Goal: Transaction & Acquisition: Purchase product/service

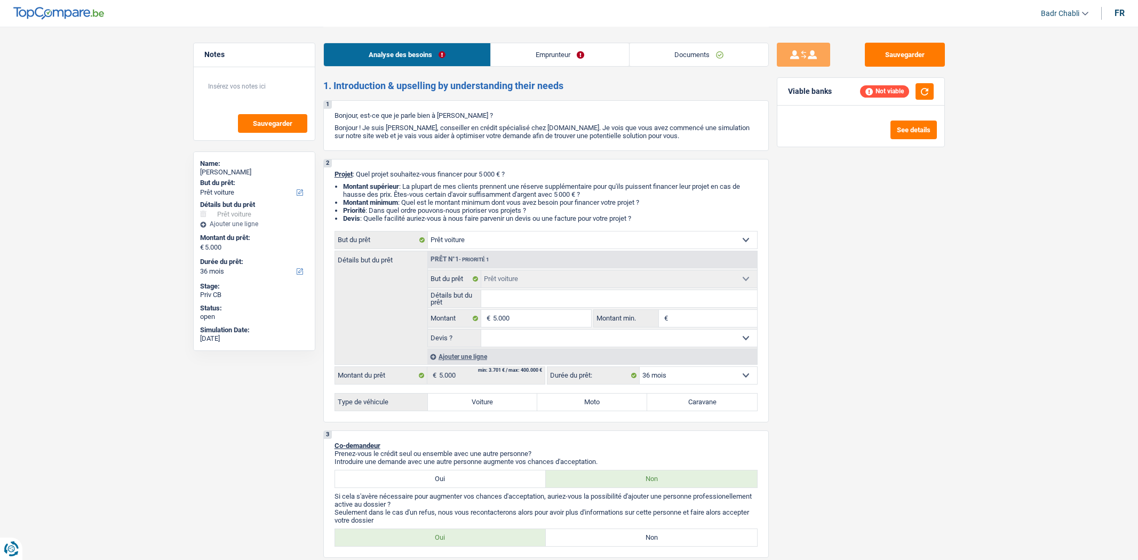
select select "car"
select select "36"
select select "car"
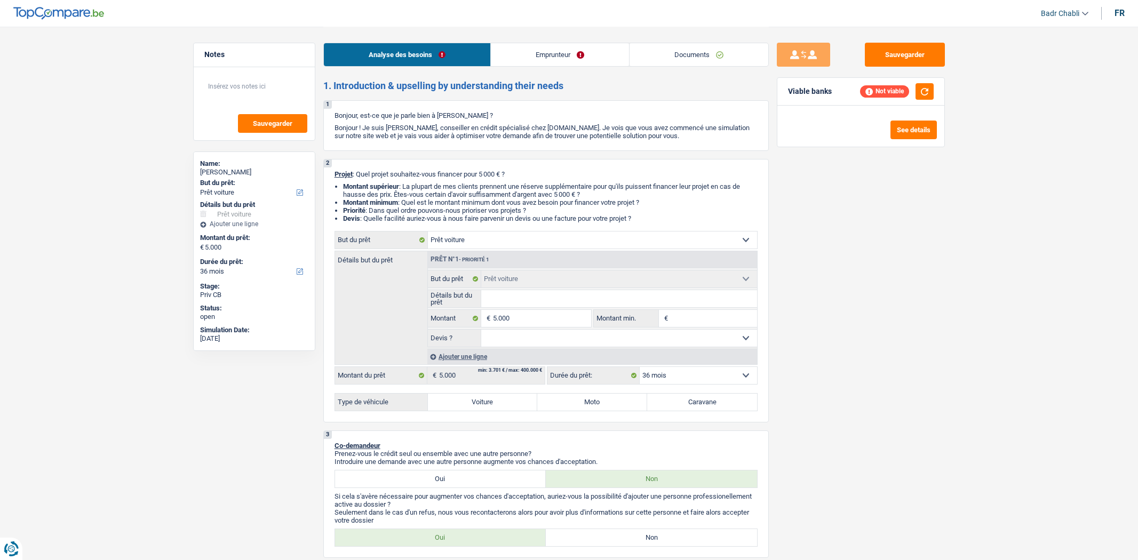
select select "36"
select select "car"
select select "36"
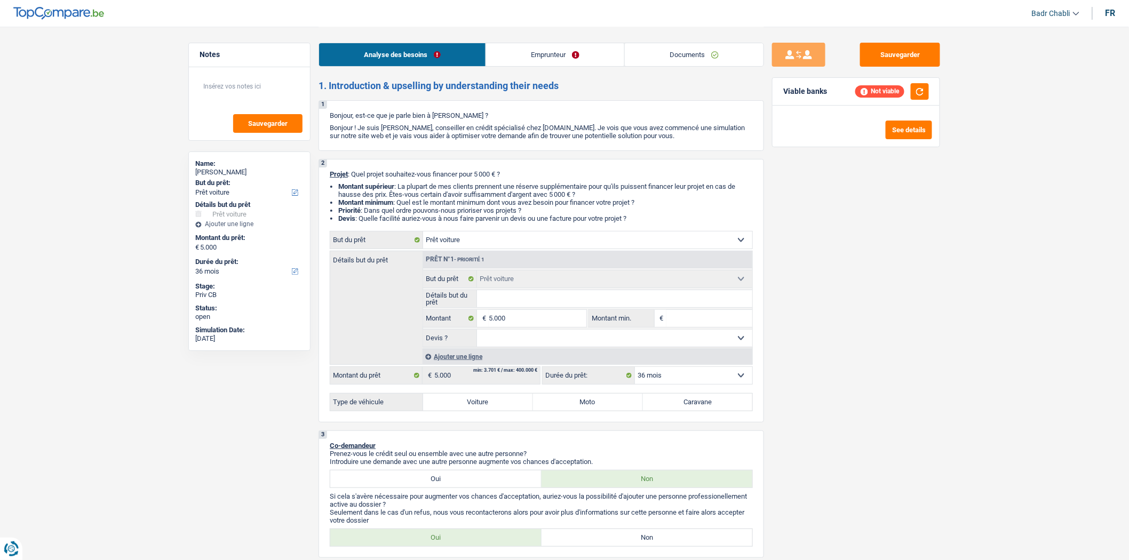
click at [663, 58] on link "Documents" at bounding box center [694, 54] width 139 height 23
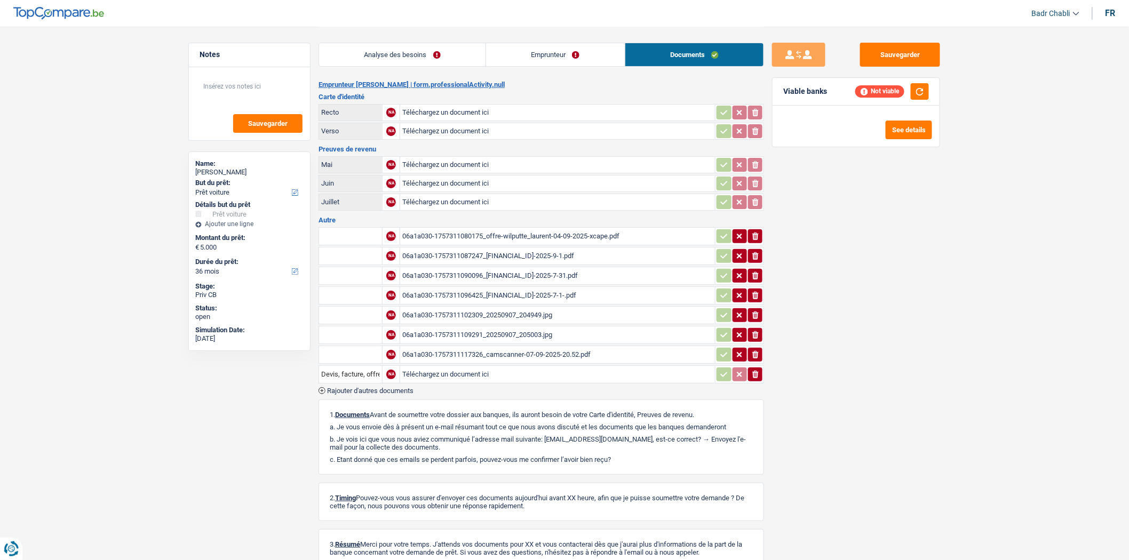
click at [554, 238] on div "06a1a030-1757311080175_offre-wilputte_laurent-04-09-2025-xcape.pdf" at bounding box center [557, 236] width 311 height 16
drag, startPoint x: 376, startPoint y: 43, endPoint x: 382, endPoint y: 44, distance: 6.1
click at [376, 43] on li "Analyse des besoins" at bounding box center [402, 55] width 167 height 24
click at [390, 50] on link "Analyse des besoins" at bounding box center [402, 54] width 166 height 23
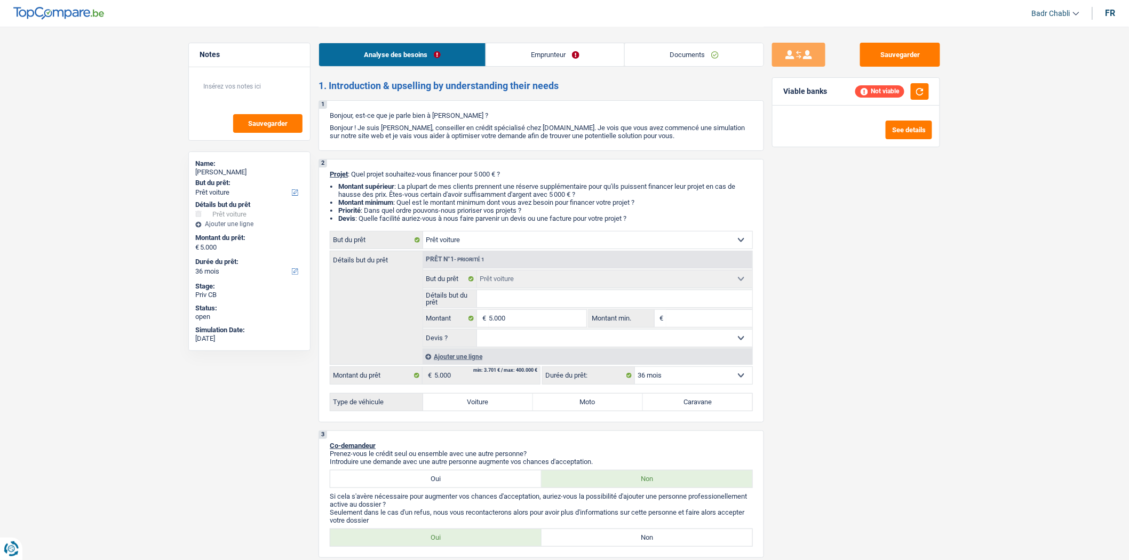
click at [498, 305] on input "Détails but du prêt" at bounding box center [615, 298] width 276 height 17
paste input "Moto Morini"
type input "Moto Morini"
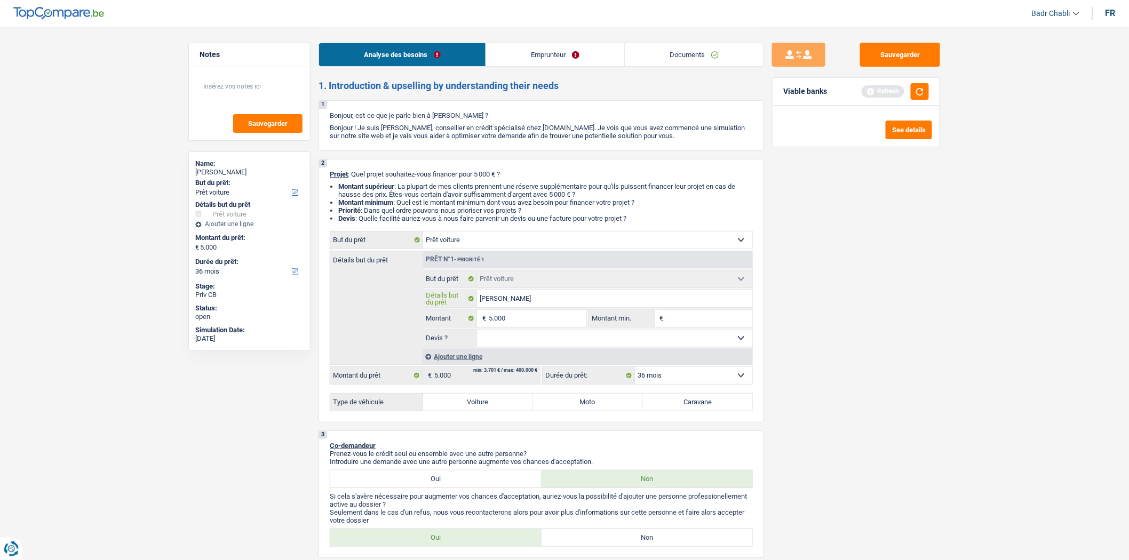
type input "Moto Morini"
paste input "X-Cape 650 Spoke White"
type input "Moto Morini X-Cape 650 Spoke White"
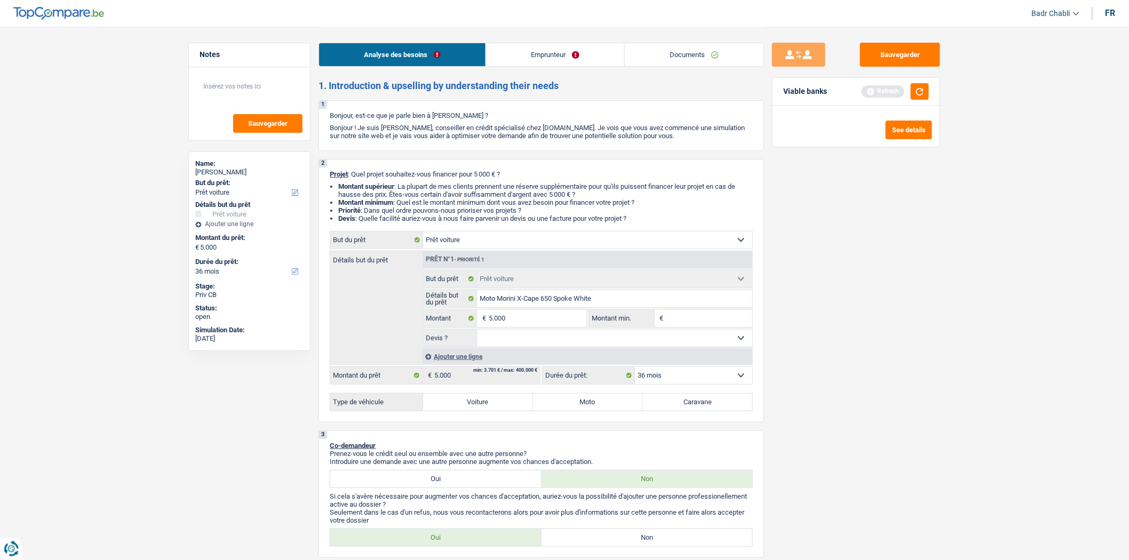
click at [532, 338] on select "Oui Non Non répondu Sélectionner une option" at bounding box center [615, 338] width 276 height 17
select select "yes"
click at [477, 332] on select "Oui Non Non répondu Sélectionner une option" at bounding box center [615, 338] width 276 height 17
select select "yes"
click at [524, 323] on input "5.000" at bounding box center [538, 318] width 98 height 17
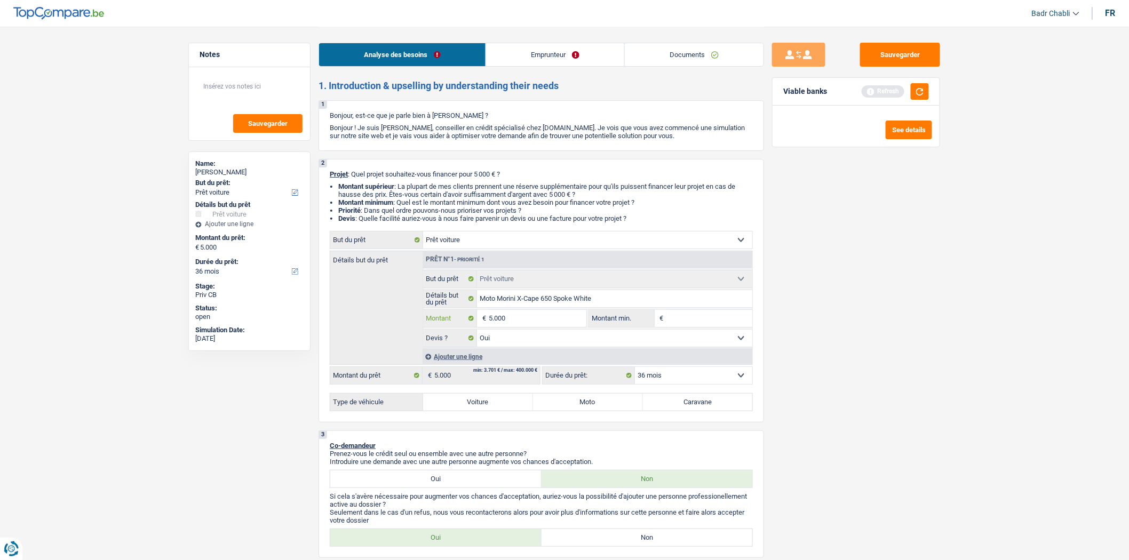
click at [524, 323] on input "5.000" at bounding box center [538, 318] width 98 height 17
click at [681, 319] on input "Montant min." at bounding box center [709, 318] width 86 height 17
paste input "5.000"
type input "5.000"
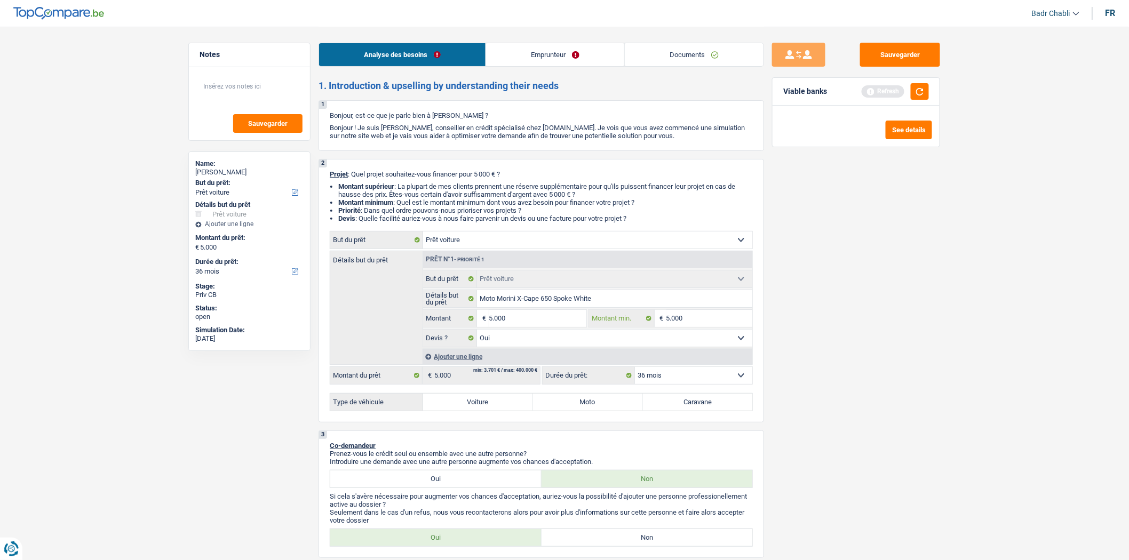
type input "5.000"
click at [483, 411] on label "Voiture" at bounding box center [478, 402] width 110 height 17
click at [483, 411] on input "Voiture" at bounding box center [478, 402] width 110 height 17
radio input "true"
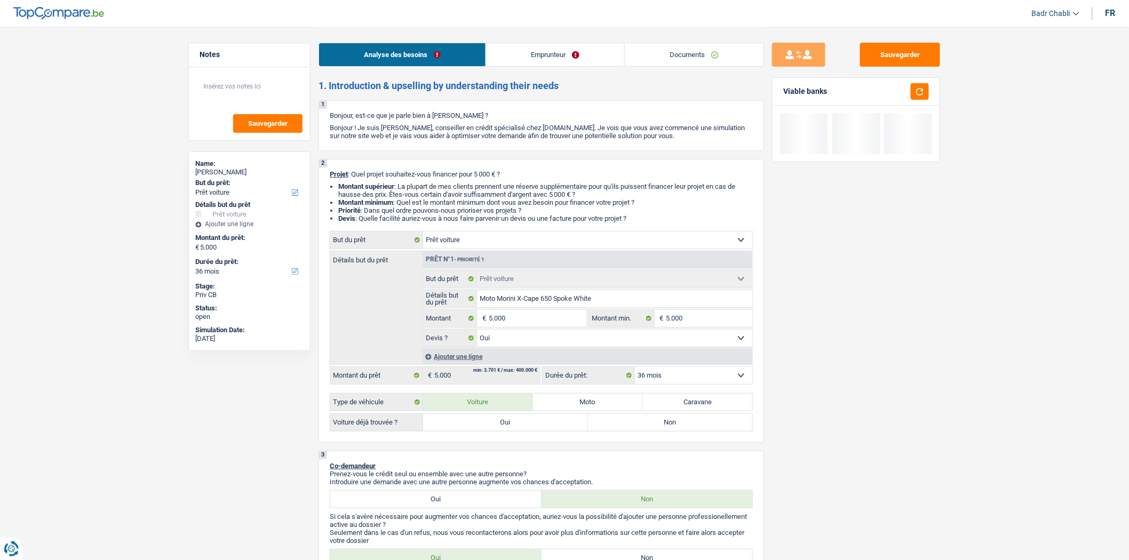
click at [579, 400] on label "Moto" at bounding box center [588, 402] width 110 height 17
click at [579, 400] on input "Moto" at bounding box center [588, 402] width 110 height 17
radio input "true"
click at [527, 426] on label "Oui" at bounding box center [505, 422] width 165 height 17
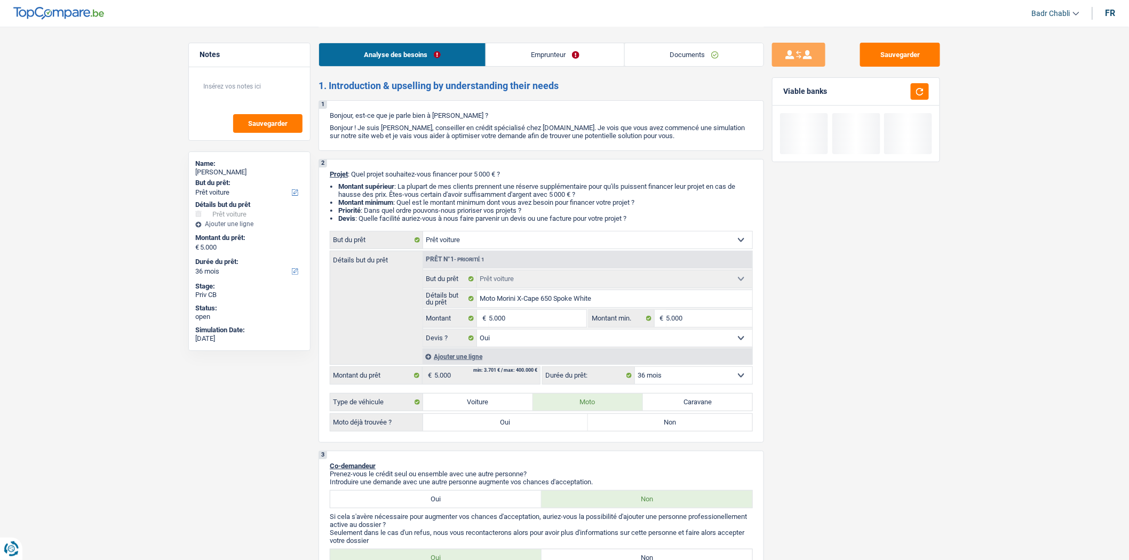
click at [527, 426] on input "Oui" at bounding box center [505, 422] width 165 height 17
radio input "true"
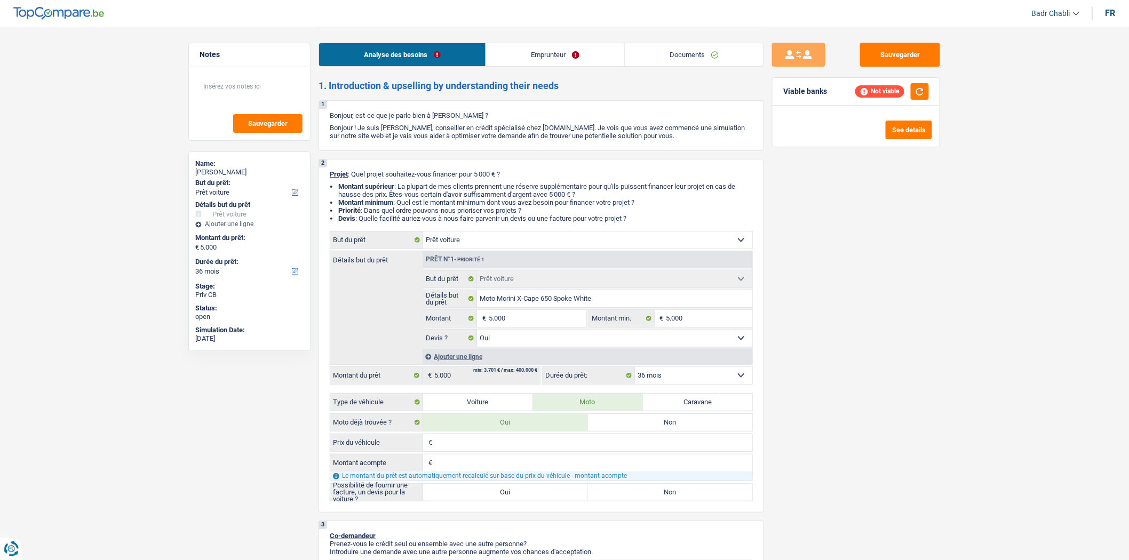
click at [518, 441] on input "Prix du véhicule" at bounding box center [593, 442] width 317 height 17
click at [468, 478] on div "Le montant du prêt est automatiquement recalculé sur base du prix du véhicule -…" at bounding box center [541, 476] width 422 height 9
click at [480, 465] on input "Montant acompte" at bounding box center [593, 463] width 317 height 17
click at [486, 490] on label "Oui" at bounding box center [505, 492] width 165 height 17
click at [486, 490] on input "Oui" at bounding box center [505, 492] width 165 height 17
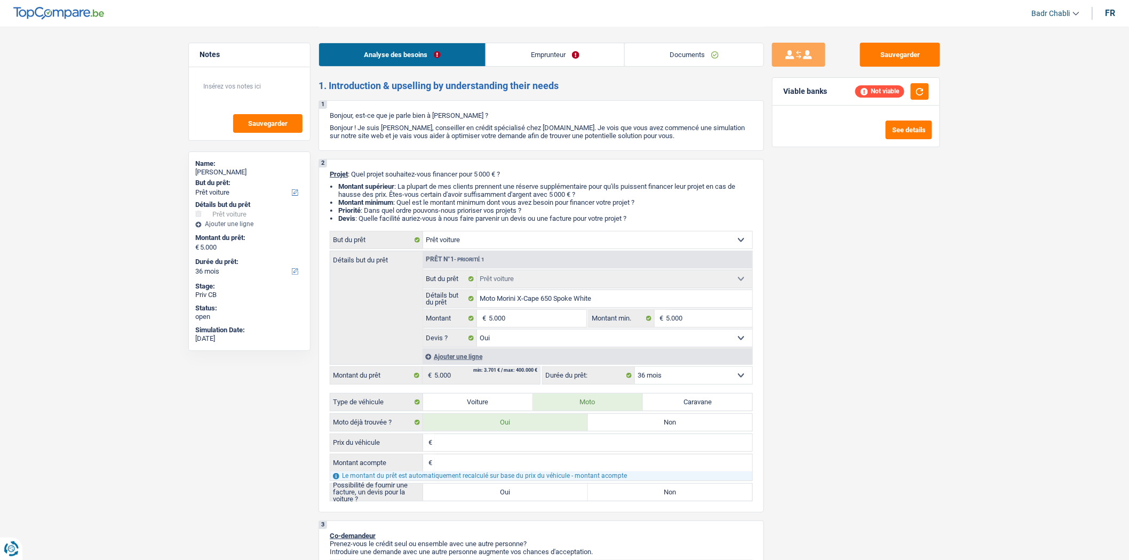
radio input "true"
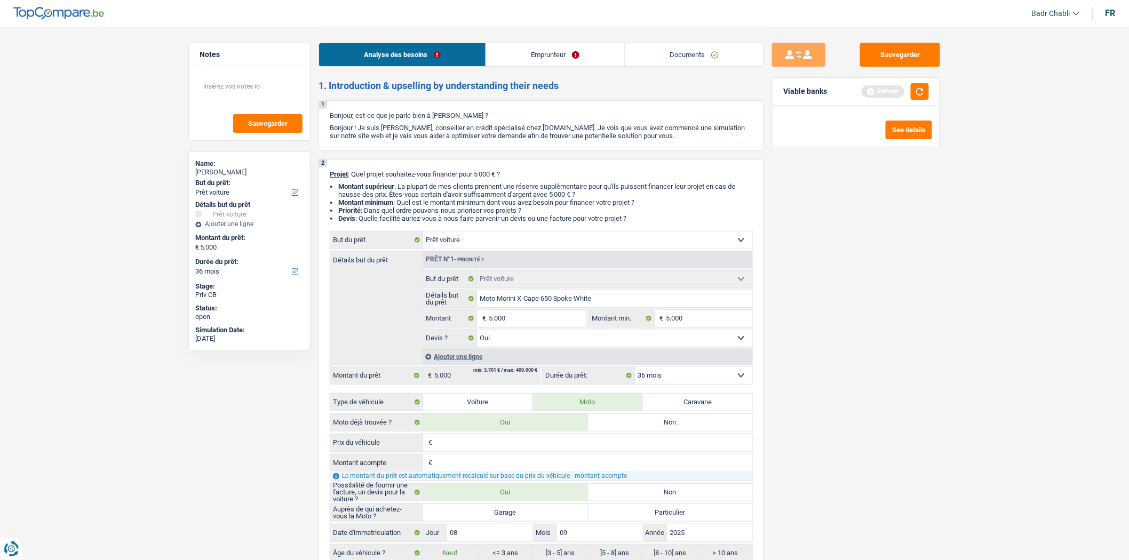
click at [496, 511] on label "Garage" at bounding box center [505, 512] width 165 height 17
click at [496, 511] on input "Garage" at bounding box center [505, 512] width 165 height 17
radio input "true"
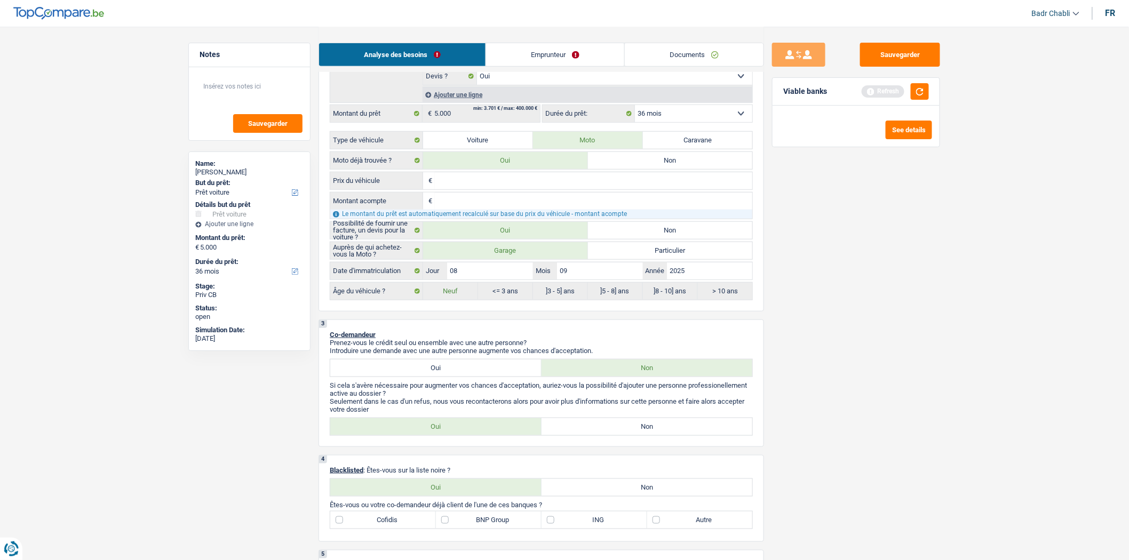
scroll to position [355, 0]
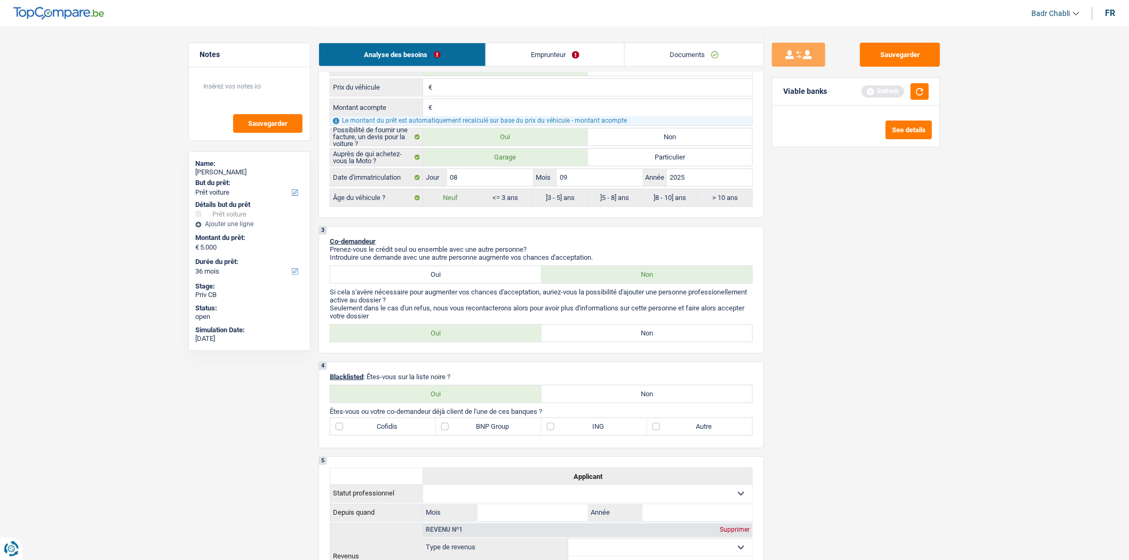
click at [632, 335] on label "Non" at bounding box center [647, 333] width 211 height 17
click at [632, 335] on input "Non" at bounding box center [647, 333] width 211 height 17
radio input "true"
click at [637, 393] on label "Non" at bounding box center [647, 394] width 211 height 17
click at [637, 393] on input "Non" at bounding box center [647, 394] width 211 height 17
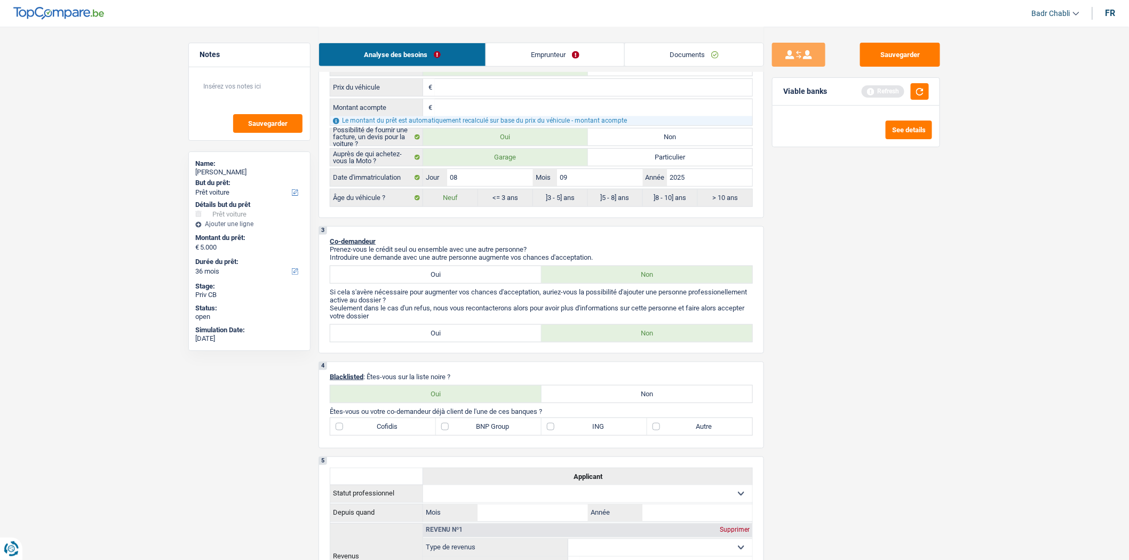
radio input "true"
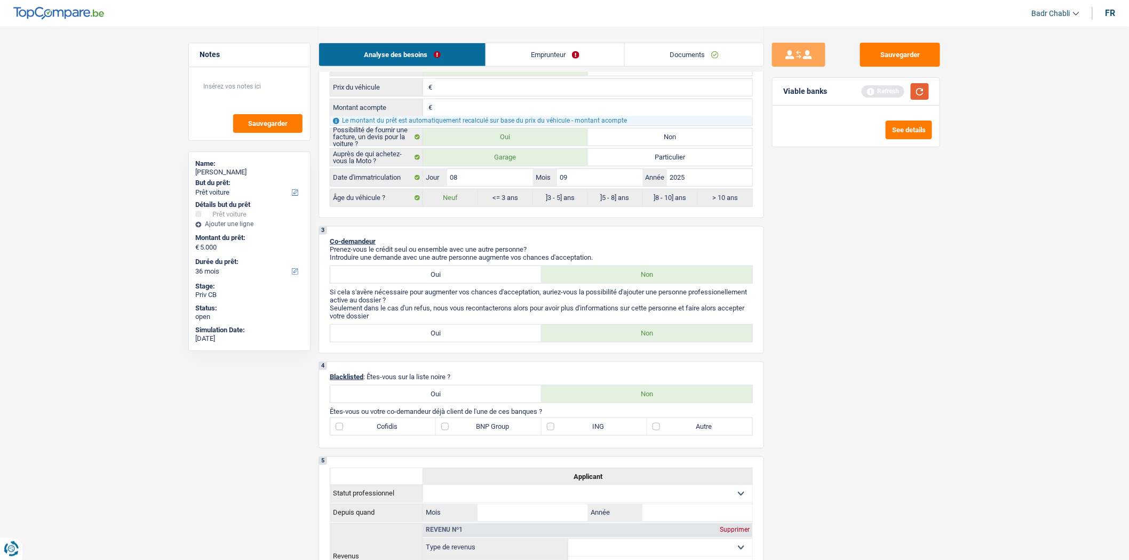
click at [925, 91] on button "button" at bounding box center [920, 91] width 18 height 17
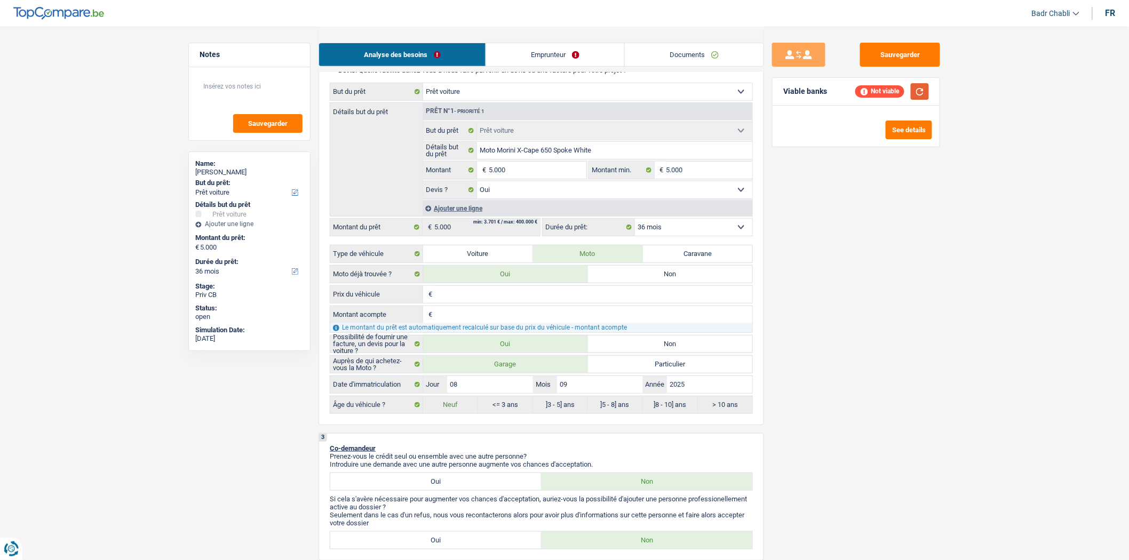
scroll to position [118, 0]
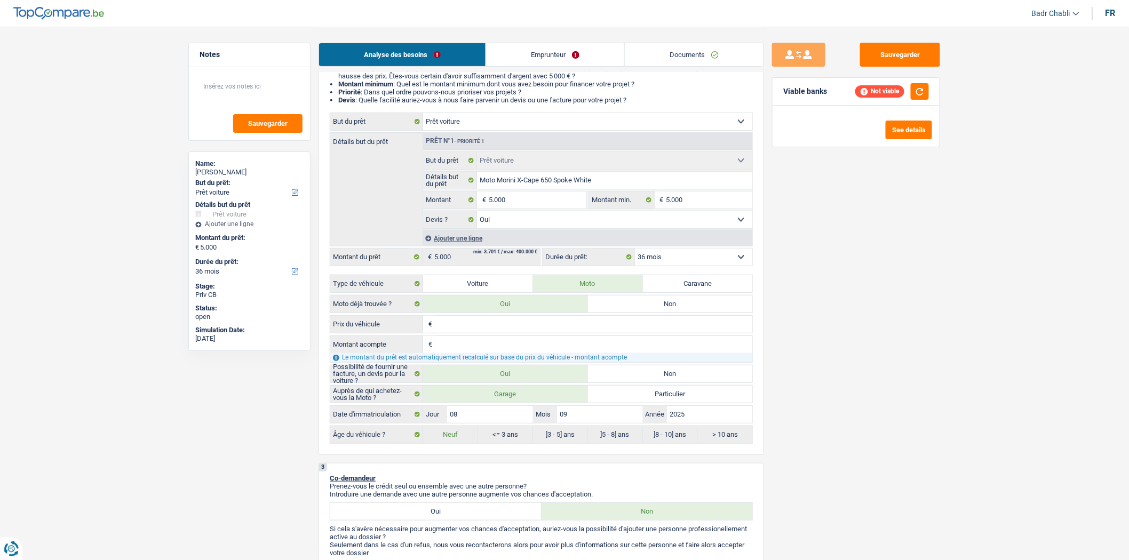
click at [688, 263] on select "12 mois 18 mois 24 mois 30 mois 36 mois Sélectionner une option" at bounding box center [693, 257] width 117 height 17
click at [916, 92] on button "button" at bounding box center [920, 91] width 18 height 17
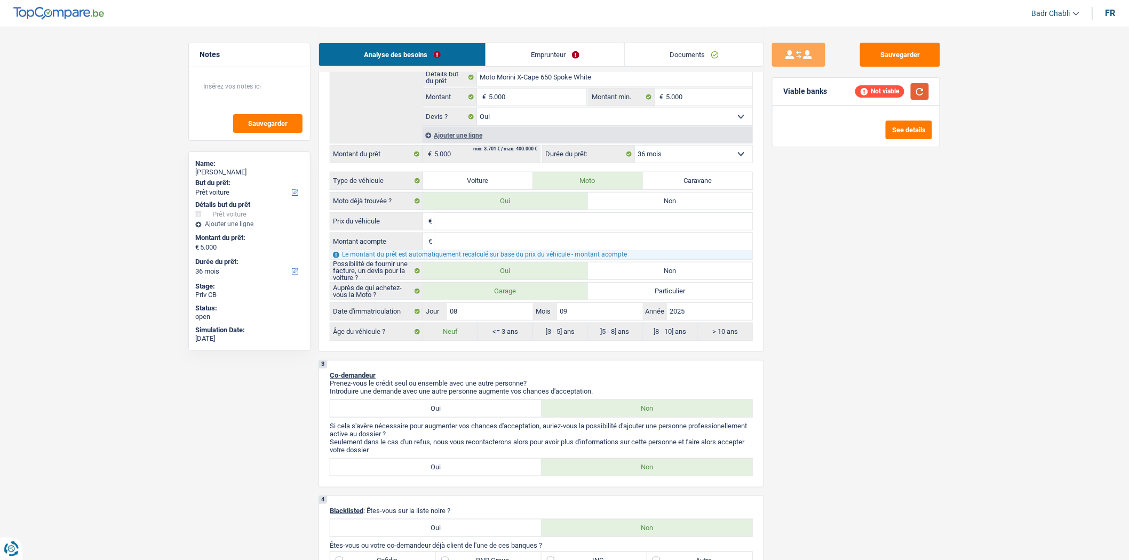
scroll to position [178, 0]
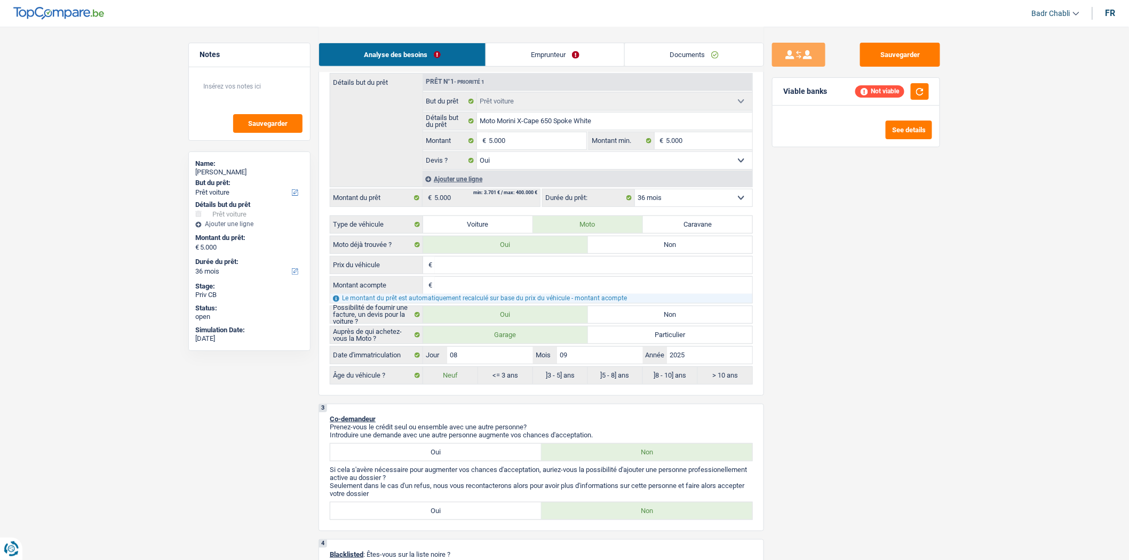
click at [685, 205] on select "12 mois 18 mois 24 mois 30 mois 36 mois Sélectionner une option" at bounding box center [693, 197] width 117 height 17
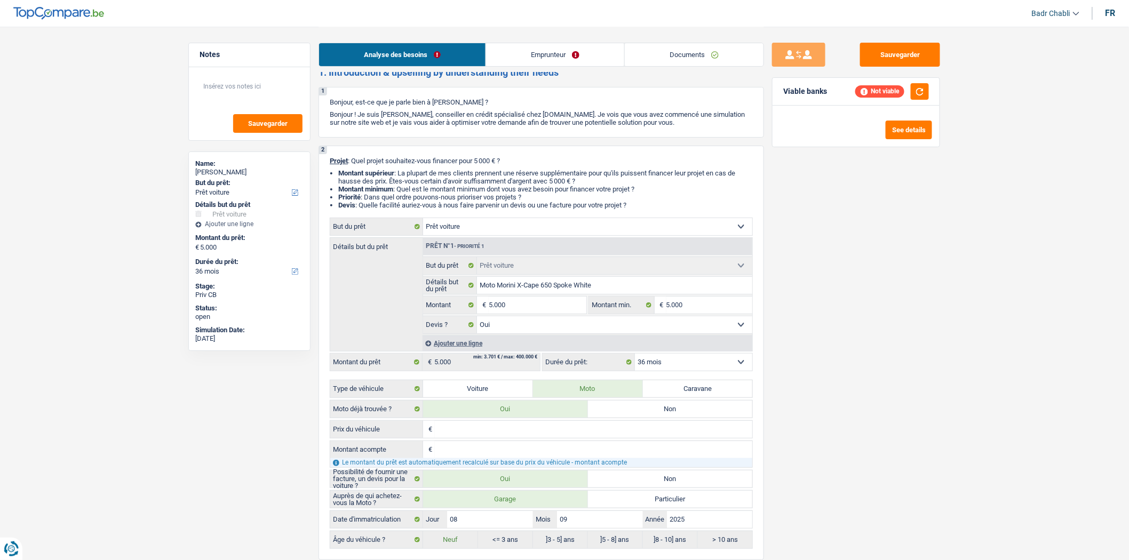
scroll to position [0, 0]
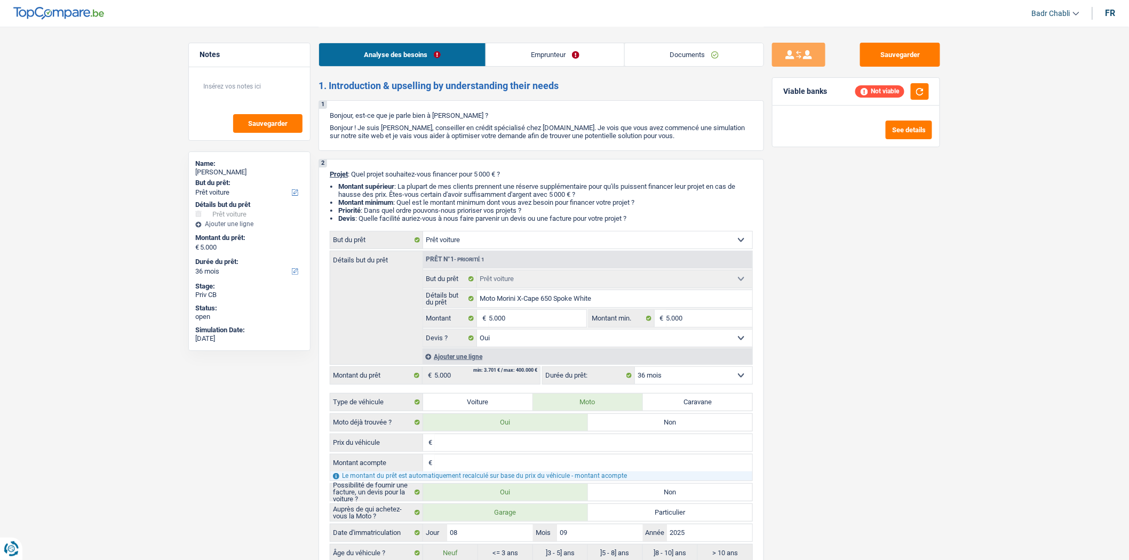
click at [534, 55] on link "Emprunteur" at bounding box center [555, 54] width 138 height 23
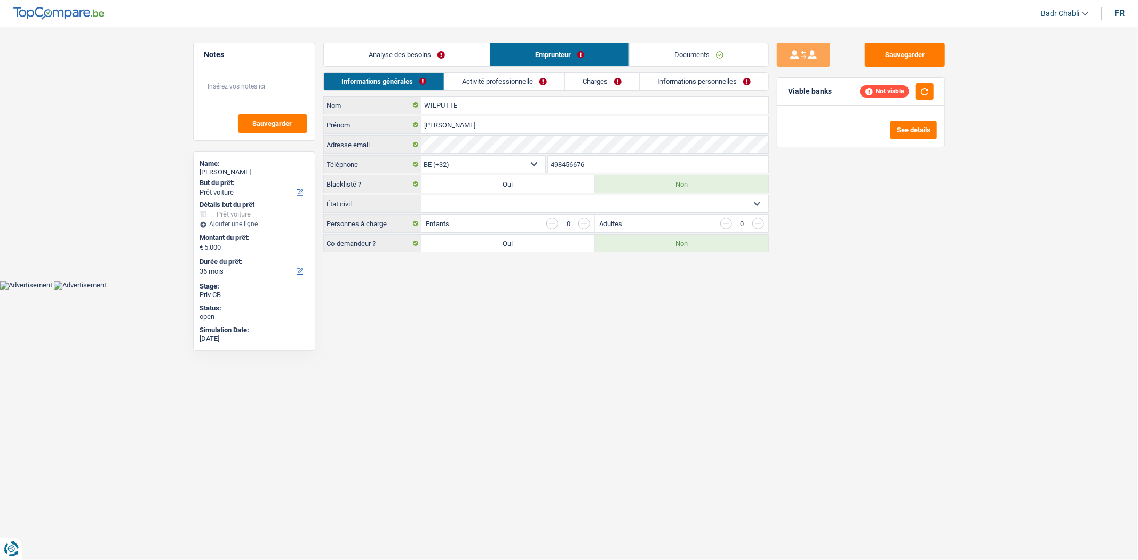
click at [520, 202] on select "Célibataire Marié(e) Cohabitant(e) légal(e) Divorcé(e) Veuf(ve) Séparé (de fait…" at bounding box center [595, 203] width 347 height 17
select select "married"
click at [422, 196] on select "Célibataire Marié(e) Cohabitant(e) légal(e) Divorcé(e) Veuf(ve) Séparé (de fait…" at bounding box center [595, 203] width 347 height 17
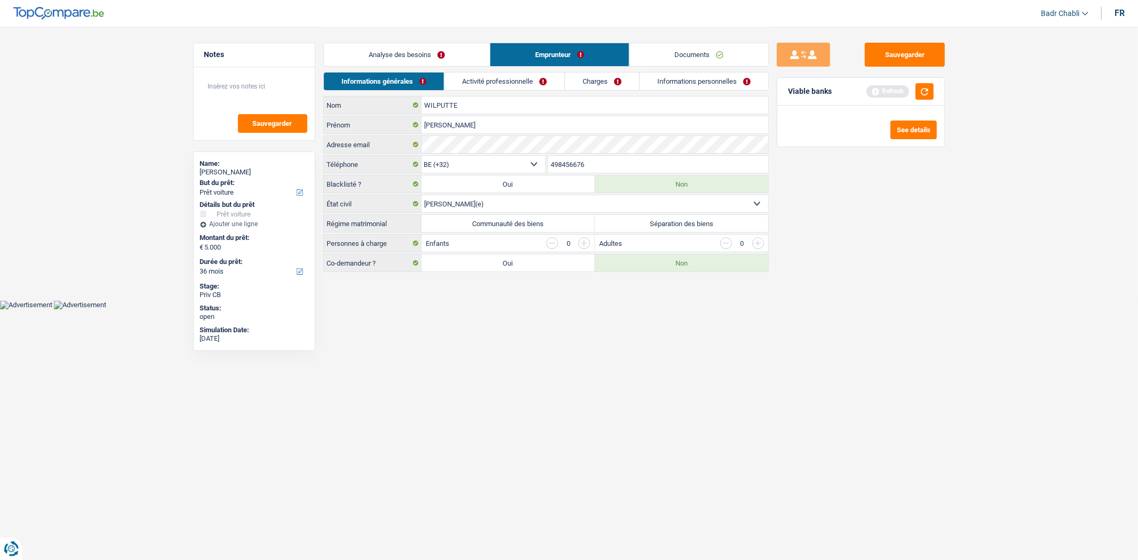
click at [536, 222] on label "Communauté des biens" at bounding box center [508, 223] width 173 height 17
click at [536, 222] on input "Communauté des biens" at bounding box center [508, 223] width 173 height 17
radio input "true"
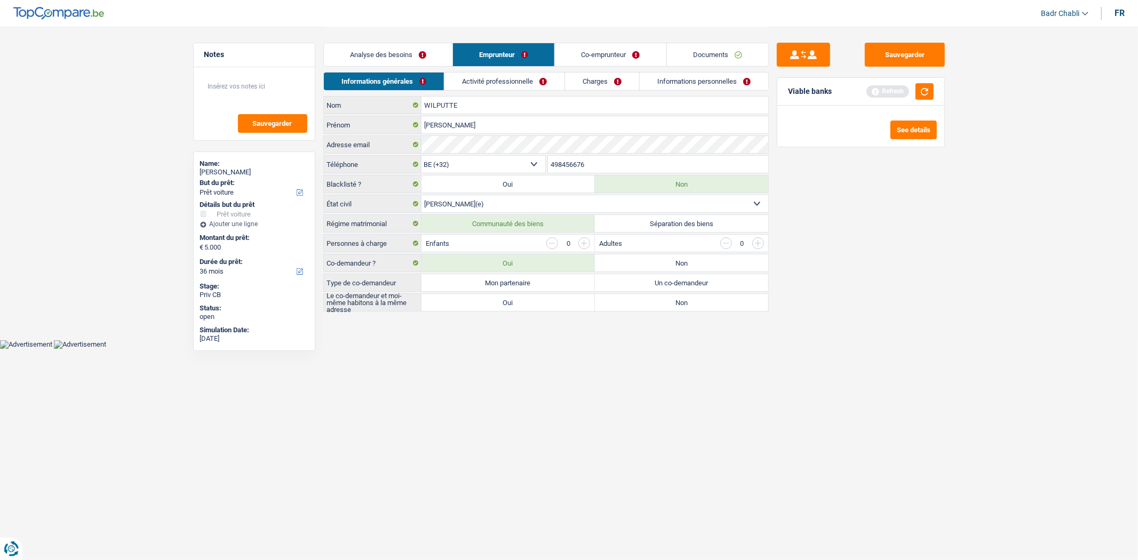
click at [555, 284] on label "Mon partenaire" at bounding box center [508, 282] width 173 height 17
click at [555, 284] on input "Mon partenaire" at bounding box center [508, 282] width 173 height 17
radio input "true"
click at [599, 61] on link "Co-emprunteur" at bounding box center [610, 54] width 111 height 23
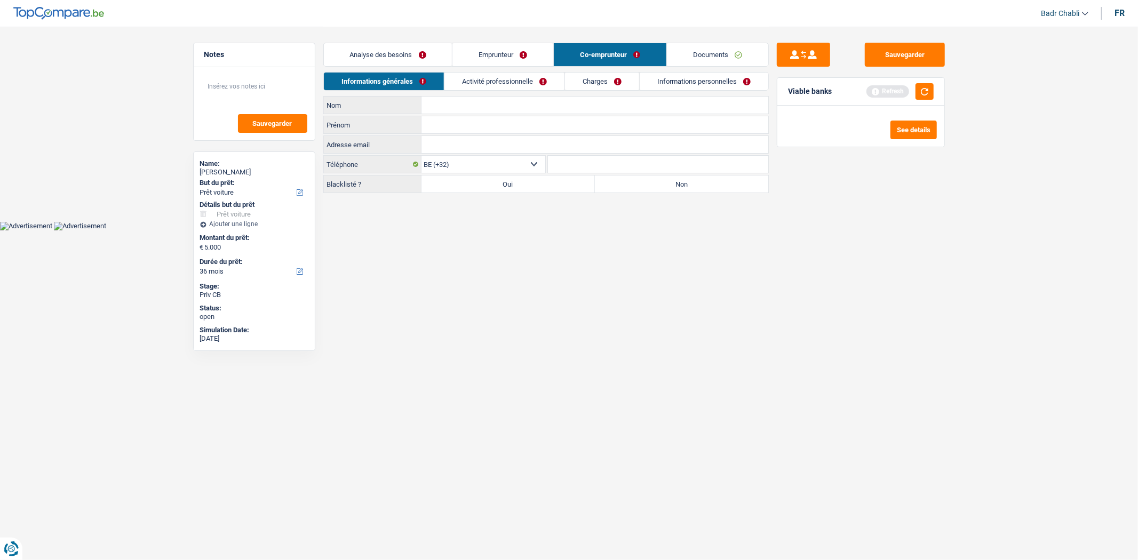
click at [721, 55] on link "Documents" at bounding box center [717, 54] width 101 height 23
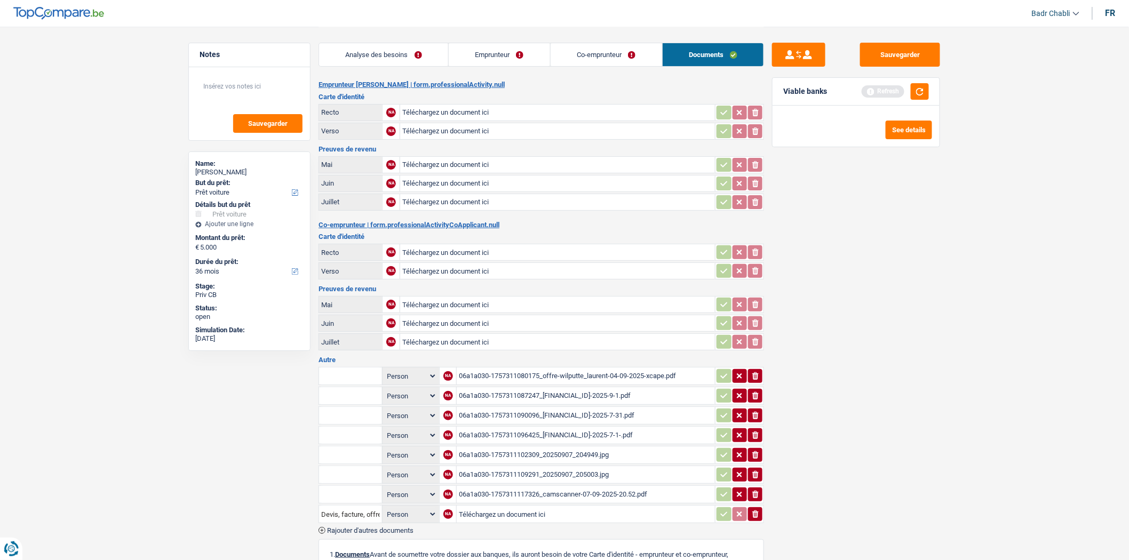
click at [498, 59] on link "Emprunteur" at bounding box center [499, 54] width 101 height 23
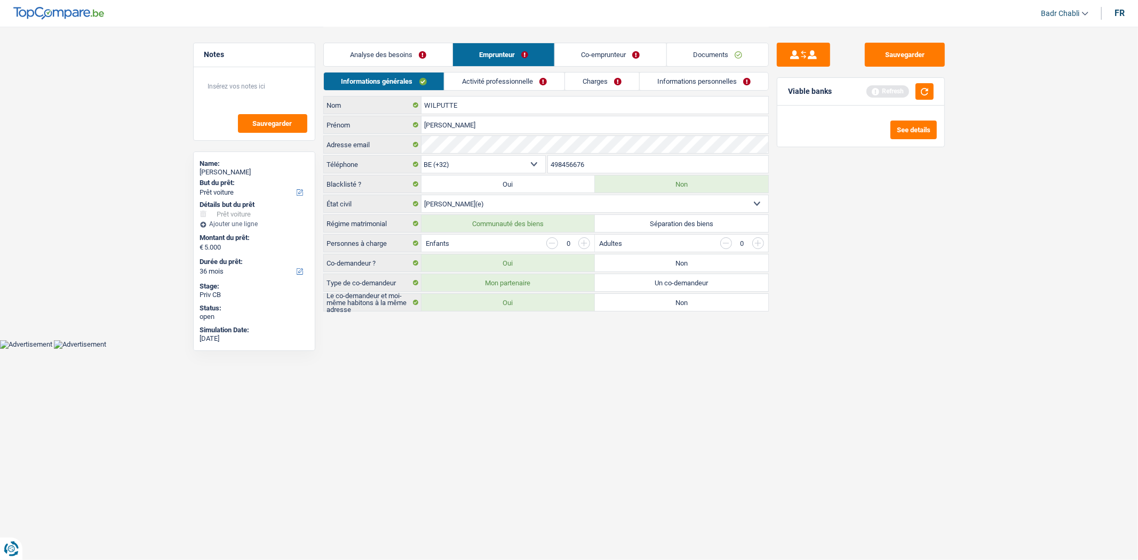
click at [505, 76] on link "Activité professionnelle" at bounding box center [504, 82] width 120 height 18
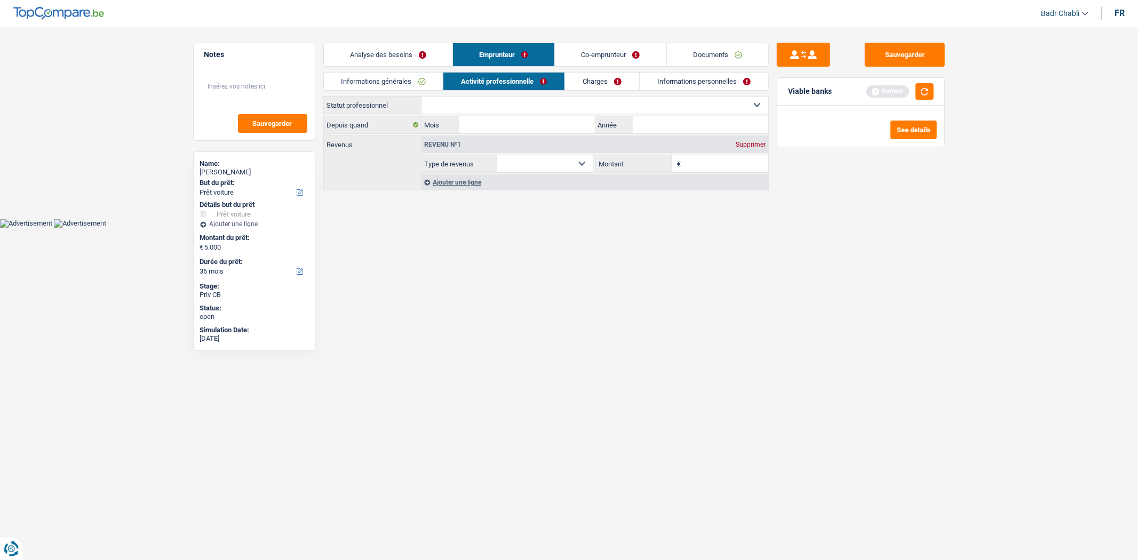
click at [515, 99] on select "Ouvrier Employé privé Employé public Invalide Indépendant Pensionné Chômeur Mut…" at bounding box center [595, 105] width 347 height 17
select select "unemployed"
click at [422, 97] on select "Ouvrier Employé privé Employé public Invalide Indépendant Pensionné Chômeur Mut…" at bounding box center [595, 105] width 347 height 17
select select "unemployment"
click at [600, 86] on link "Charges" at bounding box center [602, 82] width 74 height 18
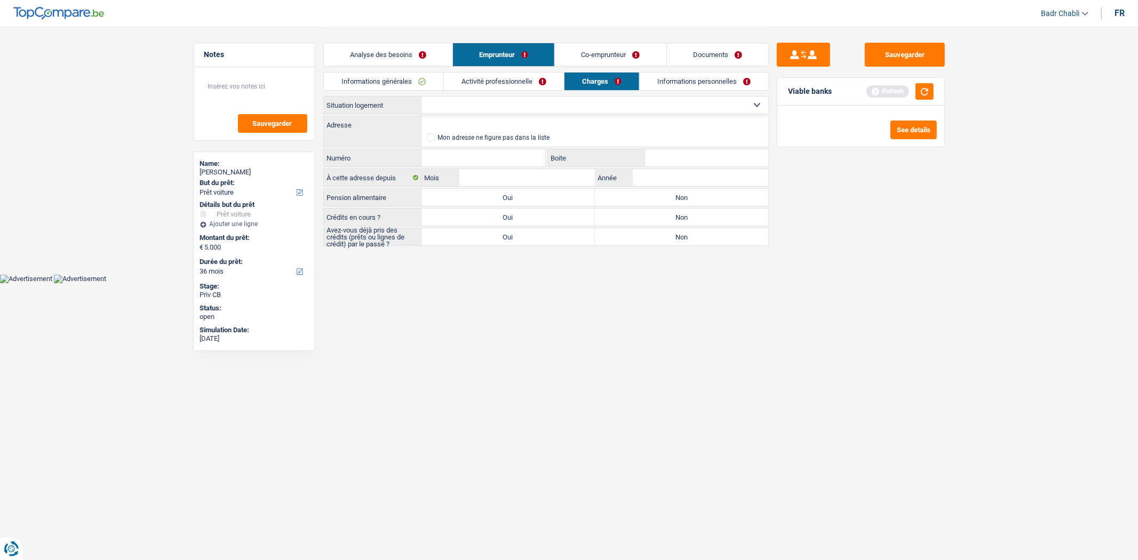
click at [510, 73] on link "Activité professionnelle" at bounding box center [504, 82] width 120 height 18
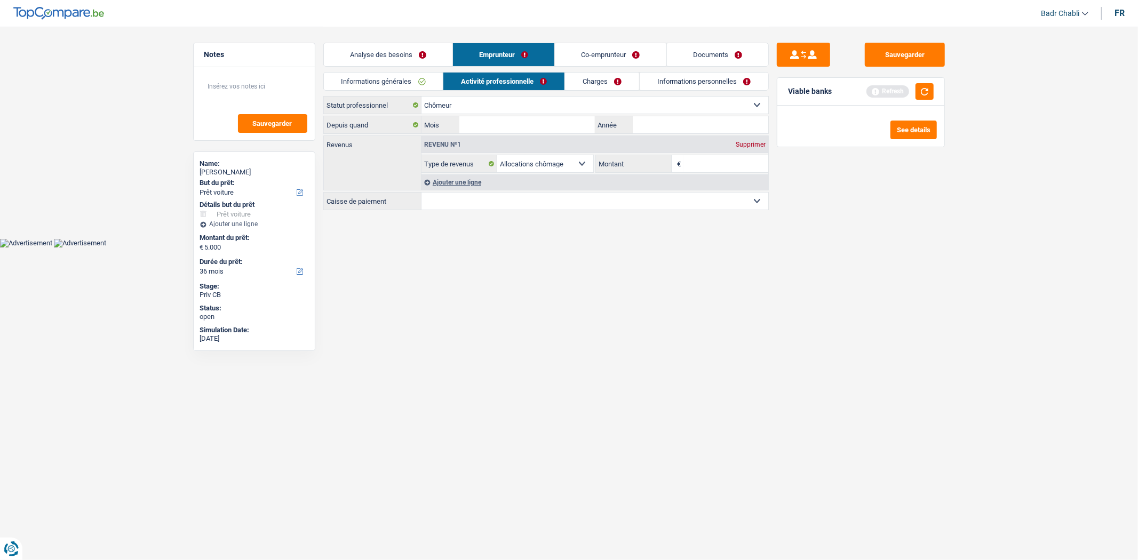
click at [422, 49] on link "Analyse des besoins" at bounding box center [388, 54] width 129 height 23
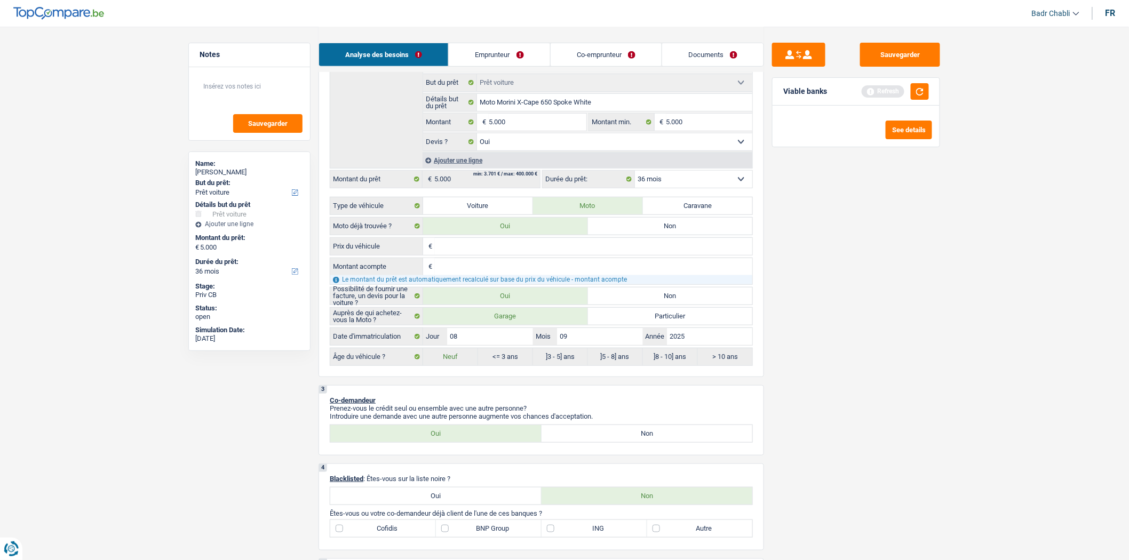
scroll to position [178, 0]
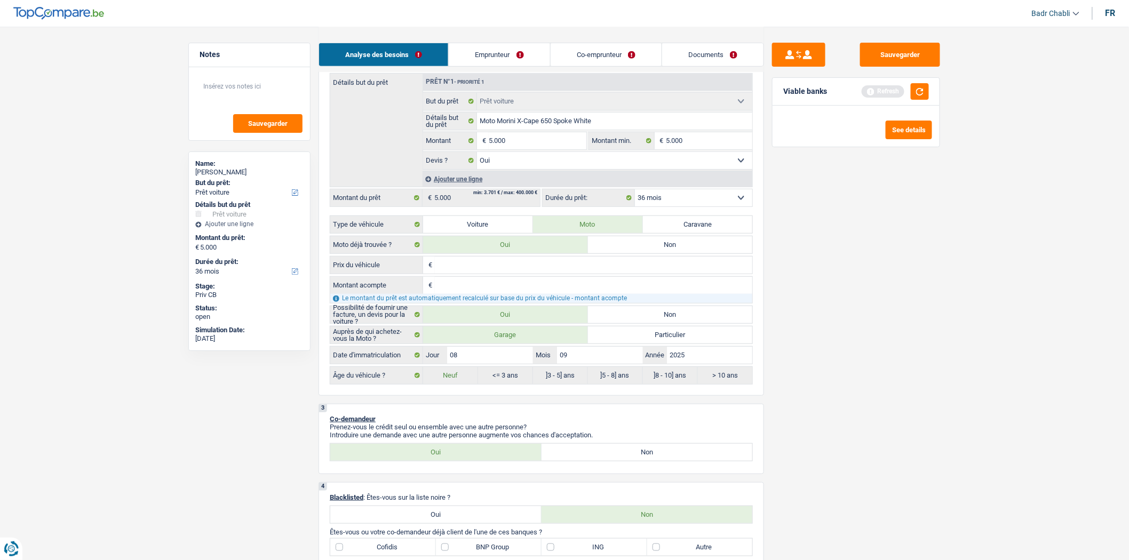
click at [520, 57] on link "Emprunteur" at bounding box center [499, 54] width 101 height 23
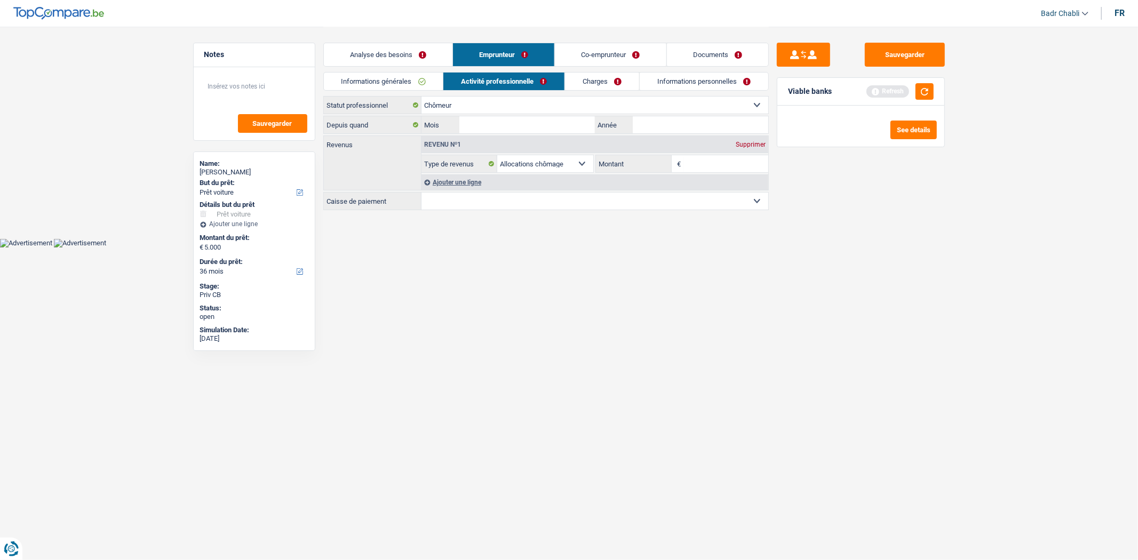
click at [610, 83] on link "Charges" at bounding box center [602, 82] width 74 height 18
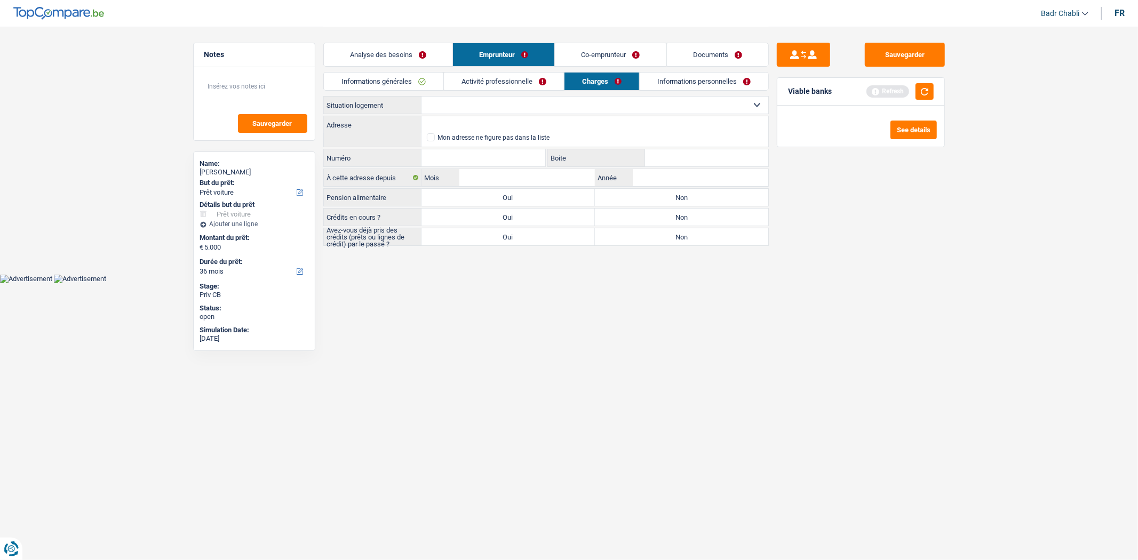
click at [563, 109] on select "Locataire Propriétaire avec prêt hypothécaire Propriétaire sans prêt hypothécai…" at bounding box center [595, 105] width 347 height 17
select select "ownerWithMortgage"
click at [422, 97] on select "Locataire Propriétaire avec prêt hypothécaire Propriétaire sans prêt hypothécai…" at bounding box center [595, 105] width 347 height 17
click at [615, 54] on link "Co-emprunteur" at bounding box center [610, 54] width 111 height 23
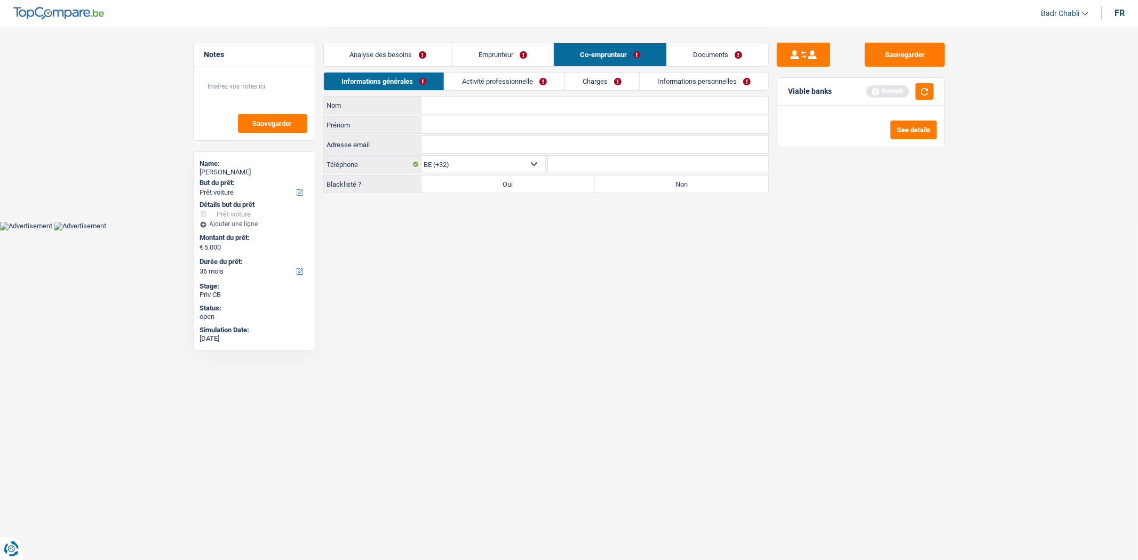
click at [519, 83] on link "Activité professionnelle" at bounding box center [504, 82] width 120 height 18
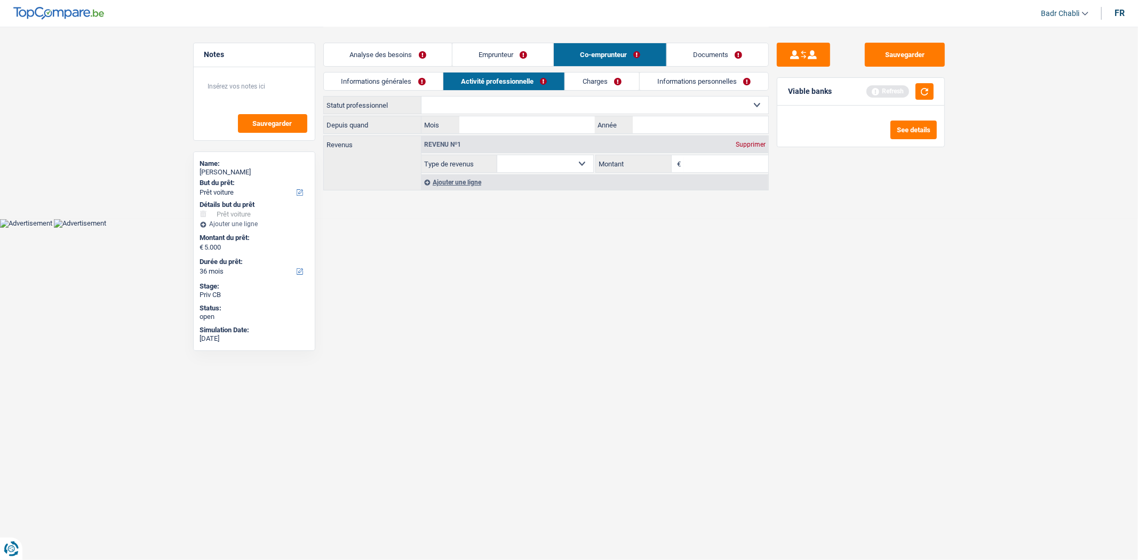
click at [495, 54] on link "Emprunteur" at bounding box center [502, 54] width 101 height 23
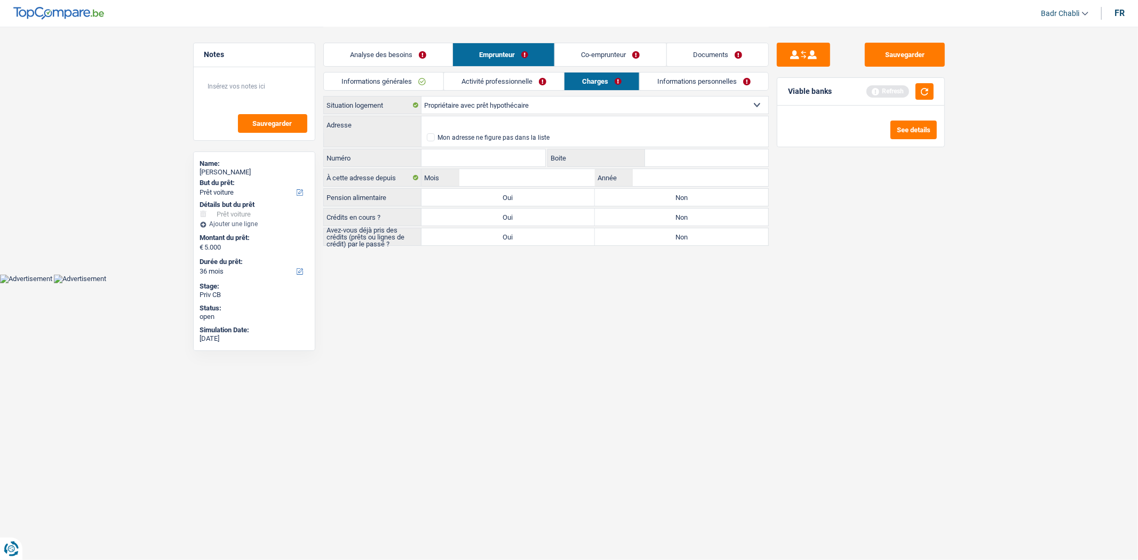
click at [340, 59] on link "Analyse des besoins" at bounding box center [388, 54] width 129 height 23
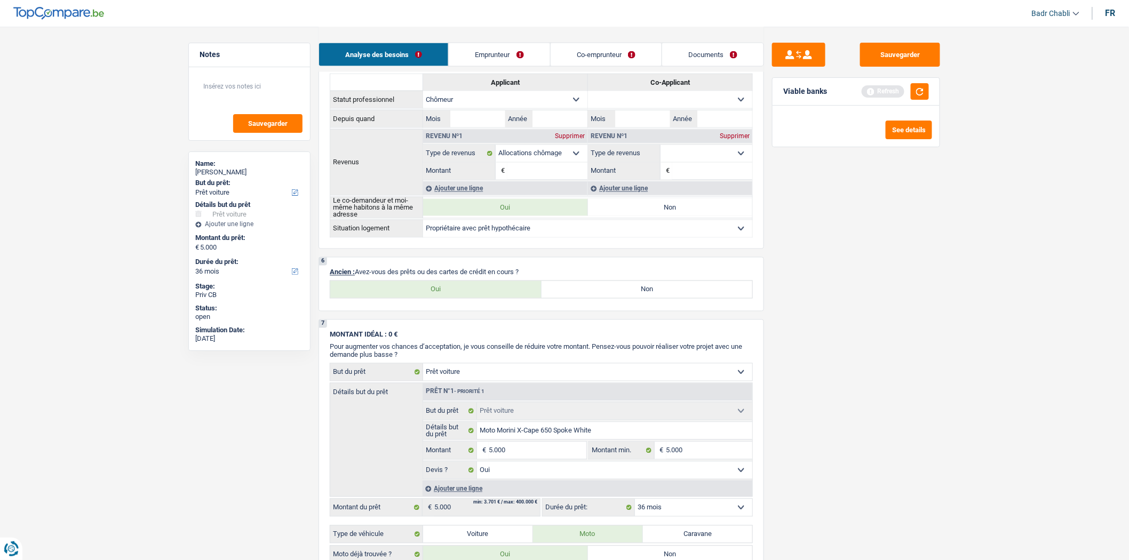
scroll to position [711, 0]
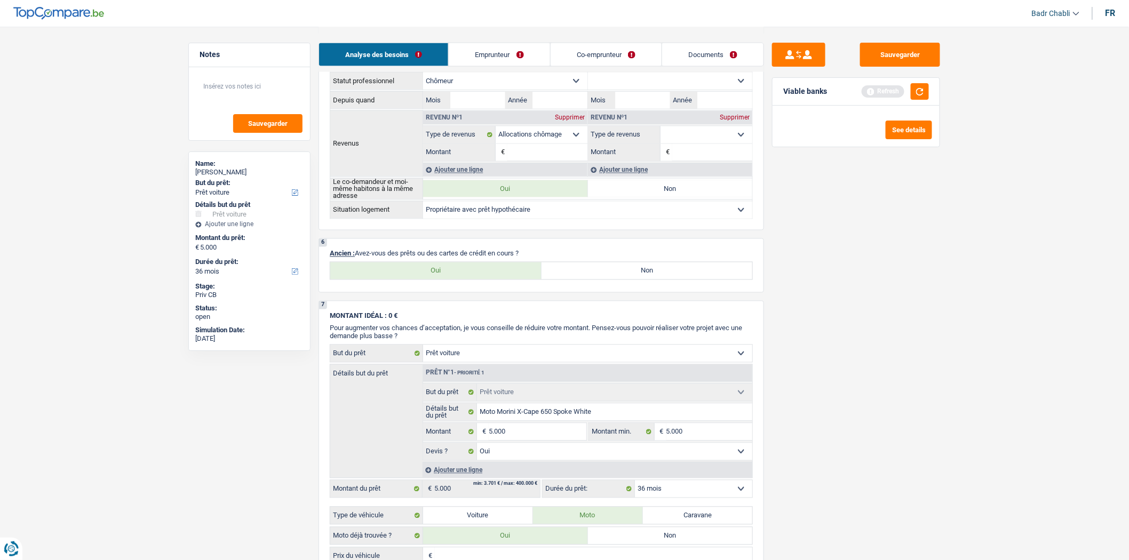
click at [526, 219] on select "Locataire Propriétaire avec prêt hypothécaire Propriétaire sans prêt hypothécai…" at bounding box center [587, 210] width 329 height 17
select select "ownerWithoutMortgage"
click at [423, 208] on select "Locataire Propriétaire avec prêt hypothécaire Propriétaire sans prêt hypothécai…" at bounding box center [587, 210] width 329 height 17
click at [466, 278] on label "Oui" at bounding box center [435, 271] width 211 height 17
click at [466, 278] on input "Oui" at bounding box center [435, 271] width 211 height 17
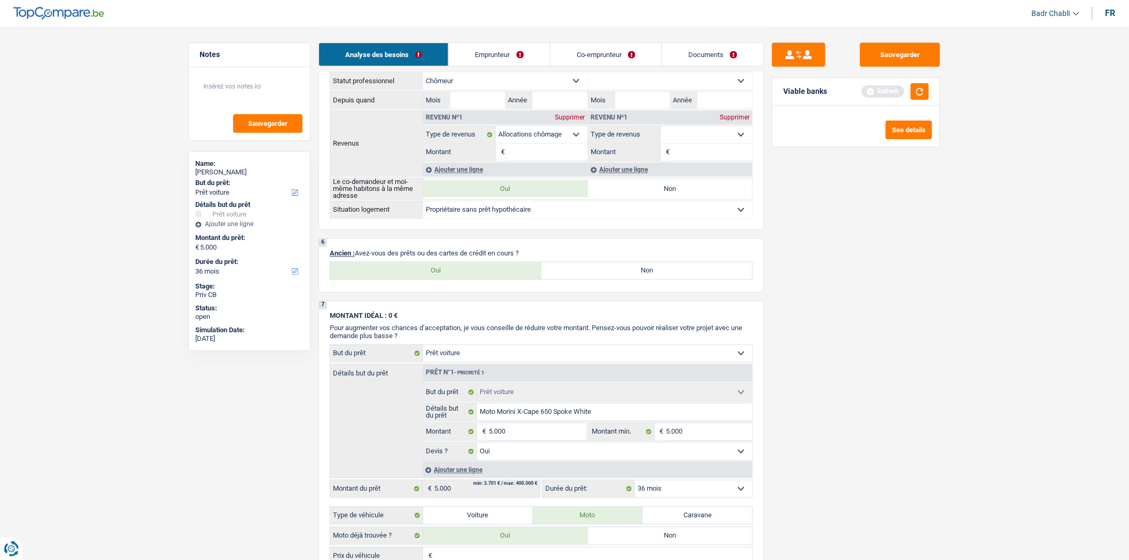
radio input "true"
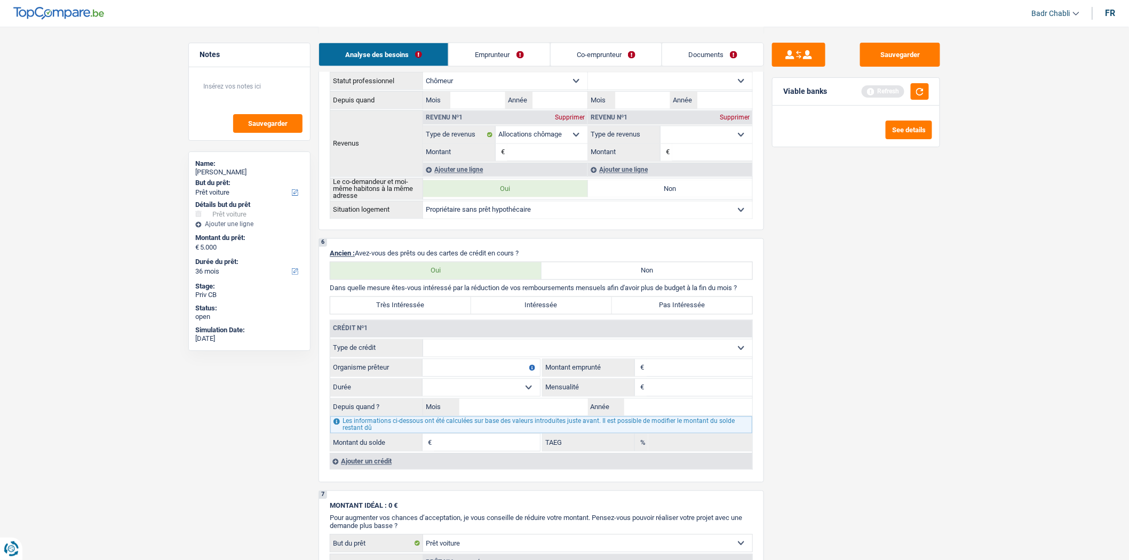
click at [506, 356] on select "Carte ou ouverture de crédit Prêt hypothécaire Vente à tempérament Prêt à tempé…" at bounding box center [587, 348] width 329 height 17
select select "renovationLoan"
type input "0"
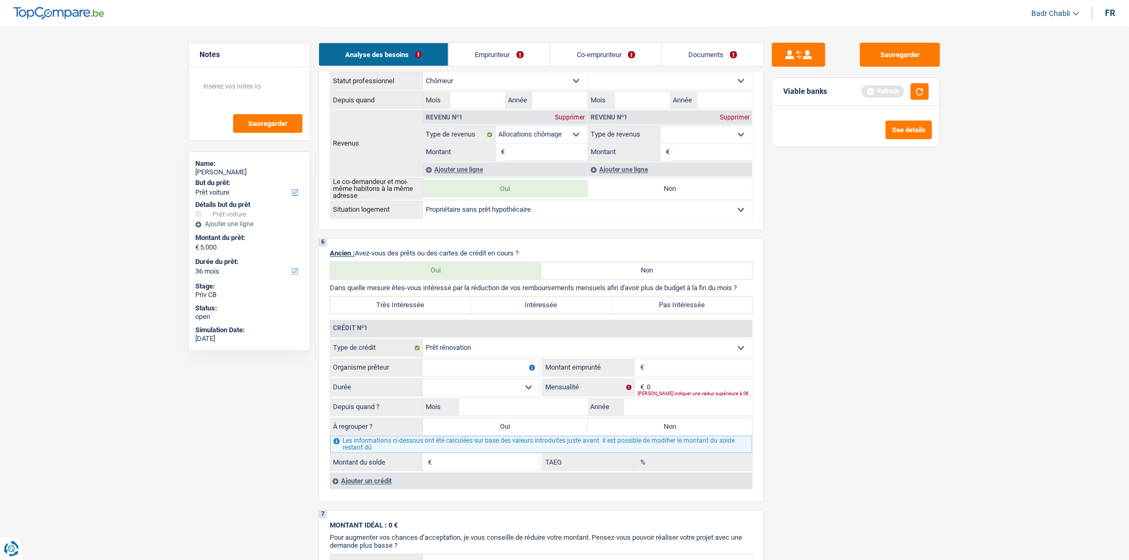
click at [489, 377] on input "Organisme prêteur" at bounding box center [481, 368] width 117 height 17
click at [492, 377] on input "Organisme prêteur" at bounding box center [481, 368] width 117 height 17
type input "BNP"
type input "60.000"
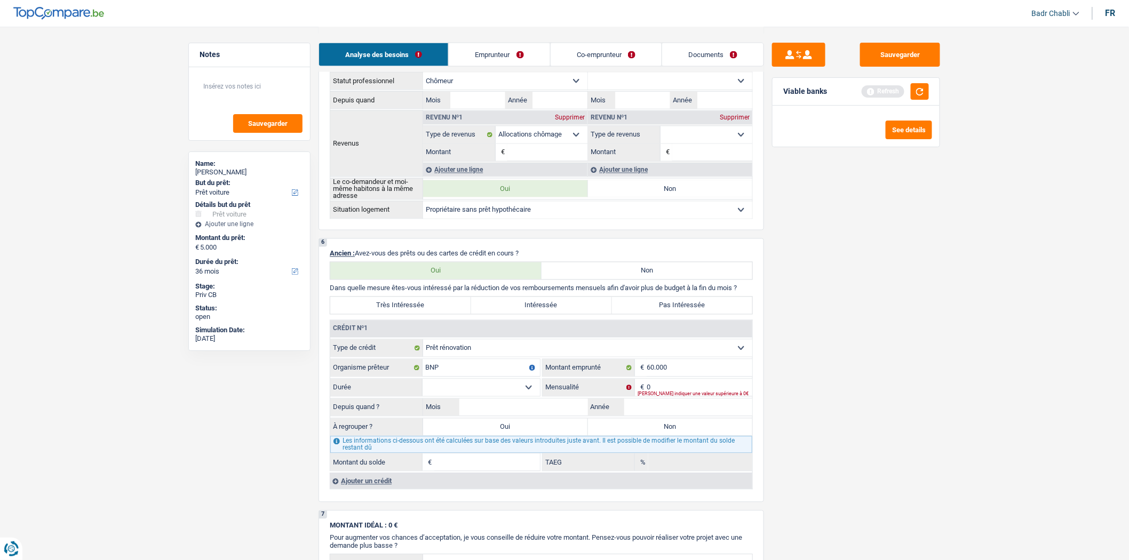
click at [490, 394] on select "12 mois 18 mois 24 mois 30 mois 36 mois 42 mois 48 mois 60 mois 72 mois 84 mois…" at bounding box center [481, 387] width 117 height 17
select select "144"
click at [423, 387] on select "12 mois 18 mois 24 mois 30 mois 36 mois 42 mois 48 mois 60 mois 72 mois 84 mois…" at bounding box center [481, 387] width 117 height 17
click at [667, 394] on input "0" at bounding box center [700, 387] width 106 height 17
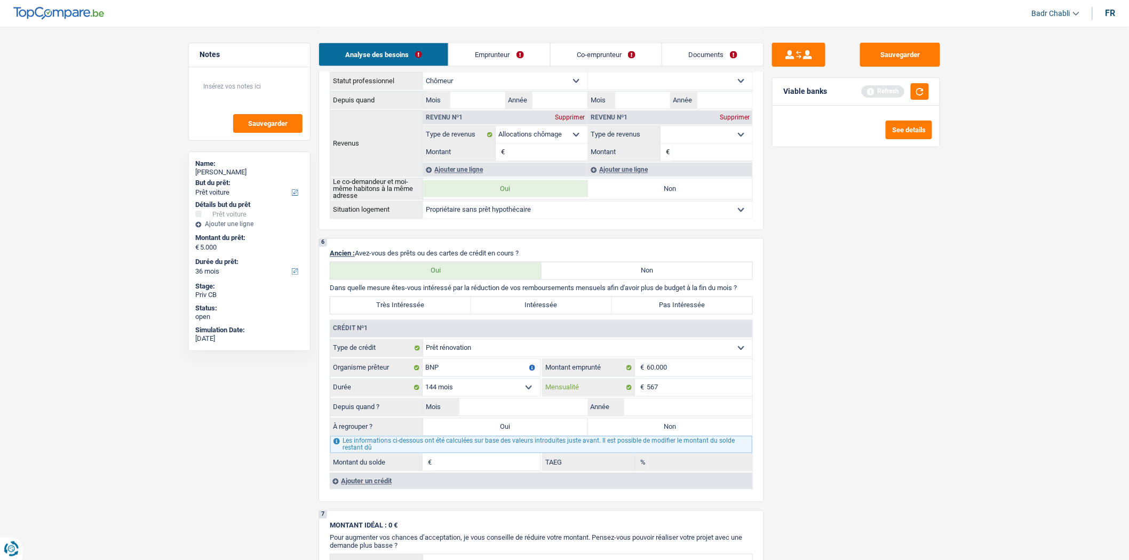
type input "567"
click at [535, 416] on input "Mois" at bounding box center [523, 407] width 129 height 17
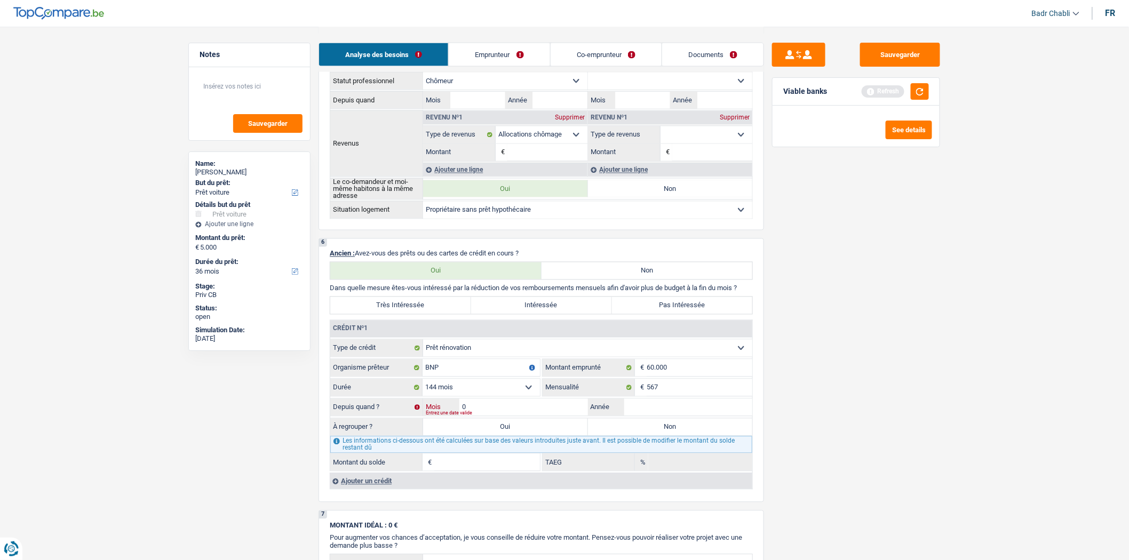
type input "09"
type input "2023"
type input "52.489"
type input "5,53"
click at [636, 435] on label "Non" at bounding box center [670, 427] width 165 height 17
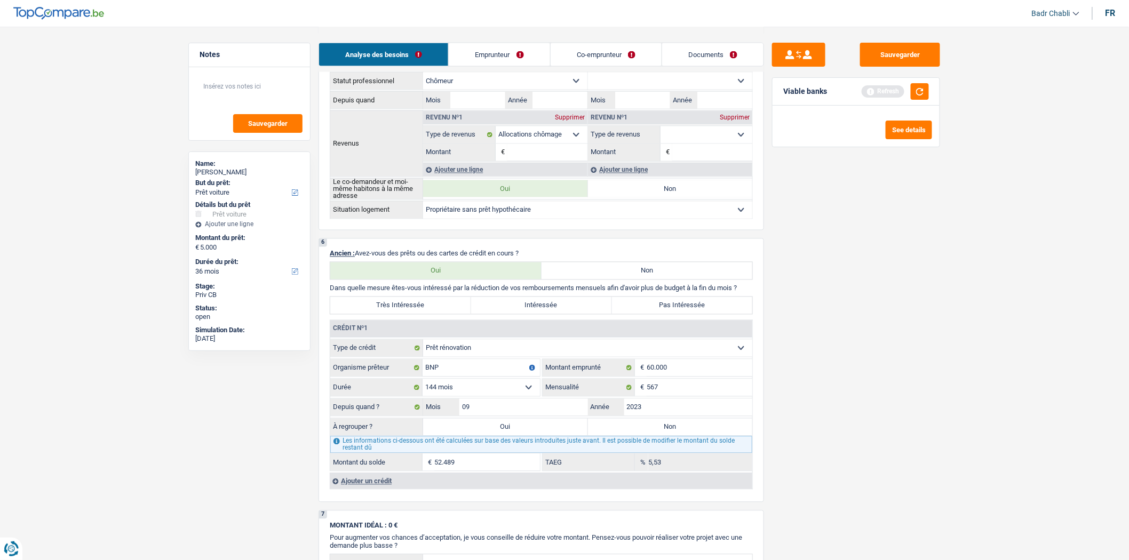
click at [636, 435] on input "Non" at bounding box center [670, 427] width 165 height 17
radio input "true"
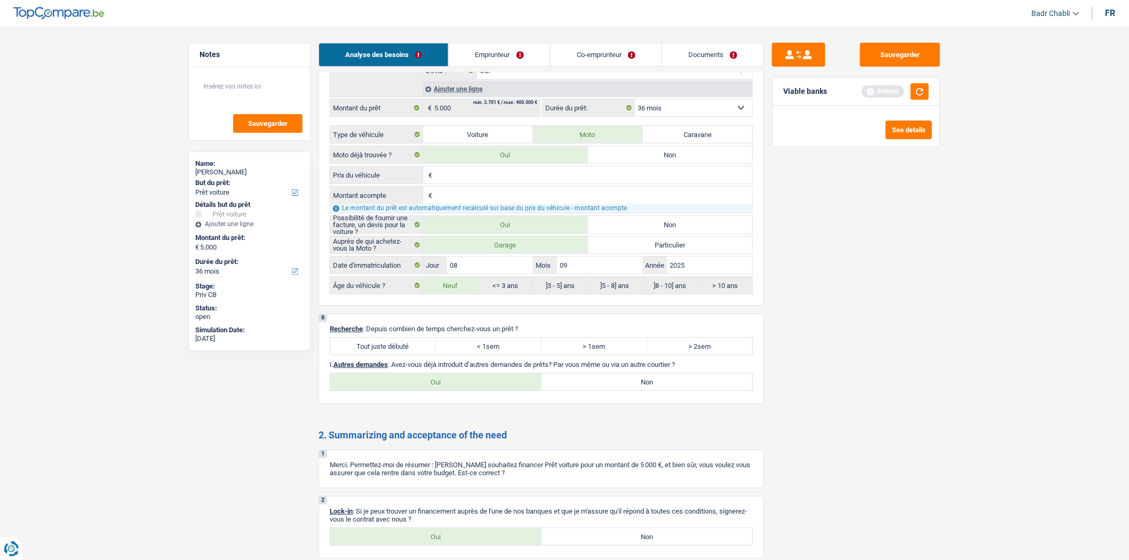
scroll to position [1423, 0]
click at [425, 353] on label "Tout juste débuté" at bounding box center [383, 344] width 106 height 17
click at [425, 353] on input "Tout juste débuté" at bounding box center [383, 344] width 106 height 17
radio input "true"
click at [633, 402] on div "8 Recherche : Depuis combien de temps cherchez-vous un prêt ? Tout juste débuté…" at bounding box center [542, 357] width 446 height 90
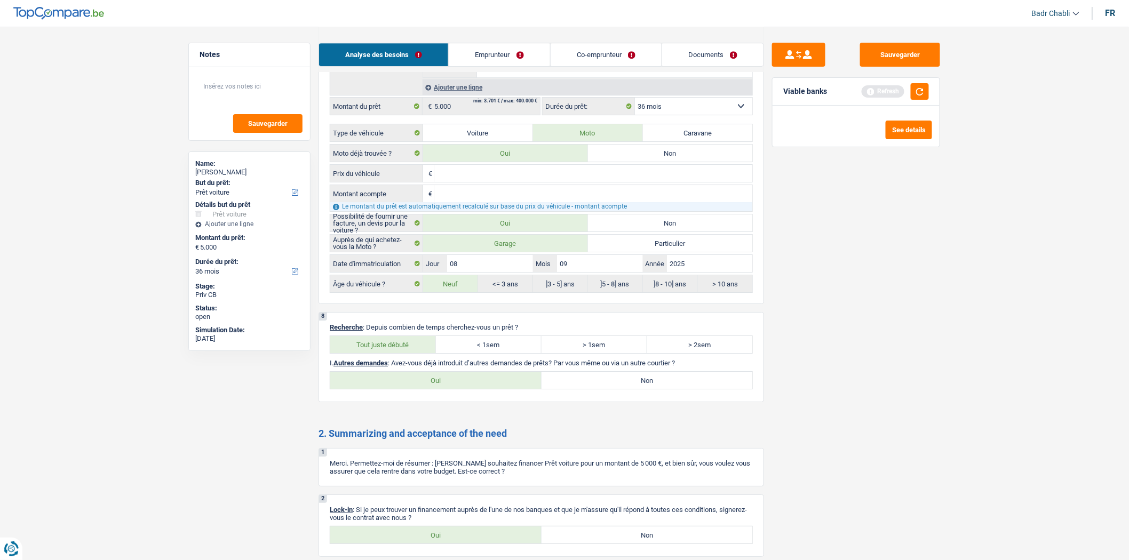
click at [632, 389] on label "Non" at bounding box center [647, 380] width 211 height 17
click at [632, 389] on input "Non" at bounding box center [647, 380] width 211 height 17
radio input "true"
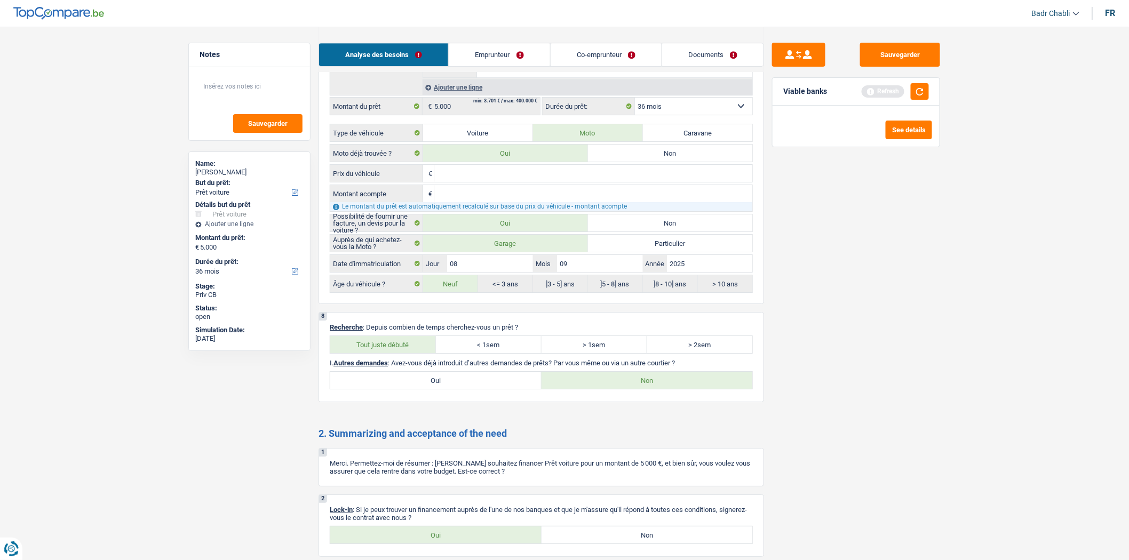
scroll to position [1538, 0]
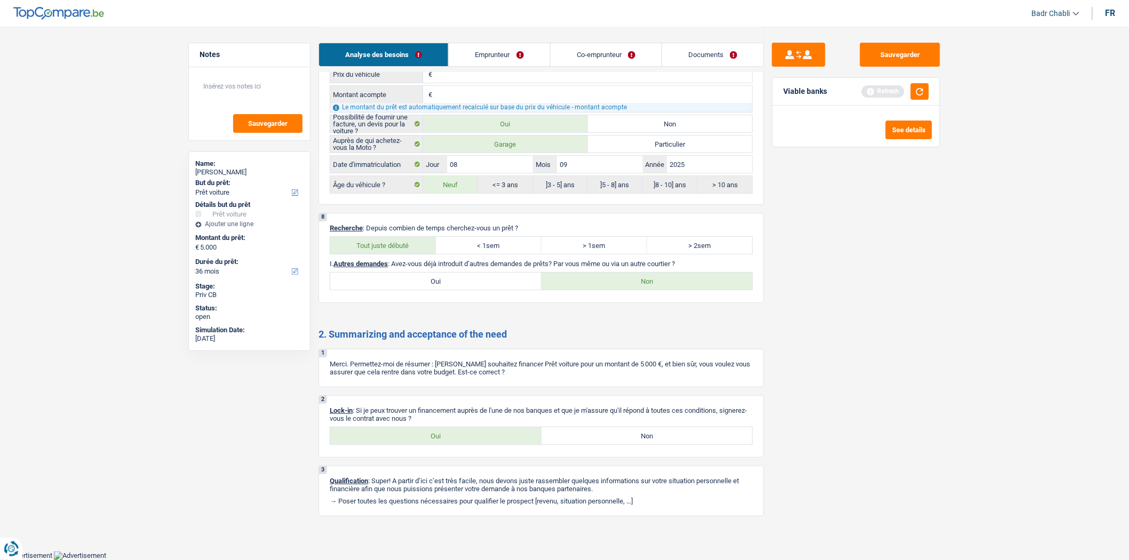
click at [471, 432] on label "Oui" at bounding box center [435, 435] width 211 height 17
click at [471, 432] on input "Oui" at bounding box center [435, 435] width 211 height 17
radio input "true"
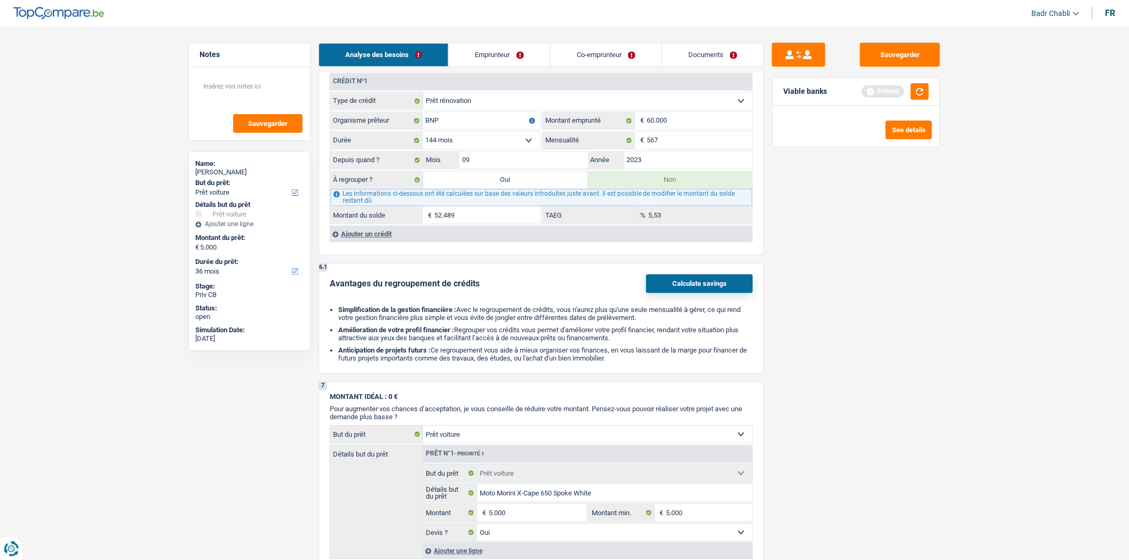
scroll to position [945, 0]
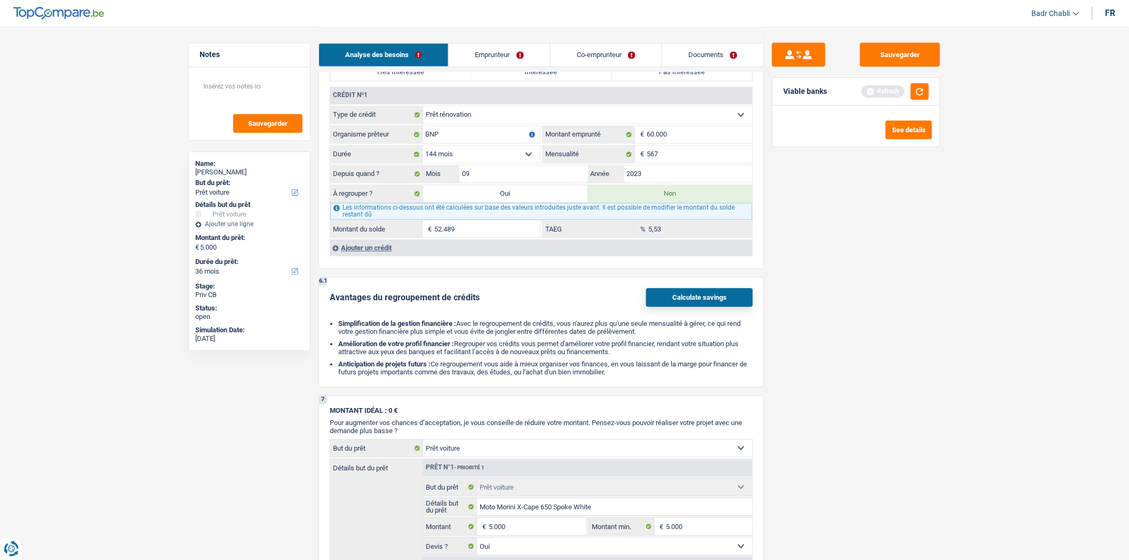
click at [387, 249] on div "Ajouter un crédit" at bounding box center [541, 248] width 423 height 16
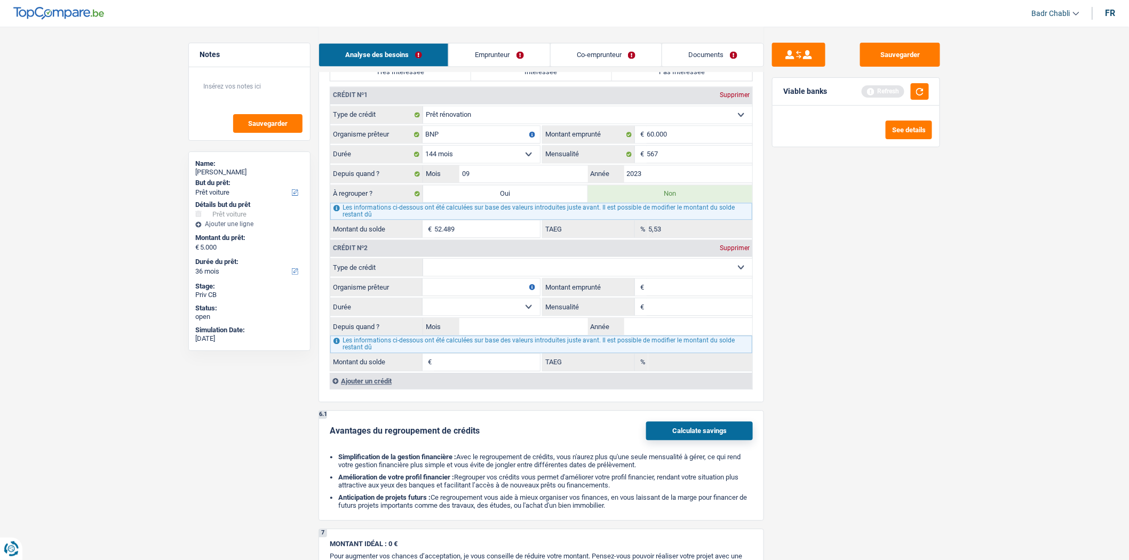
click at [499, 291] on input "Organisme prêteur" at bounding box center [481, 287] width 117 height 17
click at [504, 276] on select "Carte ou ouverture de crédit Prêt hypothécaire Vente à tempérament Prêt à tempé…" at bounding box center [587, 267] width 329 height 17
select select "cardOrCredit"
type input "0"
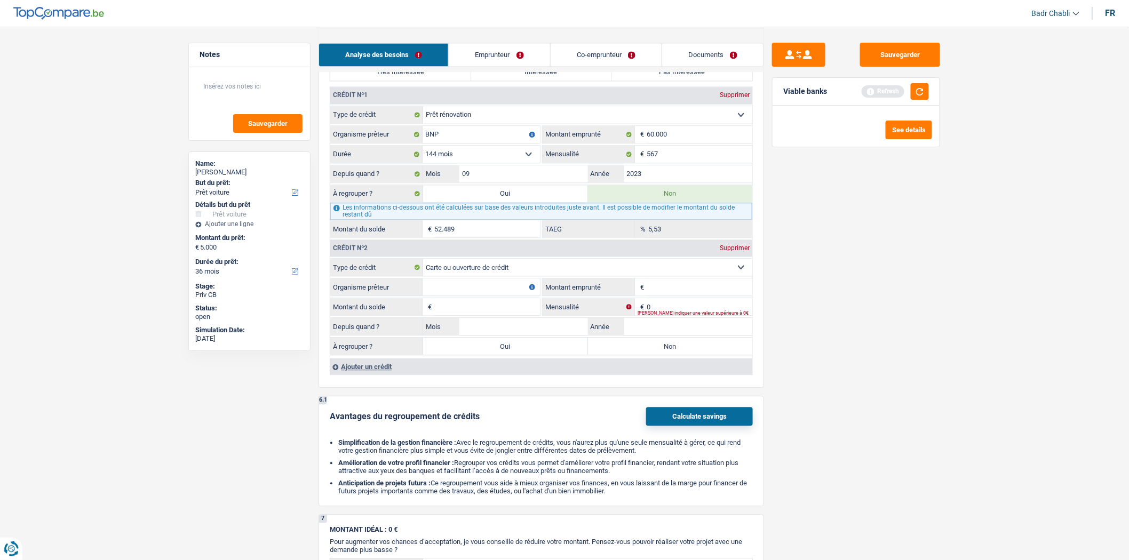
click at [495, 296] on input "Organisme prêteur" at bounding box center [481, 287] width 117 height 17
type input "BNP"
click at [496, 296] on input "BNP" at bounding box center [481, 287] width 117 height 17
click at [674, 296] on input "Montant emprunté" at bounding box center [700, 287] width 106 height 17
type input "5.000"
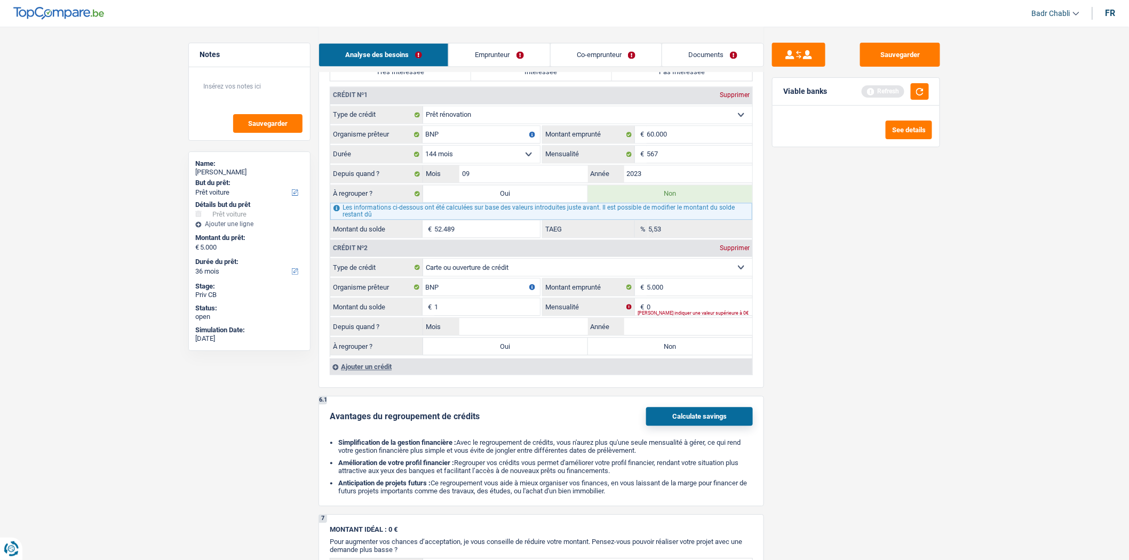
type input "1"
type input "02"
type input "2020"
click at [683, 351] on label "Non" at bounding box center [670, 346] width 165 height 17
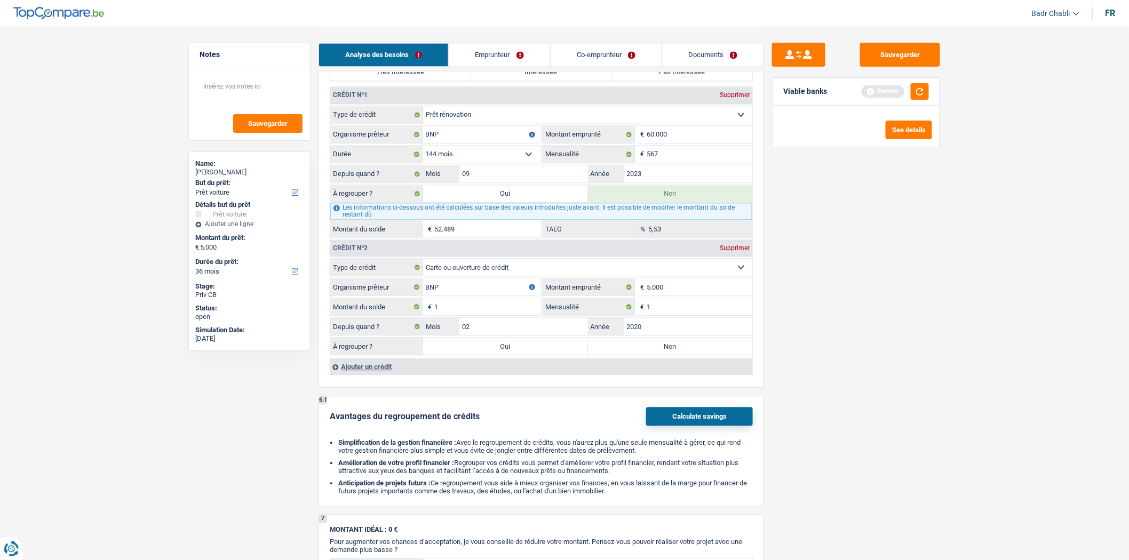
click at [683, 351] on input "Non" at bounding box center [670, 346] width 165 height 17
radio input "true"
click at [918, 93] on button "button" at bounding box center [920, 91] width 18 height 17
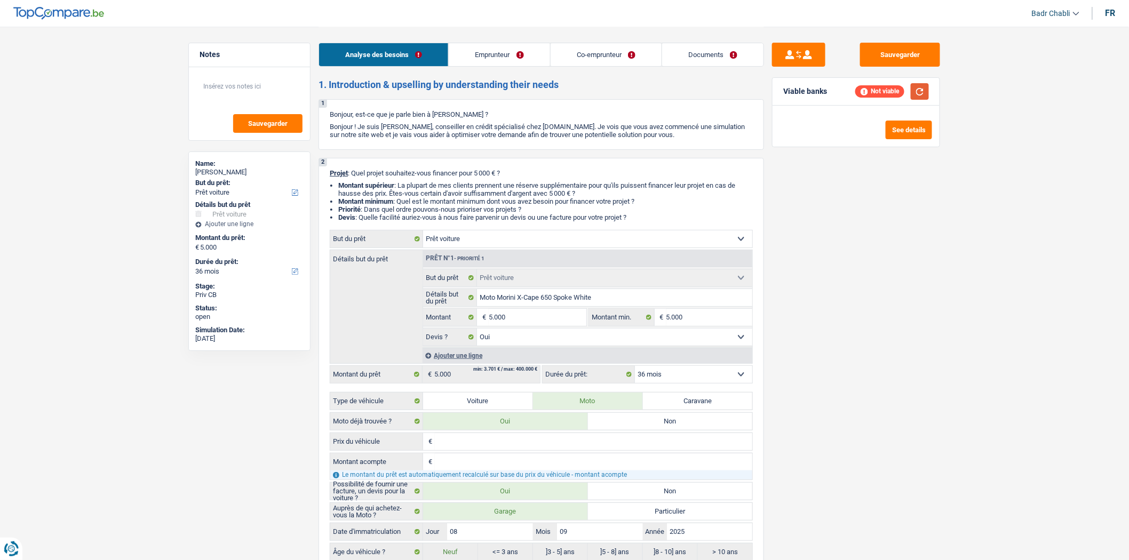
scroll to position [0, 0]
click at [536, 326] on input "5.000" at bounding box center [538, 318] width 98 height 17
type input "500"
type input "5.001"
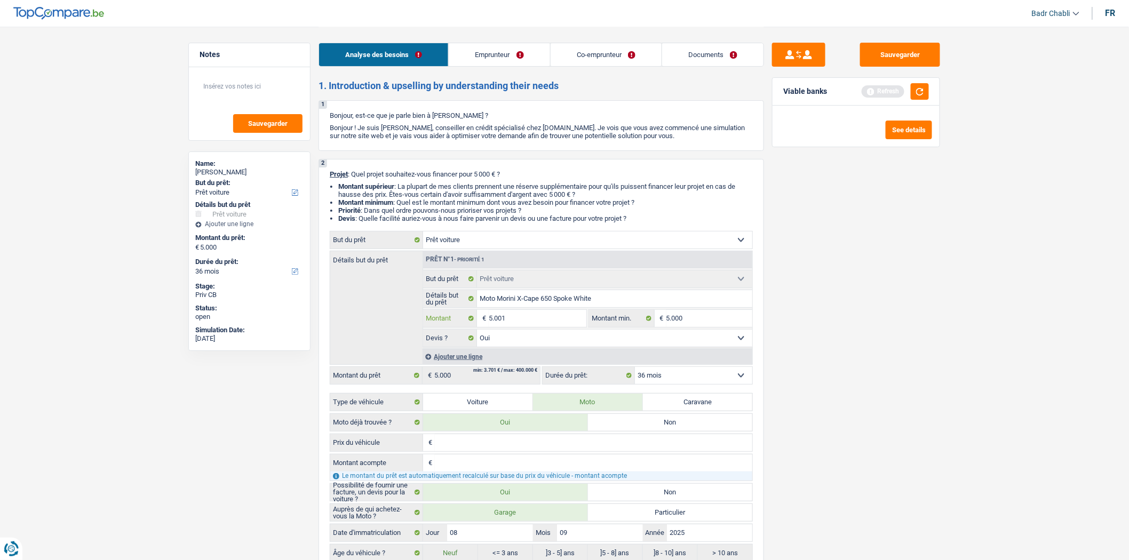
type input "5.001"
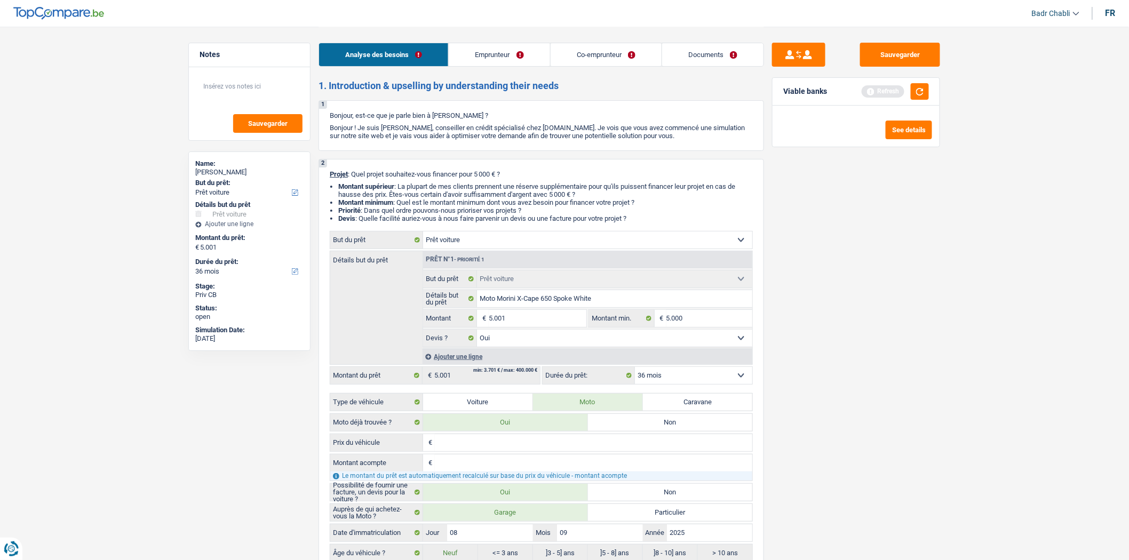
click at [861, 358] on div "Sauvegarder Viable banks Refresh See details" at bounding box center [856, 293] width 184 height 501
click at [918, 91] on button "button" at bounding box center [920, 91] width 18 height 17
click at [698, 319] on input "5.000" at bounding box center [709, 318] width 86 height 17
type input "500"
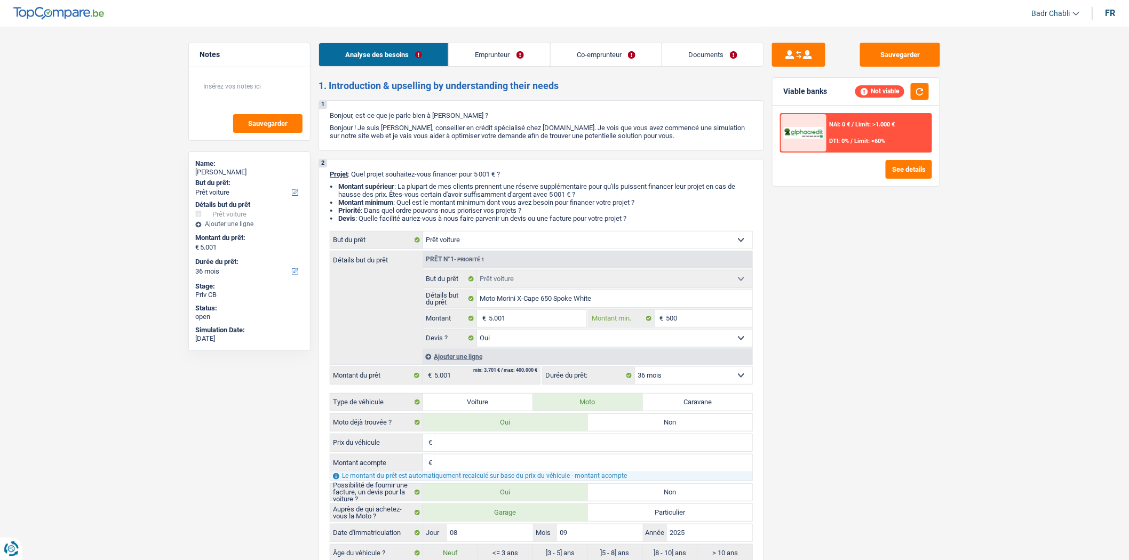
type input "5.001"
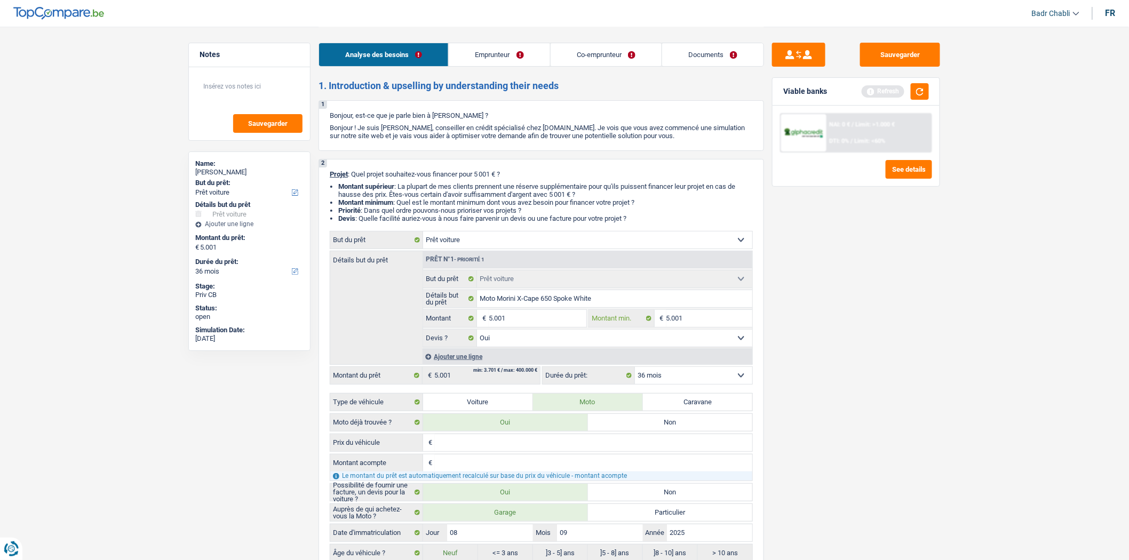
type input "5.001"
click at [879, 247] on div "Sauvegarder Viable banks Refresh NAI: 0 € / Limit: >1.000 € DTI: 0% / Limit: <6…" at bounding box center [856, 293] width 184 height 501
click at [902, 85] on div "Refresh" at bounding box center [895, 91] width 67 height 17
click at [926, 88] on button "button" at bounding box center [920, 91] width 18 height 17
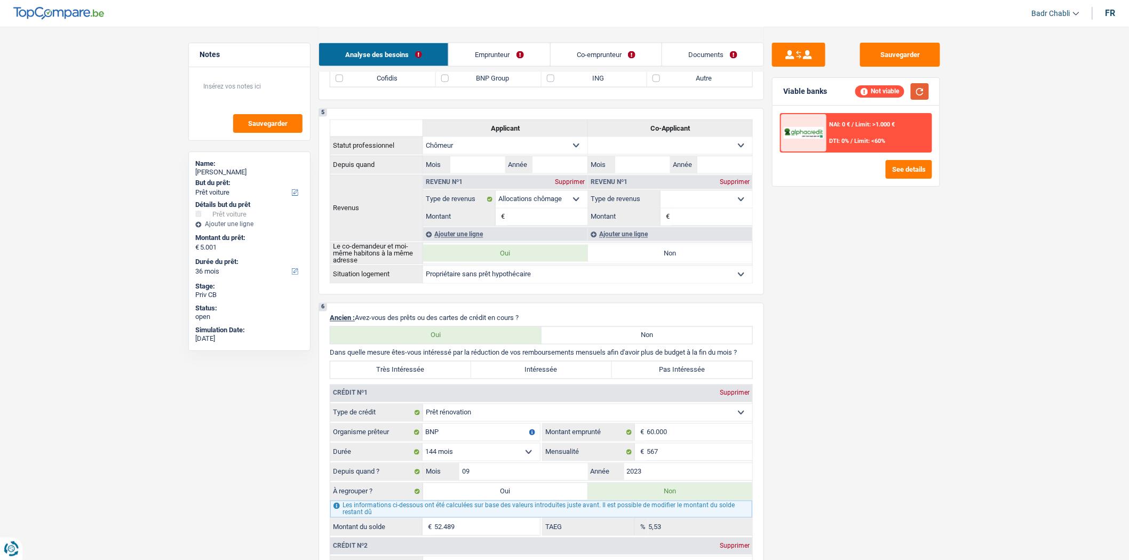
scroll to position [534, 0]
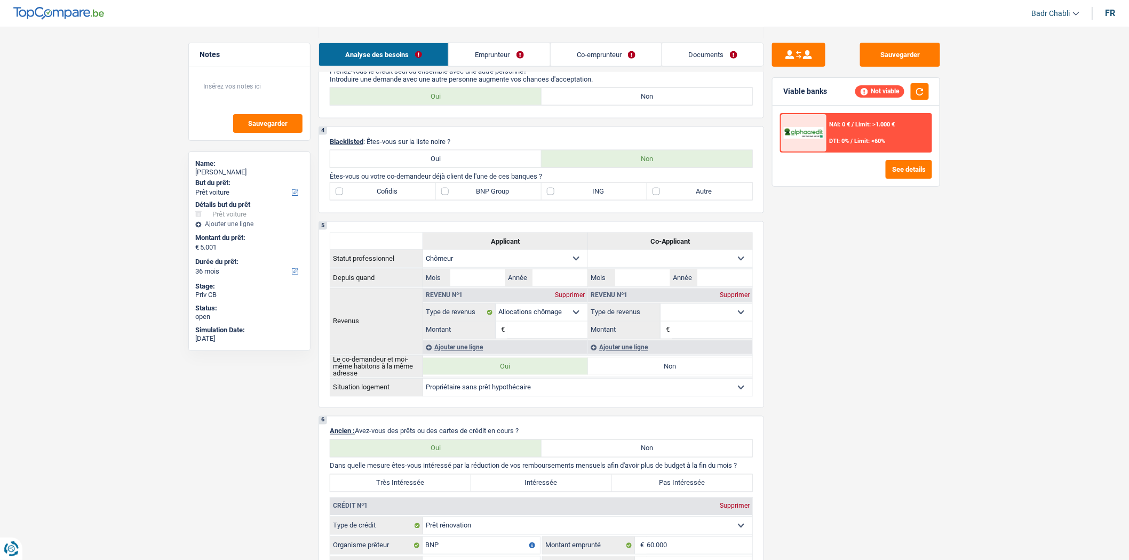
click at [433, 200] on label "Cofidis" at bounding box center [383, 191] width 106 height 17
click at [433, 200] on input "Cofidis" at bounding box center [383, 191] width 106 height 17
checkbox input "true"
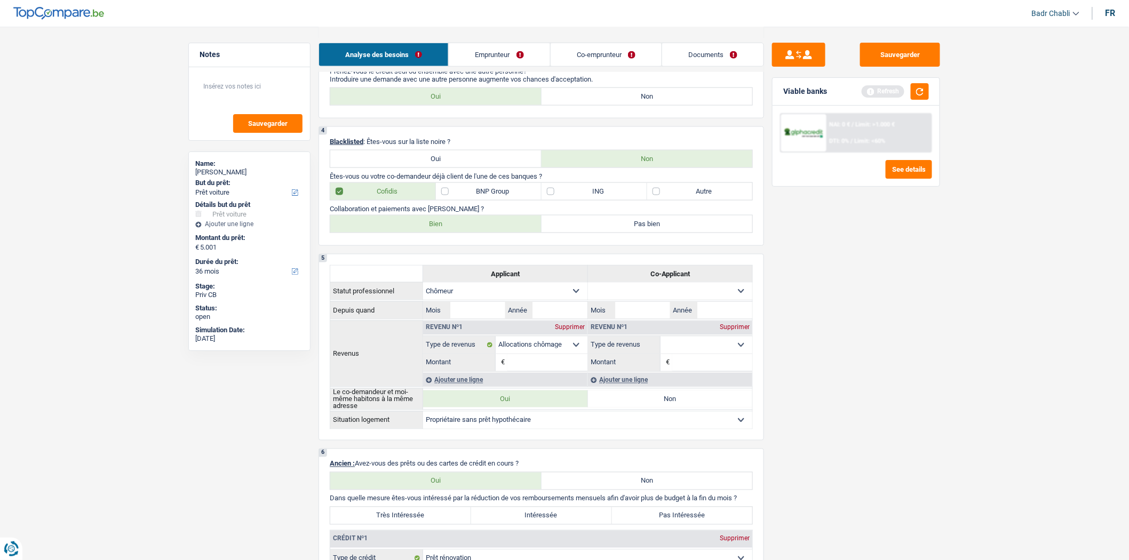
click at [454, 200] on label "BNP Group" at bounding box center [489, 191] width 106 height 17
click at [454, 200] on input "BNP Group" at bounding box center [489, 191] width 106 height 17
checkbox input "true"
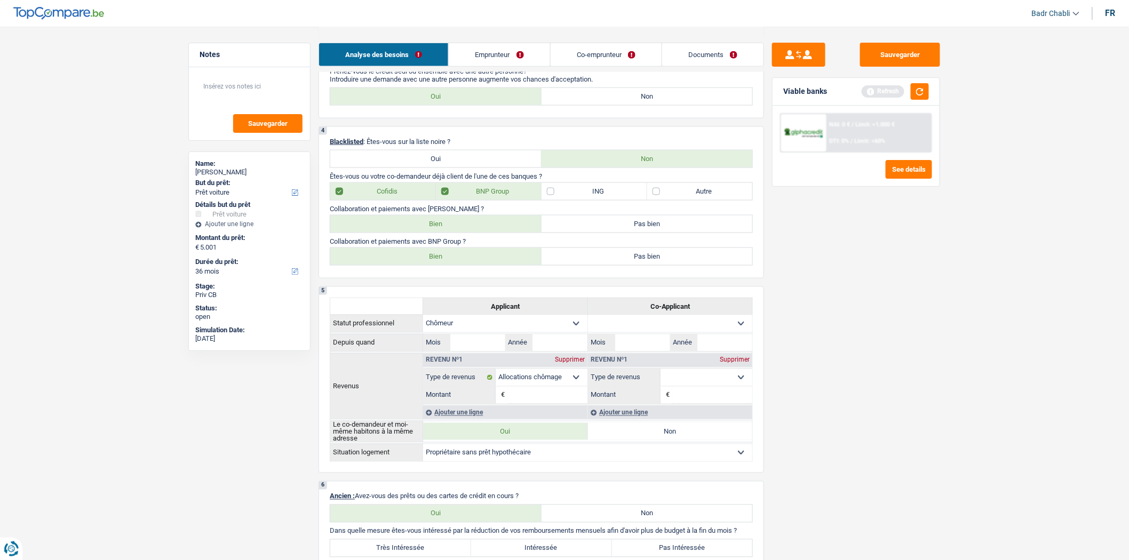
click at [364, 200] on label "Cofidis" at bounding box center [383, 191] width 106 height 17
click at [364, 200] on input "Cofidis" at bounding box center [383, 191] width 106 height 17
checkbox input "false"
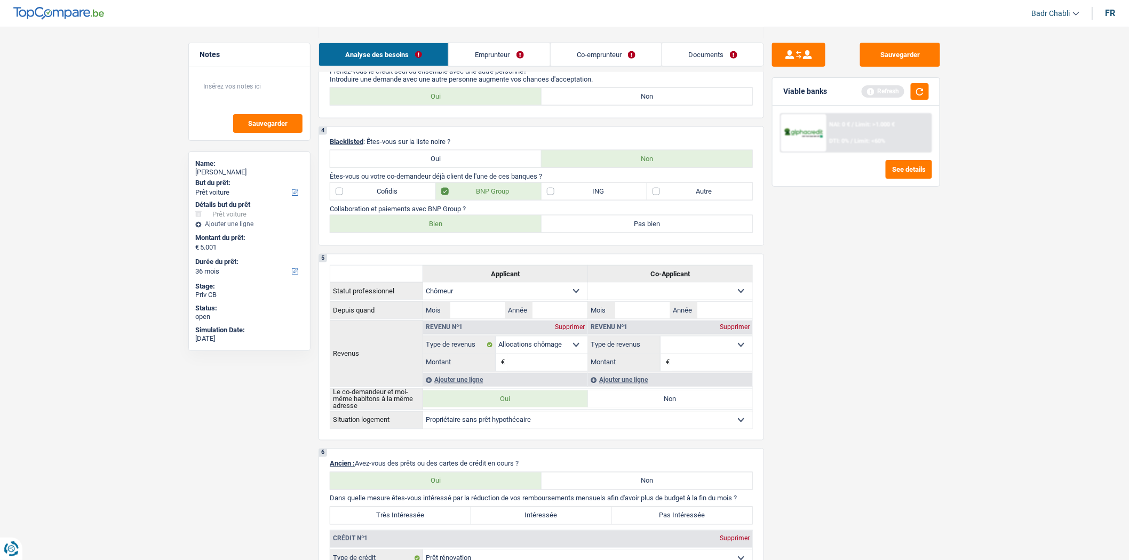
click at [486, 242] on div "4 Blacklisted : Êtes-vous sur la liste noire ? Oui Non Êtes-vous ou votre co-de…" at bounding box center [542, 186] width 446 height 120
click at [482, 233] on label "Bien" at bounding box center [435, 224] width 211 height 17
click at [482, 233] on input "Bien" at bounding box center [435, 224] width 211 height 17
radio input "true"
click at [347, 200] on label "Cofidis" at bounding box center [383, 191] width 106 height 17
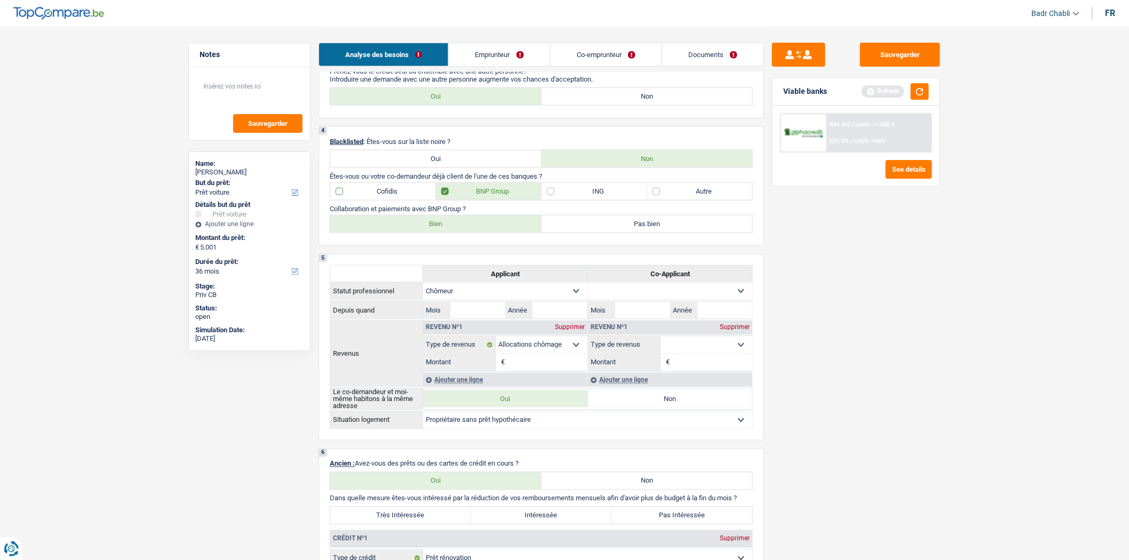
click at [347, 200] on input "Cofidis" at bounding box center [383, 191] width 106 height 17
checkbox input "true"
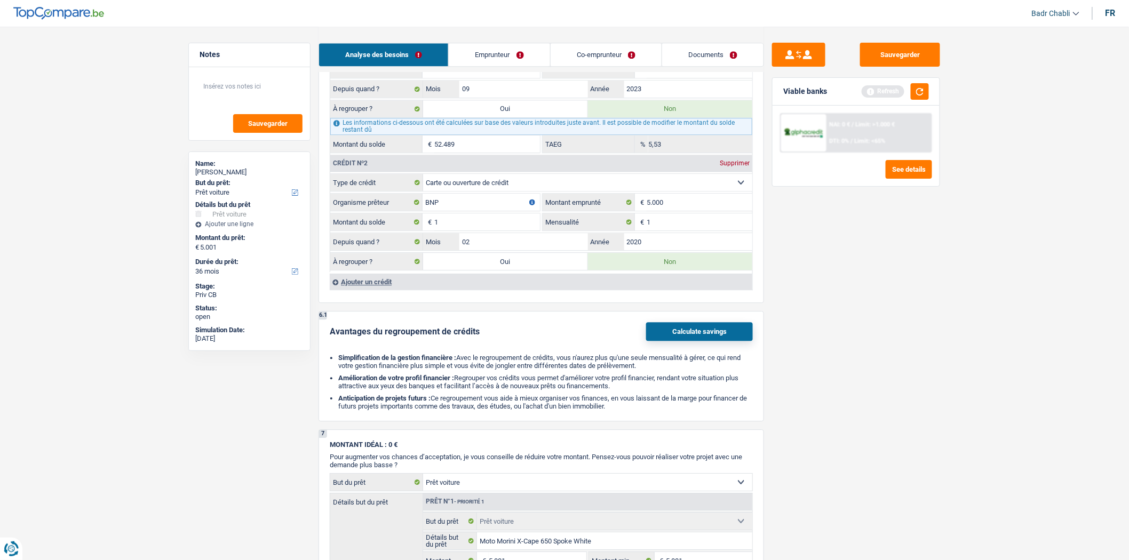
scroll to position [1071, 0]
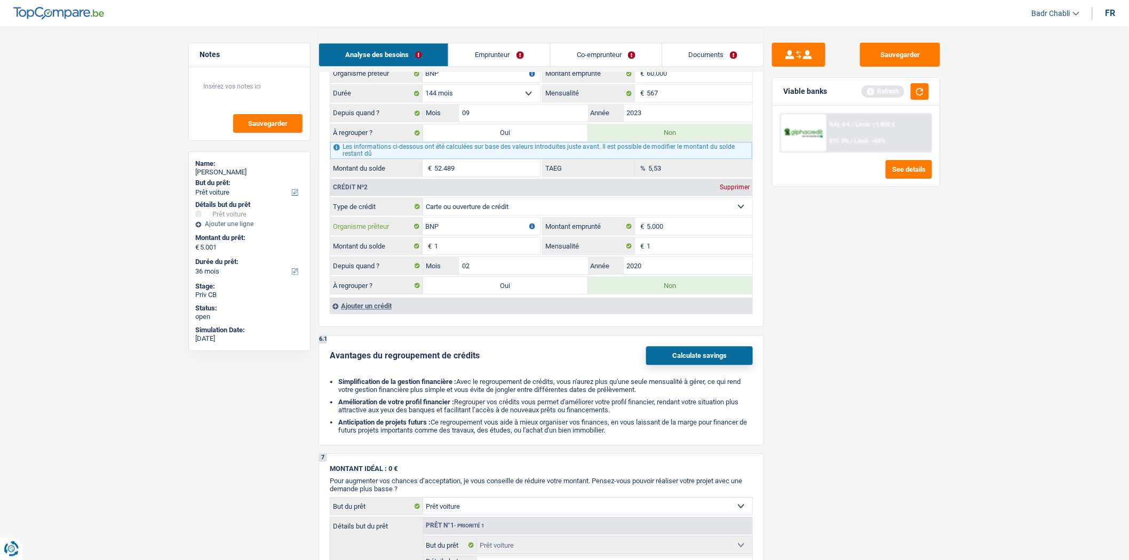
click at [483, 234] on input "BNP" at bounding box center [481, 226] width 117 height 17
click at [482, 234] on input "Cofidis" at bounding box center [481, 226] width 117 height 17
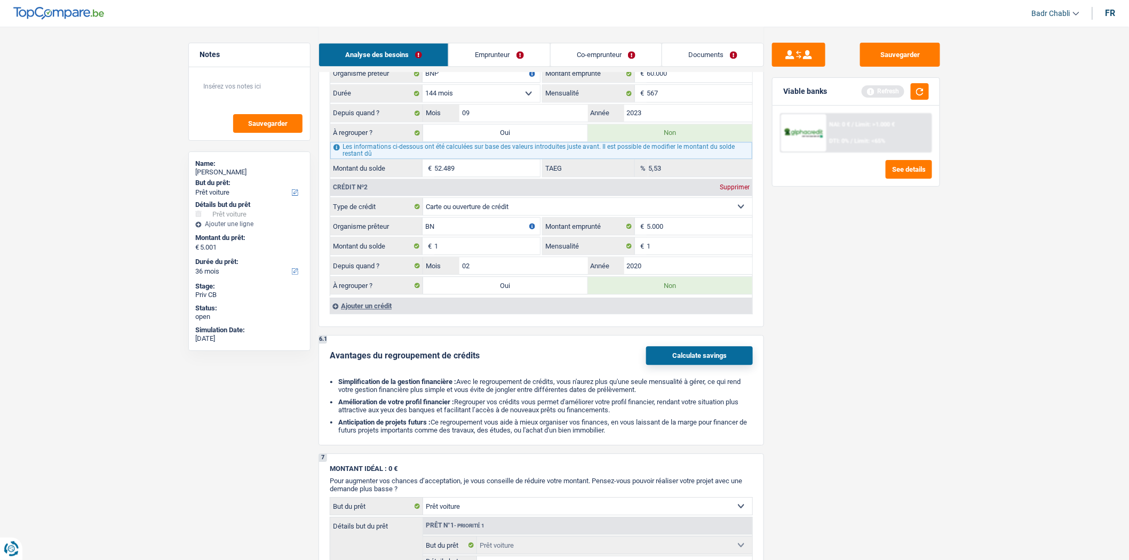
type input "BNP"
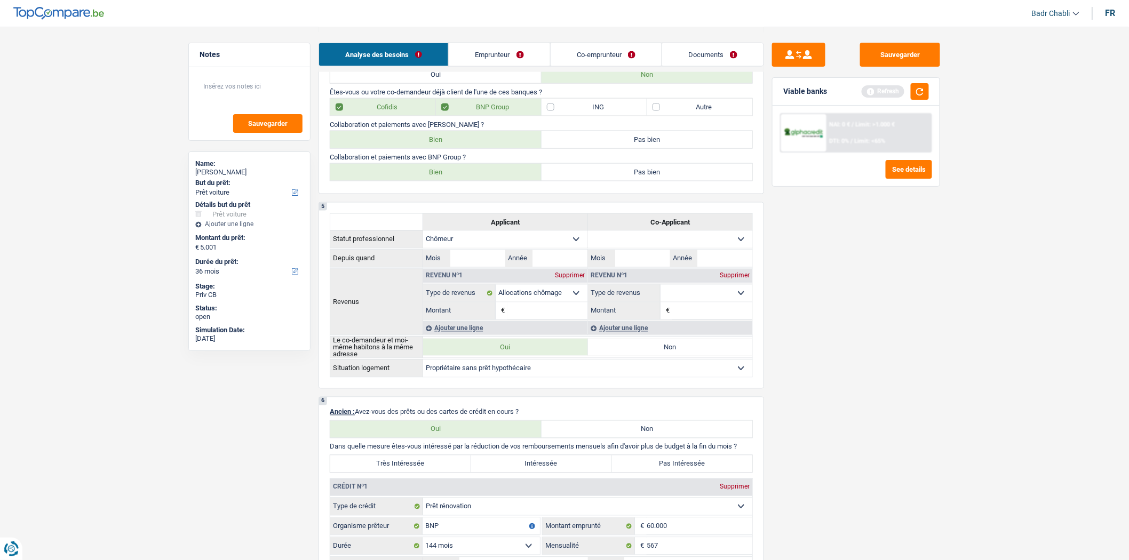
scroll to position [597, 0]
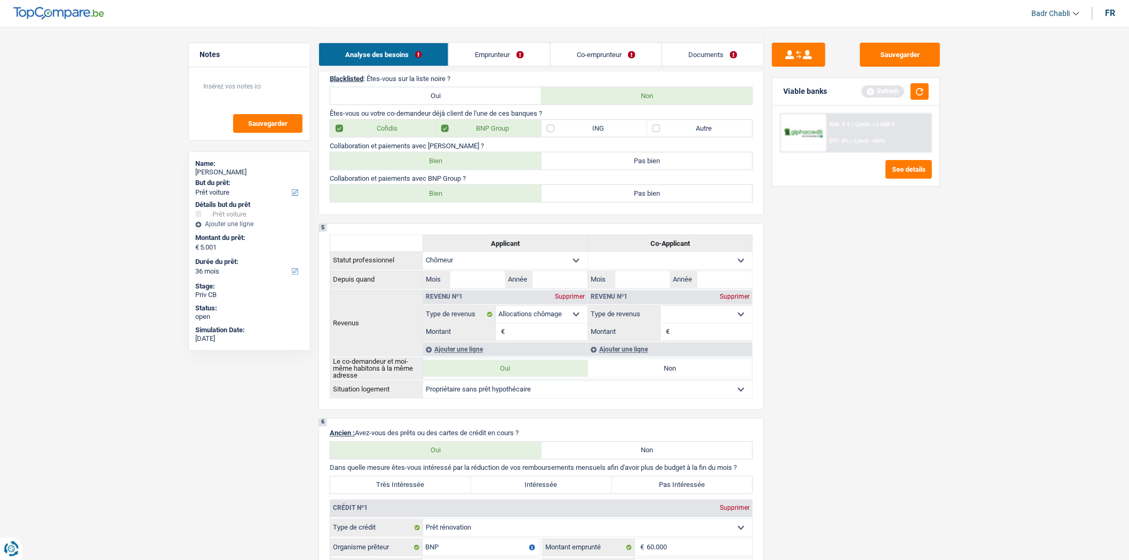
click at [355, 131] on label "Cofidis" at bounding box center [383, 128] width 106 height 17
click at [355, 131] on input "Cofidis" at bounding box center [383, 128] width 106 height 17
checkbox input "false"
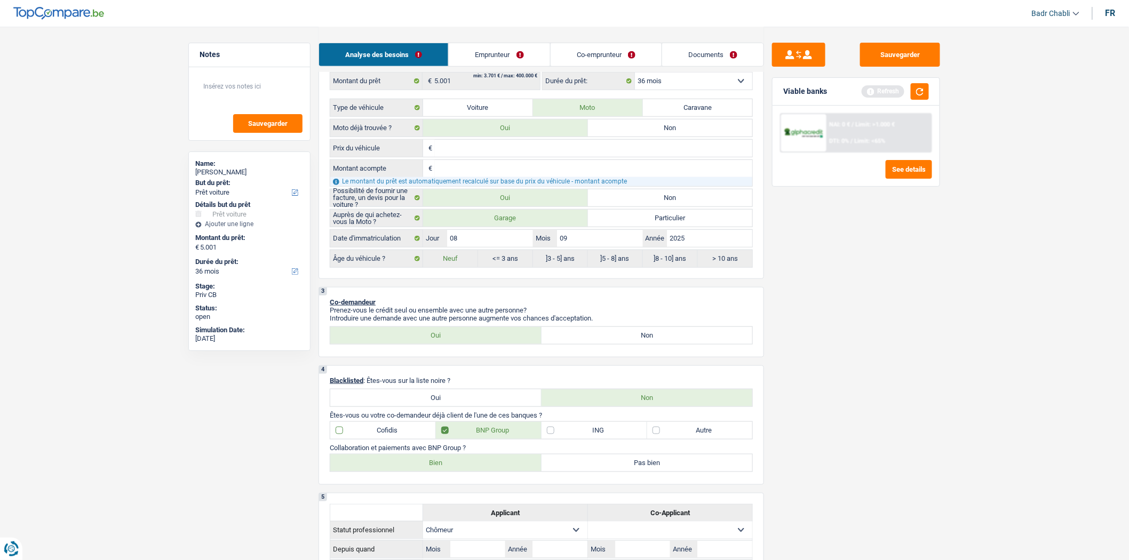
scroll to position [241, 0]
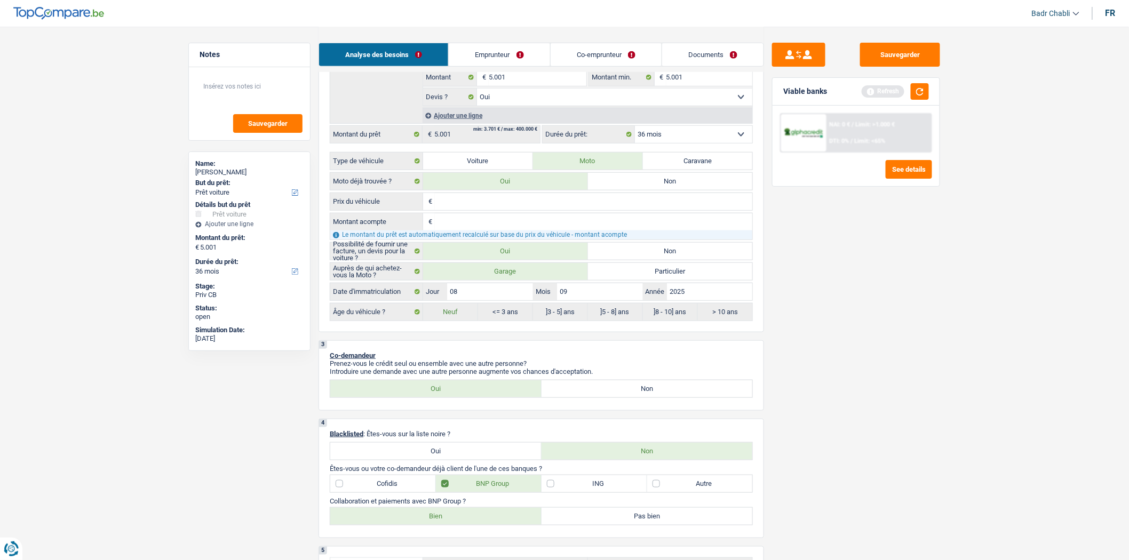
click at [554, 490] on label "ING" at bounding box center [595, 483] width 106 height 17
click at [554, 490] on input "ING" at bounding box center [595, 483] width 106 height 17
checkbox input "true"
click at [473, 551] on label "Bien" at bounding box center [435, 549] width 211 height 17
click at [473, 551] on input "Bien" at bounding box center [435, 549] width 211 height 17
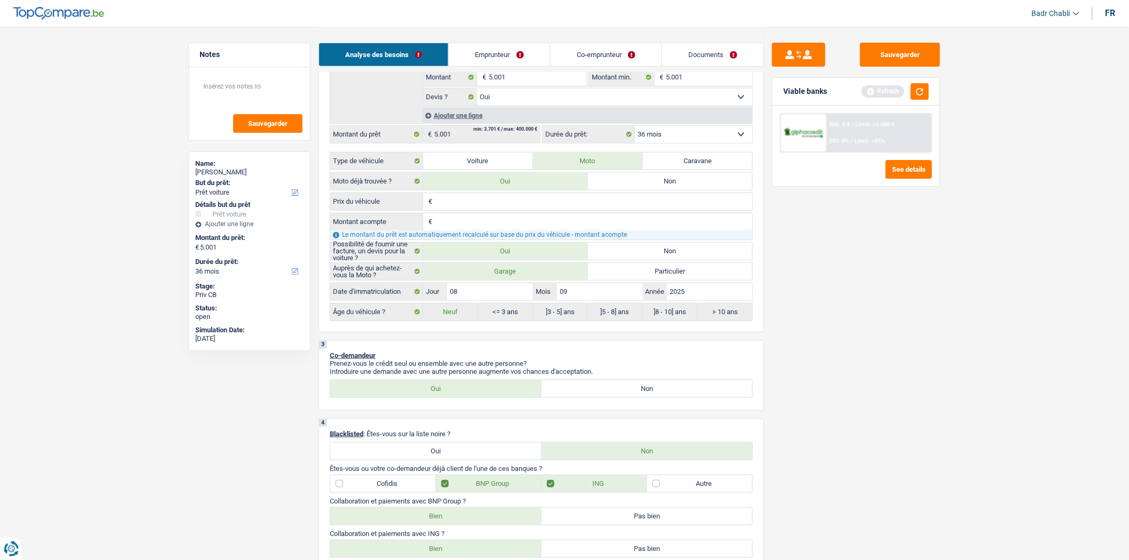
radio input "true"
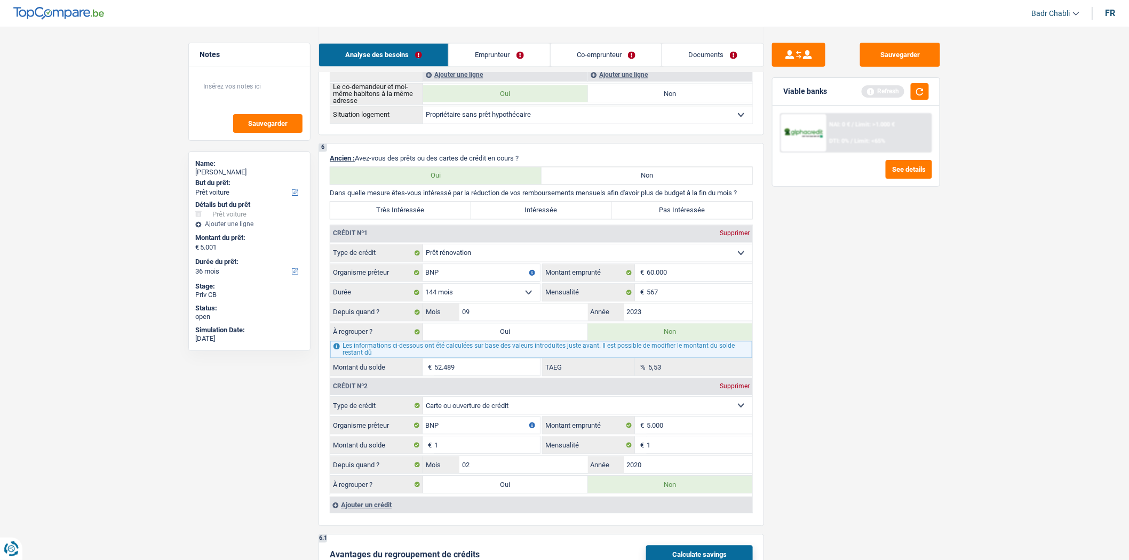
scroll to position [897, 0]
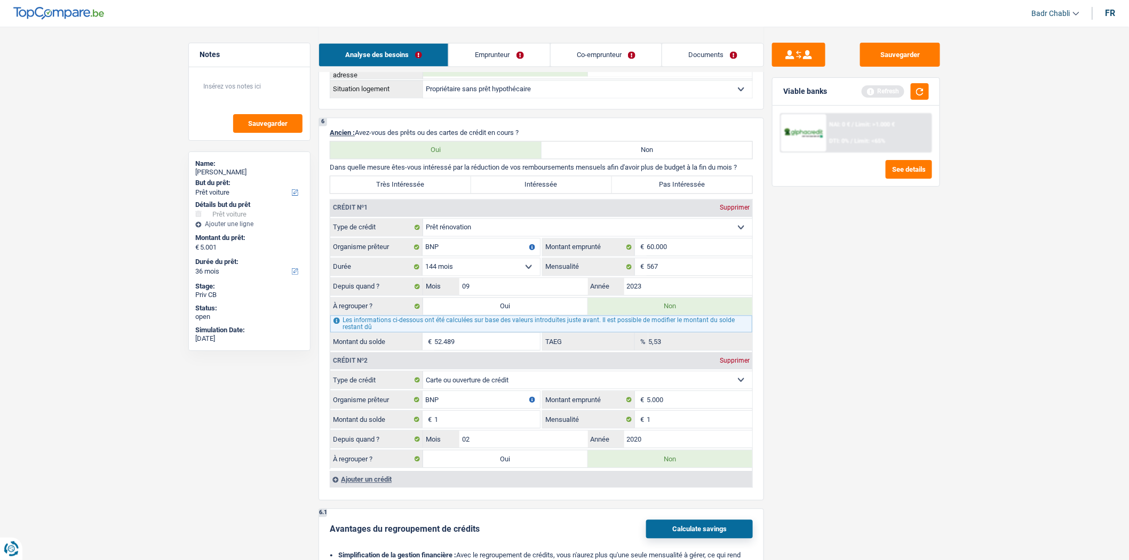
click at [709, 185] on label "Pas Intéressée" at bounding box center [682, 184] width 141 height 17
click at [709, 185] on input "Pas Intéressée" at bounding box center [682, 184] width 141 height 17
radio input "true"
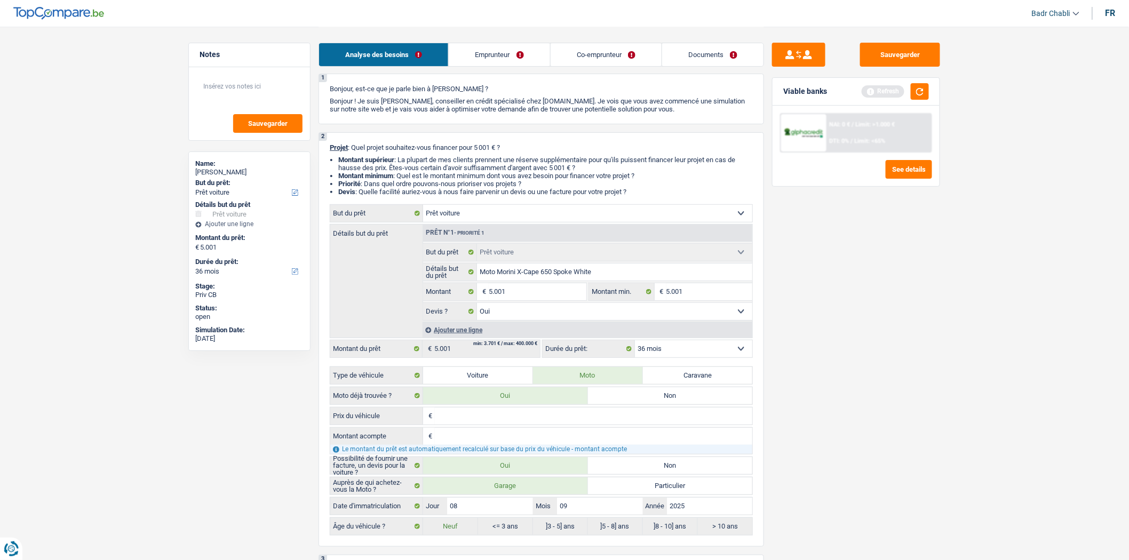
scroll to position [0, 0]
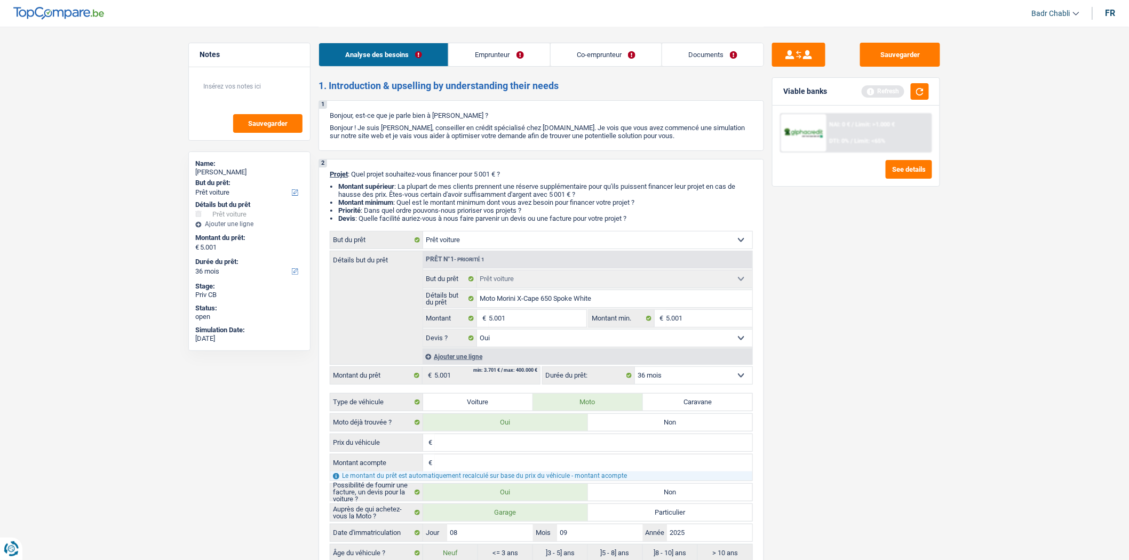
click at [484, 55] on link "Emprunteur" at bounding box center [499, 54] width 101 height 23
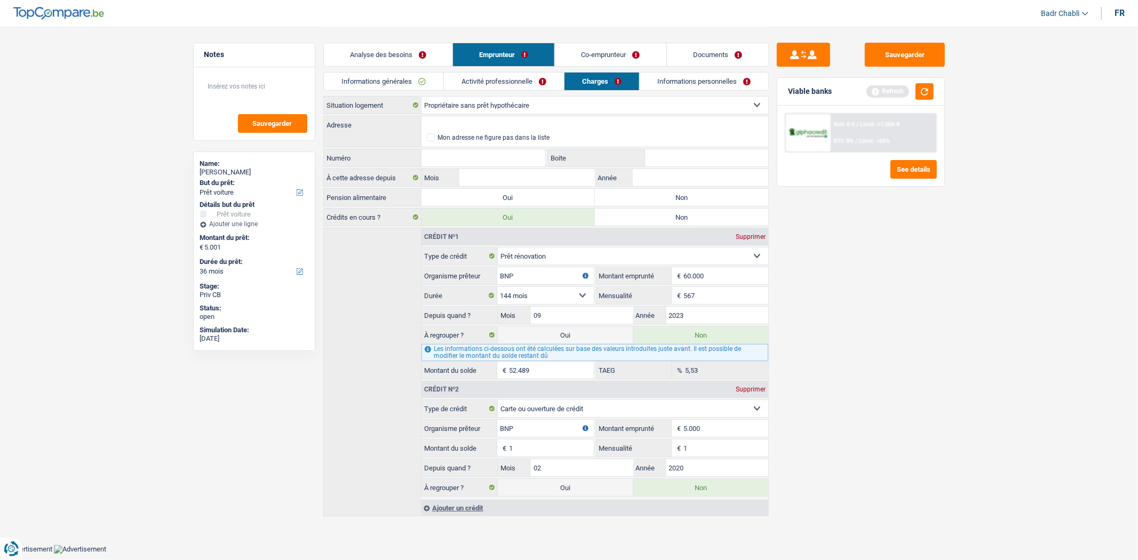
click at [396, 77] on link "Informations générales" at bounding box center [384, 82] width 120 height 18
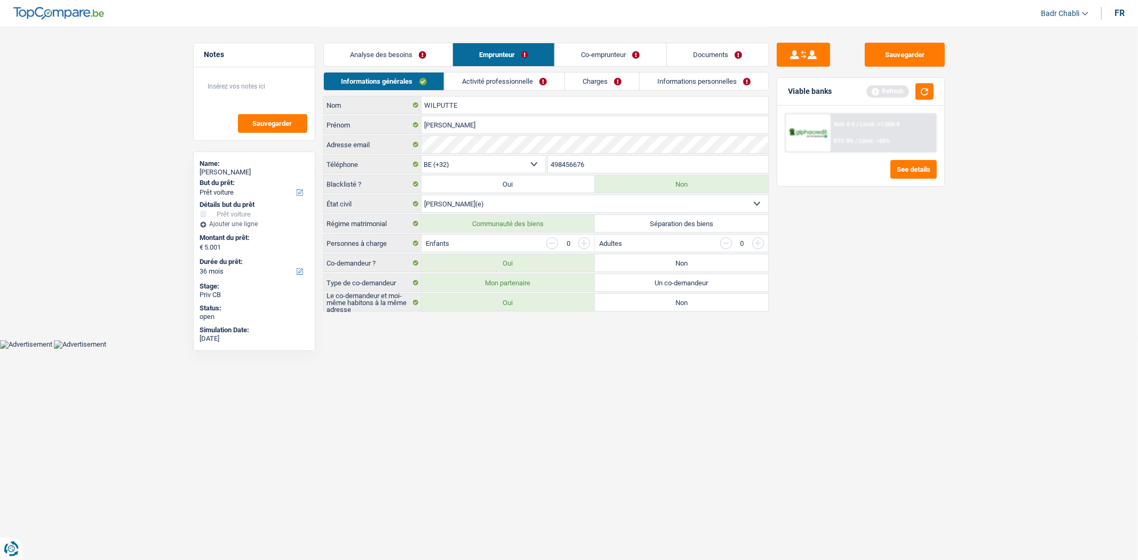
click at [584, 242] on input "button" at bounding box center [584, 243] width 12 height 12
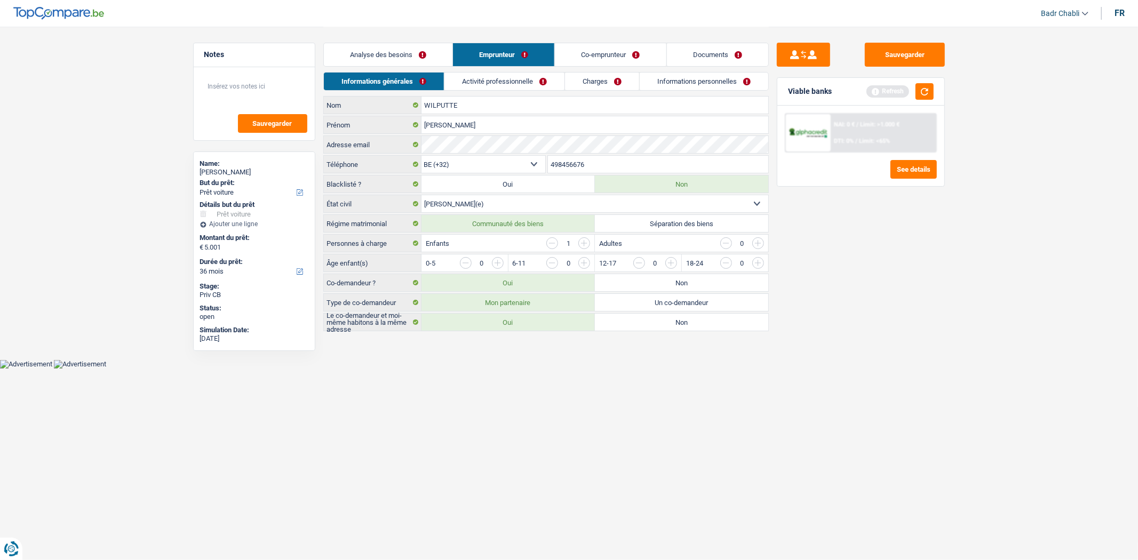
click at [582, 263] on input "button" at bounding box center [800, 265] width 444 height 17
click at [499, 77] on link "Activité professionnelle" at bounding box center [504, 82] width 120 height 18
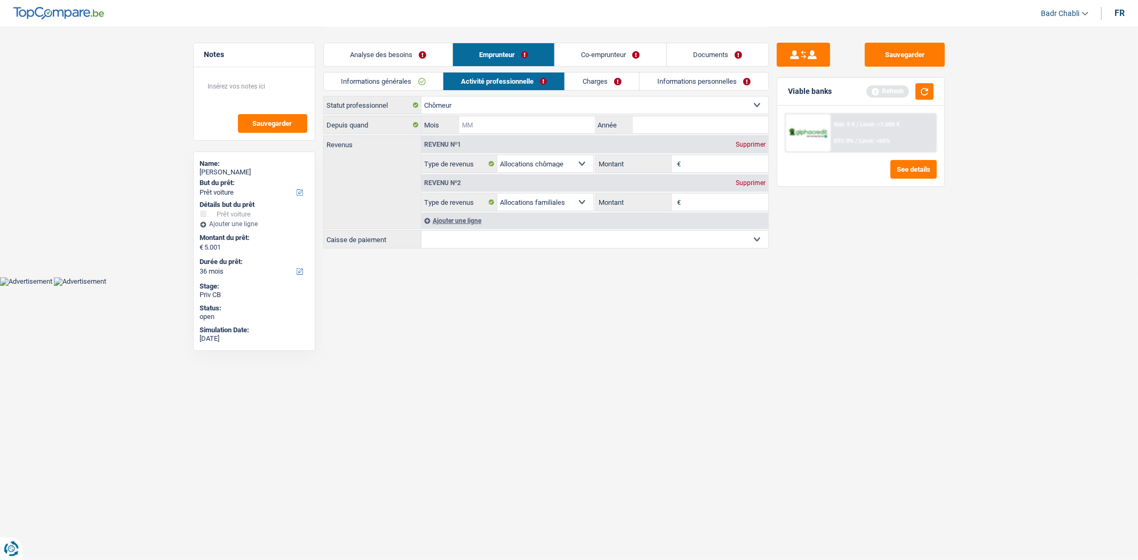
click at [516, 124] on input "Mois" at bounding box center [526, 124] width 135 height 17
type input "03"
type input "2025"
click at [722, 165] on input "Montant" at bounding box center [726, 163] width 85 height 17
click at [718, 46] on link "Documents" at bounding box center [717, 54] width 101 height 23
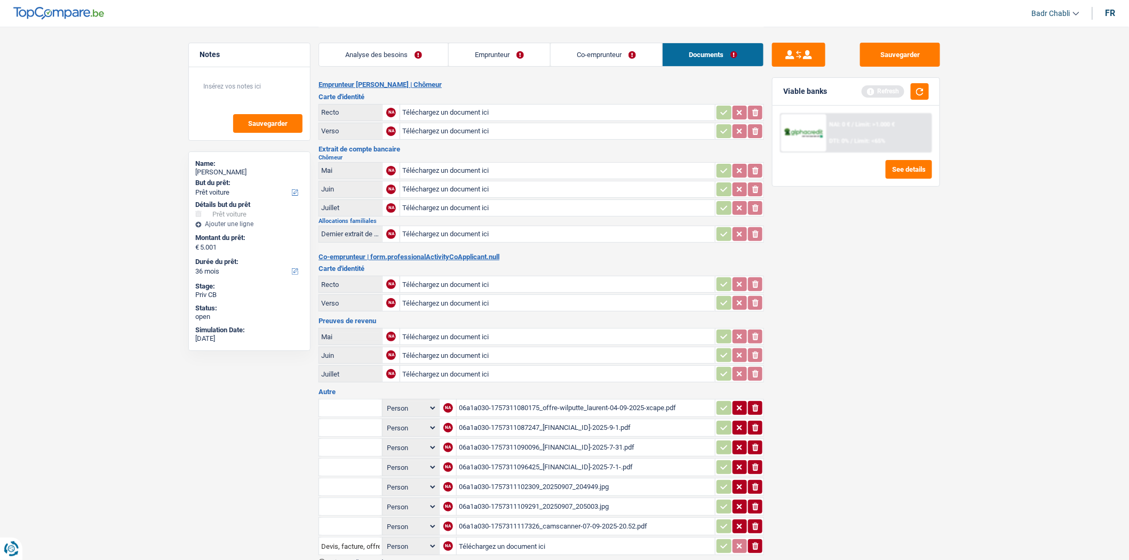
scroll to position [178, 0]
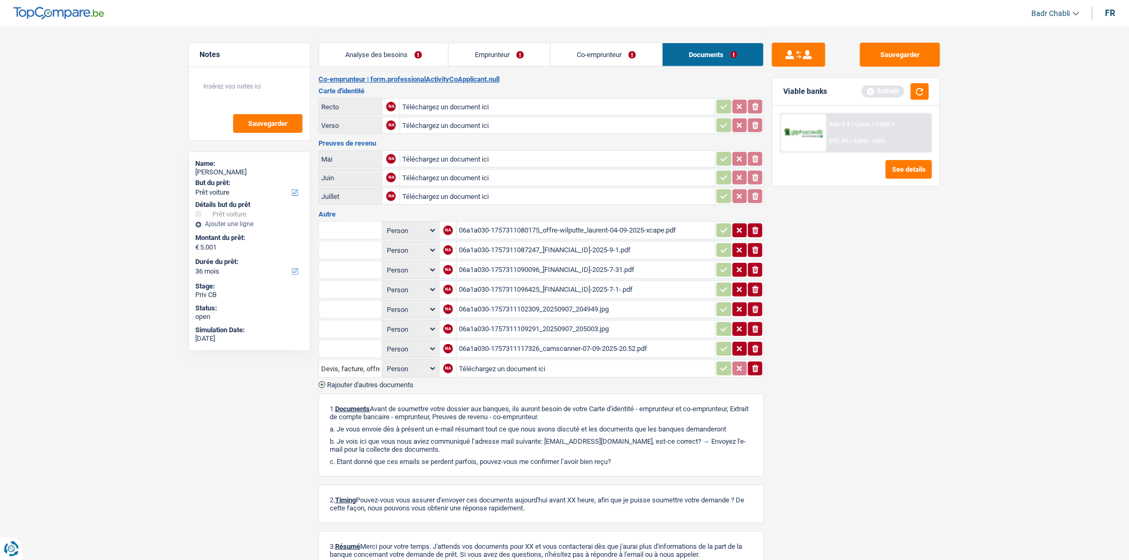
click at [592, 246] on div "06a1a030-1757311087247_be72271034103616-2025-9-1.pdf" at bounding box center [586, 250] width 254 height 16
click at [546, 49] on link "Emprunteur" at bounding box center [499, 54] width 101 height 23
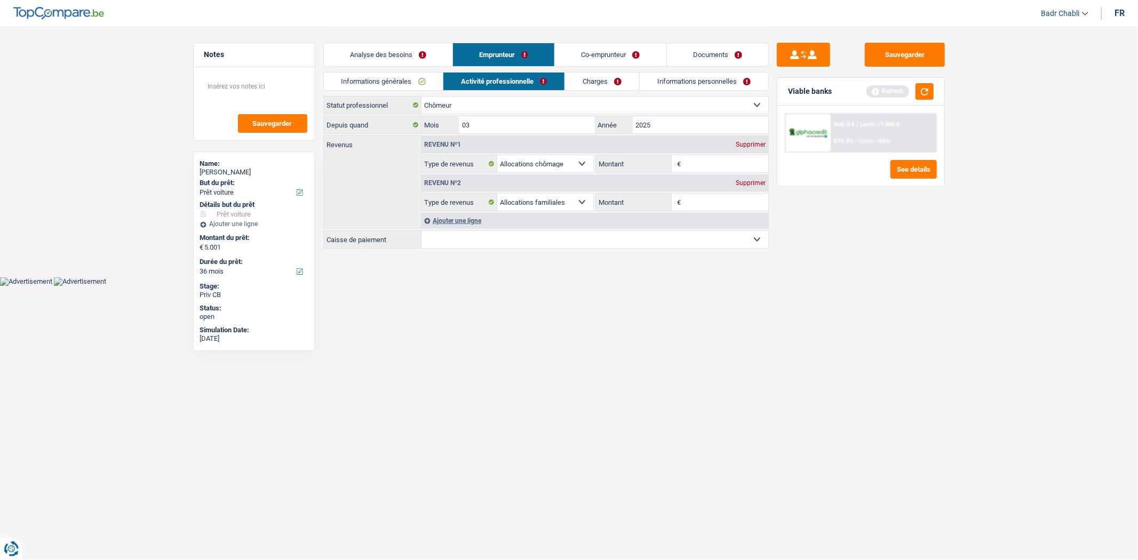
click at [719, 162] on input "Montant" at bounding box center [726, 163] width 85 height 17
type input "1.624"
click at [723, 60] on link "Documents" at bounding box center [717, 54] width 101 height 23
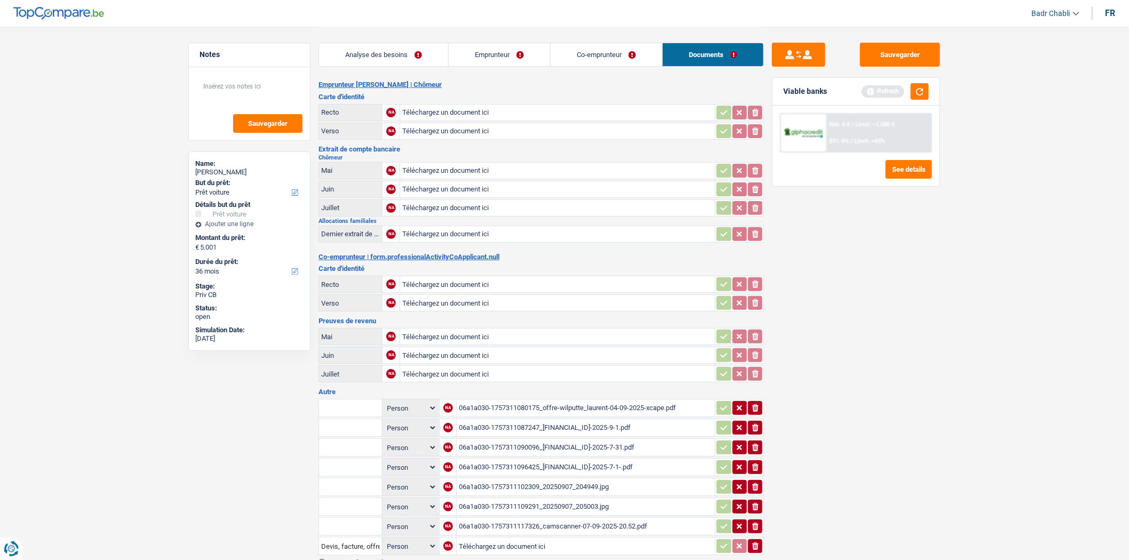
click at [589, 447] on div "06a1a030-1757311090096_be72271034103616-2025-7-31.pdf" at bounding box center [586, 448] width 254 height 16
click at [583, 459] on div "06a1a030-1757311096425_be72271034103616-2025-7-1-.pdf" at bounding box center [586, 467] width 254 height 16
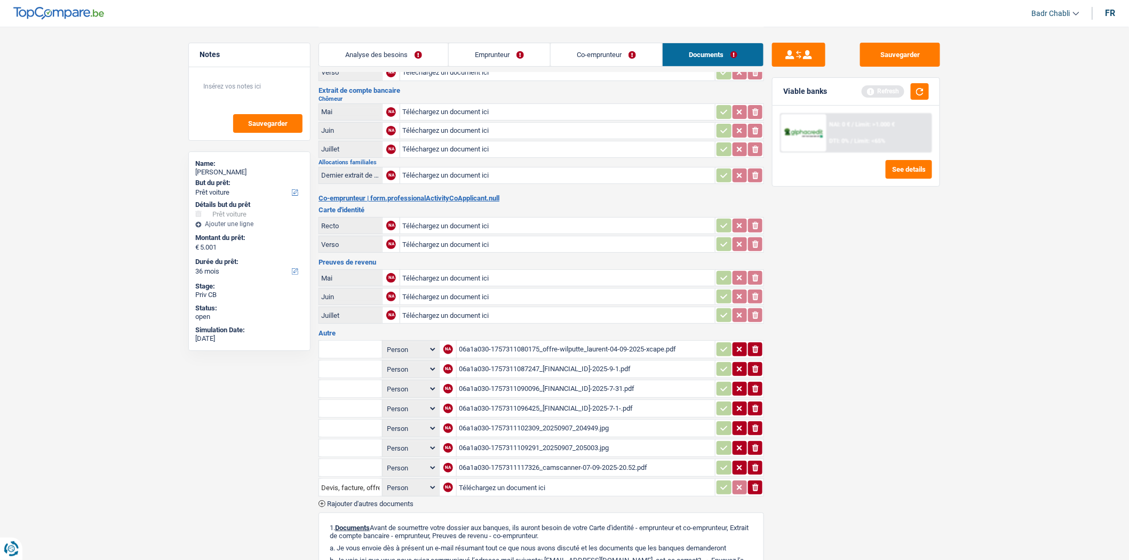
scroll to position [59, 0]
click at [594, 420] on div "06a1a030-1757311102309_20250907_204949.jpg" at bounding box center [586, 428] width 254 height 16
click at [567, 440] on div "06a1a030-1757311109291_20250907_205003.jpg" at bounding box center [586, 448] width 254 height 16
click at [577, 420] on div "06a1a030-1757311102309_20250907_204949.jpg" at bounding box center [586, 428] width 254 height 16
click at [588, 459] on div "06a1a030-1757311117326_camscanner-07-09-2025-20.52.pdf" at bounding box center [586, 467] width 254 height 16
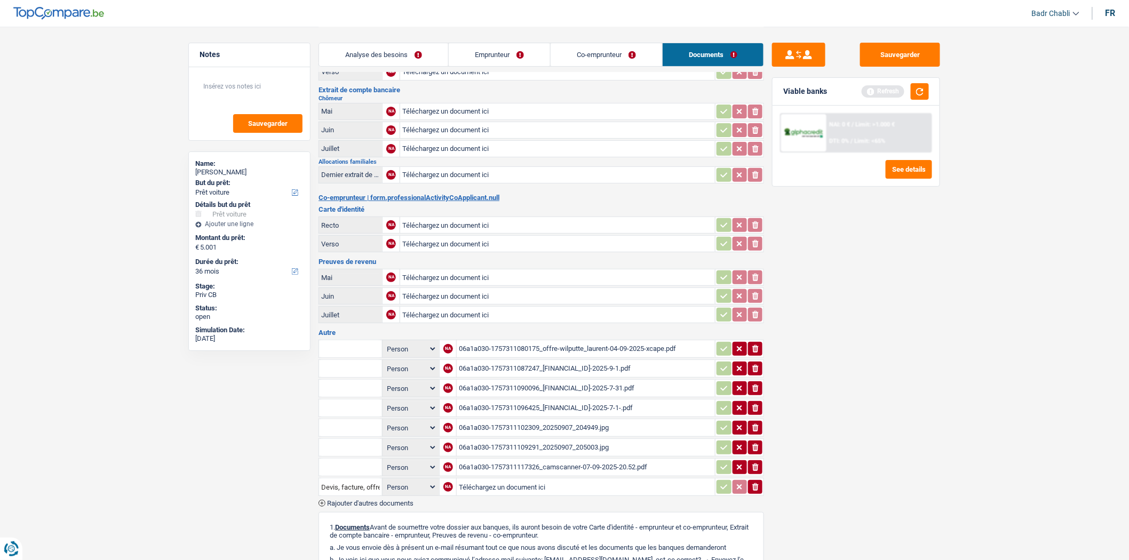
click at [578, 62] on link "Co-emprunteur" at bounding box center [607, 54] width 112 height 23
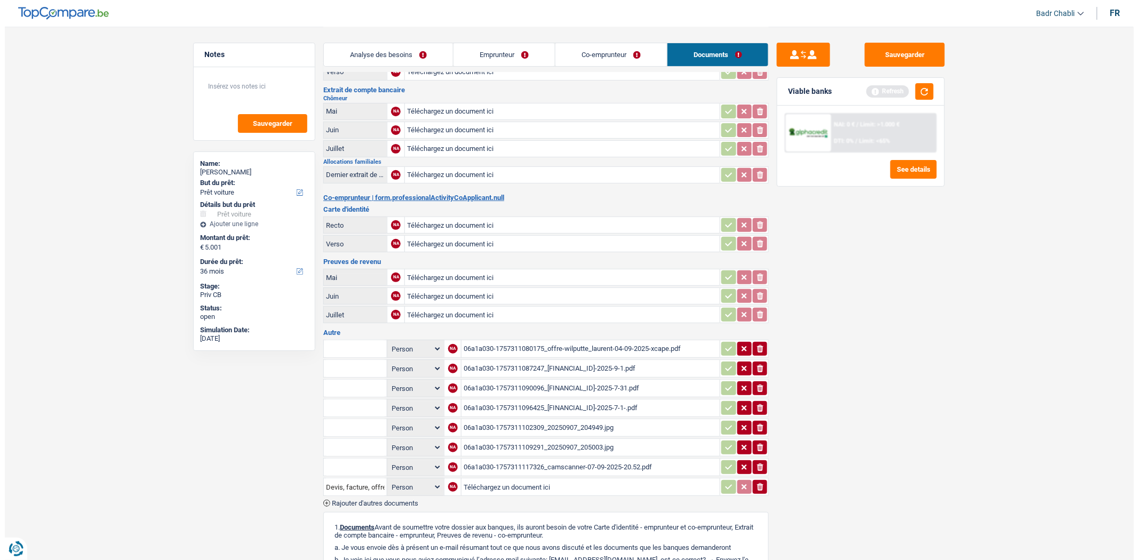
scroll to position [0, 0]
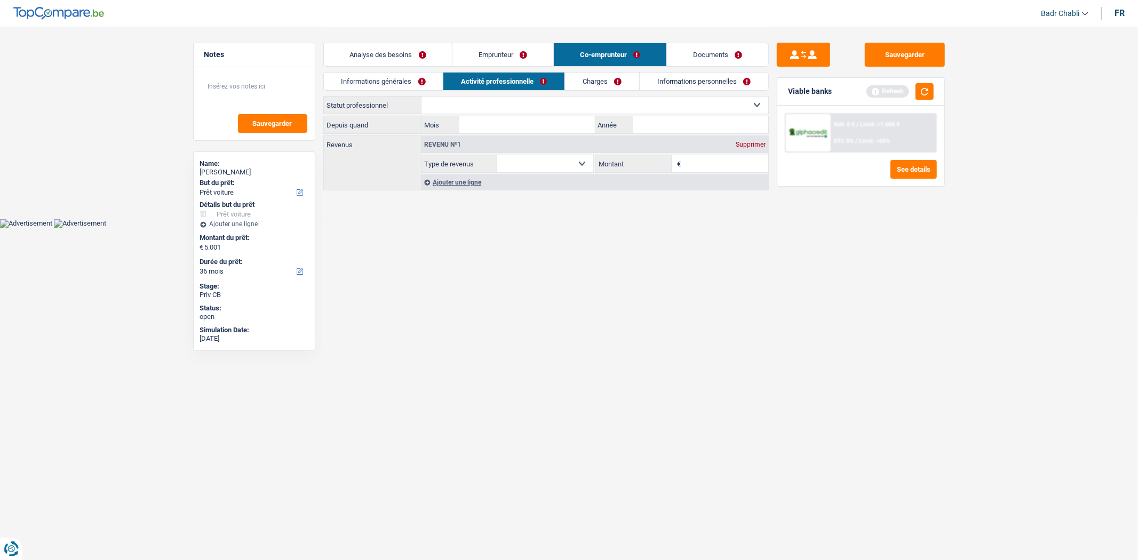
click at [399, 87] on link "Informations générales" at bounding box center [384, 82] width 120 height 18
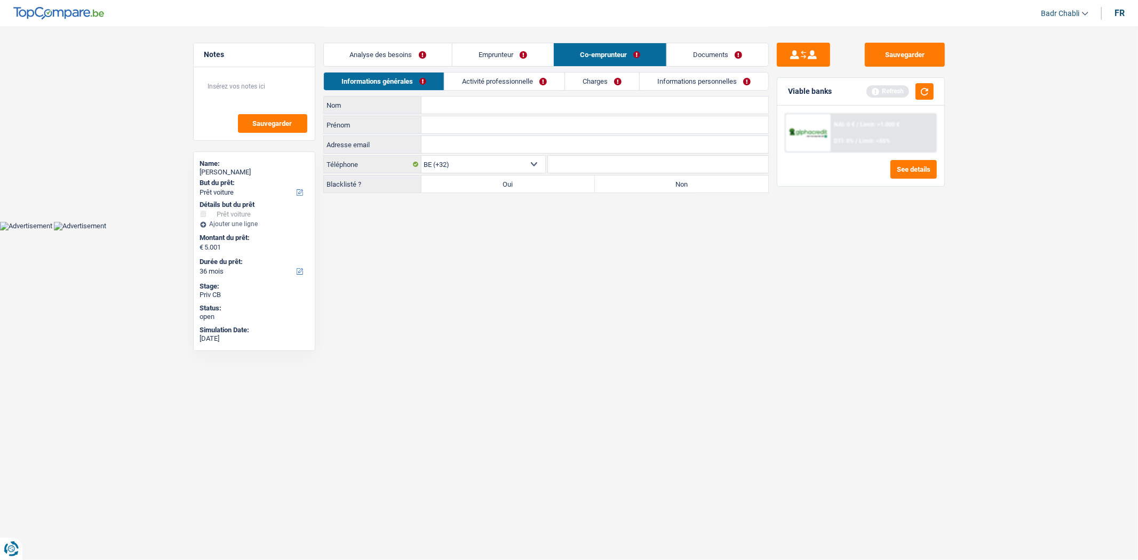
click at [484, 111] on input "Nom" at bounding box center [595, 105] width 347 height 17
type input "Van Campenhout"
type input "j"
click at [475, 128] on input "Julie" at bounding box center [595, 124] width 347 height 17
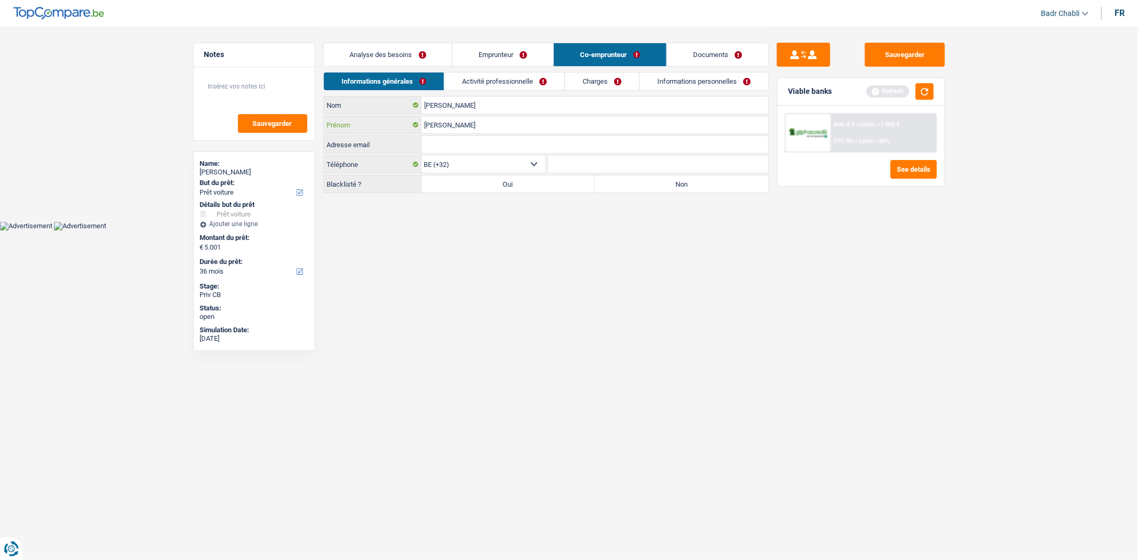
type input "Nathalie"
click at [488, 93] on div "Informations générales Activité professionnelle Charges Informations personnell…" at bounding box center [546, 84] width 446 height 24
click at [500, 83] on link "Activité professionnelle" at bounding box center [504, 82] width 120 height 18
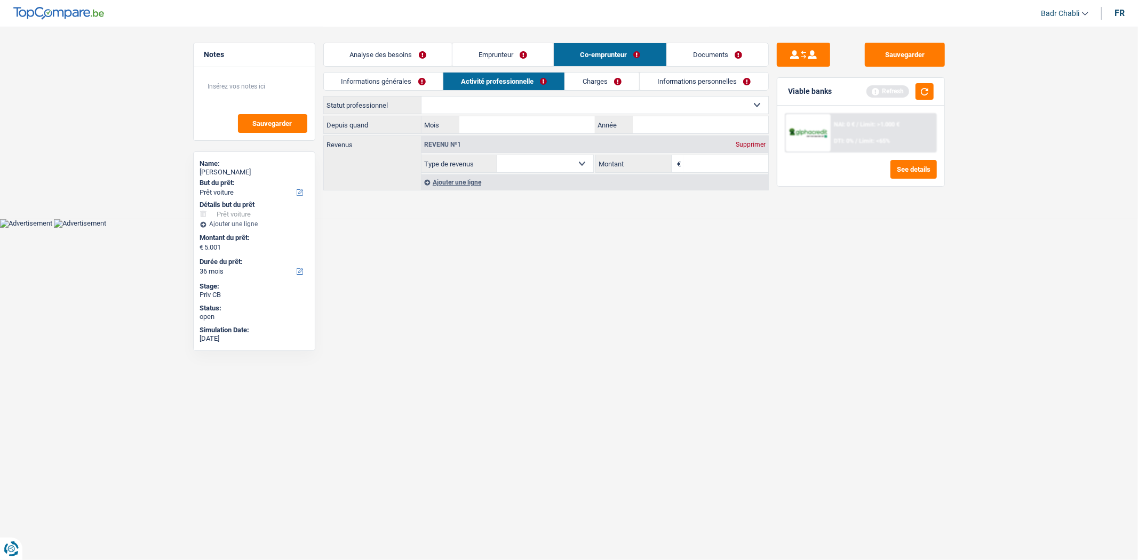
click at [508, 105] on select "Ouvrier Employé privé Employé public Invalide Indépendant Pensionné Chômeur Mut…" at bounding box center [595, 105] width 347 height 17
select select "privateEmployee"
click at [422, 97] on select "Ouvrier Employé privé Employé public Invalide Indépendant Pensionné Chômeur Mut…" at bounding box center [595, 105] width 347 height 17
select select "netSalary"
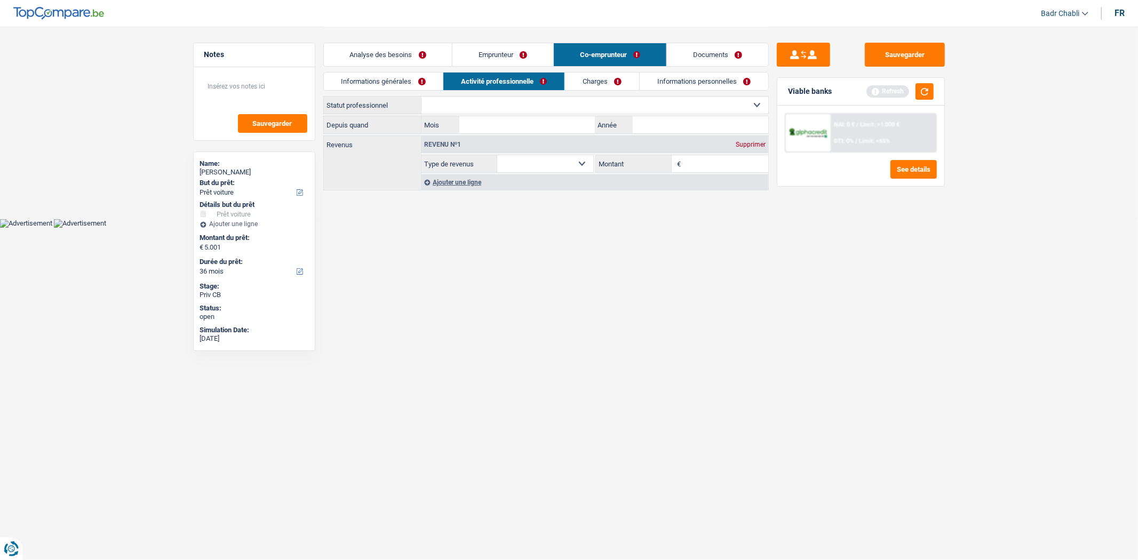
select select "mealVouchers"
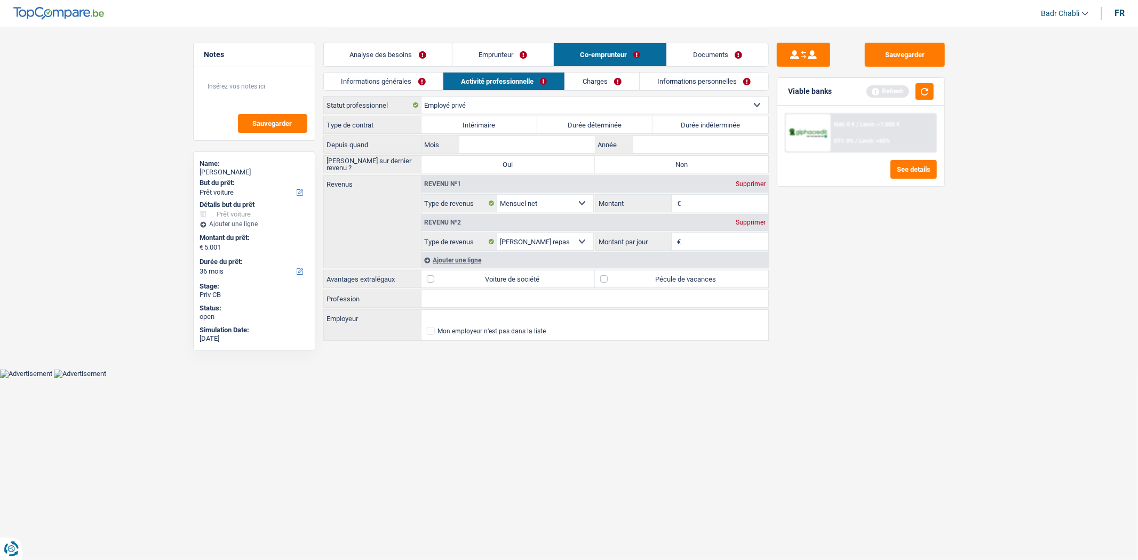
click at [456, 300] on input "Profession" at bounding box center [595, 298] width 347 height 17
type input "Fontaine Beauvois"
click at [456, 300] on input "Fontaine Beauvois" at bounding box center [595, 298] width 347 height 17
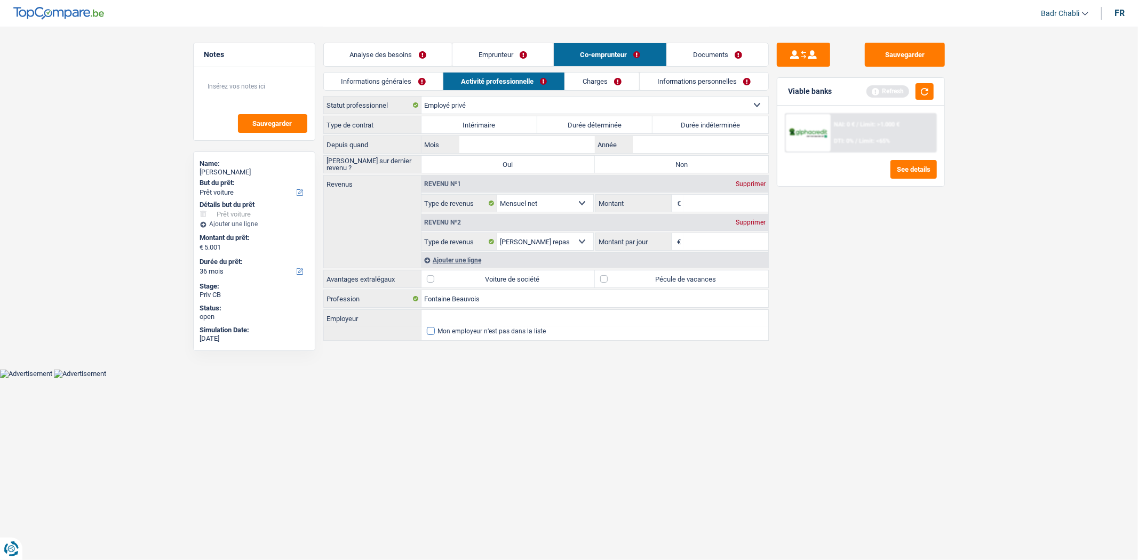
click at [460, 328] on div "Mon employeur n’est pas dans la liste" at bounding box center [492, 331] width 108 height 6
click at [427, 331] on input "Mon employeur n’est pas dans la liste" at bounding box center [427, 331] width 0 height 0
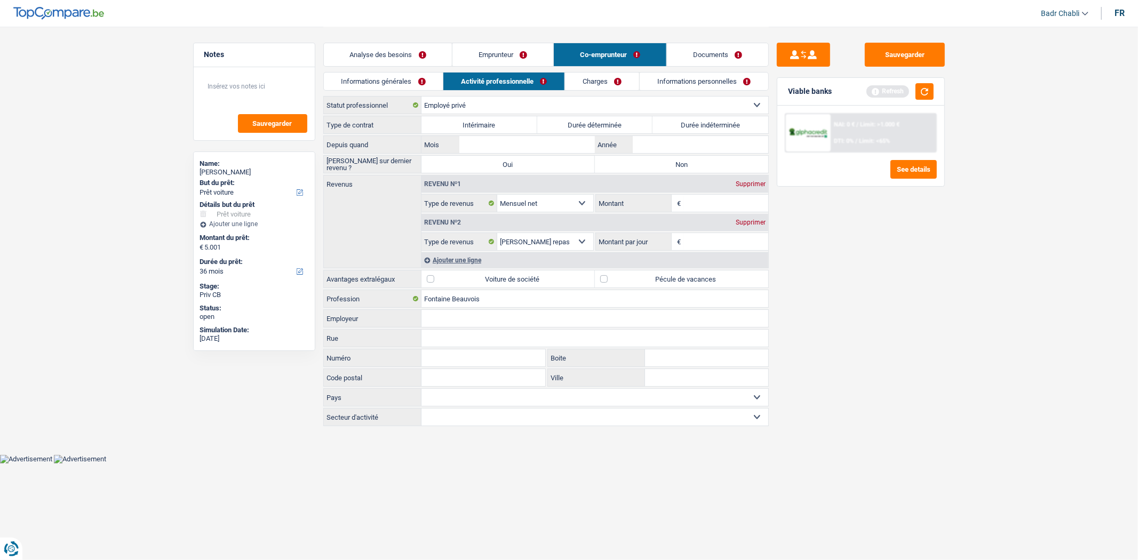
click at [462, 320] on input "Employeur" at bounding box center [595, 318] width 347 height 17
paste input "Fontaine Beauvois"
type input "Fontaine Beauvois"
click at [467, 300] on input "Fontaine Beauvois" at bounding box center [595, 298] width 347 height 17
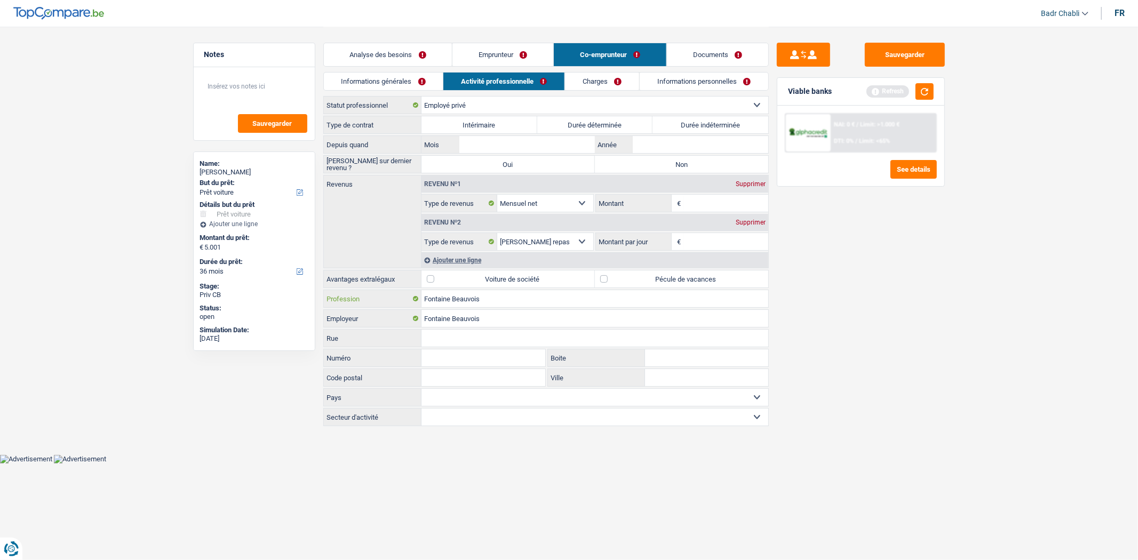
click at [467, 300] on input "Fontaine Beauvois" at bounding box center [595, 298] width 347 height 17
type input "Employé"
click at [610, 276] on label "Pécule de vacances" at bounding box center [681, 279] width 173 height 17
click at [610, 276] on input "Pécule de vacances" at bounding box center [681, 279] width 173 height 17
checkbox input "true"
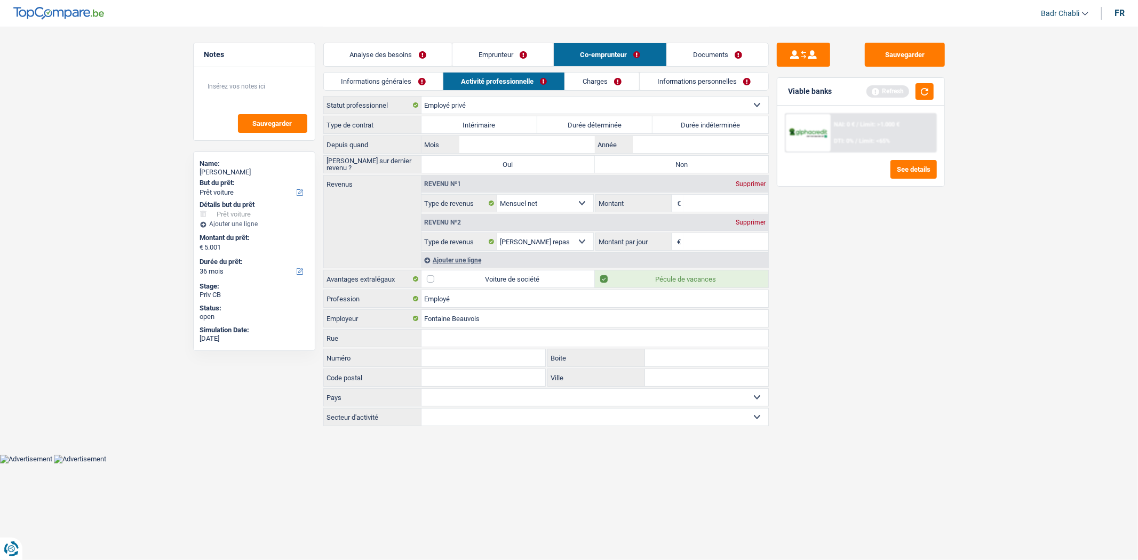
click at [660, 164] on label "Non" at bounding box center [681, 164] width 173 height 17
click at [660, 164] on input "Non" at bounding box center [681, 164] width 173 height 17
radio input "true"
click at [530, 141] on input "Mois" at bounding box center [526, 144] width 135 height 17
type input "09"
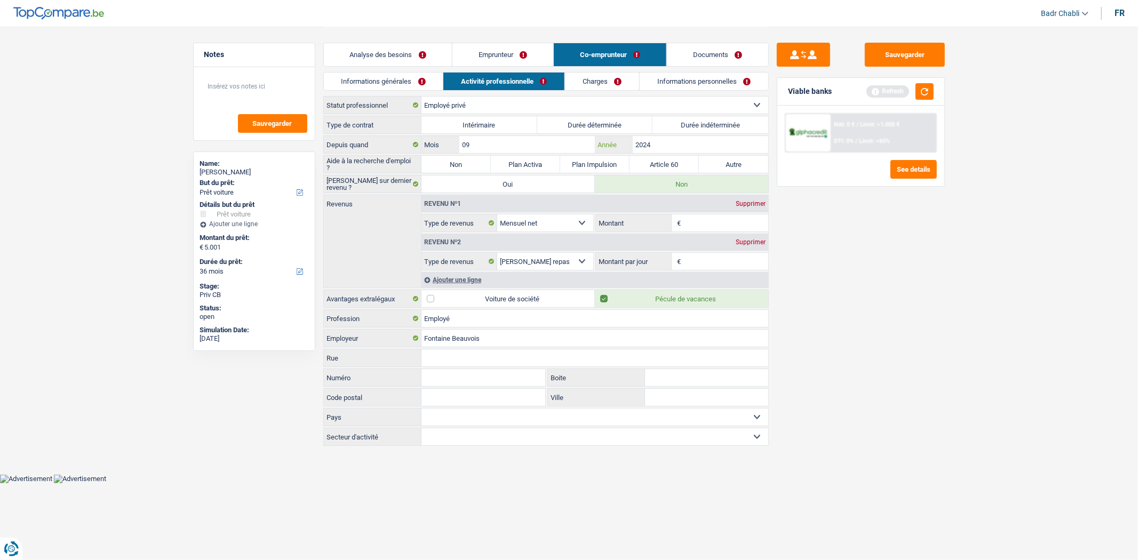
type input "2024"
click at [472, 164] on label "Non" at bounding box center [456, 164] width 69 height 17
click at [472, 164] on input "Non" at bounding box center [456, 164] width 69 height 17
radio input "true"
click at [699, 219] on input "Montant" at bounding box center [726, 223] width 85 height 17
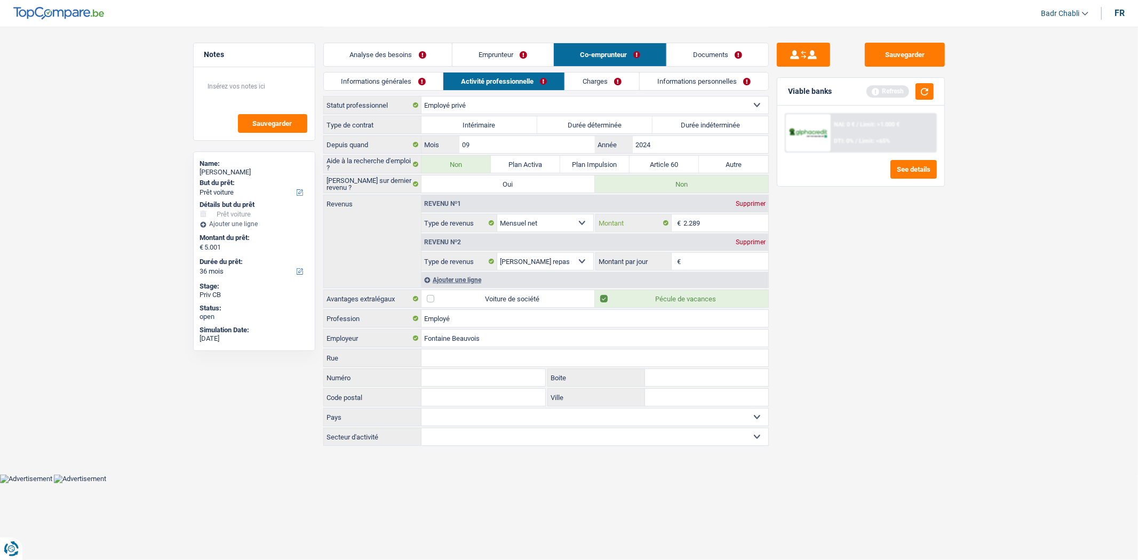
type input "2.289"
click at [752, 242] on div "Supprimer" at bounding box center [750, 242] width 35 height 6
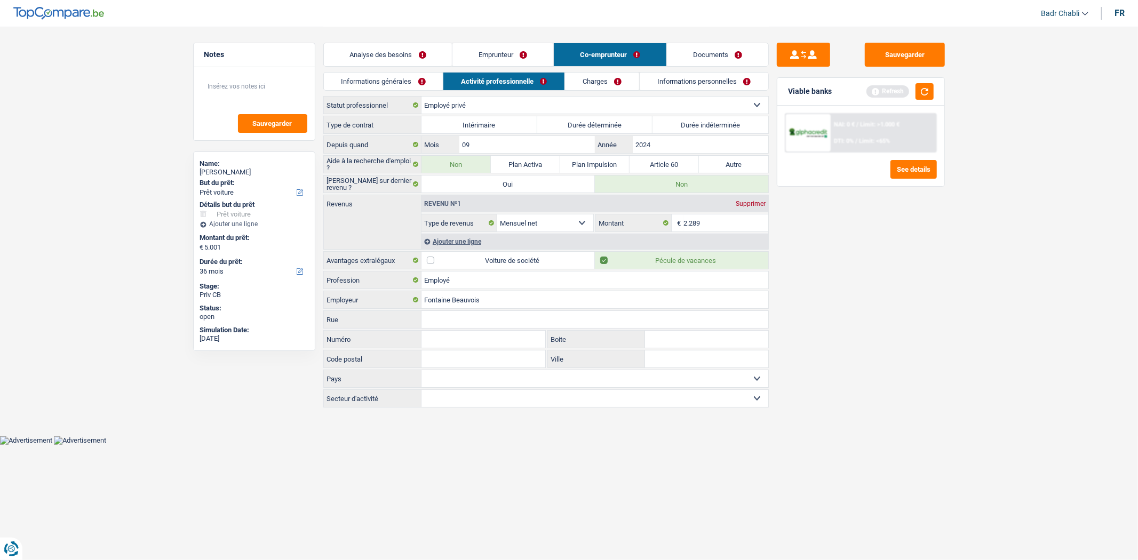
click at [605, 77] on link "Charges" at bounding box center [602, 82] width 74 height 18
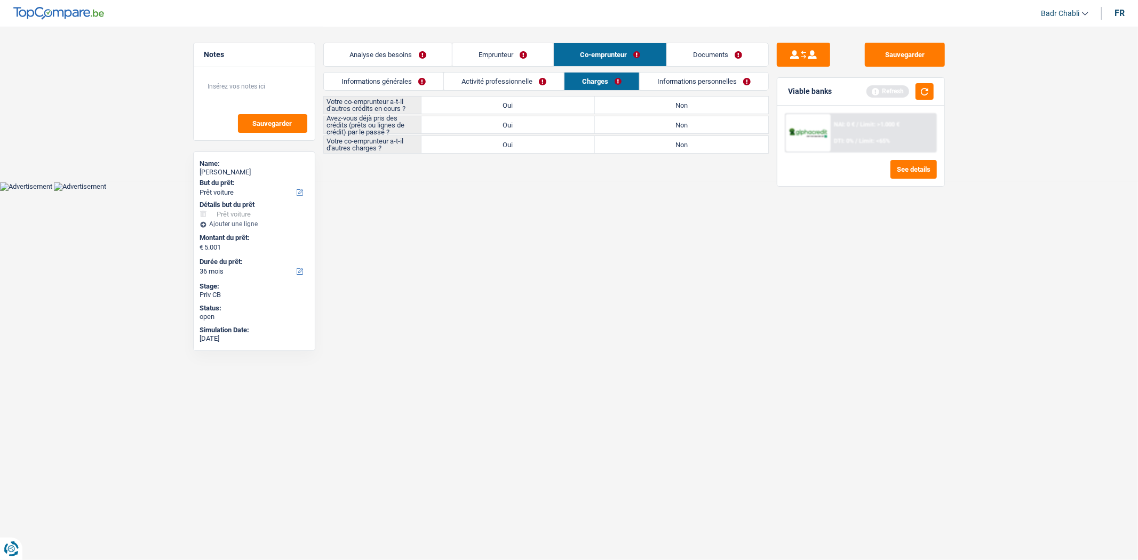
click at [675, 105] on label "Non" at bounding box center [681, 105] width 173 height 17
click at [675, 105] on input "Non" at bounding box center [681, 105] width 173 height 17
radio input "true"
click at [681, 127] on label "Non" at bounding box center [681, 124] width 173 height 17
click at [681, 127] on input "Non" at bounding box center [681, 124] width 173 height 17
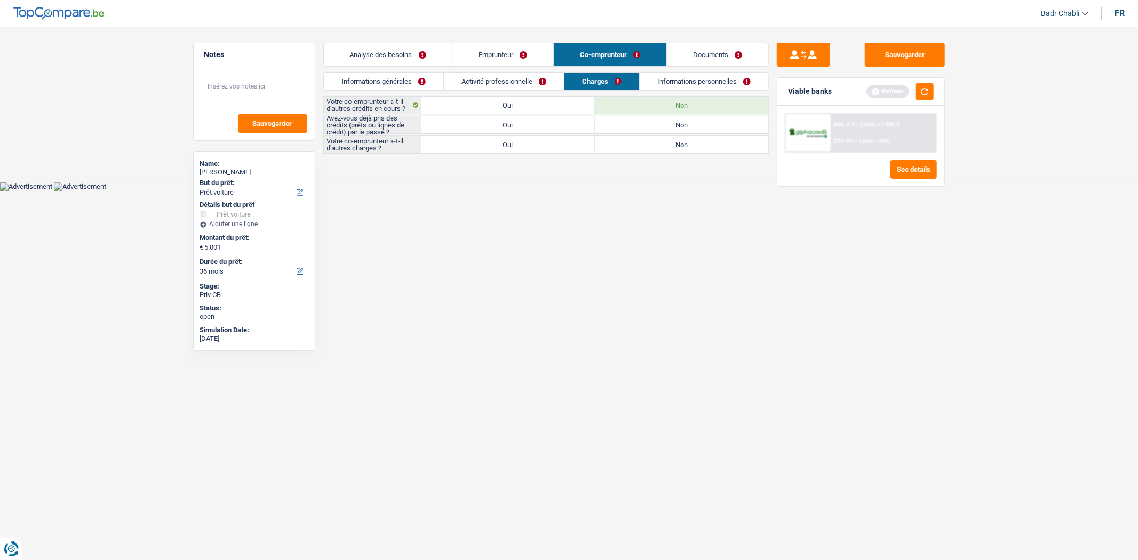
radio input "true"
click at [686, 147] on label "Non" at bounding box center [681, 144] width 173 height 17
click at [686, 147] on input "Non" at bounding box center [681, 144] width 173 height 17
radio input "true"
click at [511, 75] on link "Activité professionnelle" at bounding box center [503, 82] width 120 height 18
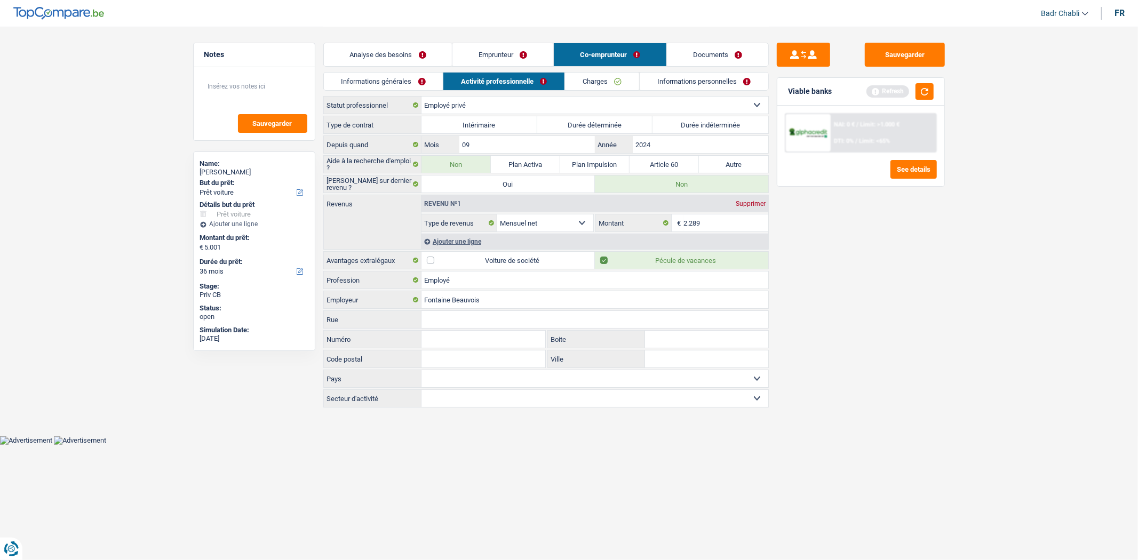
click at [622, 77] on link "Charges" at bounding box center [602, 82] width 74 height 18
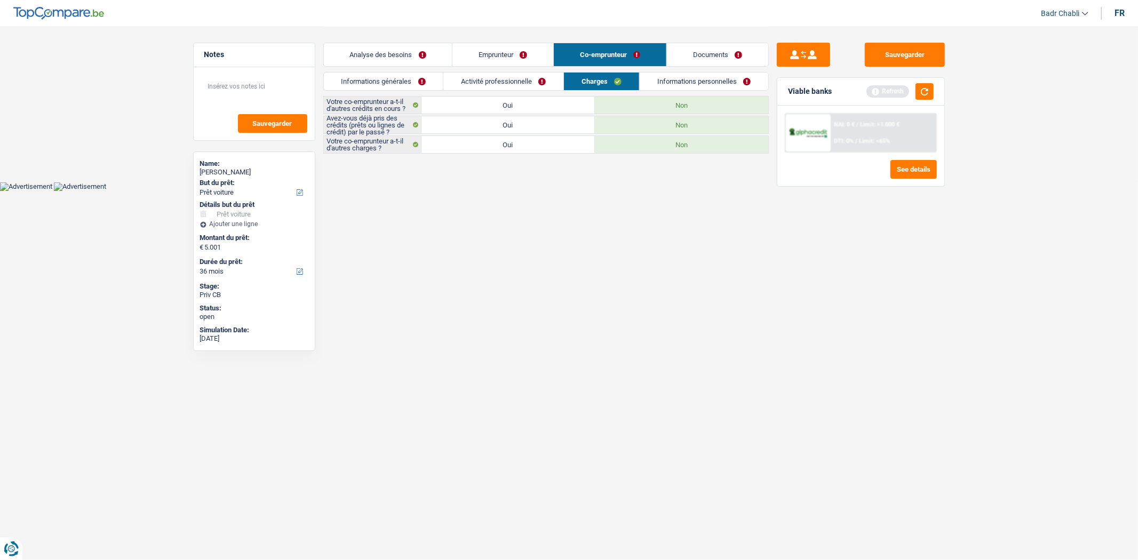
click at [701, 76] on link "Informations personnelles" at bounding box center [704, 82] width 129 height 18
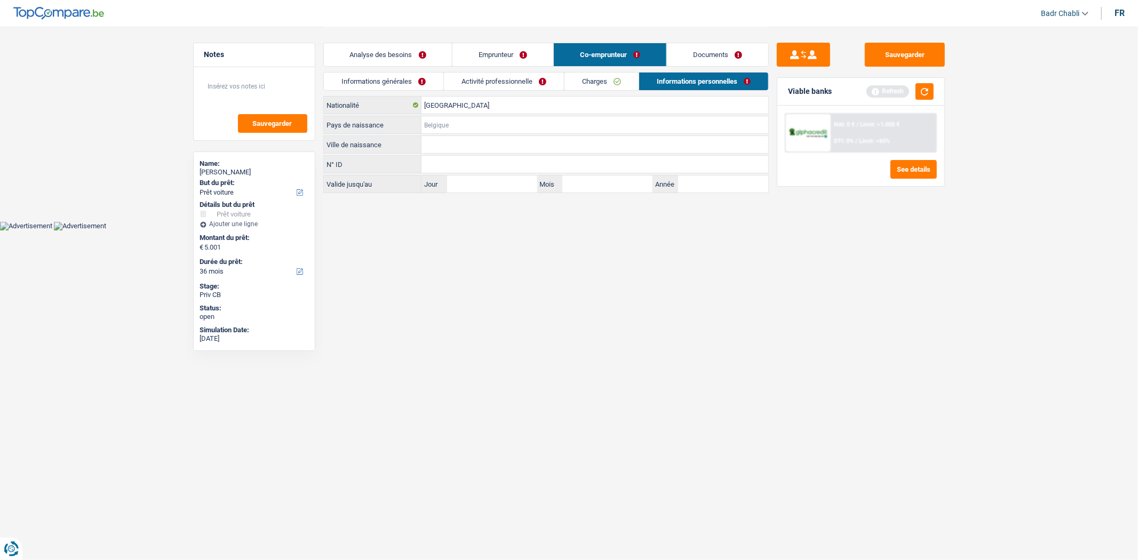
click at [483, 118] on input "Pays de naissance" at bounding box center [595, 124] width 347 height 17
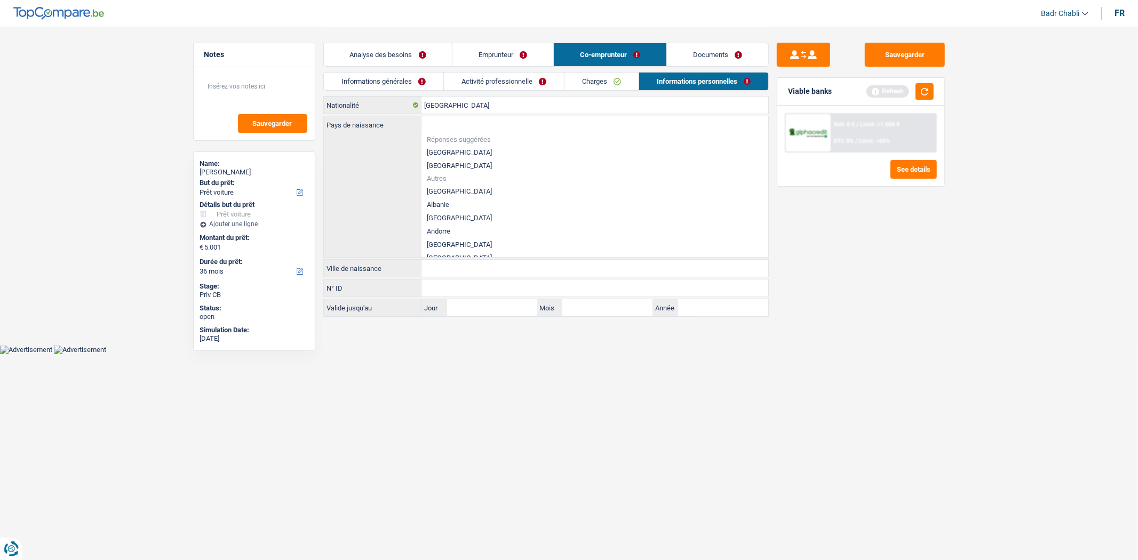
click at [451, 152] on li "[GEOGRAPHIC_DATA]" at bounding box center [595, 152] width 347 height 13
type input "[GEOGRAPHIC_DATA]"
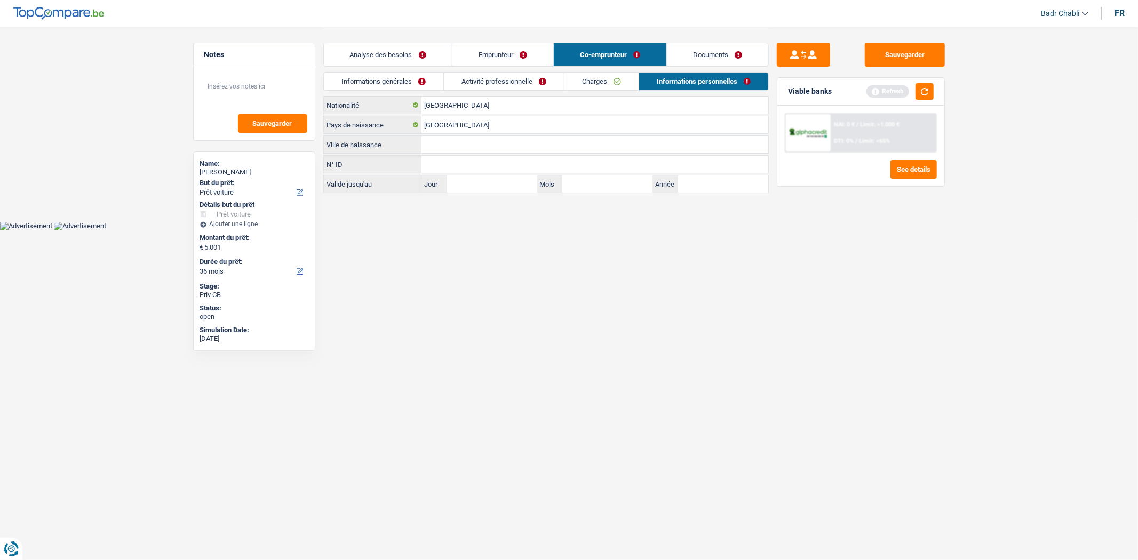
click at [451, 137] on input "Ville de naissance" at bounding box center [595, 144] width 347 height 17
click at [451, 145] on input "Ville de naissance" at bounding box center [595, 144] width 347 height 17
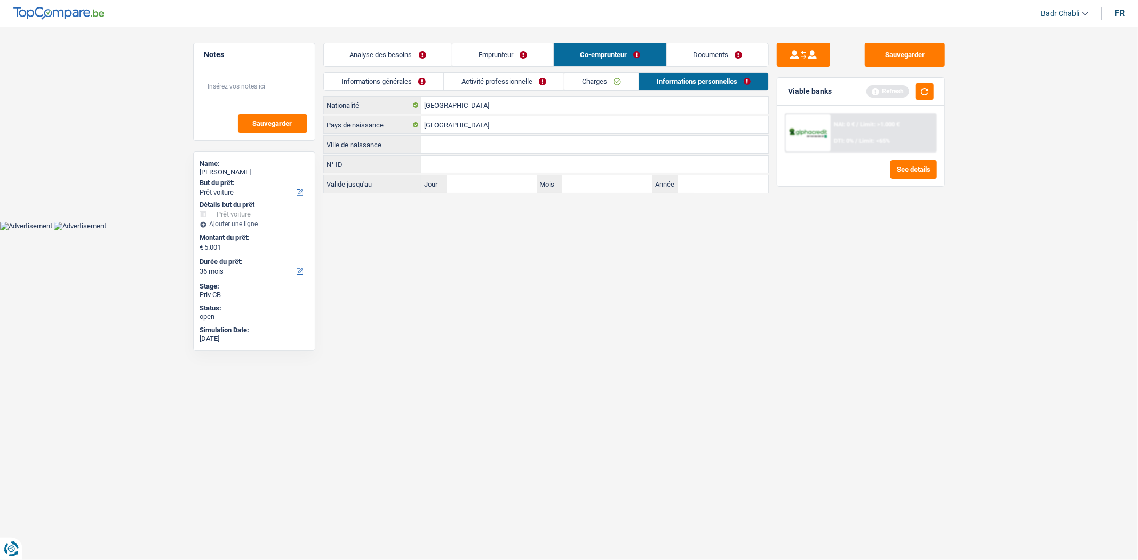
click at [451, 145] on input "Ville de naissance" at bounding box center [595, 144] width 347 height 17
type input "Charleroi"
click at [579, 77] on link "Charges" at bounding box center [602, 82] width 74 height 18
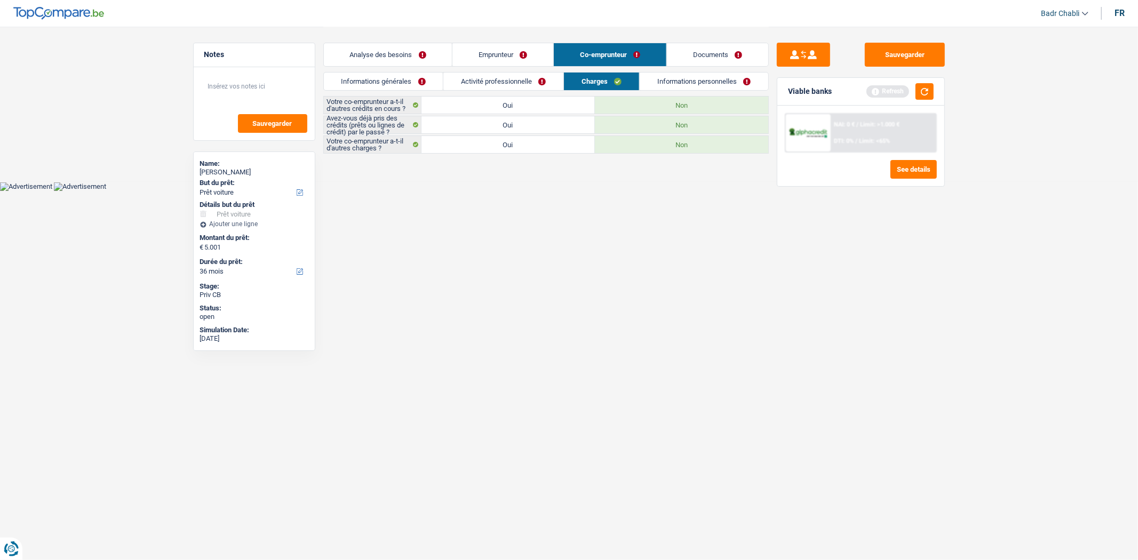
click at [500, 76] on link "Activité professionnelle" at bounding box center [503, 82] width 120 height 18
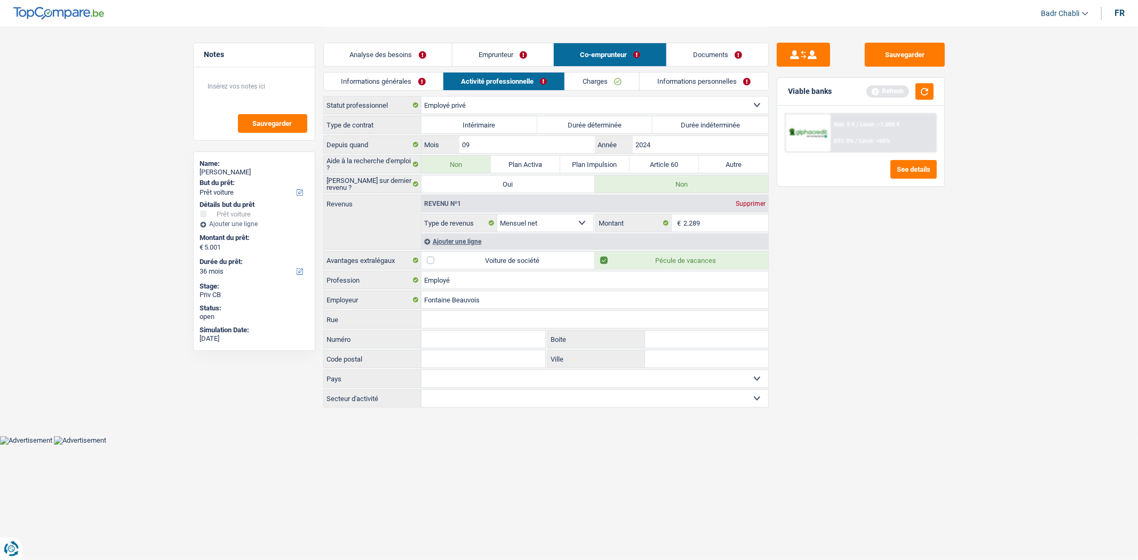
click at [419, 83] on link "Informations générales" at bounding box center [384, 82] width 120 height 18
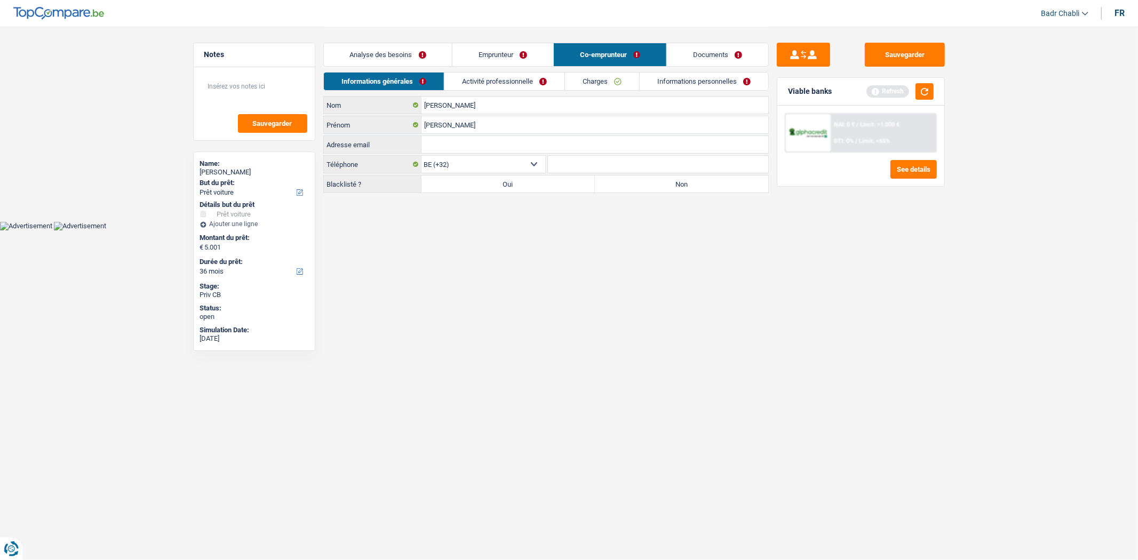
click at [511, 78] on link "Activité professionnelle" at bounding box center [504, 82] width 120 height 18
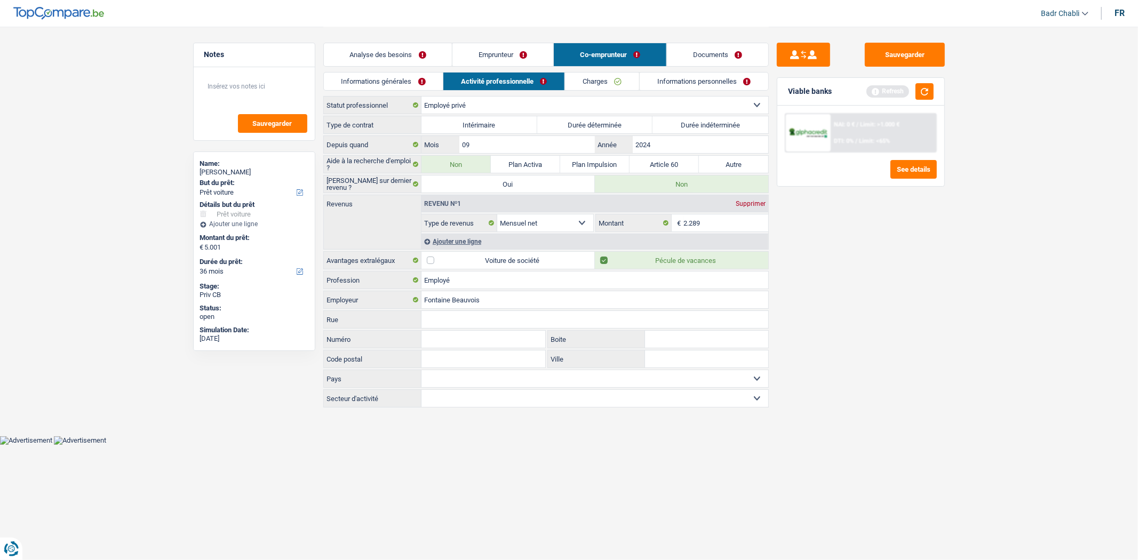
click at [610, 85] on link "Charges" at bounding box center [602, 82] width 74 height 18
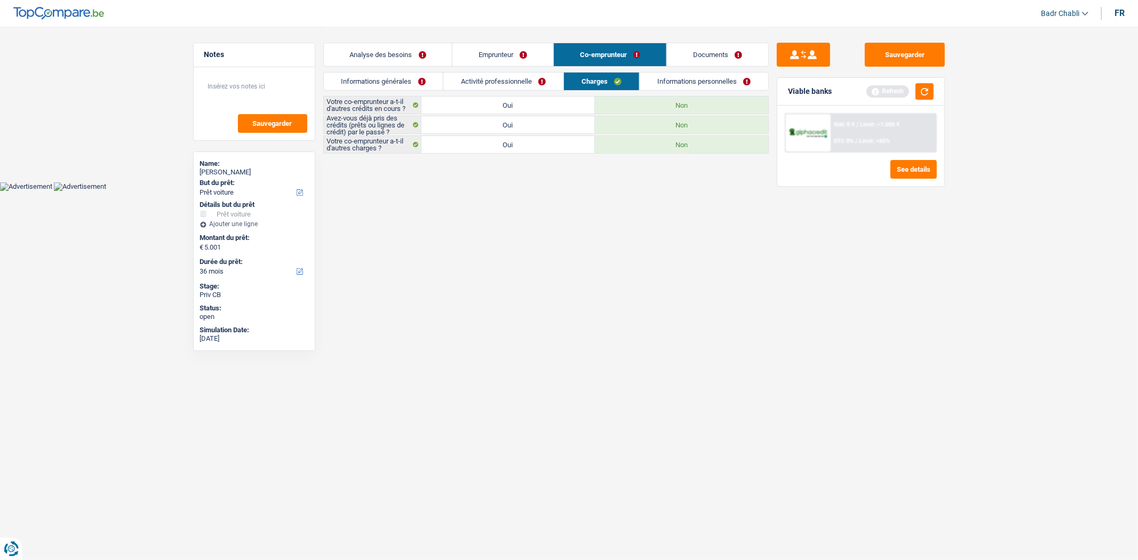
click at [691, 82] on link "Informations personnelles" at bounding box center [704, 82] width 129 height 18
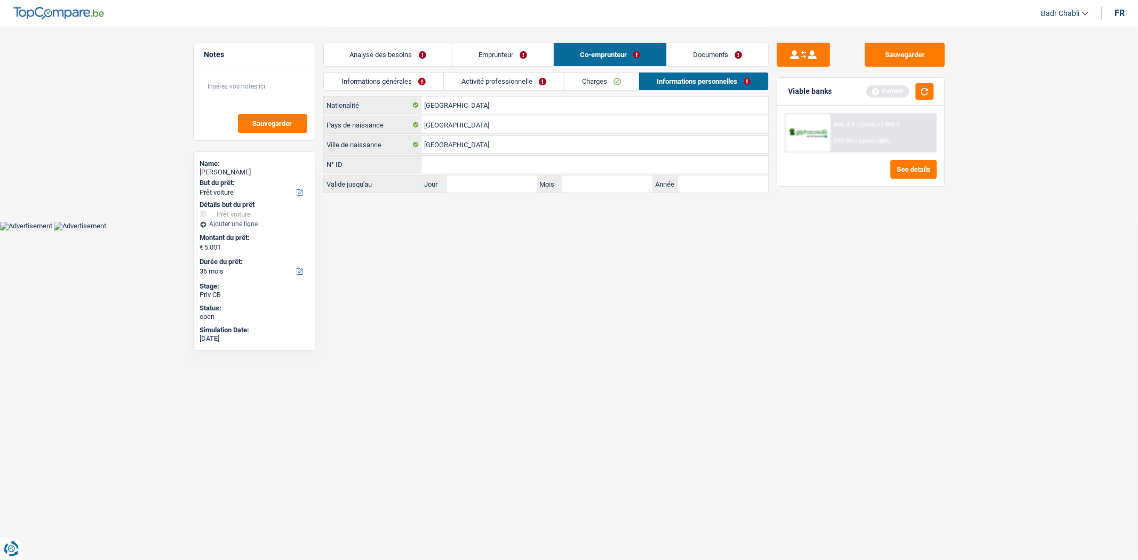
click at [488, 50] on link "Emprunteur" at bounding box center [502, 54] width 101 height 23
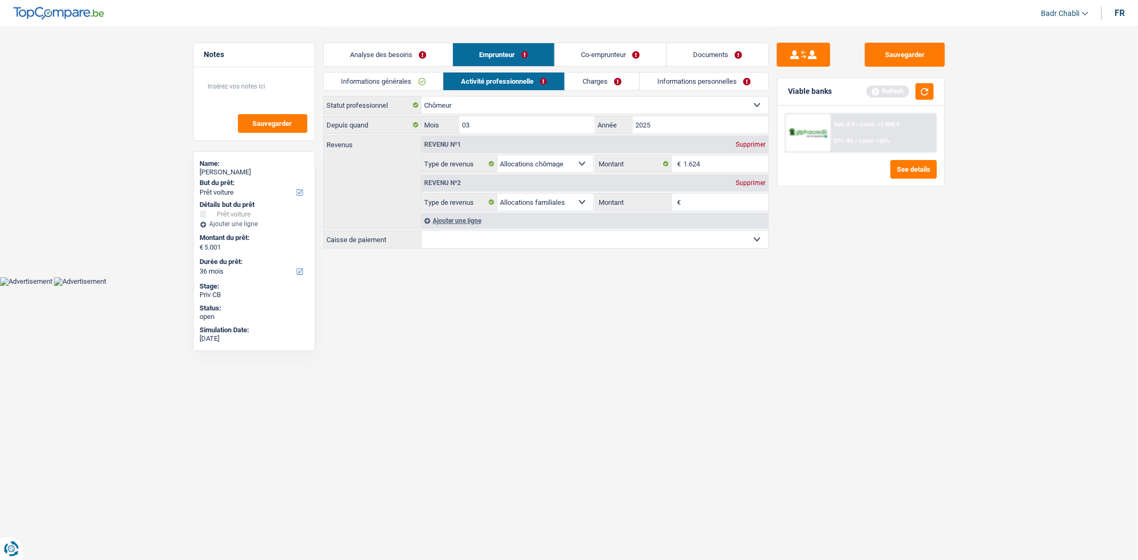
click at [606, 84] on link "Charges" at bounding box center [602, 82] width 74 height 18
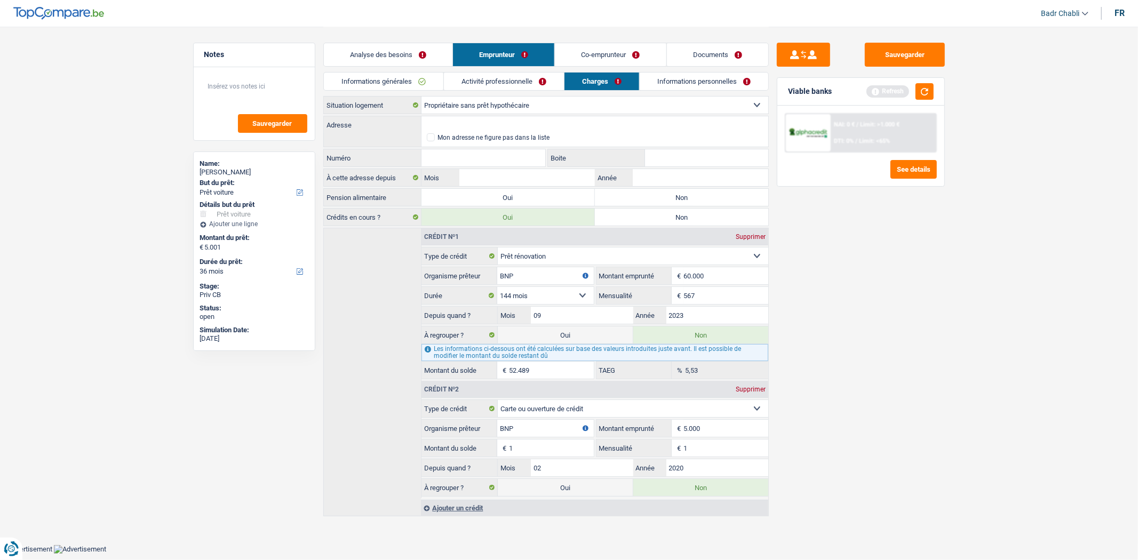
click at [673, 198] on label "Non" at bounding box center [681, 197] width 173 height 17
click at [673, 198] on input "Non" at bounding box center [681, 197] width 173 height 17
radio input "true"
click at [510, 121] on input "Adresse" at bounding box center [595, 124] width 347 height 17
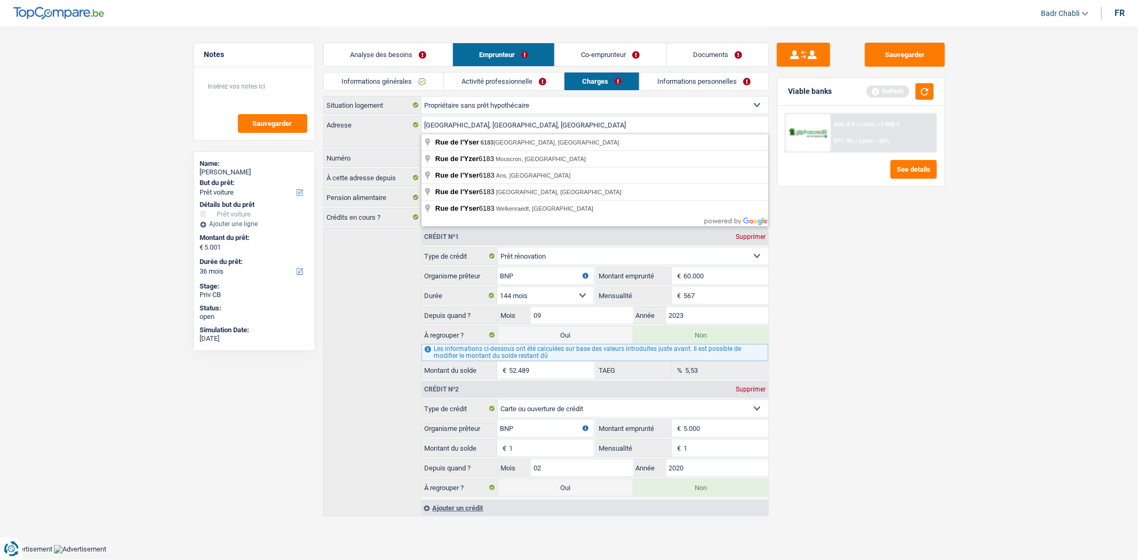
type input "Rue de l'Yser, 6183, Courcelles, BE"
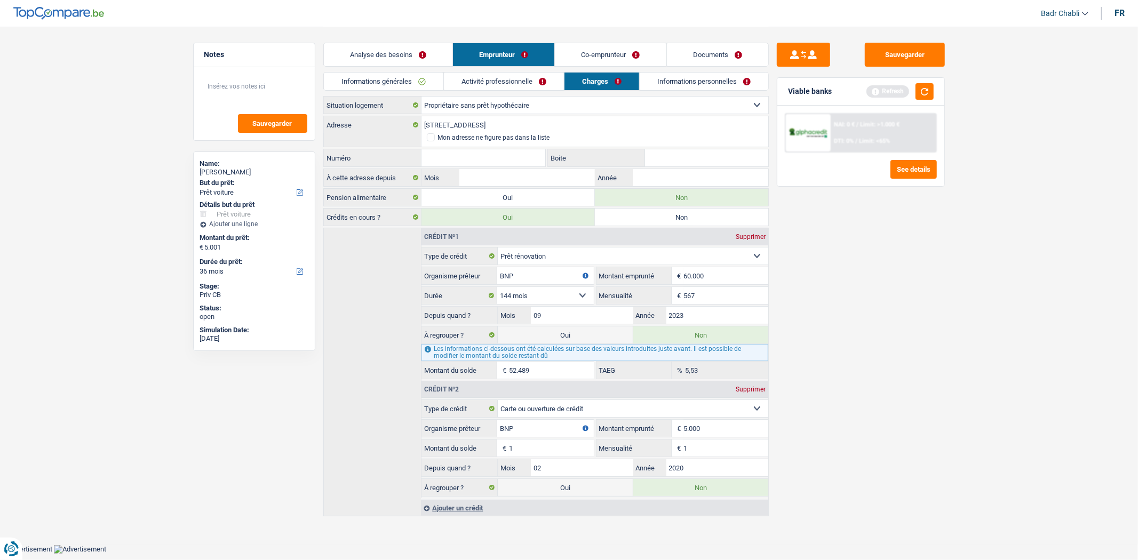
click at [515, 161] on input "Numéro" at bounding box center [484, 157] width 124 height 17
click at [558, 176] on input "Mois" at bounding box center [526, 177] width 135 height 17
click at [550, 179] on input "23" at bounding box center [526, 177] width 135 height 17
type input "23"
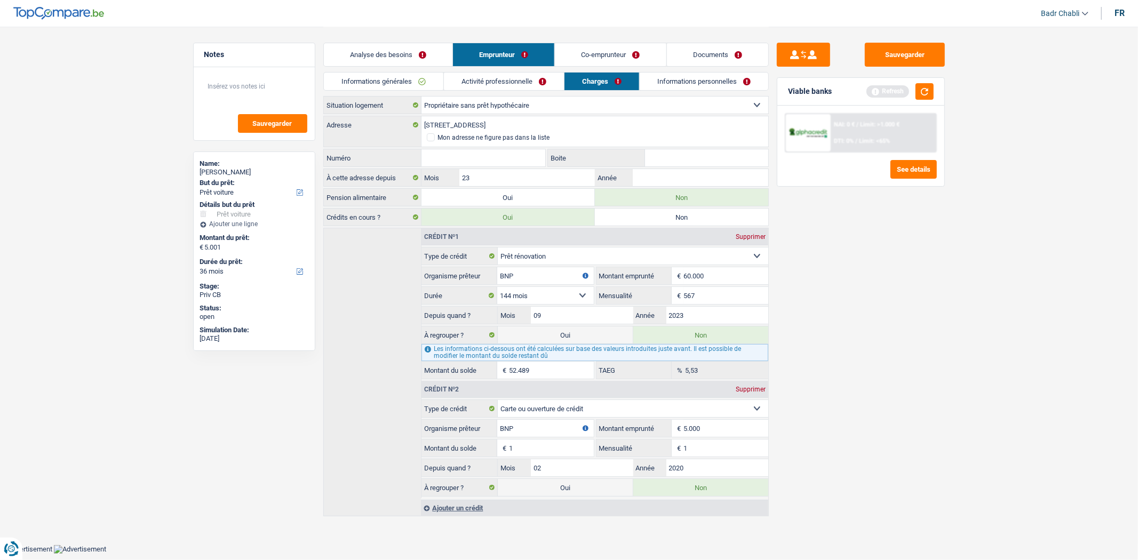
click at [518, 150] on input "Numéro" at bounding box center [484, 157] width 124 height 17
type input "23"
click at [471, 178] on input "23" at bounding box center [526, 177] width 135 height 17
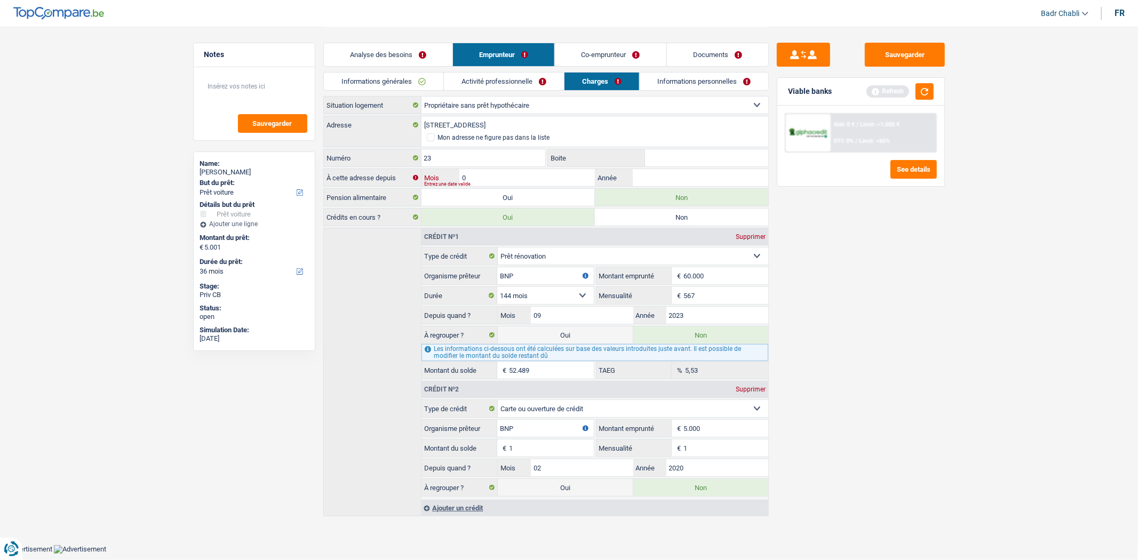
type input "01"
type input "2024"
click at [713, 78] on link "Informations personnelles" at bounding box center [704, 82] width 129 height 18
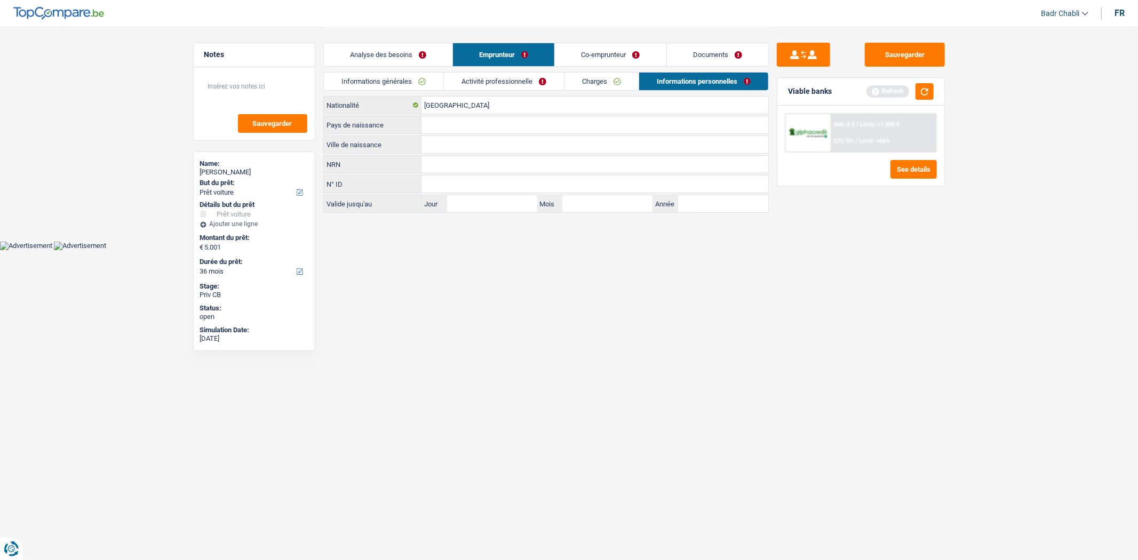
click at [614, 53] on link "Co-emprunteur" at bounding box center [610, 54] width 111 height 23
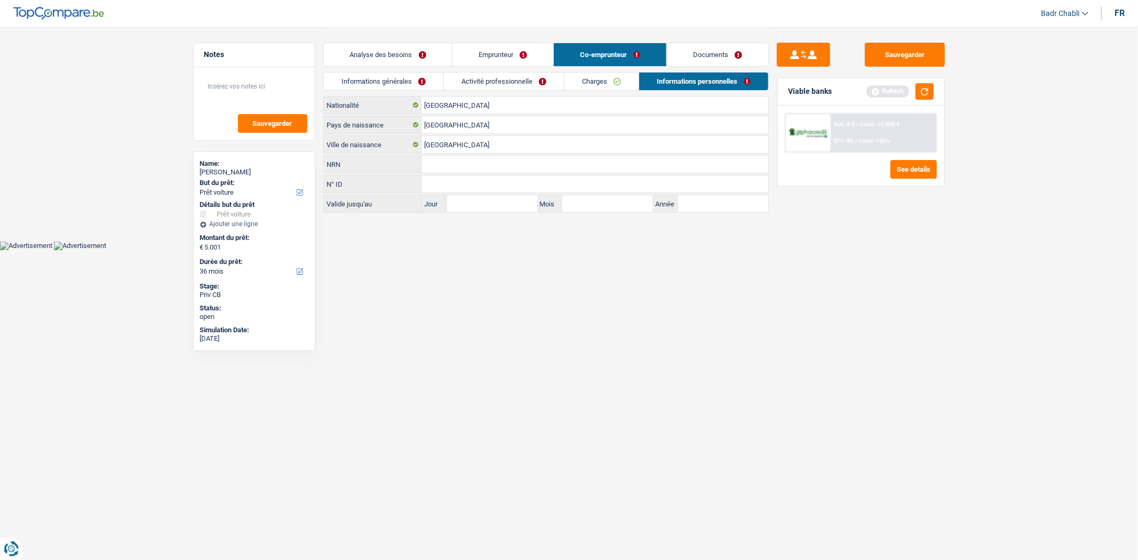
click at [471, 55] on link "Emprunteur" at bounding box center [502, 54] width 101 height 23
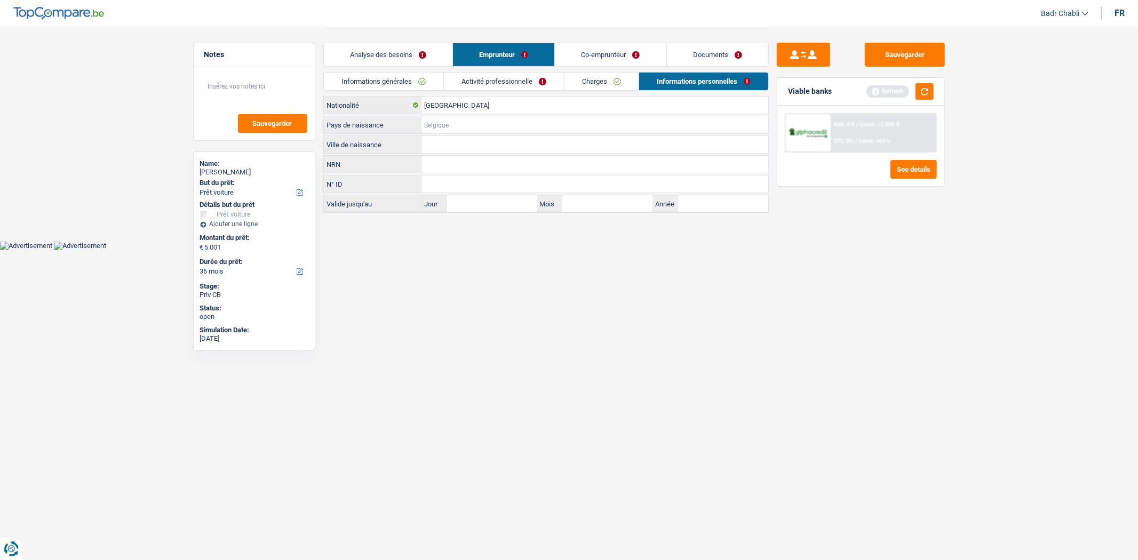
click at [478, 121] on input "Pays de naissance" at bounding box center [595, 124] width 347 height 17
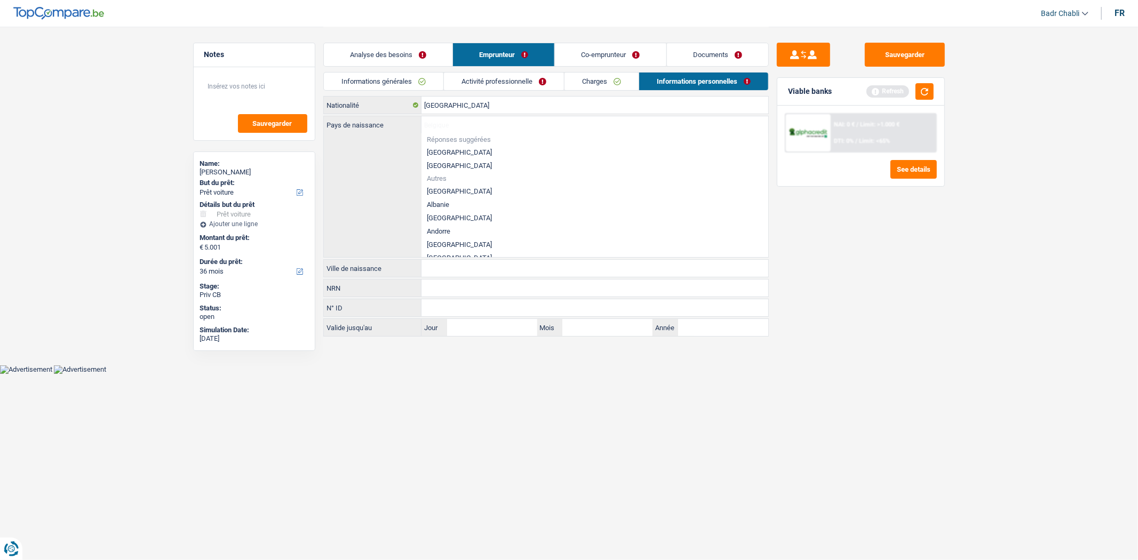
click at [459, 150] on li "[GEOGRAPHIC_DATA]" at bounding box center [595, 152] width 347 height 13
type input "[GEOGRAPHIC_DATA]"
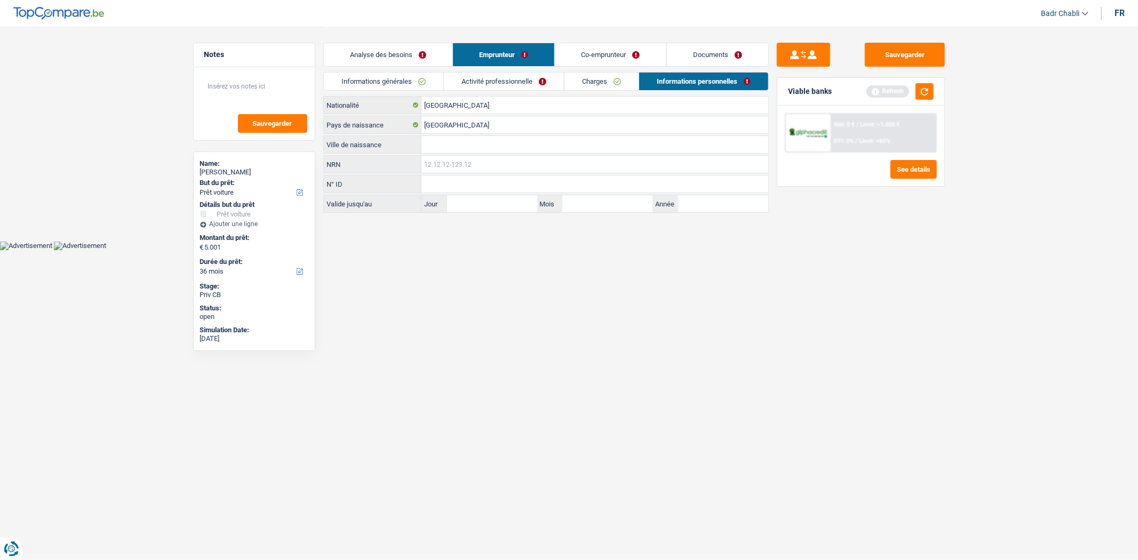
click at [457, 156] on input "NRN" at bounding box center [595, 164] width 347 height 17
click at [459, 143] on input "Ville de naissance" at bounding box center [595, 144] width 347 height 17
type input "Charleroi"
click at [902, 55] on button "Sauvegarder" at bounding box center [905, 55] width 80 height 24
click at [926, 89] on button "button" at bounding box center [925, 91] width 18 height 17
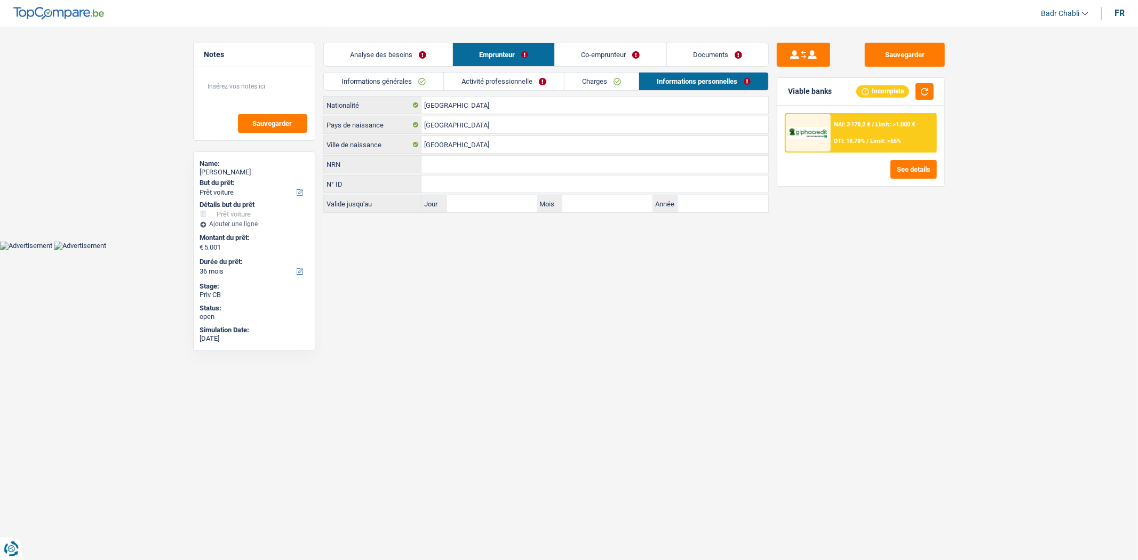
click at [903, 130] on div "NAI: 3 178,2 € / Limit: >1.000 € DTI: 18.78% / Limit: <65%" at bounding box center [883, 132] width 105 height 37
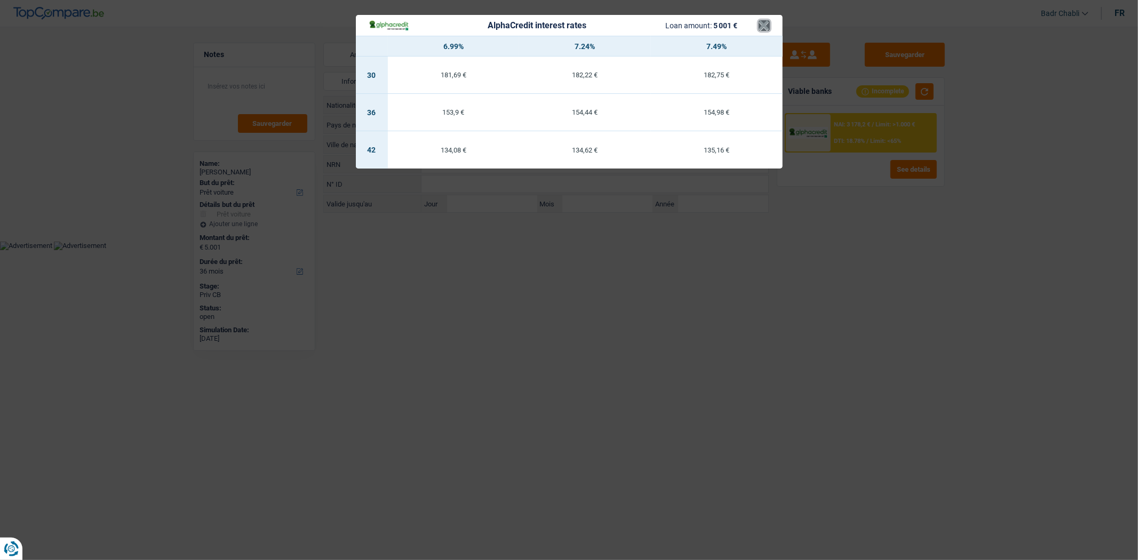
click at [761, 25] on button "×" at bounding box center [764, 25] width 11 height 11
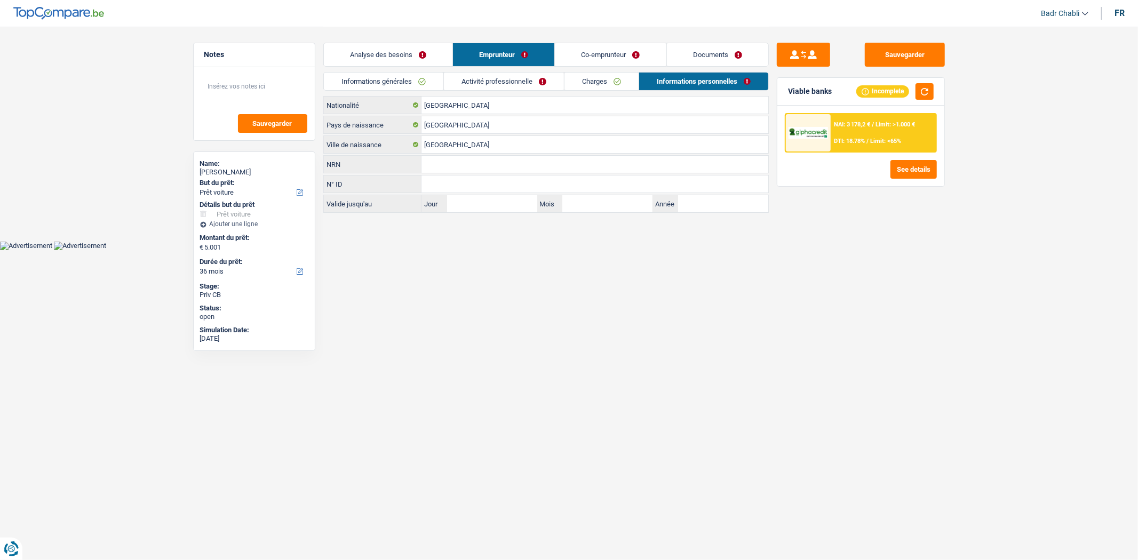
click at [912, 142] on div "NAI: 3 178,2 € / Limit: >1.000 € DTI: 18.78% / Limit: <65%" at bounding box center [883, 132] width 105 height 37
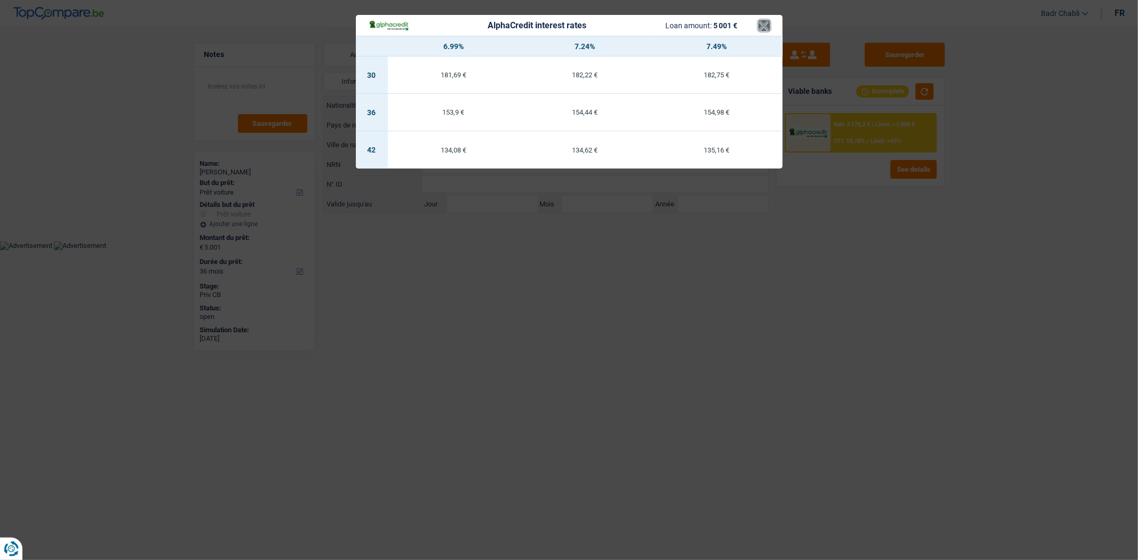
click at [767, 25] on button "×" at bounding box center [764, 25] width 11 height 11
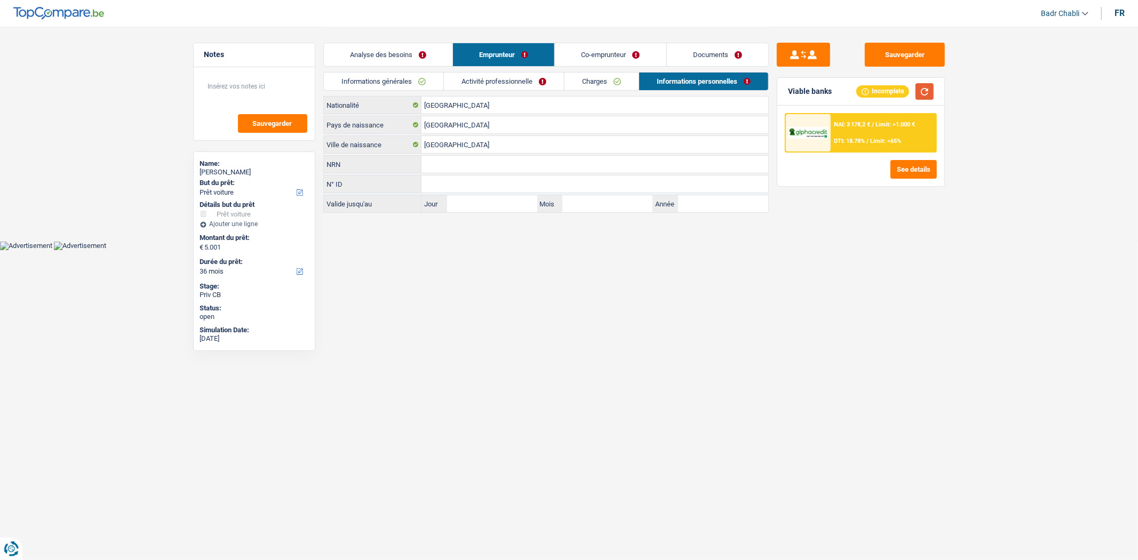
click at [930, 92] on button "button" at bounding box center [925, 91] width 18 height 17
click at [603, 73] on link "Charges" at bounding box center [602, 82] width 74 height 18
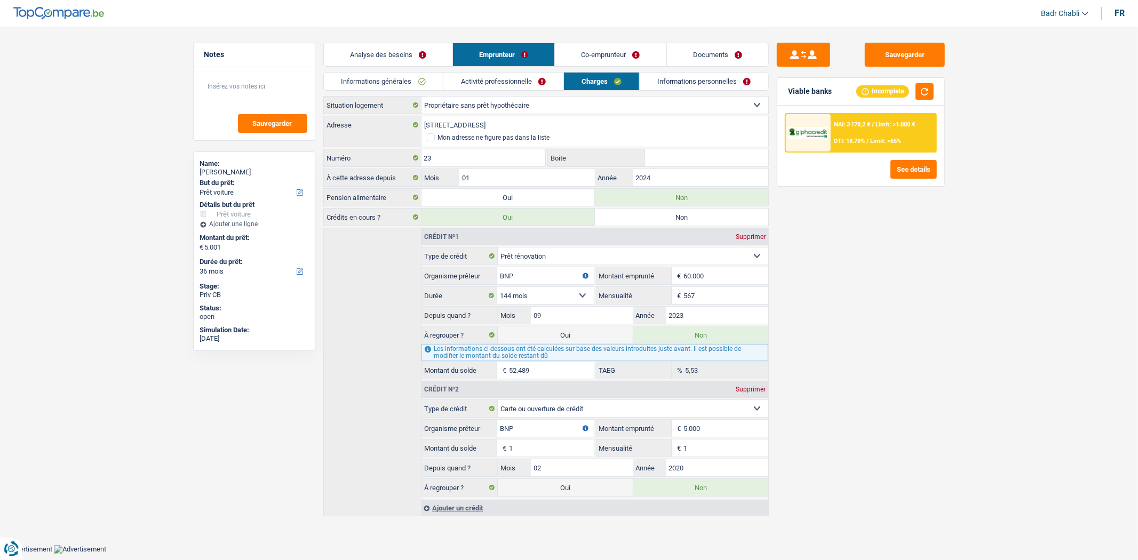
click at [518, 78] on link "Activité professionnelle" at bounding box center [503, 82] width 120 height 18
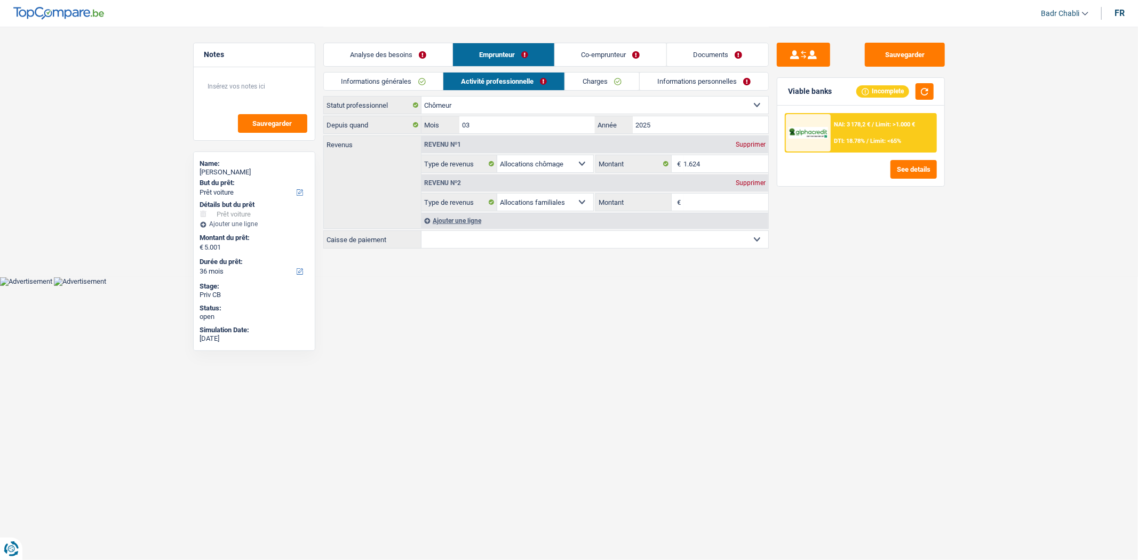
click at [411, 81] on link "Informations générales" at bounding box center [384, 82] width 120 height 18
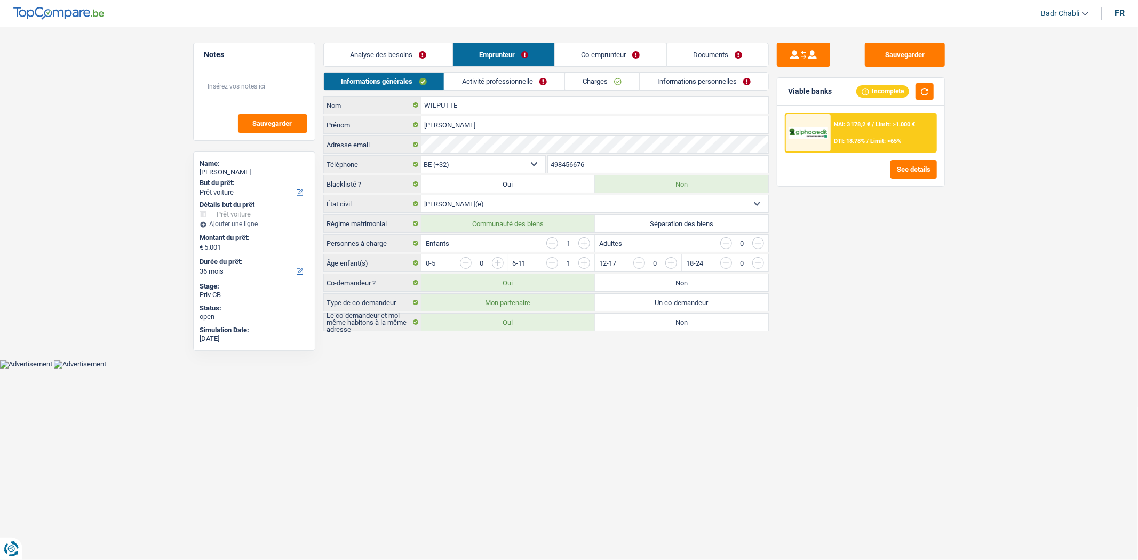
click at [520, 78] on link "Activité professionnelle" at bounding box center [504, 82] width 120 height 18
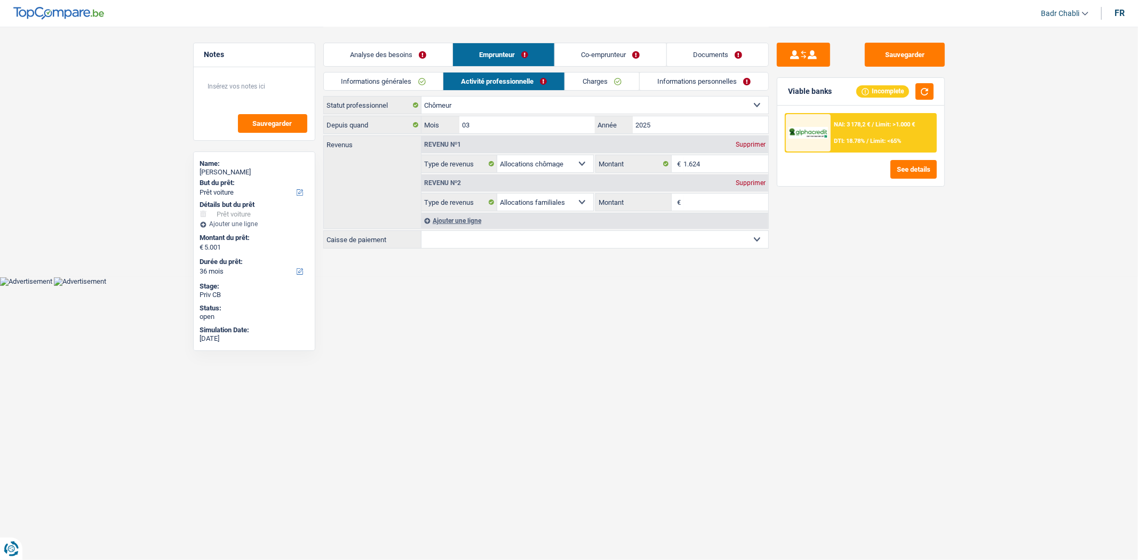
click at [520, 236] on select "CAPAC FGTB CSC CGSLB Autre Sélectionner une option" at bounding box center [595, 239] width 347 height 17
select select "capac"
click at [422, 232] on select "CAPAC FGTB CSC CGSLB Autre Sélectionner une option" at bounding box center [595, 239] width 347 height 17
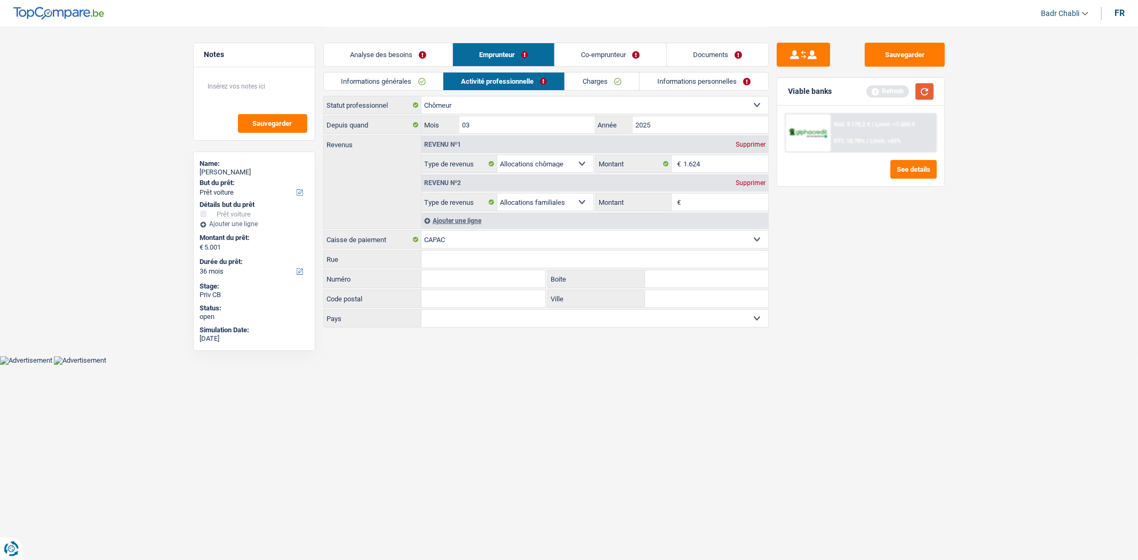
click at [927, 93] on button "button" at bounding box center [925, 91] width 18 height 17
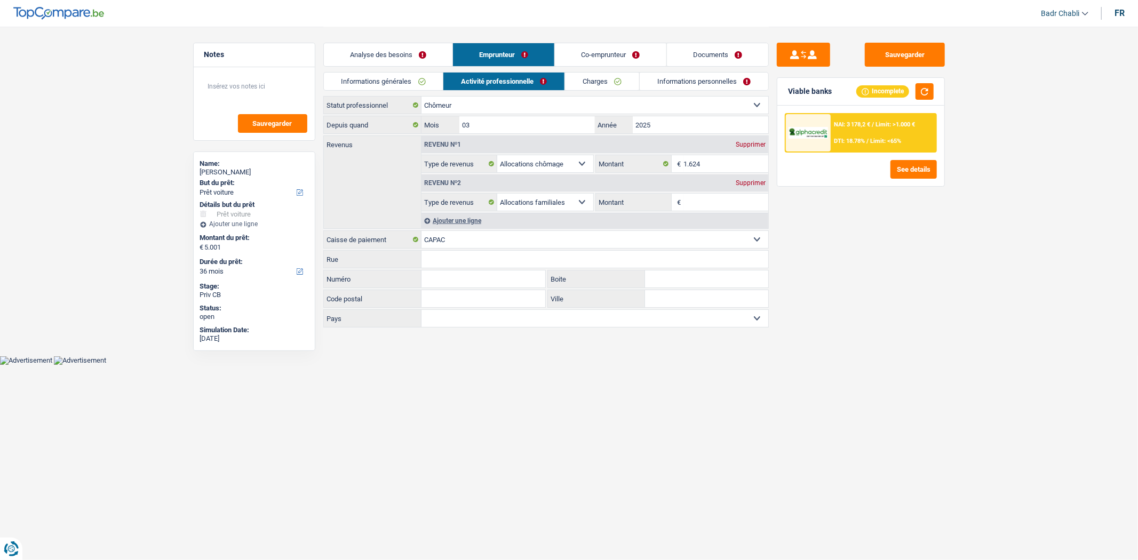
click at [869, 136] on div "NAI: 3 178,2 € / Limit: >1.000 € DTI: 18.78% / Limit: <65%" at bounding box center [883, 132] width 105 height 37
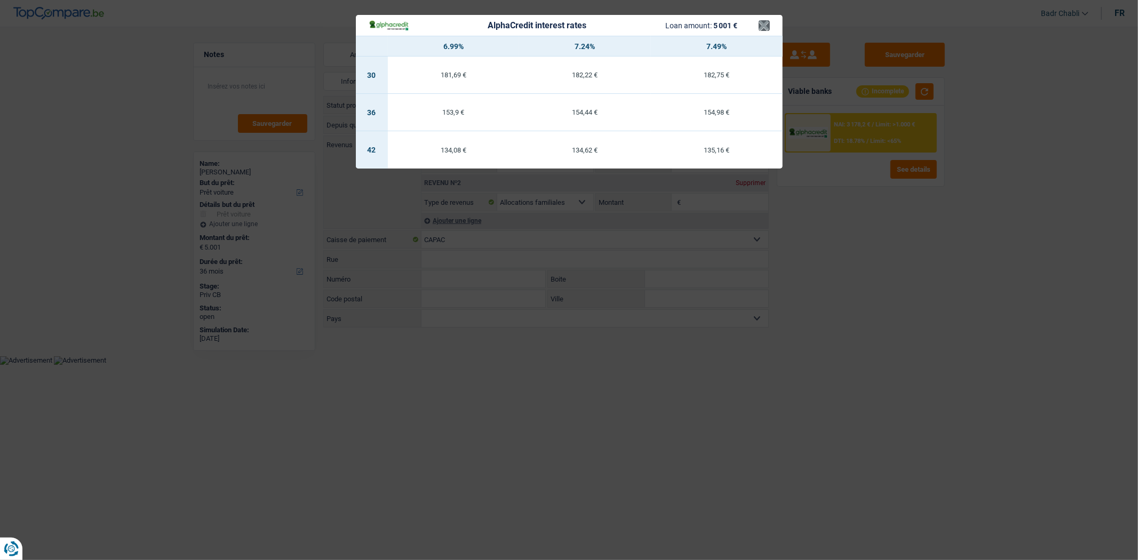
click at [769, 25] on header "AlphaCredit interest rates Loan amount: 5 001 € ×" at bounding box center [569, 25] width 427 height 21
click at [765, 25] on button "×" at bounding box center [764, 25] width 11 height 11
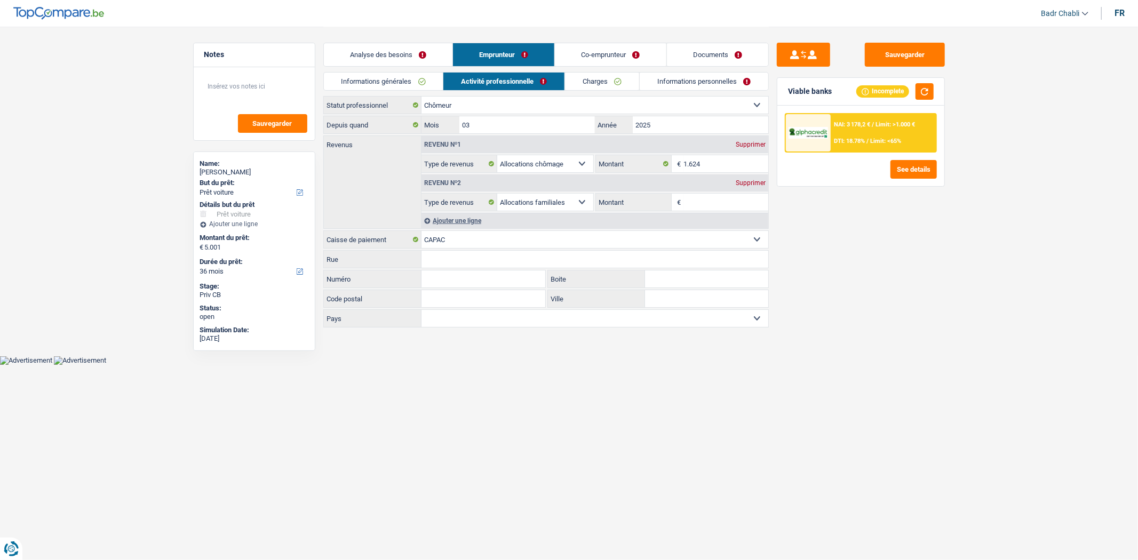
click at [983, 365] on html "Vous avez le contrôle de vos données Nous utilisons des cookies, tout comme nos…" at bounding box center [569, 182] width 1138 height 365
click at [751, 180] on div "Supprimer" at bounding box center [750, 183] width 35 height 6
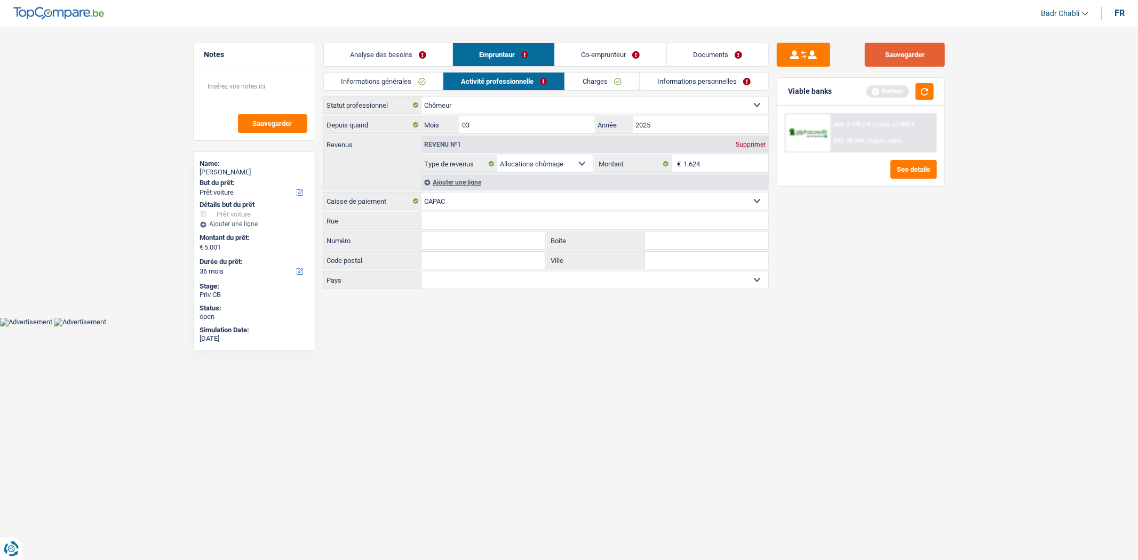
click at [912, 56] on button "Sauvegarder" at bounding box center [905, 55] width 80 height 24
click at [913, 57] on button "Sauvegarder" at bounding box center [905, 55] width 80 height 24
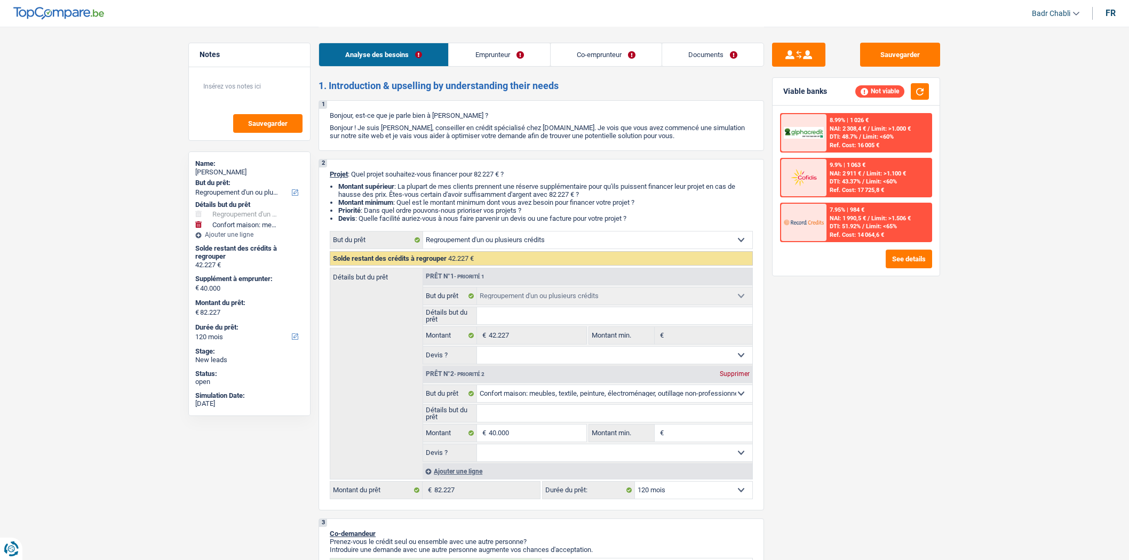
select select "refinancing"
select select "household"
select select "120"
select select "refinancing"
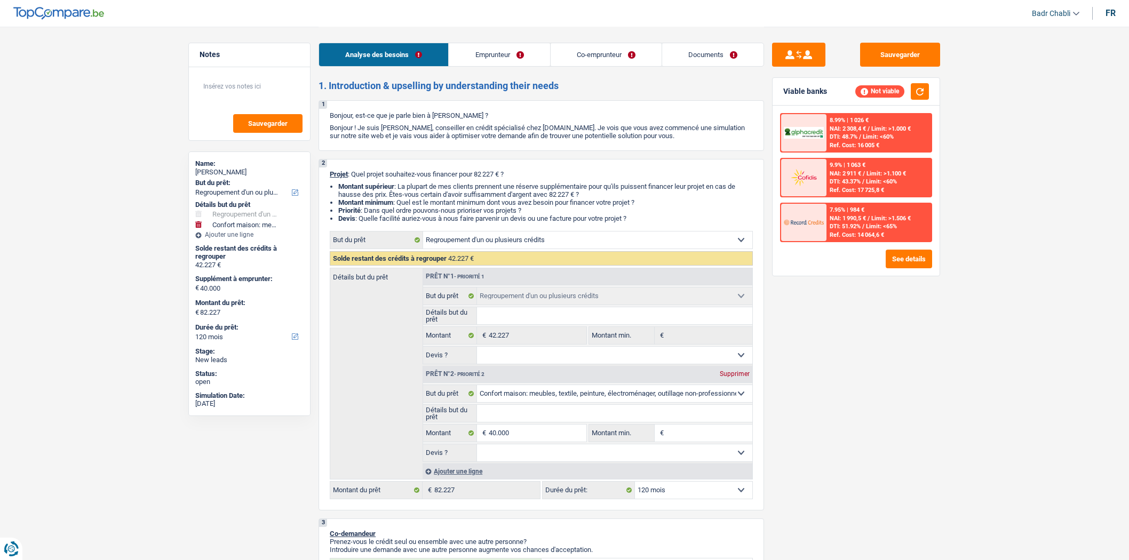
select select "refinancing"
select select "household"
select select "120"
select select "mutuality"
select select "publicEmployee"
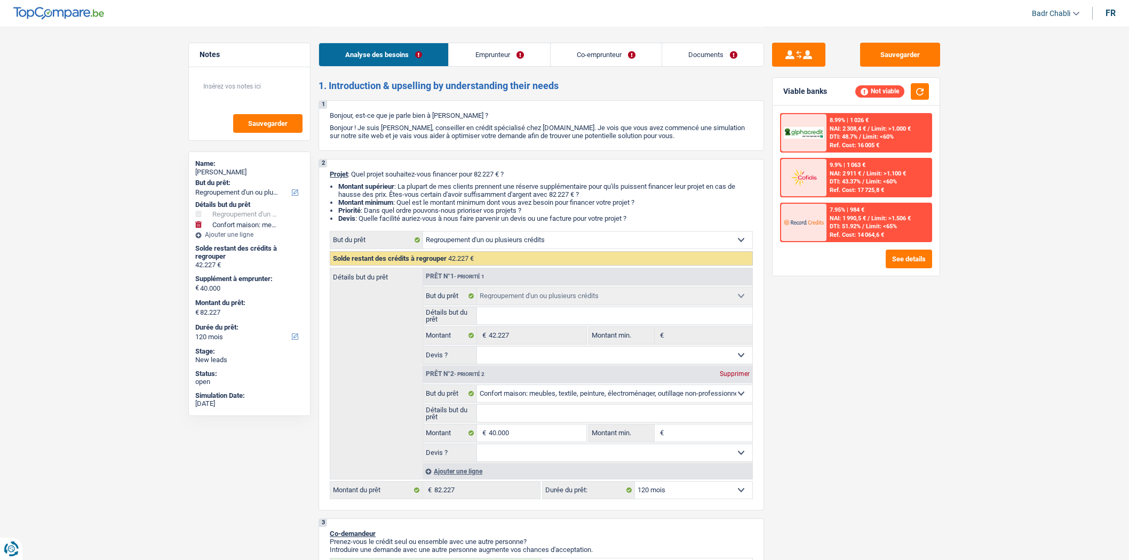
select select "familyAllowances"
select select "mutualityIndemnity"
select select "netSalary"
select select "mealVouchers"
select select "ownerWithMortgage"
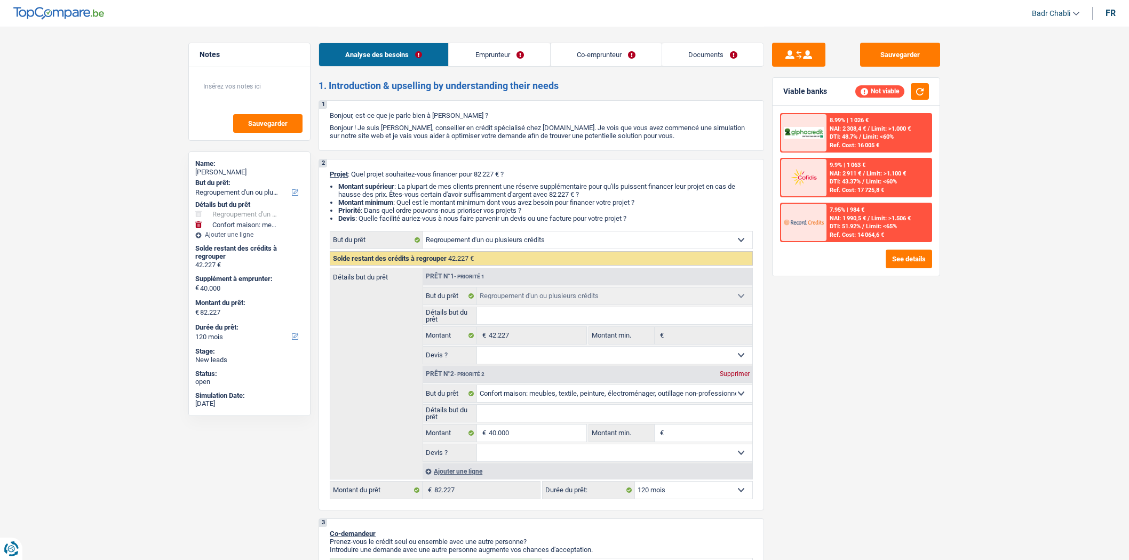
select select "mortgage"
select select "360"
select select "cardOrCredit"
select select "refinancing"
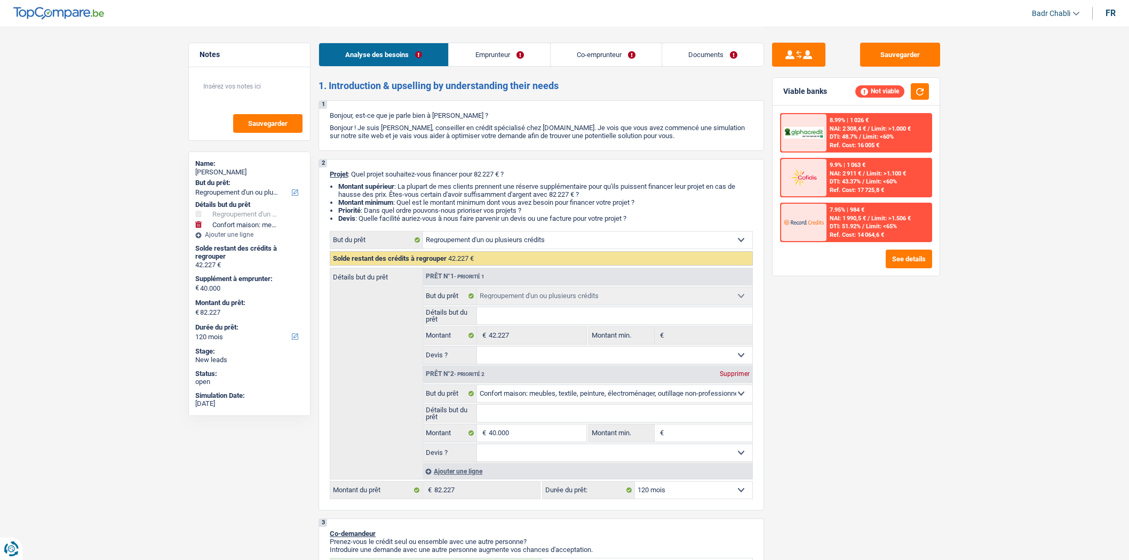
select select "household"
select select "120"
click at [902, 259] on button "See details" at bounding box center [909, 259] width 46 height 19
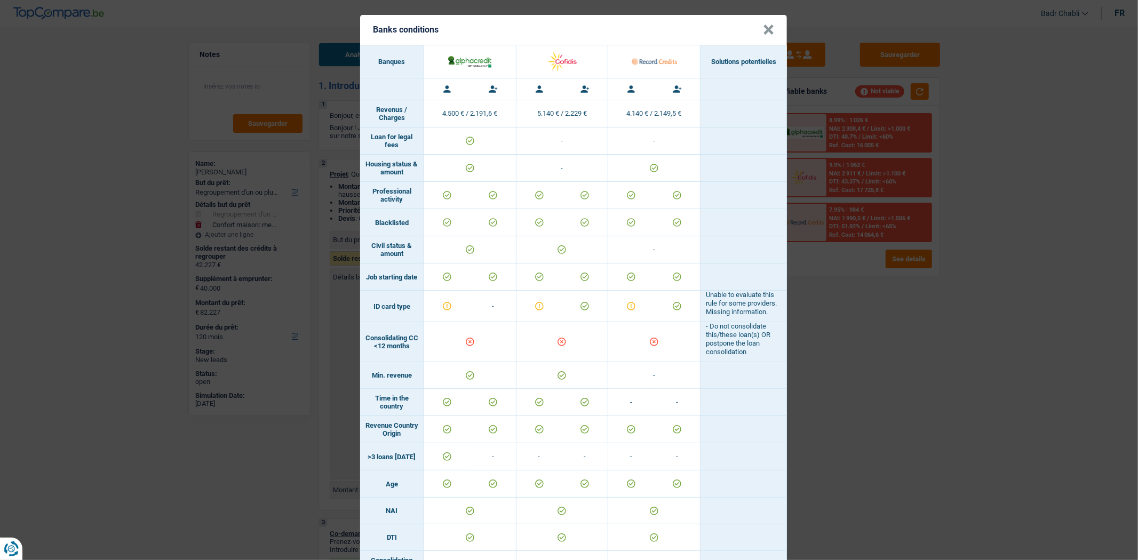
click at [763, 25] on button "×" at bounding box center [768, 30] width 11 height 11
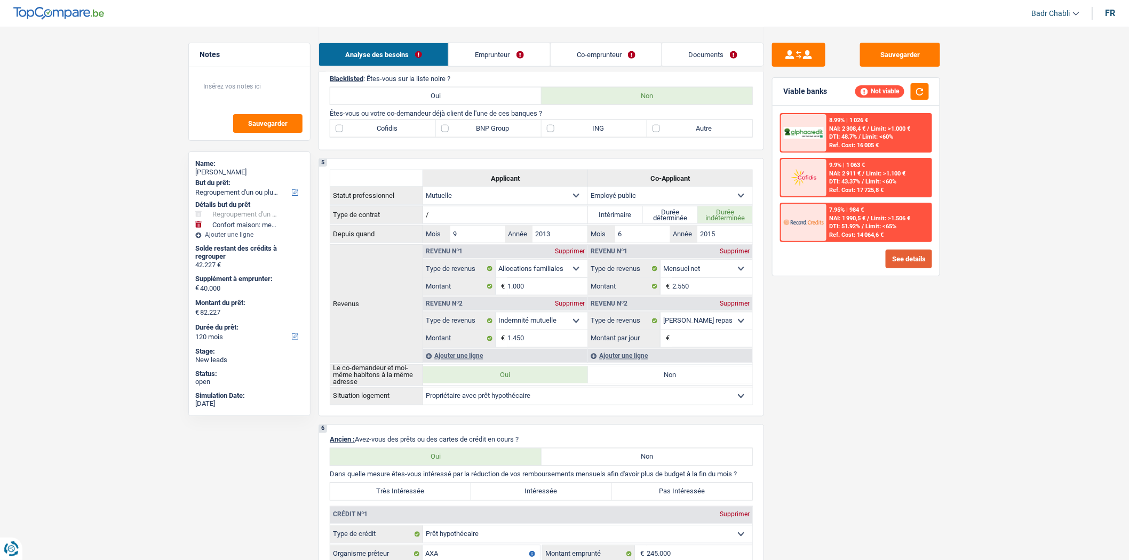
scroll to position [889, 0]
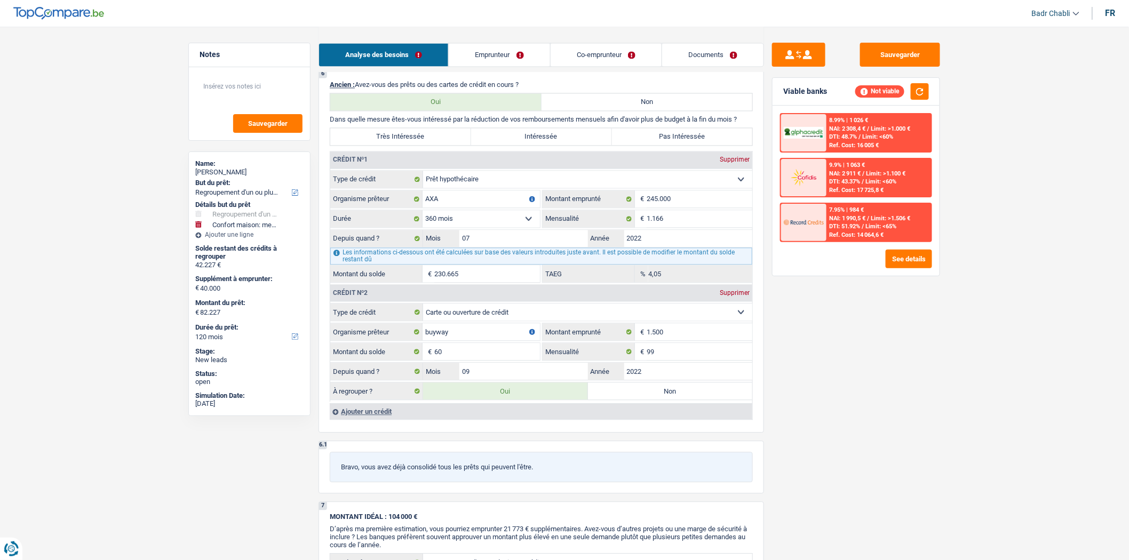
click at [385, 419] on div "Ajouter un crédit" at bounding box center [541, 411] width 423 height 16
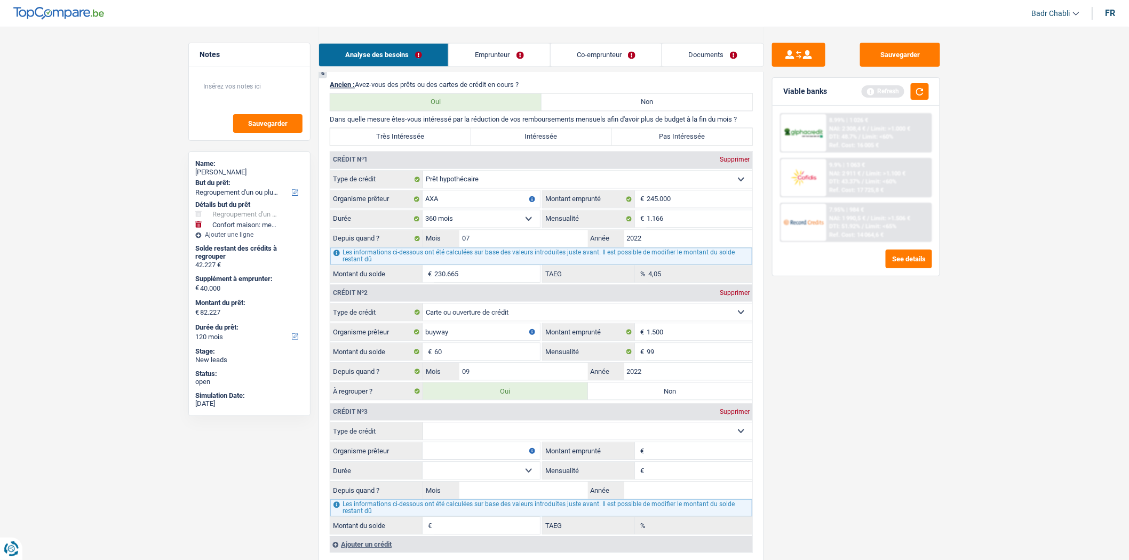
click at [552, 433] on select "Carte ou ouverture de crédit Prêt hypothécaire Vente à tempérament Prêt à tempé…" at bounding box center [587, 431] width 329 height 17
select select "renovationLoan"
type input "0"
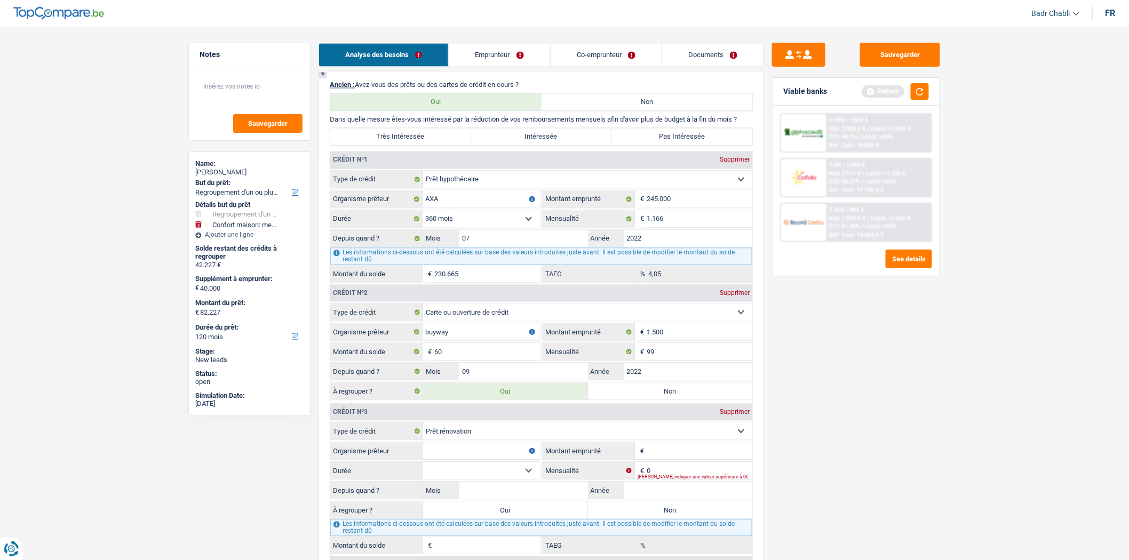
click at [660, 451] on input "Montant emprunté" at bounding box center [700, 450] width 106 height 17
type input "40.000"
click at [513, 459] on input "Organisme prêteur" at bounding box center [481, 450] width 117 height 17
type input "Record"
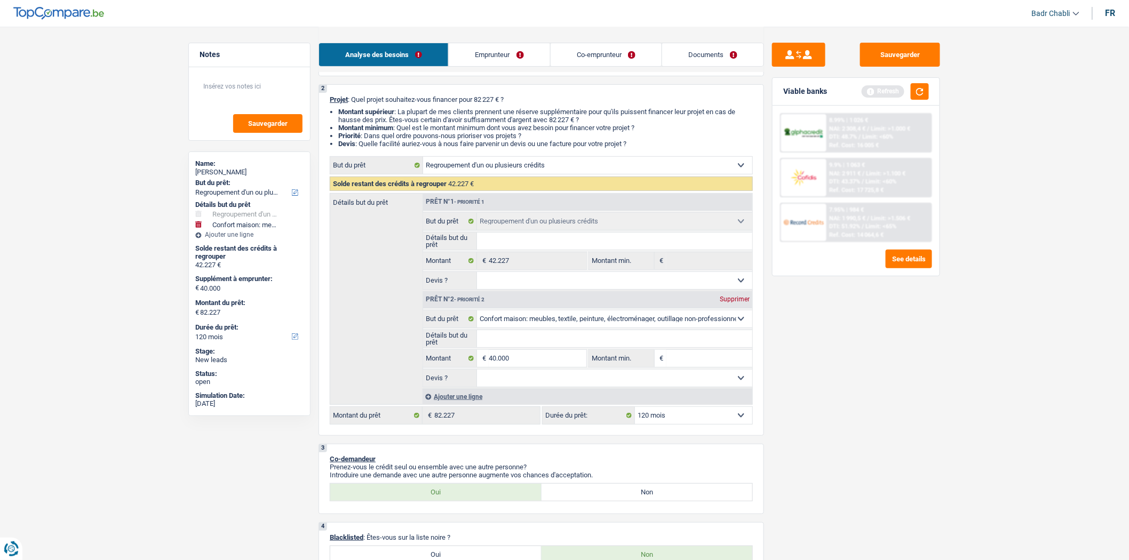
scroll to position [59, 0]
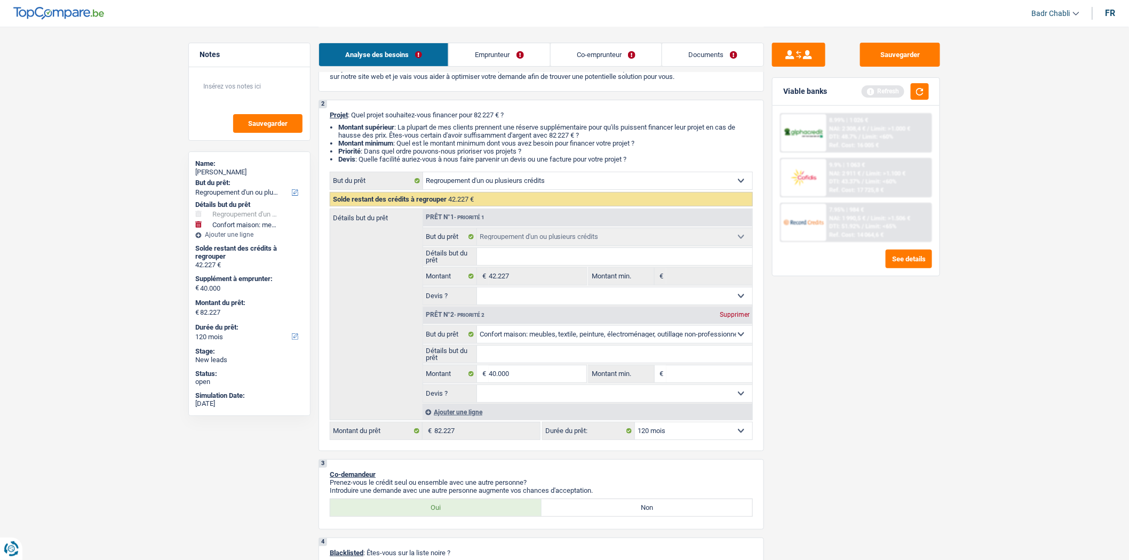
click at [540, 339] on select "Confort maison: meubles, textile, peinture, électroménager, outillage non-profe…" at bounding box center [615, 334] width 276 height 17
select select "houseOrGarden"
click at [477, 329] on select "Confort maison: meubles, textile, peinture, électroménager, outillage non-profe…" at bounding box center [615, 334] width 276 height 17
select select "houseOrGarden"
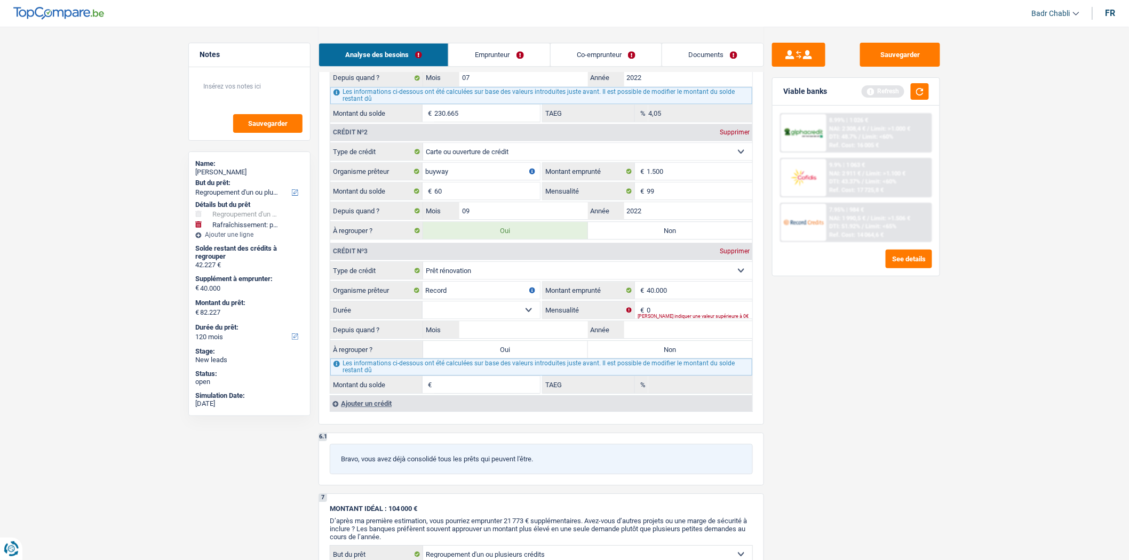
scroll to position [948, 0]
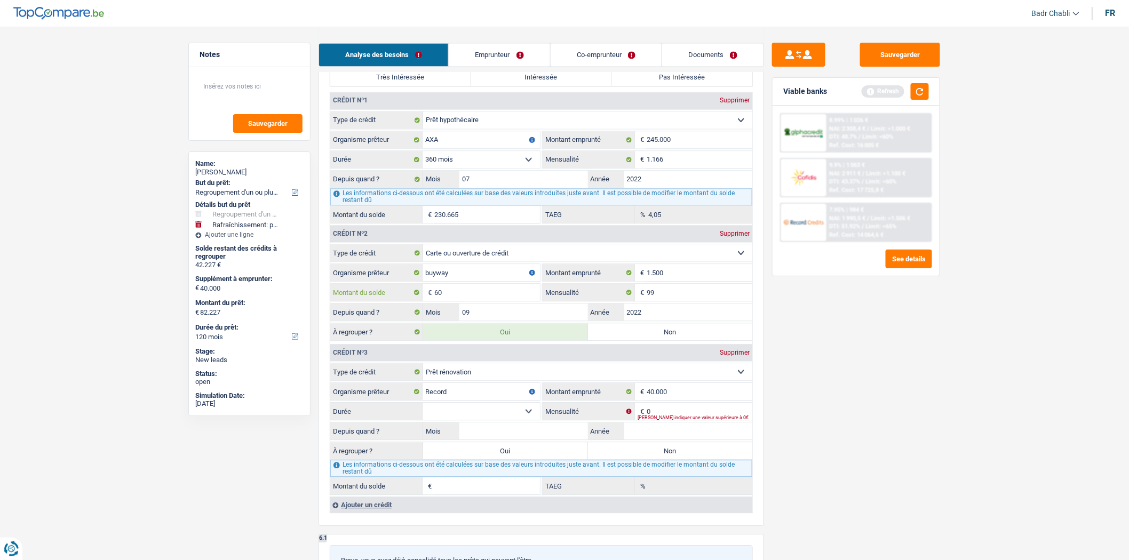
click at [479, 301] on input "60" at bounding box center [487, 292] width 106 height 17
type input "1"
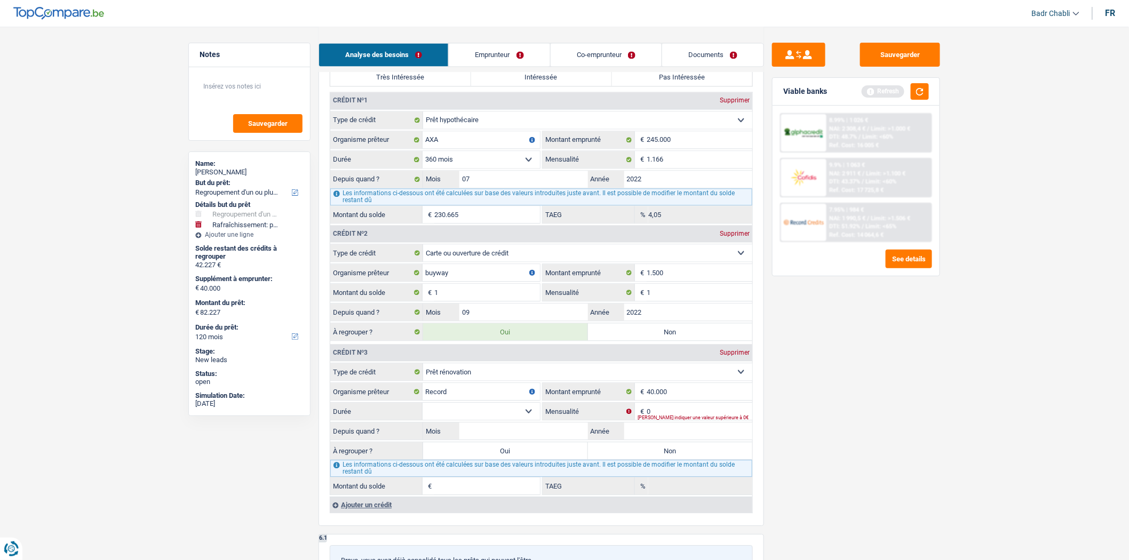
click at [514, 420] on select "12 mois 18 mois 24 mois 30 mois 36 mois 42 mois 48 mois 60 mois 72 mois 84 mois…" at bounding box center [481, 411] width 117 height 17
select select "120"
click at [423, 412] on select "12 mois 18 mois 24 mois 30 mois 36 mois 42 mois 48 mois 60 mois 72 mois 84 mois…" at bounding box center [481, 411] width 117 height 17
click at [658, 414] on input "0" at bounding box center [700, 411] width 106 height 17
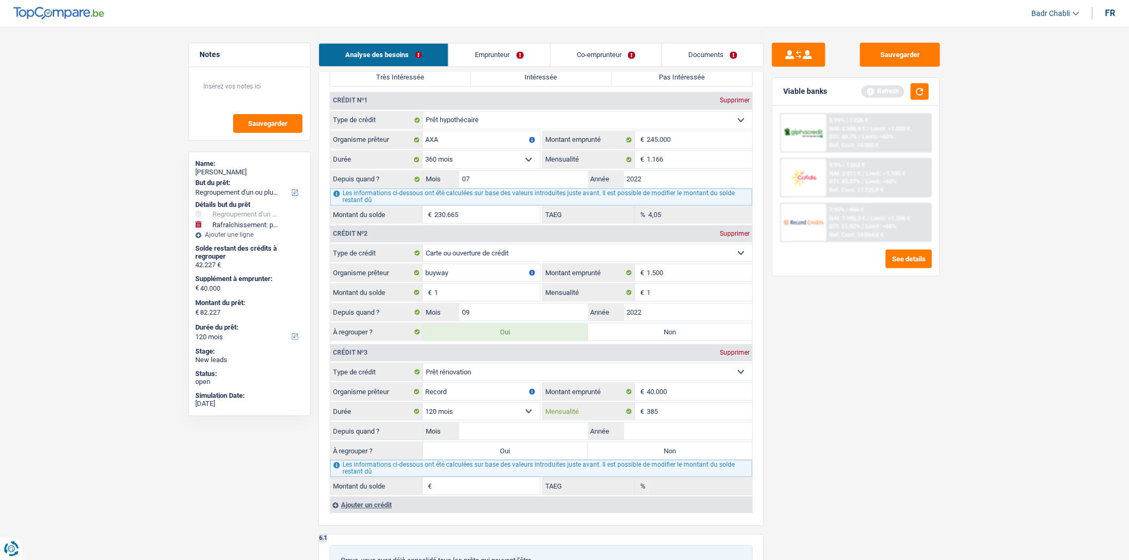
type input "385"
click at [514, 440] on input "Mois" at bounding box center [523, 431] width 129 height 17
type input "02"
type input "2022"
click at [513, 439] on input "02" at bounding box center [523, 431] width 129 height 17
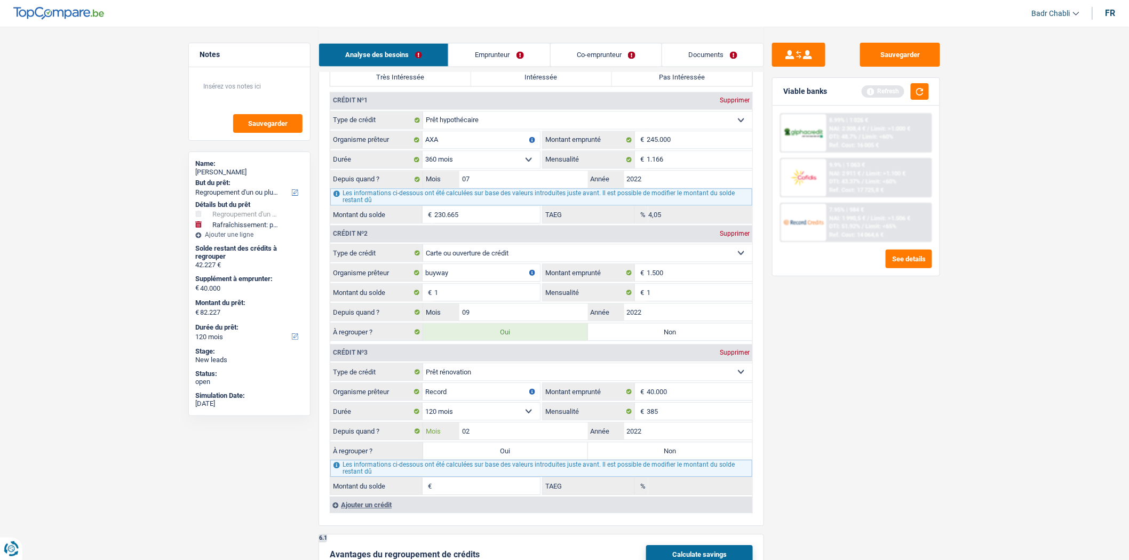
type input "26.993"
type input "2,97"
click at [513, 439] on input "02" at bounding box center [523, 431] width 129 height 17
type input "08"
type input "28.891"
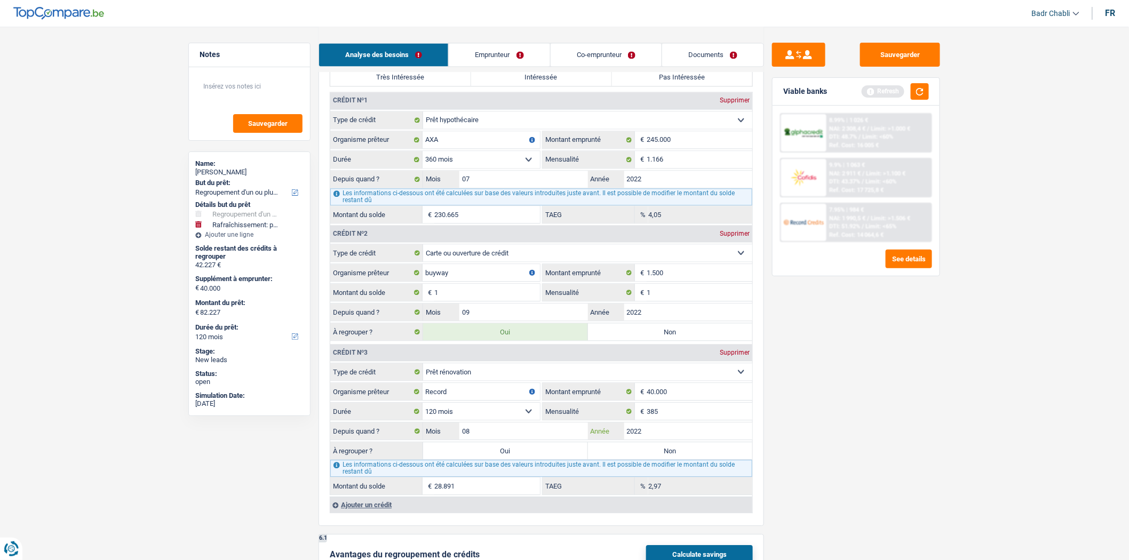
scroll to position [1186, 0]
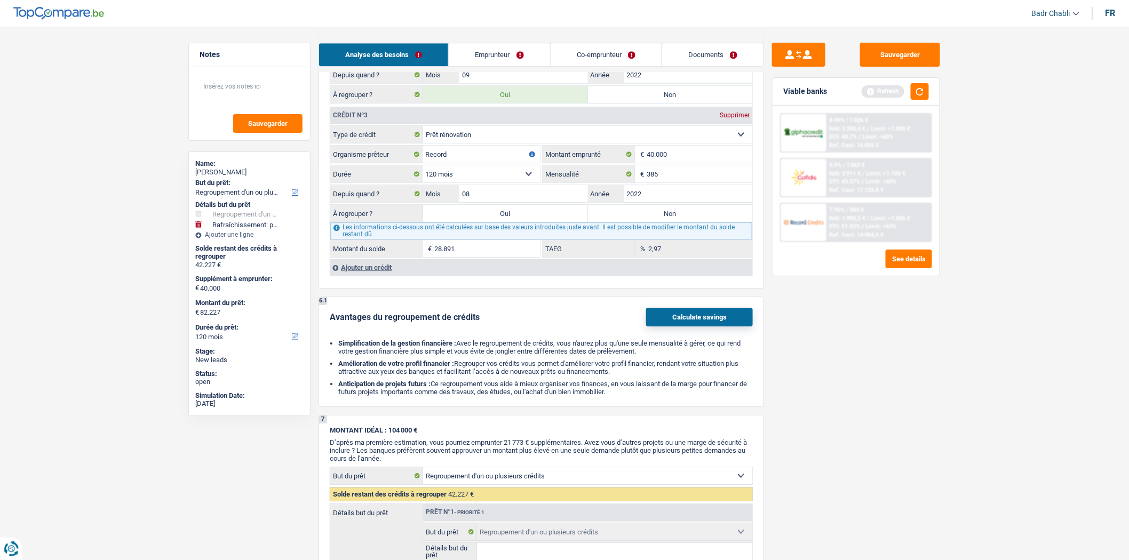
click at [365, 275] on div "Ajouter un crédit" at bounding box center [541, 267] width 423 height 16
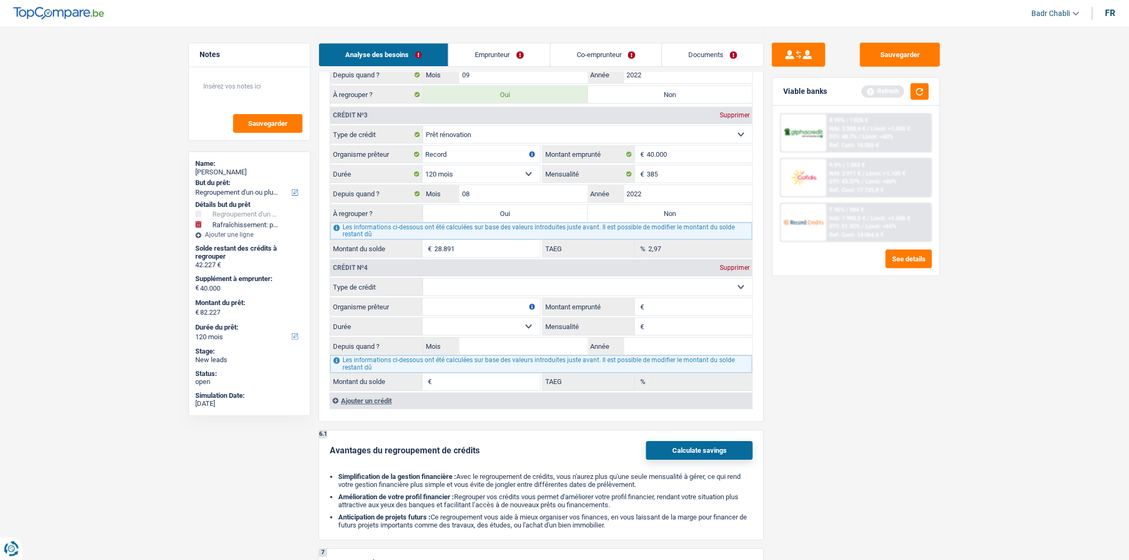
click at [517, 292] on select "Carte ou ouverture de crédit Prêt hypothécaire Vente à tempérament Prêt à tempé…" at bounding box center [587, 287] width 329 height 17
select select "personalLoan"
type input "0"
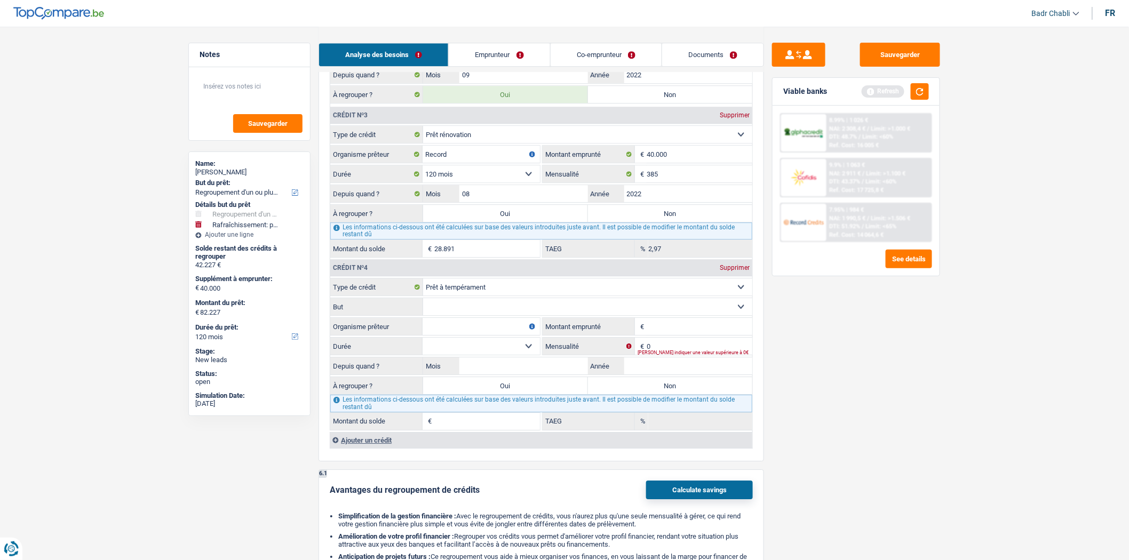
click at [473, 311] on select "Confort maison: meubles, textile, peinture, électroménager, outillage non-profe…" at bounding box center [587, 306] width 329 height 17
select select "familyEvent"
click at [423, 308] on select "Confort maison: meubles, textile, peinture, électroménager, outillage non-profe…" at bounding box center [587, 306] width 329 height 17
click at [482, 335] on input "Organisme prêteur" at bounding box center [481, 326] width 117 height 17
type input "Beobank"
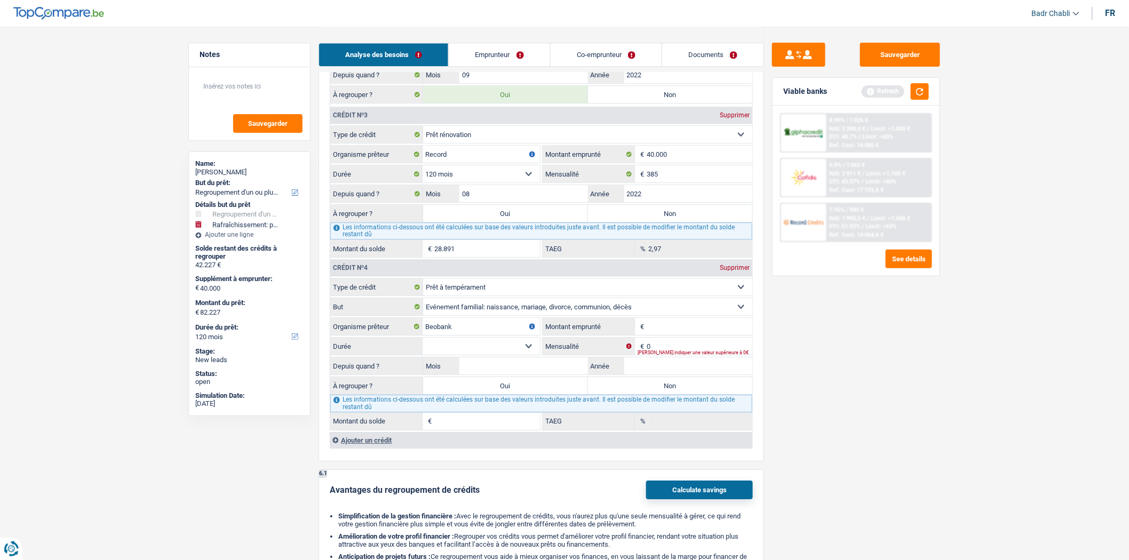
click at [652, 219] on label "Non" at bounding box center [670, 213] width 165 height 17
click at [652, 219] on input "Non" at bounding box center [670, 213] width 165 height 17
radio input "true"
type input "82.168"
select select "144"
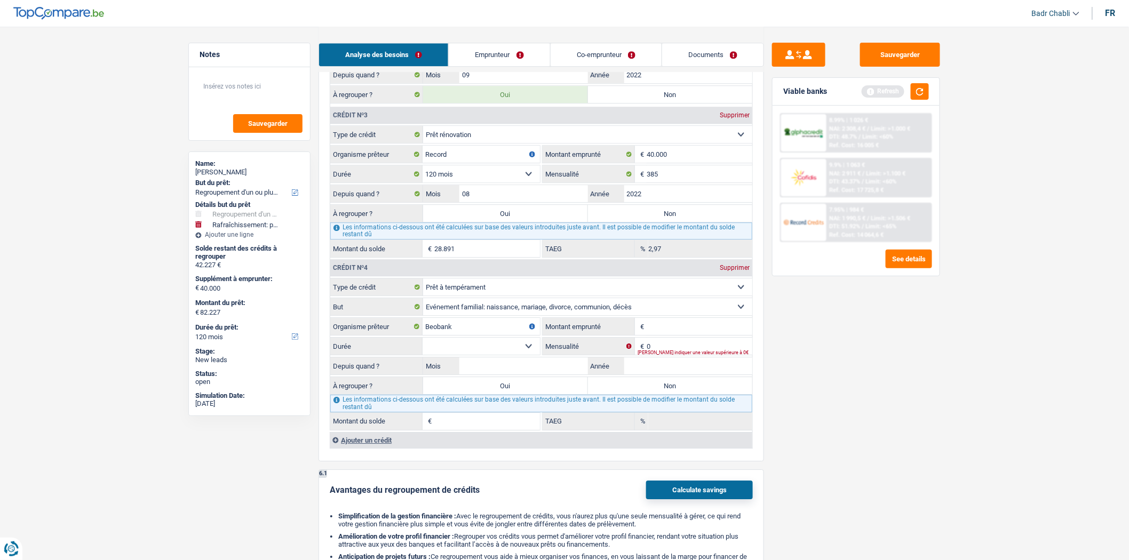
type input "42.168"
type input "82.168"
select select "144"
type input "42.168"
type input "82.168"
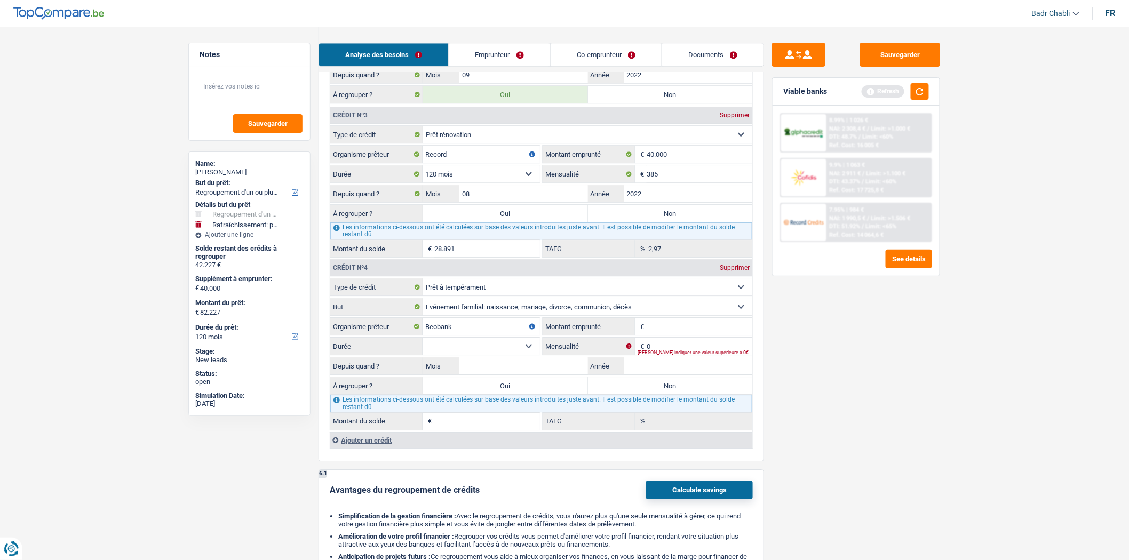
select select "144"
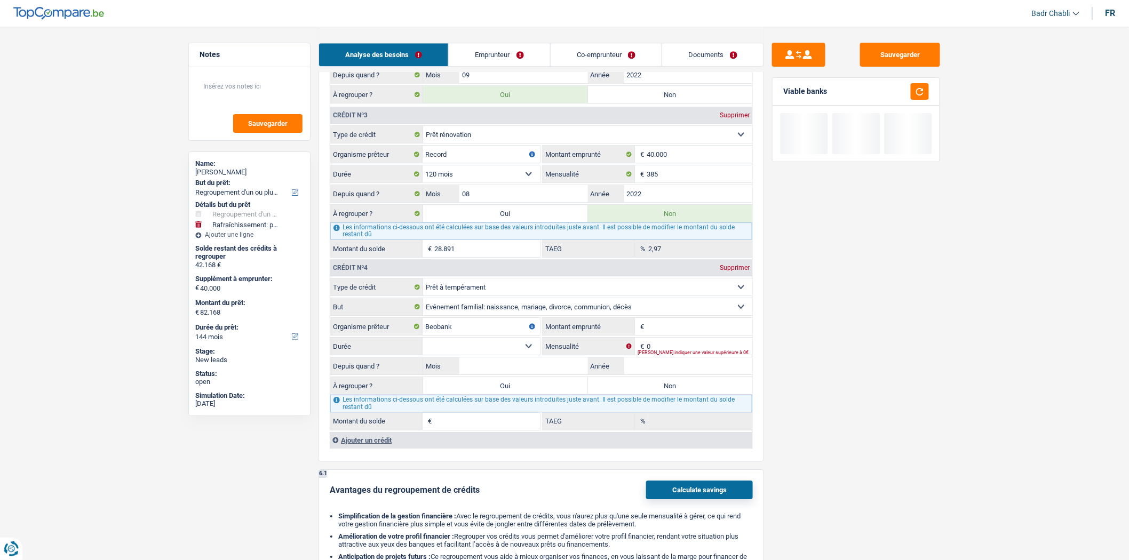
click at [528, 222] on label "Oui" at bounding box center [505, 213] width 165 height 17
click at [528, 222] on input "Oui" at bounding box center [505, 213] width 165 height 17
radio input "true"
type input "111.059"
type input "71.059"
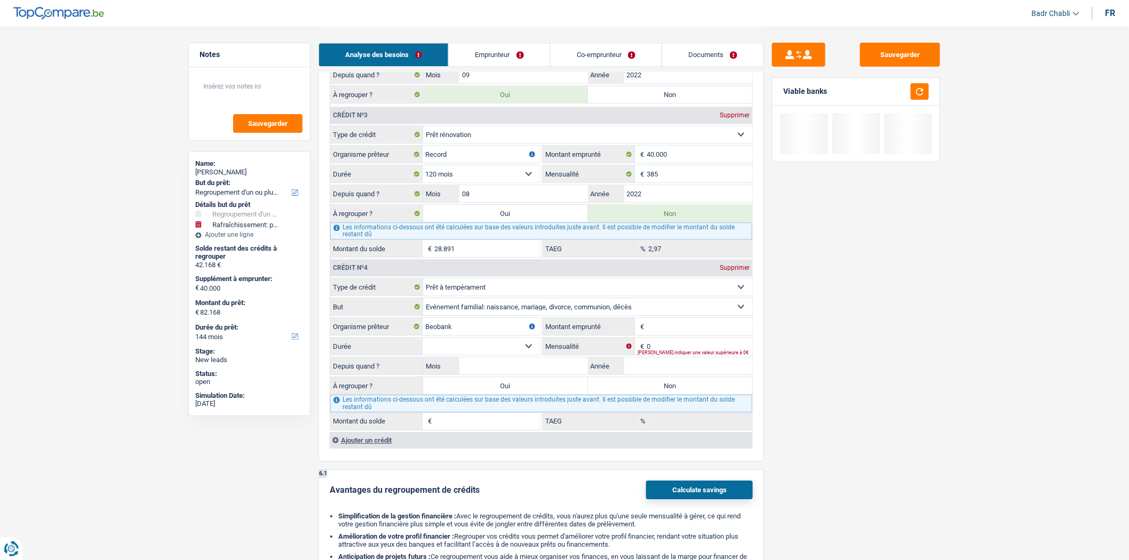
type input "111.059"
type input "71.059"
type input "111.059"
radio input "false"
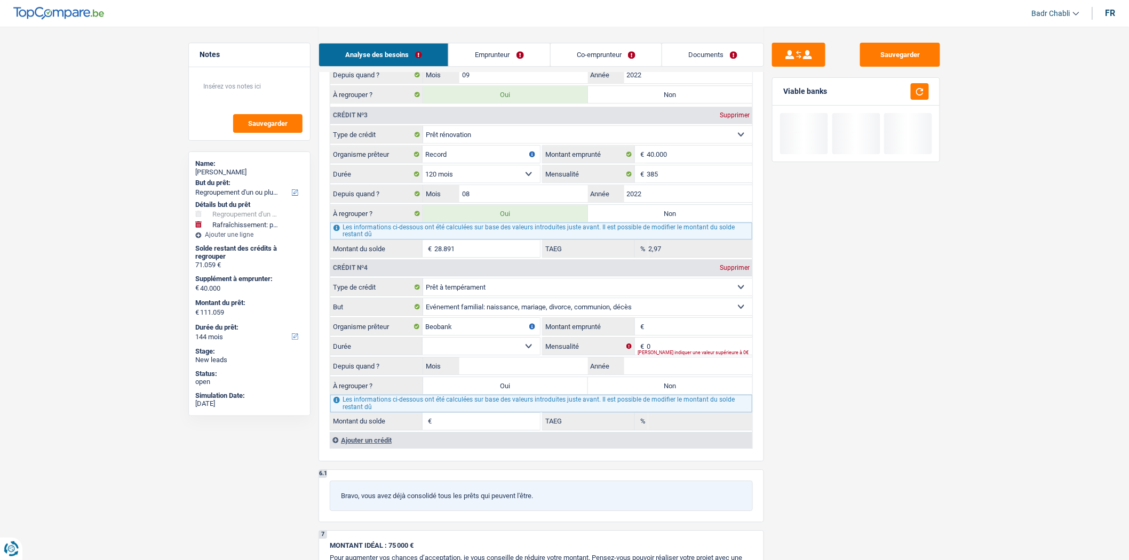
click at [661, 335] on input "Montant emprunté" at bounding box center [700, 326] width 106 height 17
type input "13.000"
click at [502, 355] on select "12 mois 18 mois 24 mois 30 mois 36 mois 42 mois 48 mois 60 mois Sélectionner un…" at bounding box center [481, 346] width 117 height 17
select select "60"
click at [423, 348] on select "12 mois 18 mois 24 mois 30 mois 36 mois 42 mois 48 mois 60 mois Sélectionner un…" at bounding box center [481, 346] width 117 height 17
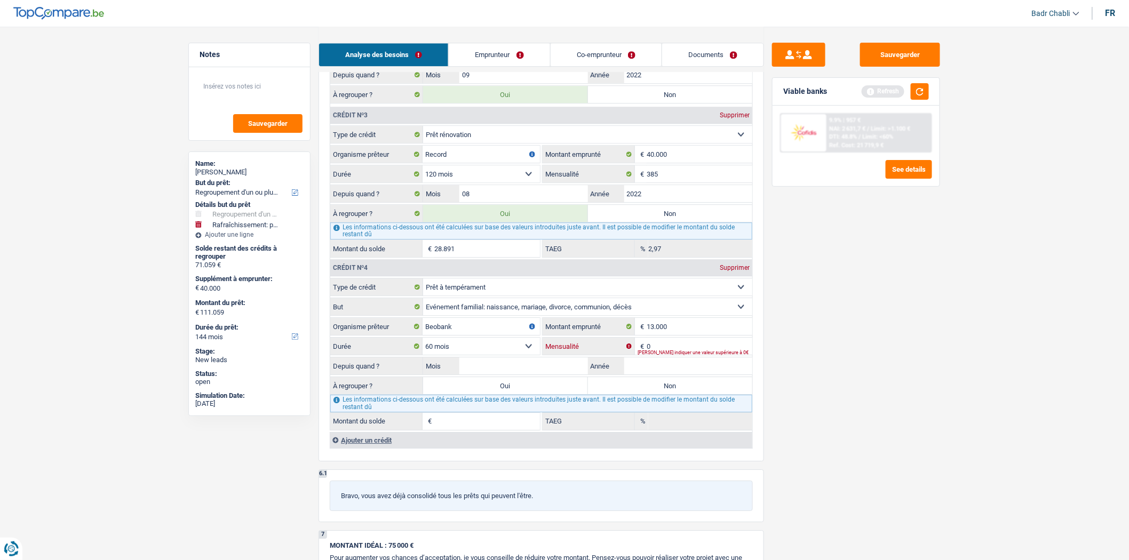
click at [656, 353] on input "0" at bounding box center [700, 346] width 106 height 17
type input "226"
click at [551, 374] on input "Mois" at bounding box center [523, 366] width 129 height 17
type input "07"
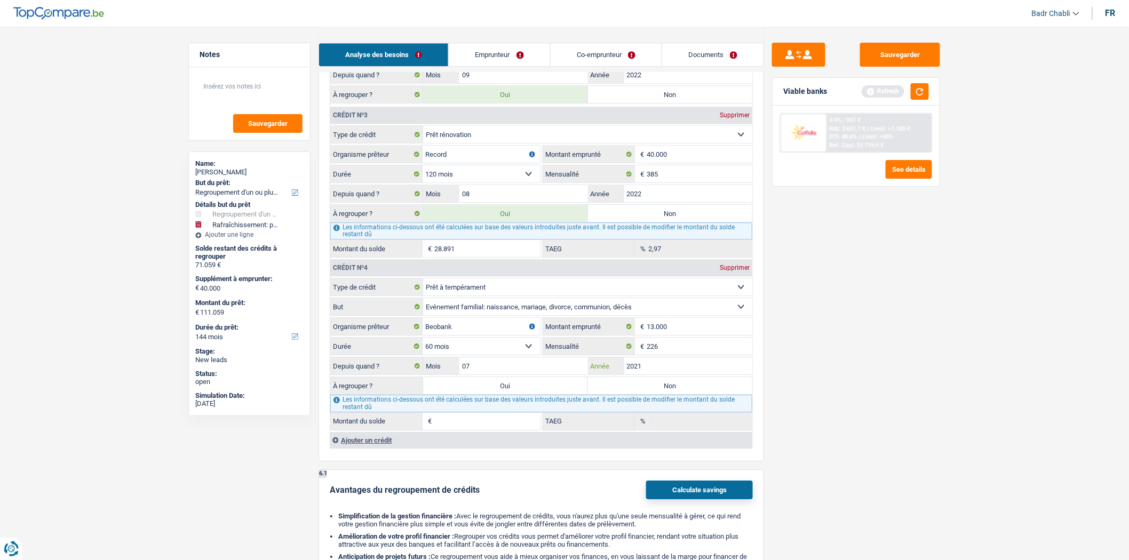
type input "2021"
type input "2.243"
type input "1,68"
click at [510, 394] on label "Oui" at bounding box center [505, 385] width 165 height 17
click at [510, 394] on input "Oui" at bounding box center [505, 385] width 165 height 17
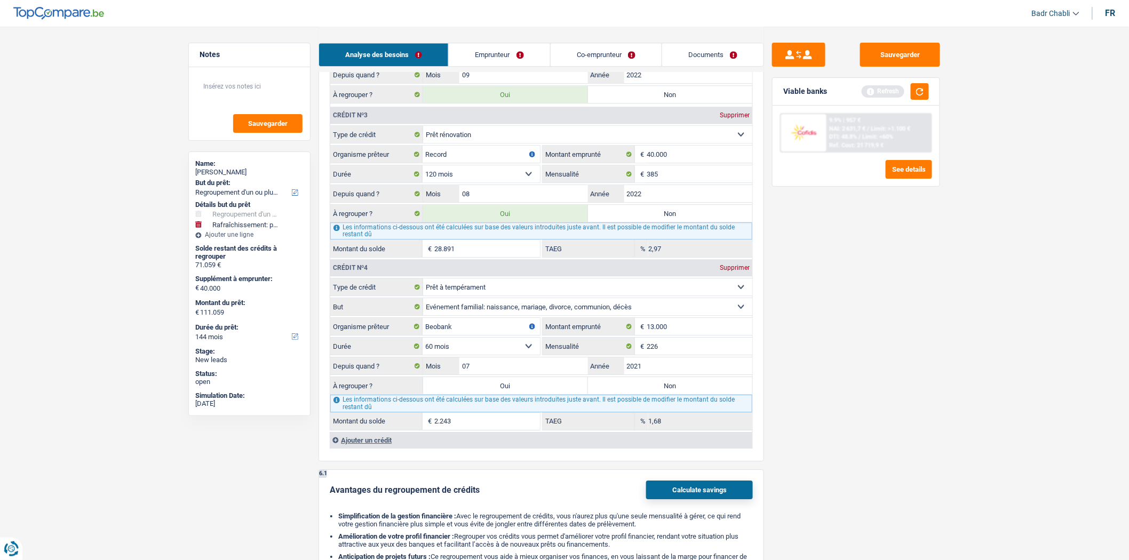
radio input "true"
type input "113.302"
type input "73.302"
type input "113.302"
type input "73.302"
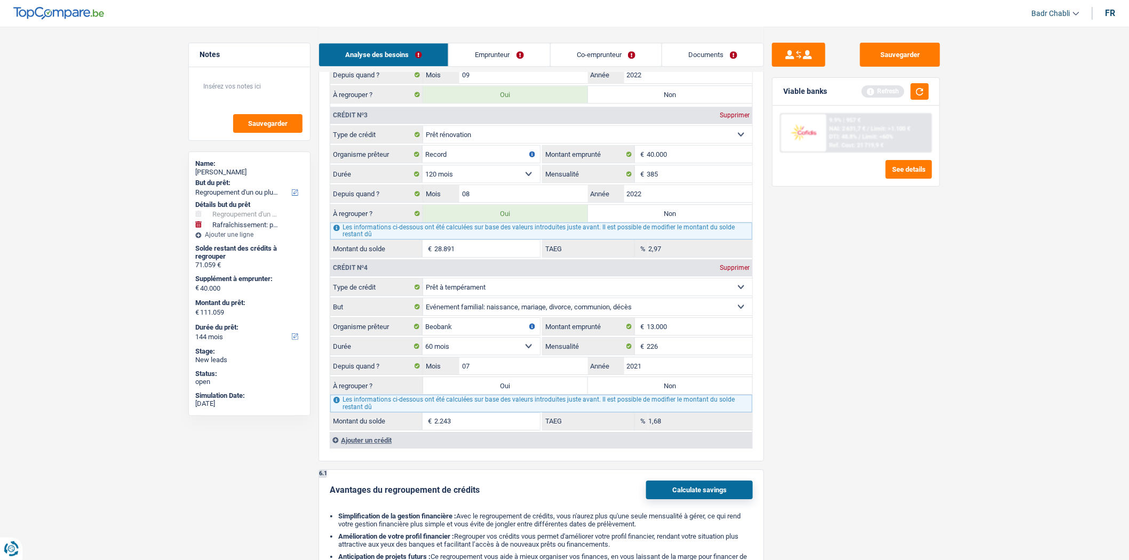
type input "113.302"
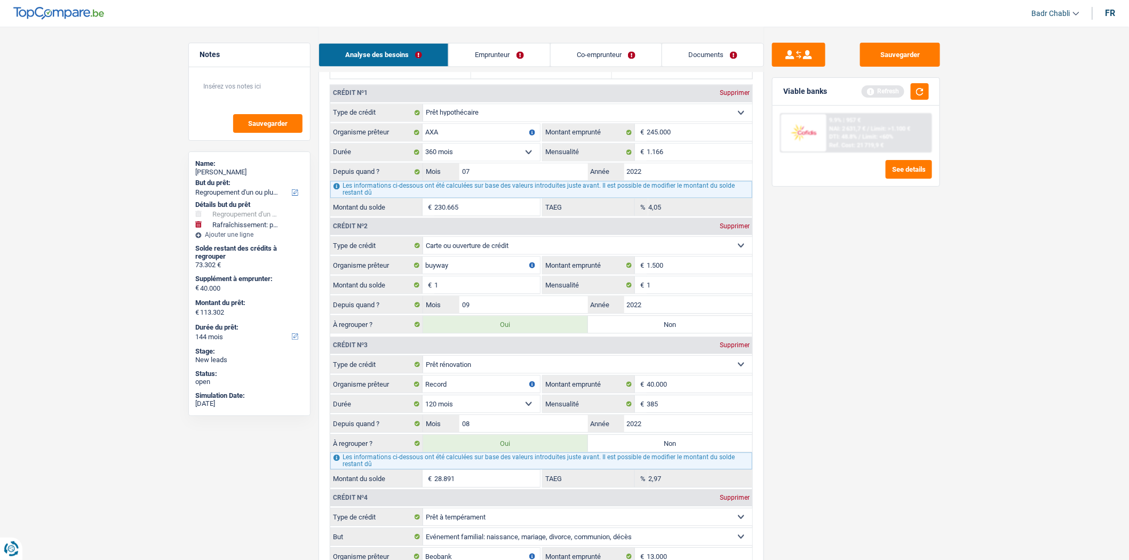
scroll to position [948, 0]
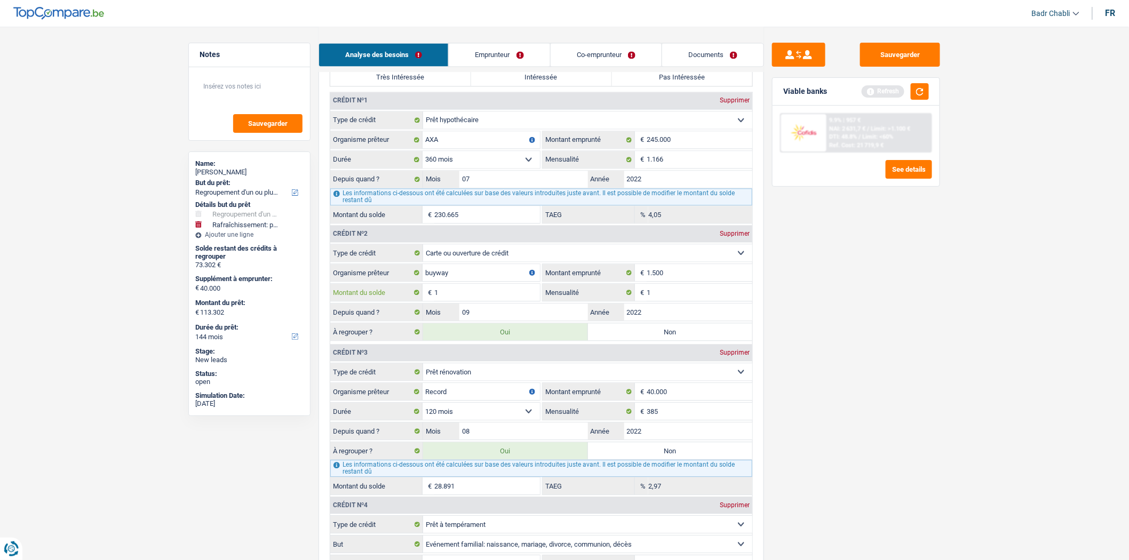
click at [488, 297] on input "1" at bounding box center [487, 292] width 106 height 17
click at [664, 281] on input "1.500" at bounding box center [700, 272] width 106 height 17
click at [661, 281] on input "1.500" at bounding box center [700, 272] width 106 height 17
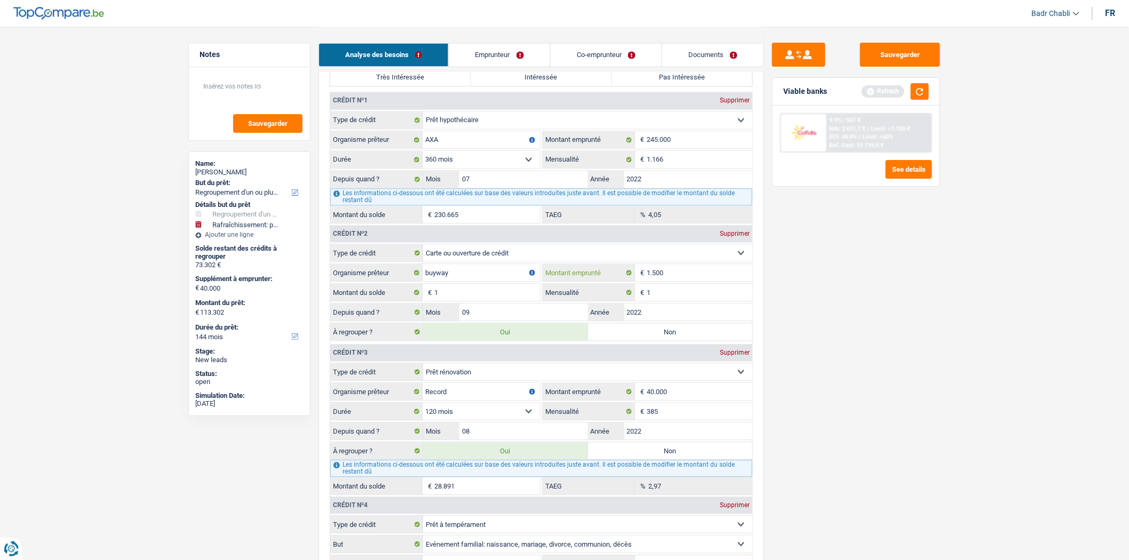
click at [663, 281] on input "1.500" at bounding box center [700, 272] width 106 height 17
click at [522, 301] on input "1" at bounding box center [487, 292] width 106 height 17
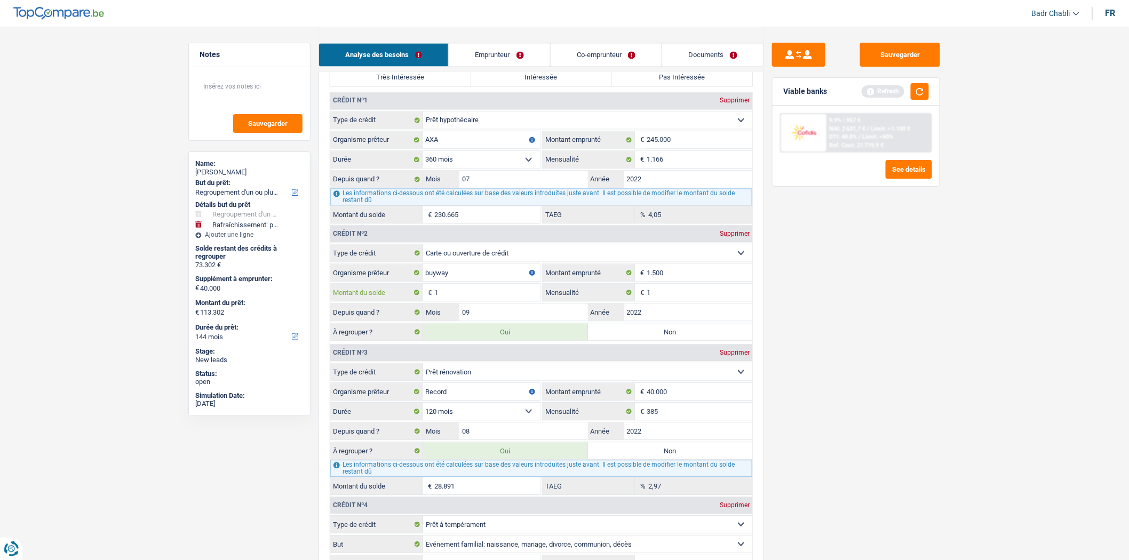
click at [522, 301] on input "1" at bounding box center [487, 292] width 106 height 17
type input "15"
type input "113.316"
type input "73.316"
type input "113.316"
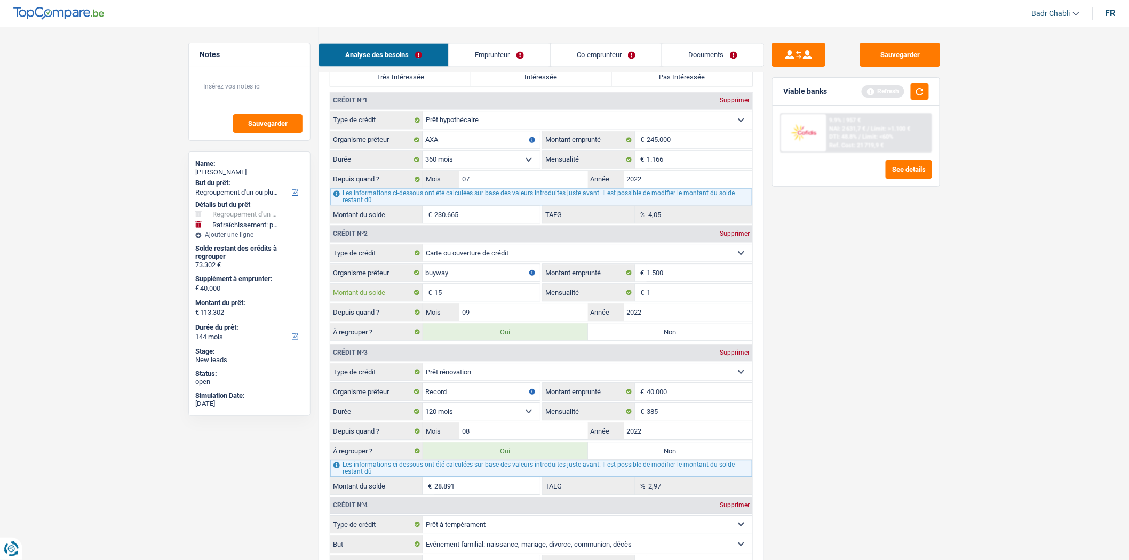
type input "73.316"
type input "113.316"
type input "150"
type input "113.451"
type input "73.451"
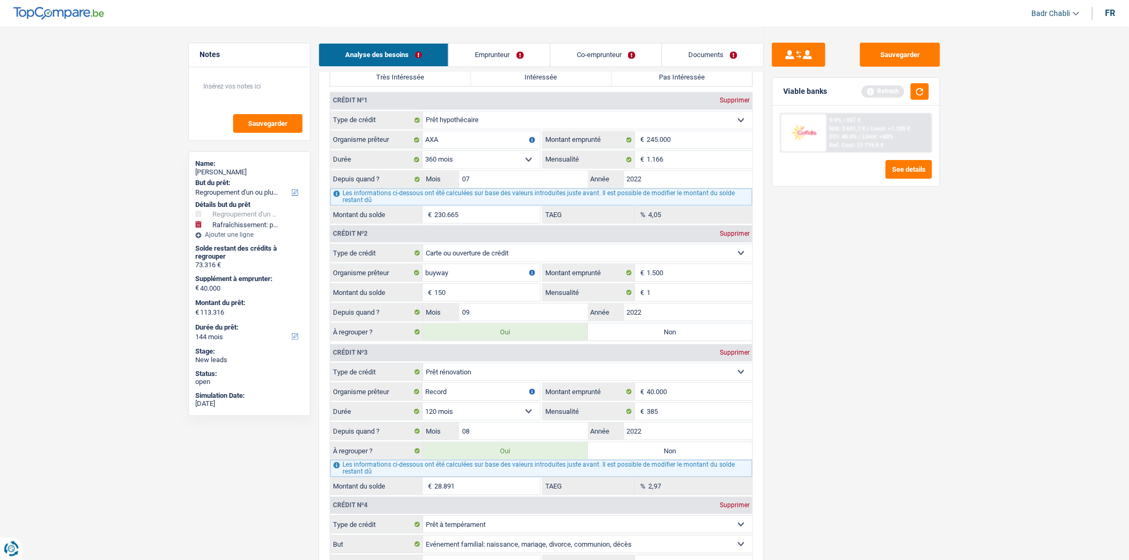
type input "113.451"
type input "73.451"
type input "113.451"
type input "1.500"
type input "114.801"
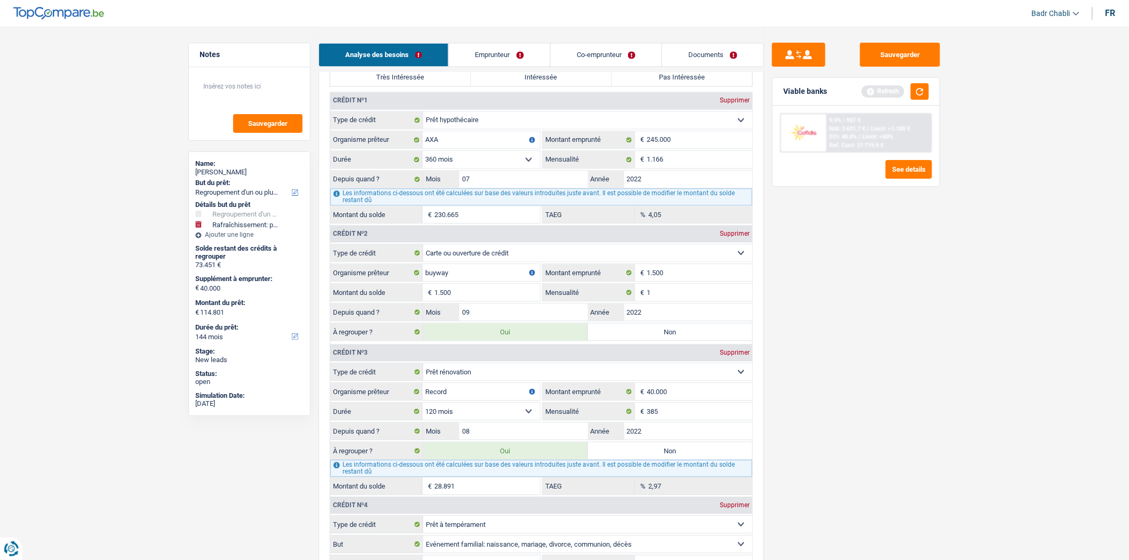
type input "74.801"
type input "114.801"
type input "74.801"
type input "114.801"
type input "1.500"
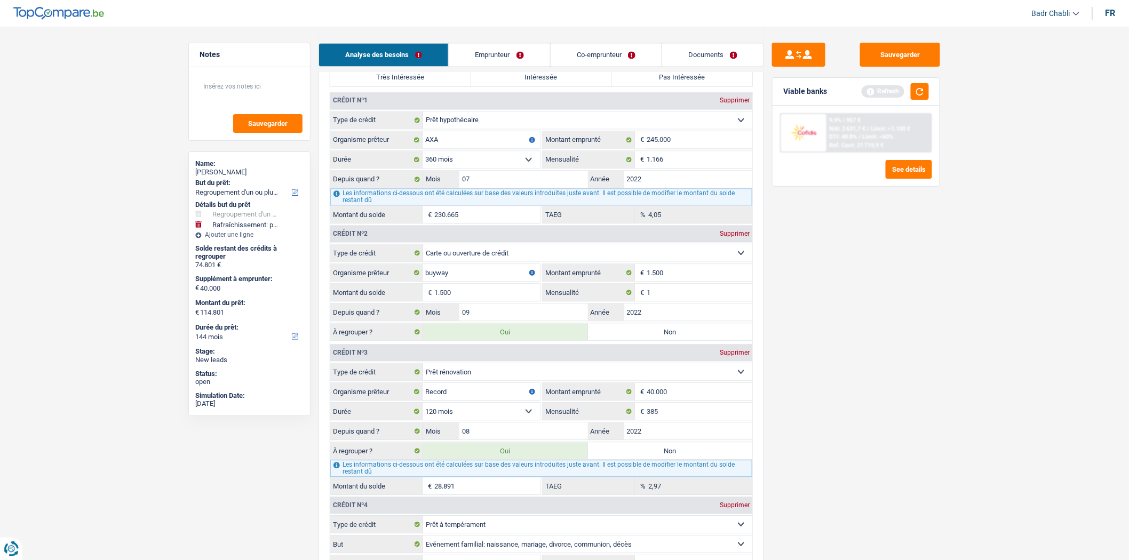
click at [623, 340] on label "Non" at bounding box center [670, 331] width 165 height 17
click at [623, 340] on input "Non" at bounding box center [670, 331] width 165 height 17
radio input "true"
type input "113.301"
type input "73.301"
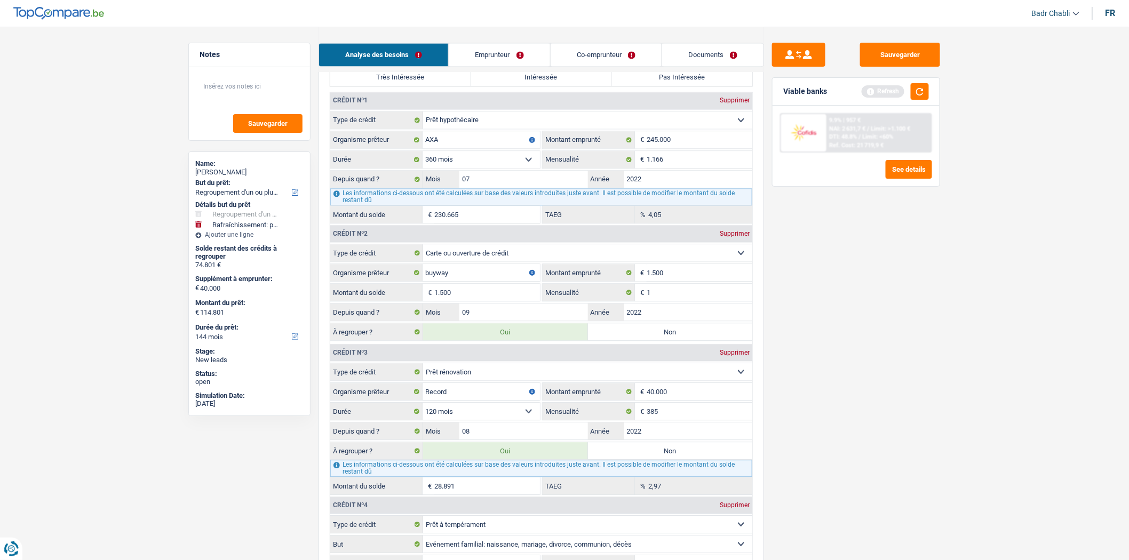
type input "113.301"
radio input "false"
type input "73.301"
type input "113.301"
click at [499, 340] on label "Oui" at bounding box center [505, 331] width 165 height 17
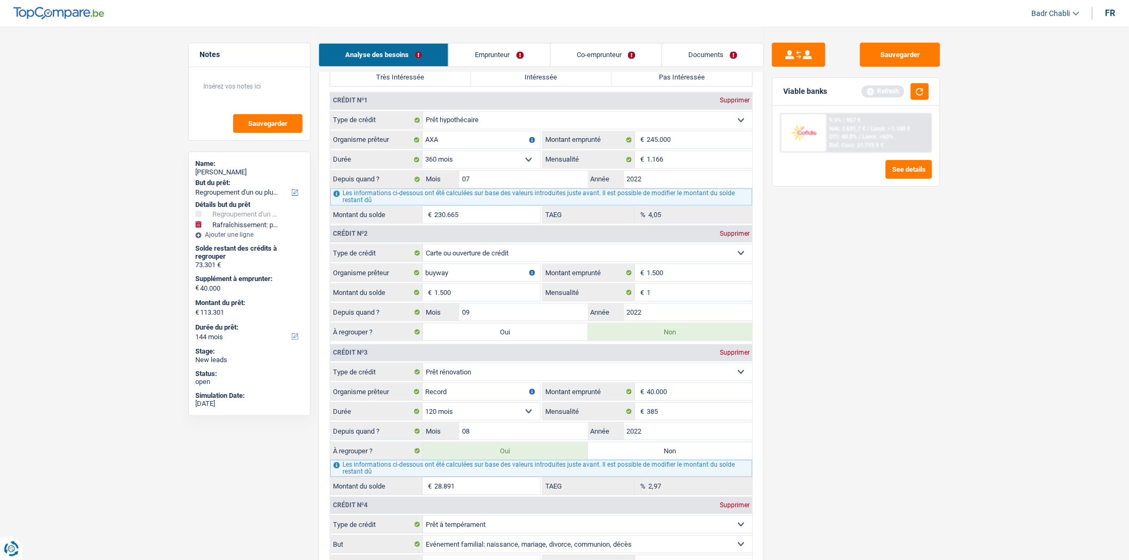
click at [499, 340] on input "Oui" at bounding box center [505, 331] width 165 height 17
radio input "true"
type input "114.801"
type input "74.801"
type input "114.801"
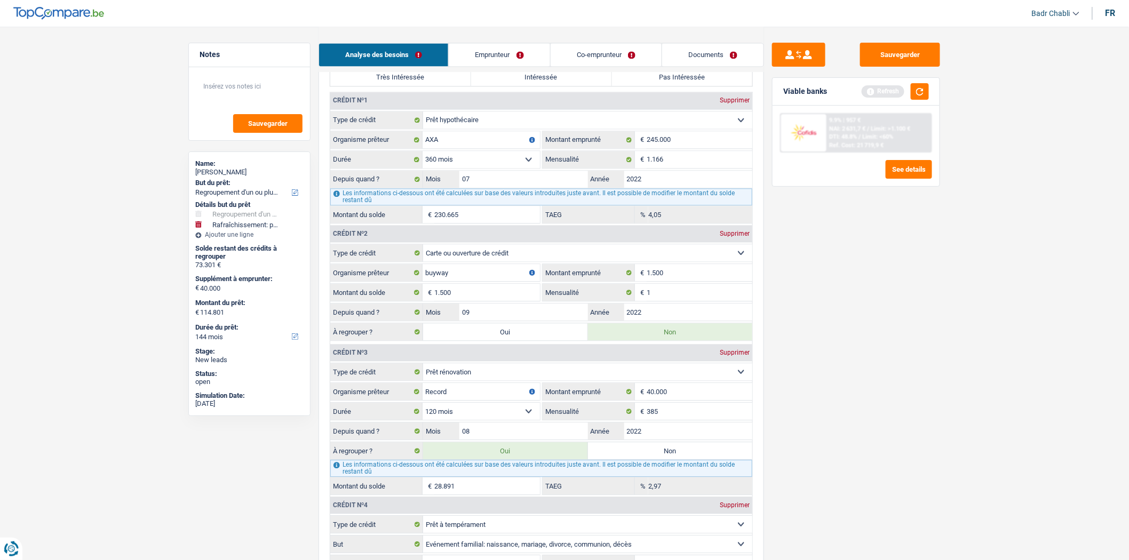
radio input "false"
type input "74.801"
type input "114.801"
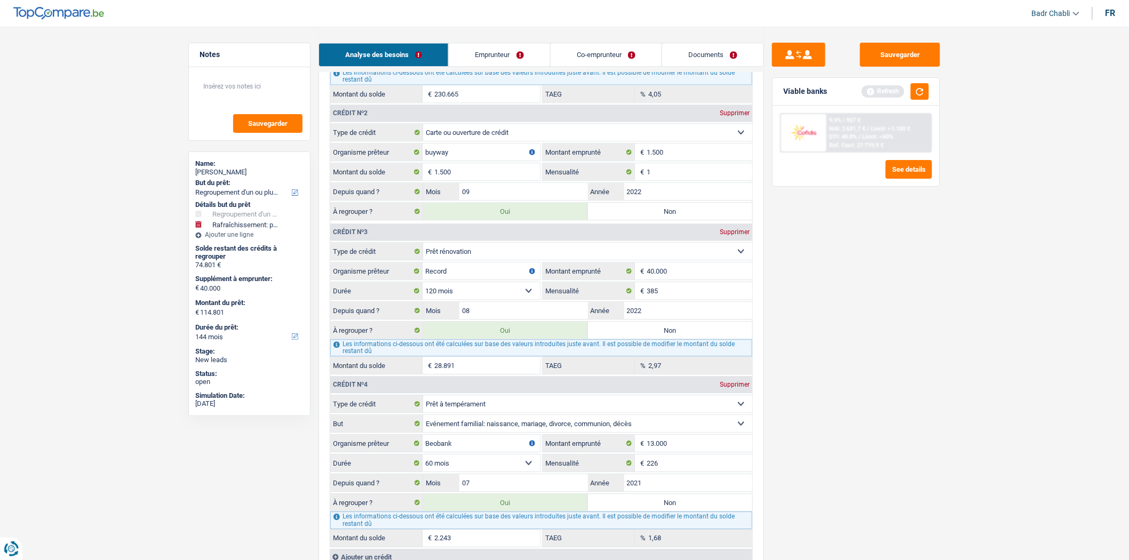
scroll to position [1245, 0]
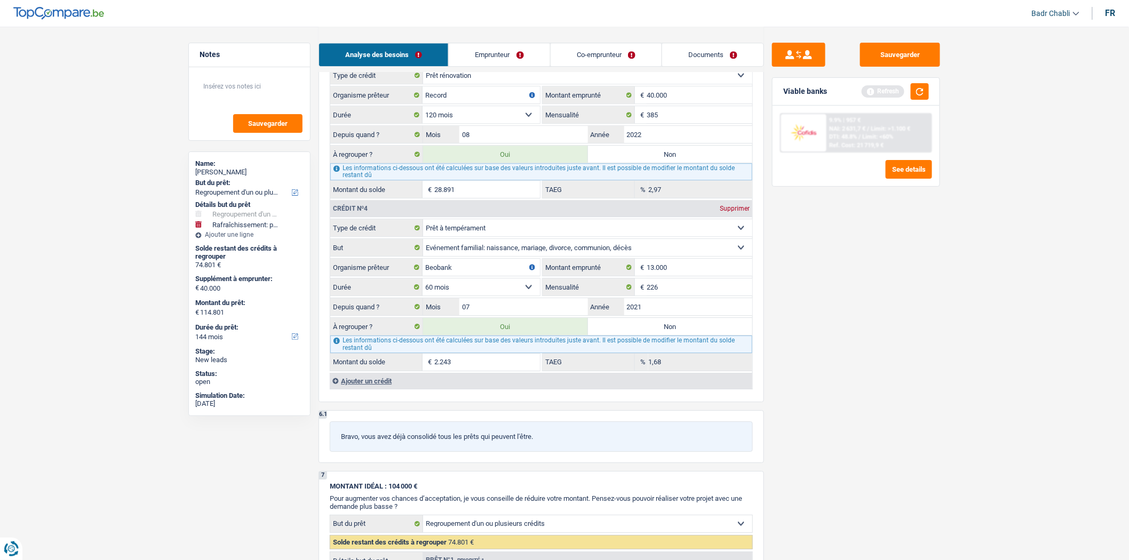
click at [384, 389] on div "Ajouter un crédit" at bounding box center [541, 381] width 423 height 16
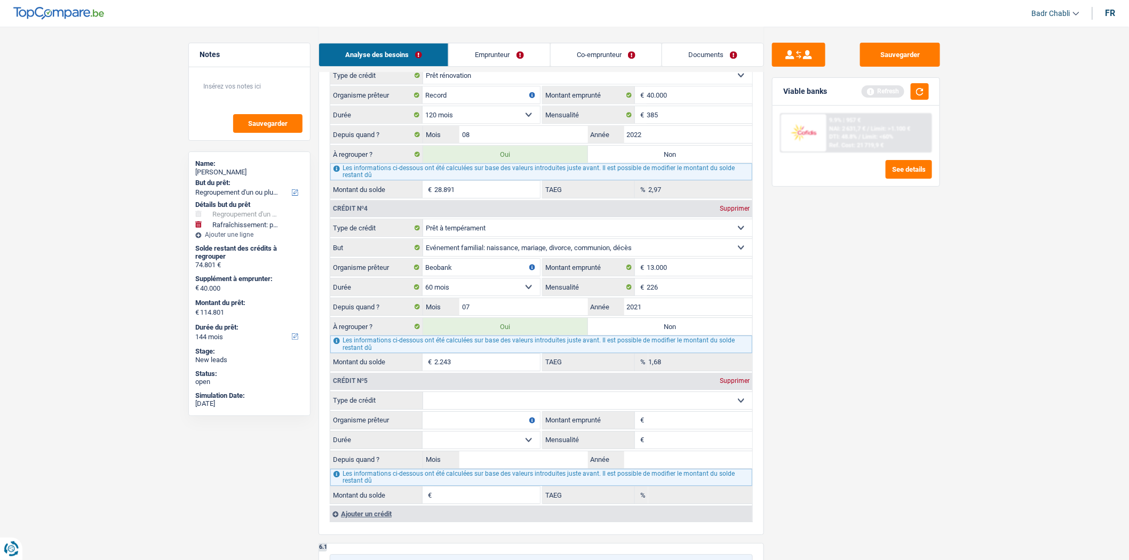
click at [459, 402] on select "Carte ou ouverture de crédit Prêt hypothécaire Vente à tempérament Prêt à tempé…" at bounding box center [587, 400] width 329 height 17
select select "cardOrCredit"
type input "0"
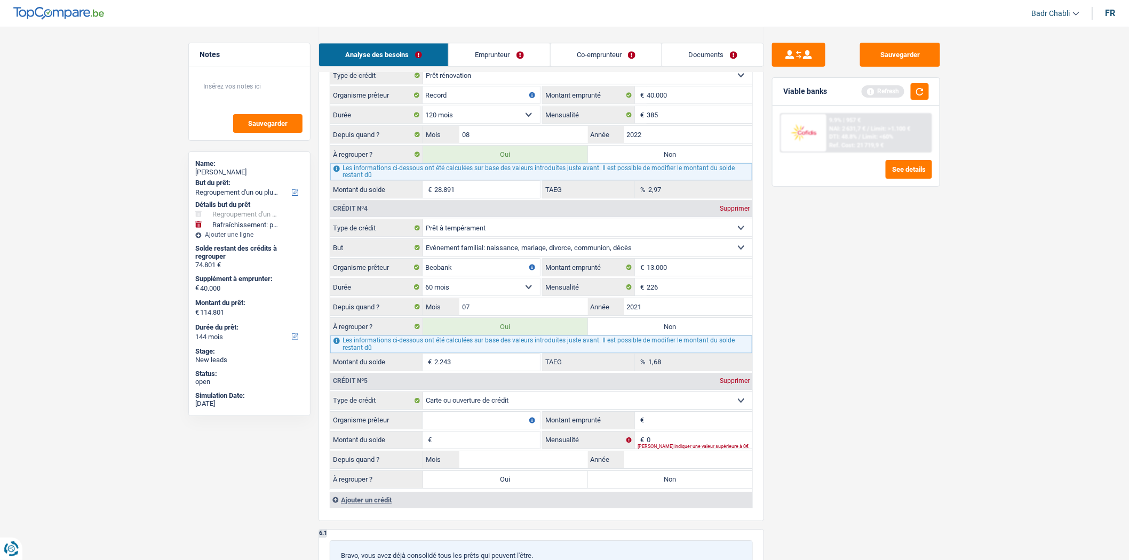
click at [477, 427] on input "Organisme prêteur" at bounding box center [481, 420] width 117 height 17
type input "Beobank"
type input "7.500"
click at [478, 449] on input "Montant du solde" at bounding box center [487, 440] width 106 height 17
type input "6.000"
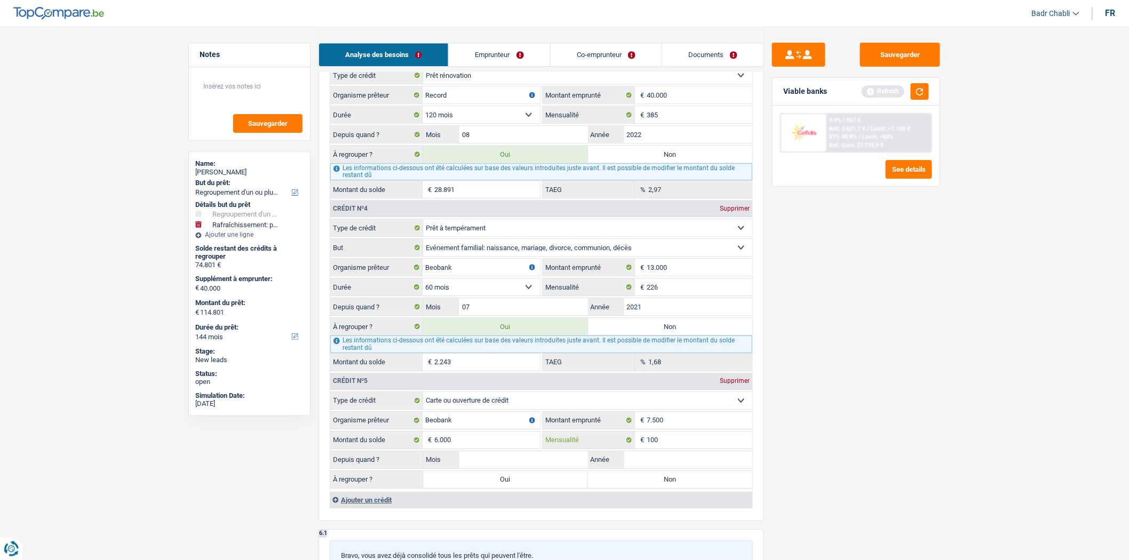
type input "100"
click at [504, 468] on input "Mois" at bounding box center [523, 459] width 129 height 17
type input "04"
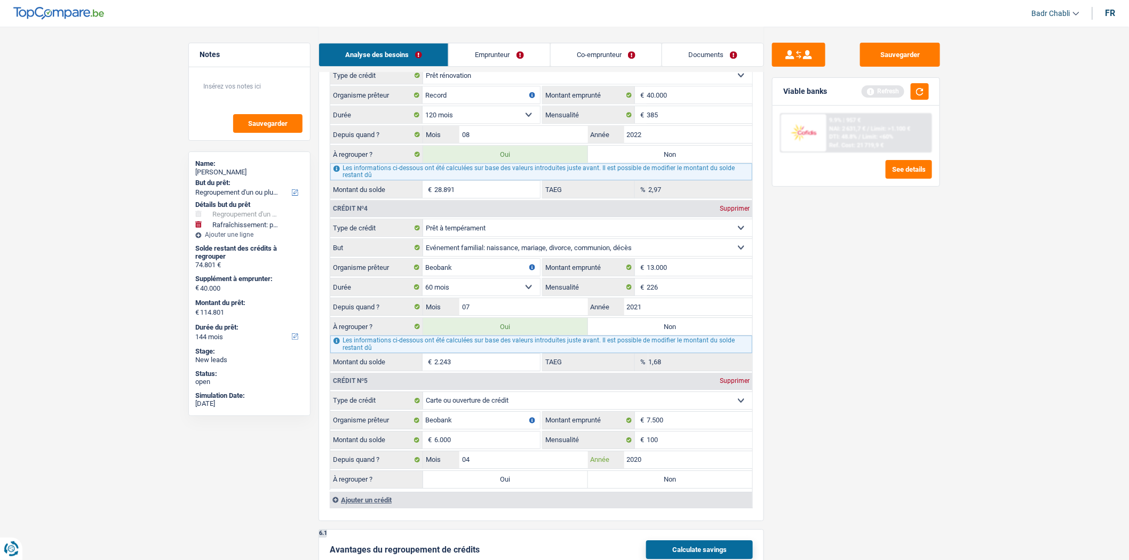
type input "2020"
click at [820, 470] on div "Sauvegarder Viable banks Refresh 9.9% | 957 € NAI: 2 631,7 € / Limit: >1.100 € …" at bounding box center [856, 293] width 184 height 501
click at [529, 488] on label "Oui" at bounding box center [505, 479] width 165 height 17
click at [529, 488] on input "Oui" at bounding box center [505, 479] width 165 height 17
radio input "true"
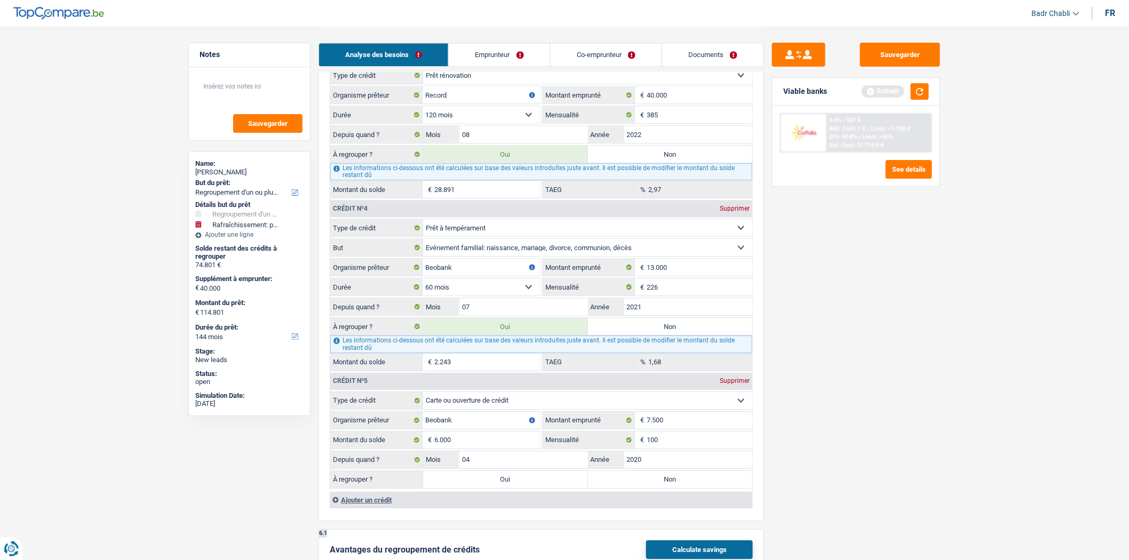
type input "120.801"
type input "80.801"
type input "120.801"
type input "80.801"
type input "120.801"
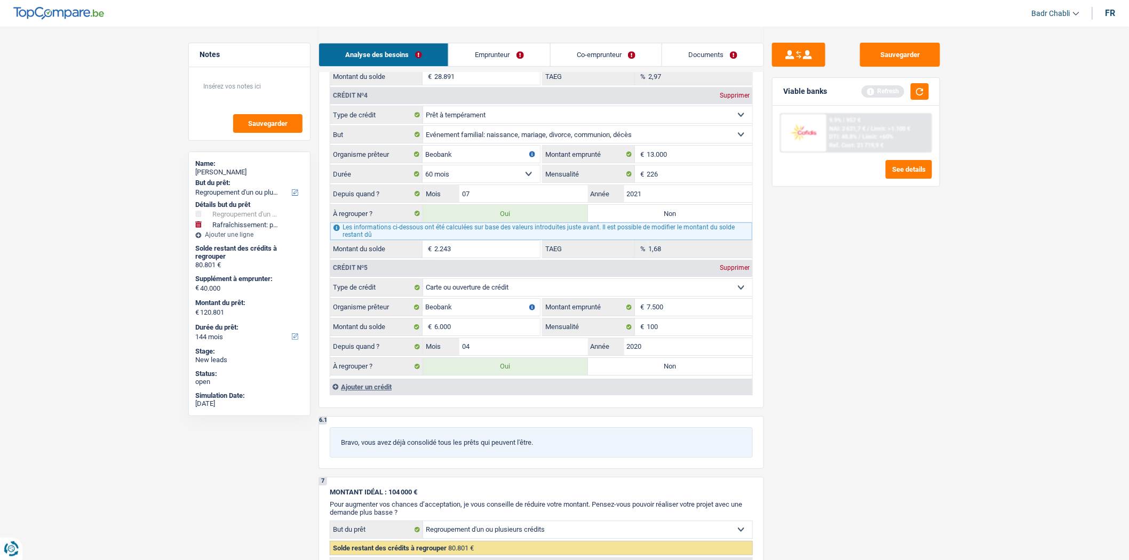
scroll to position [1482, 0]
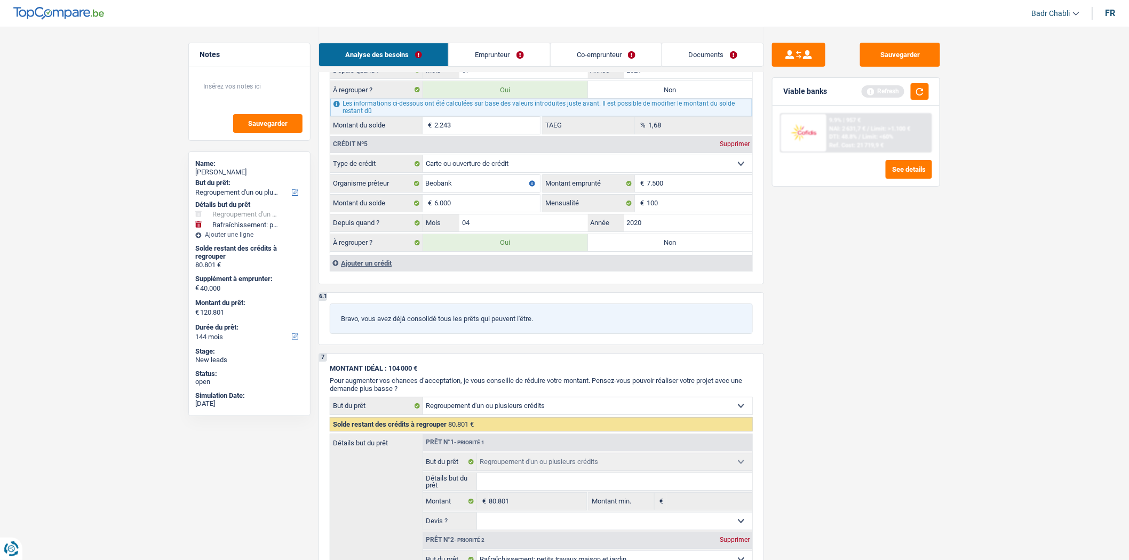
click at [385, 271] on div "Ajouter un crédit" at bounding box center [541, 263] width 423 height 16
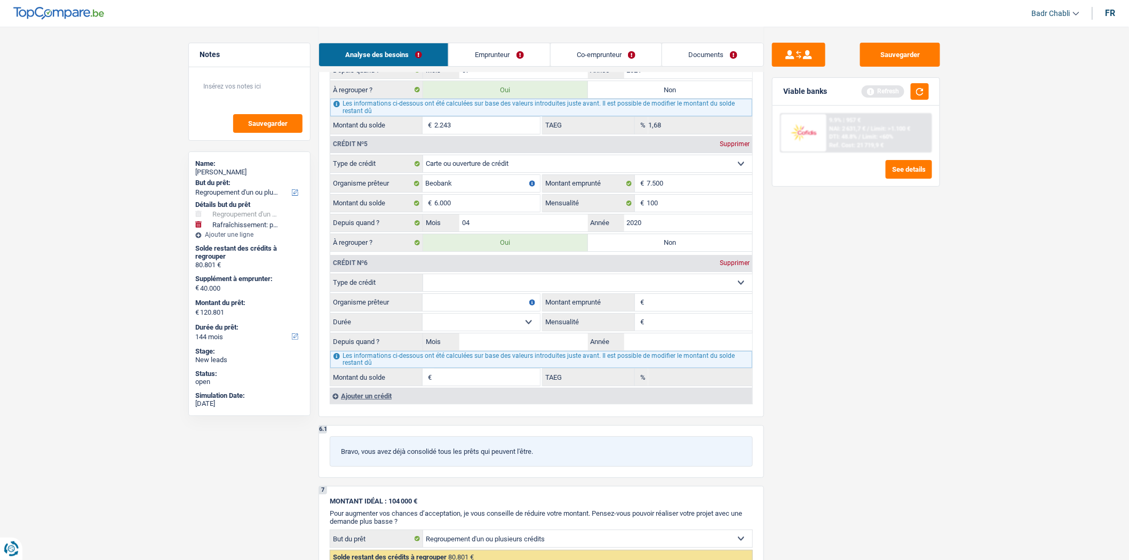
click at [495, 291] on select "Carte ou ouverture de crédit Prêt hypothécaire Vente à tempérament Prêt à tempé…" at bounding box center [587, 282] width 329 height 17
select select "personalSale"
type input "0"
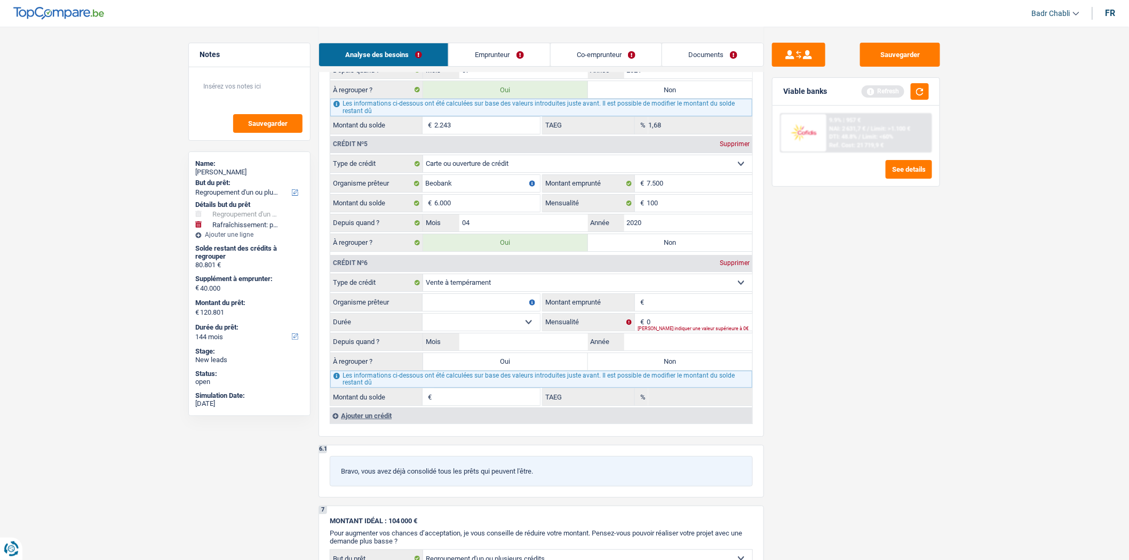
click at [648, 311] on input "Montant emprunté" at bounding box center [700, 302] width 106 height 17
type input "9.000"
click at [499, 311] on input "Organisme prêteur" at bounding box center [481, 302] width 117 height 17
type input "Buyway"
click at [504, 328] on select "12 mois 18 mois 24 mois 30 mois 36 mois 42 mois 48 mois Sélectionner une option" at bounding box center [481, 322] width 117 height 17
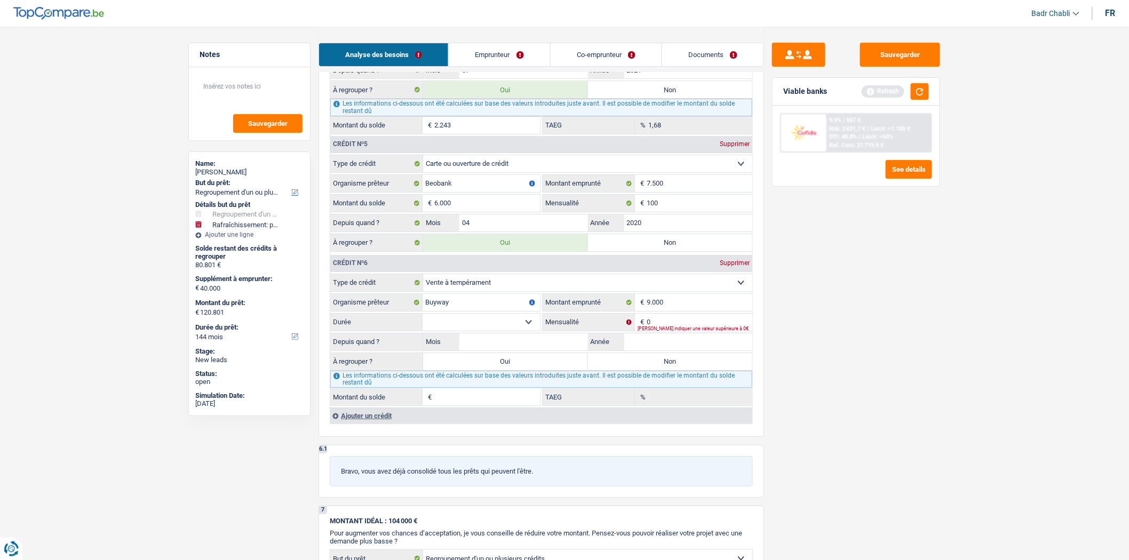
select select "48"
click at [423, 325] on select "12 mois 18 mois 24 mois 30 mois 36 mois 42 mois 48 mois Sélectionner une option" at bounding box center [481, 322] width 117 height 17
click at [655, 328] on input "0" at bounding box center [700, 322] width 106 height 17
type input "214"
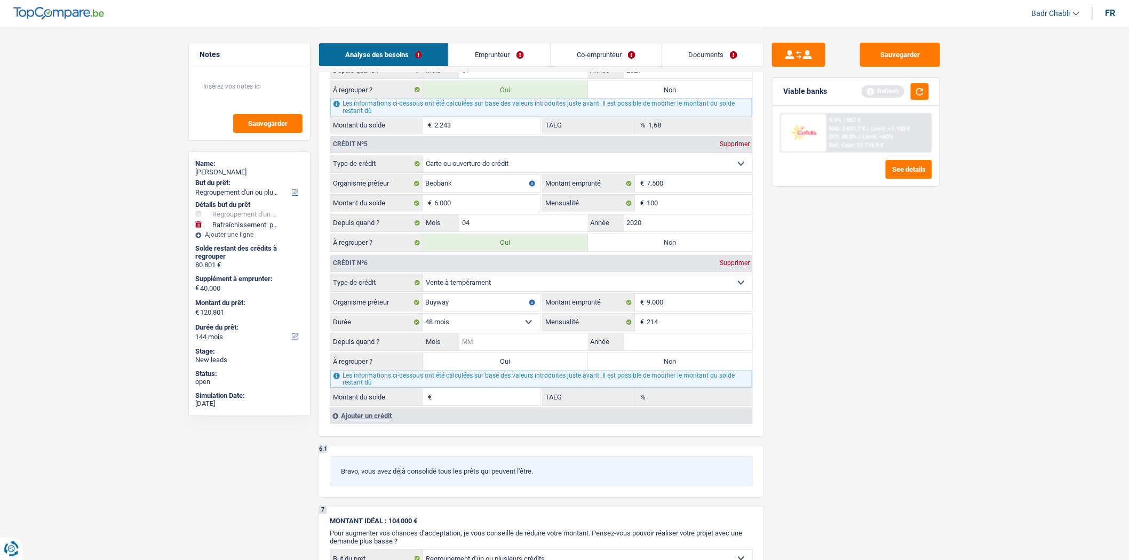
click at [527, 351] on input "Mois" at bounding box center [523, 341] width 129 height 17
type input "11"
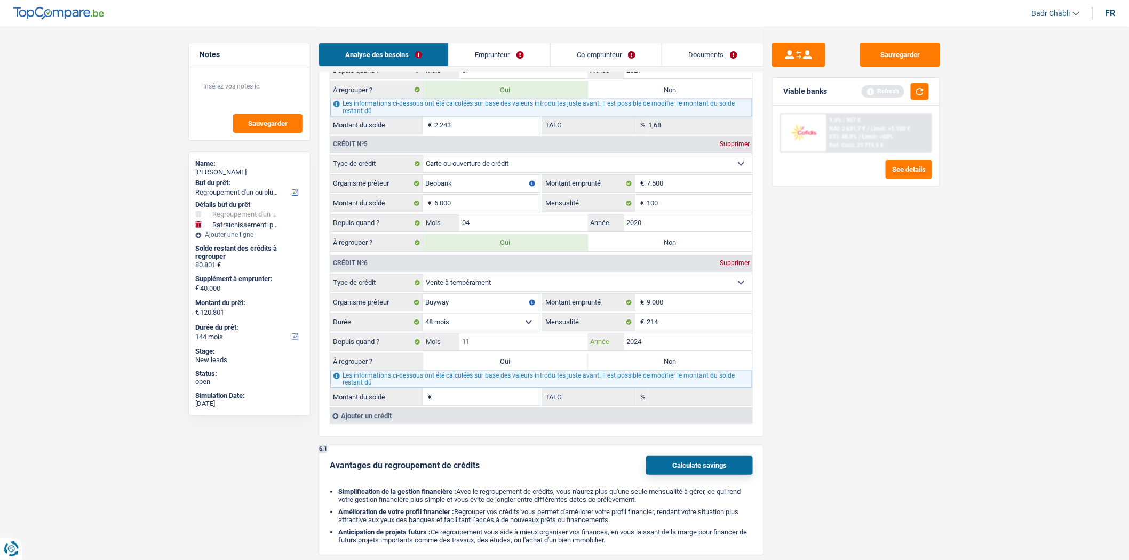
click at [665, 348] on input "2024" at bounding box center [688, 341] width 129 height 17
type input "2022"
type input "2.876"
type input "6,84"
click at [881, 367] on div "Sauvegarder Viable banks Refresh 9.9% | 957 € NAI: 2 631,7 € / Limit: >1.100 € …" at bounding box center [856, 293] width 184 height 501
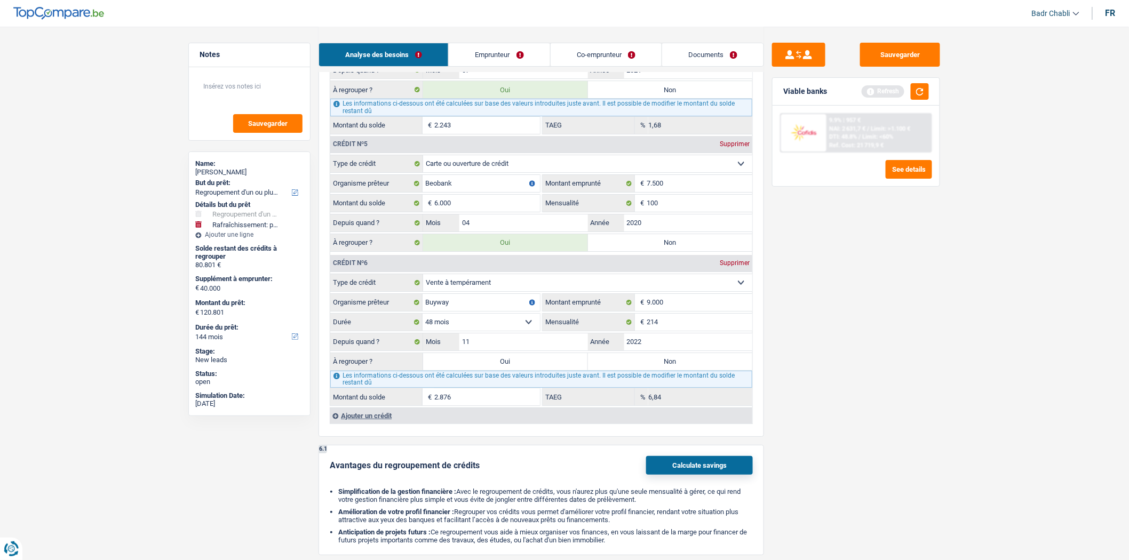
click at [518, 370] on label "Oui" at bounding box center [505, 361] width 165 height 17
click at [518, 370] on input "Oui" at bounding box center [505, 361] width 165 height 17
radio input "true"
type input "123.677"
type input "83.677"
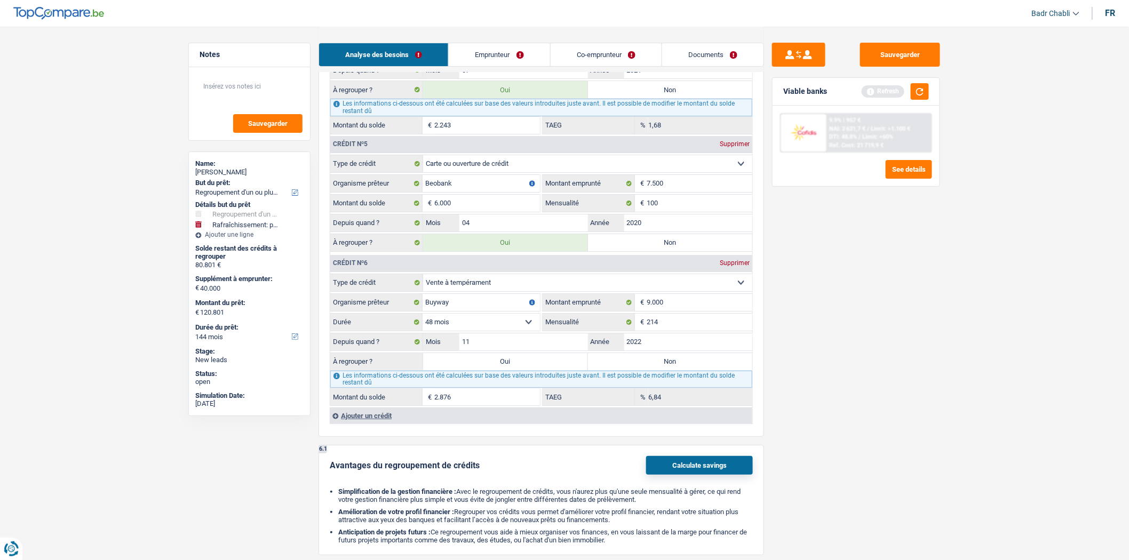
type input "123.677"
type input "83.677"
type input "123.677"
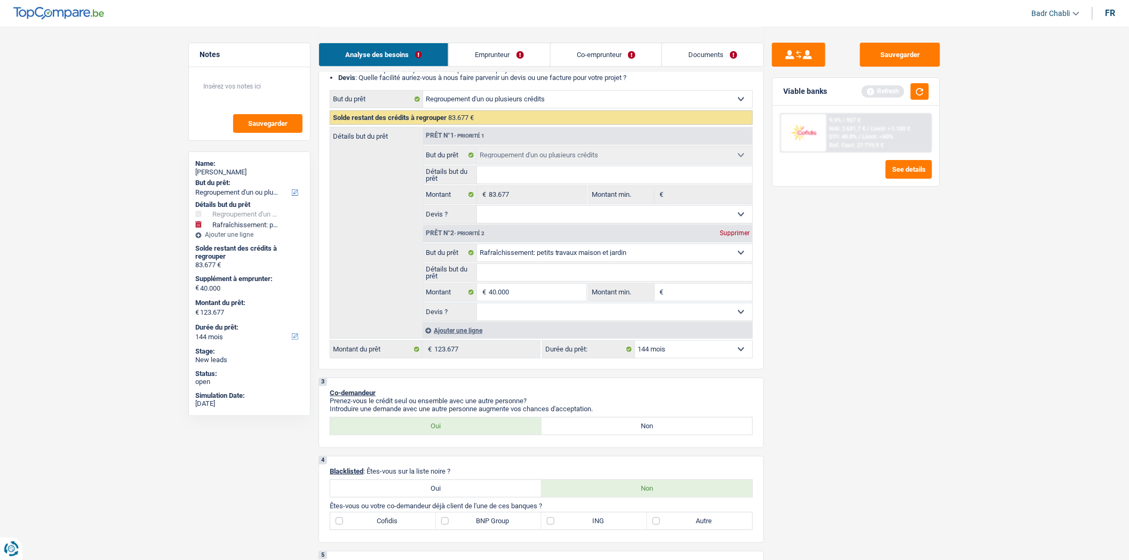
scroll to position [59, 0]
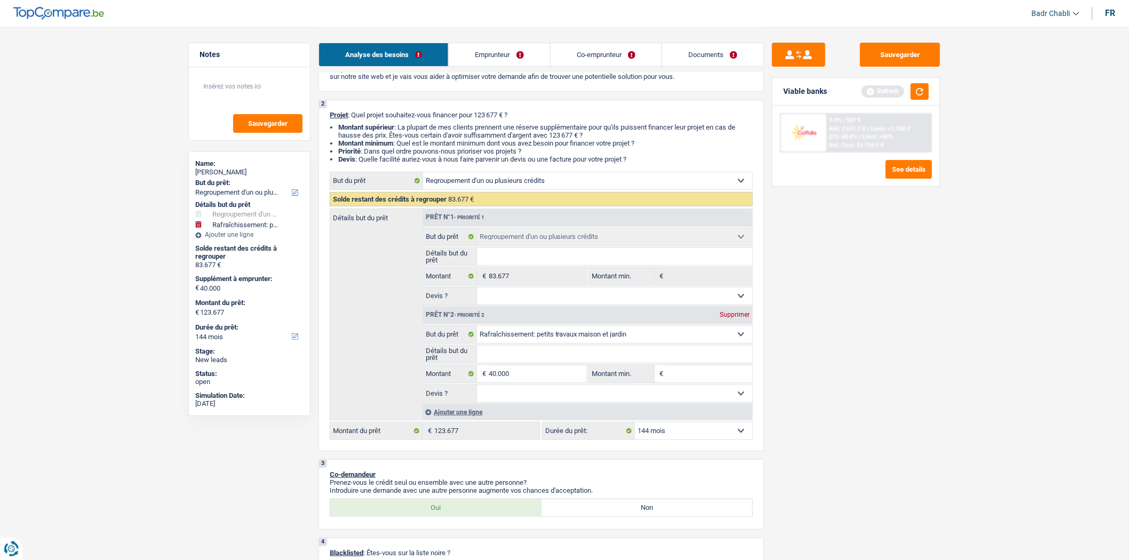
click at [615, 46] on link "Co-emprunteur" at bounding box center [606, 54] width 111 height 23
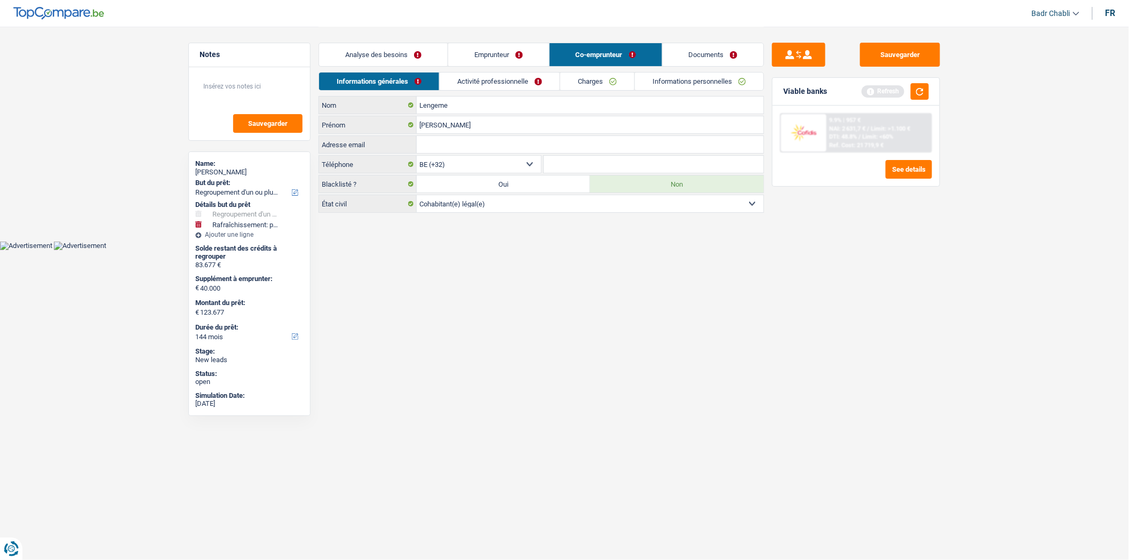
scroll to position [0, 0]
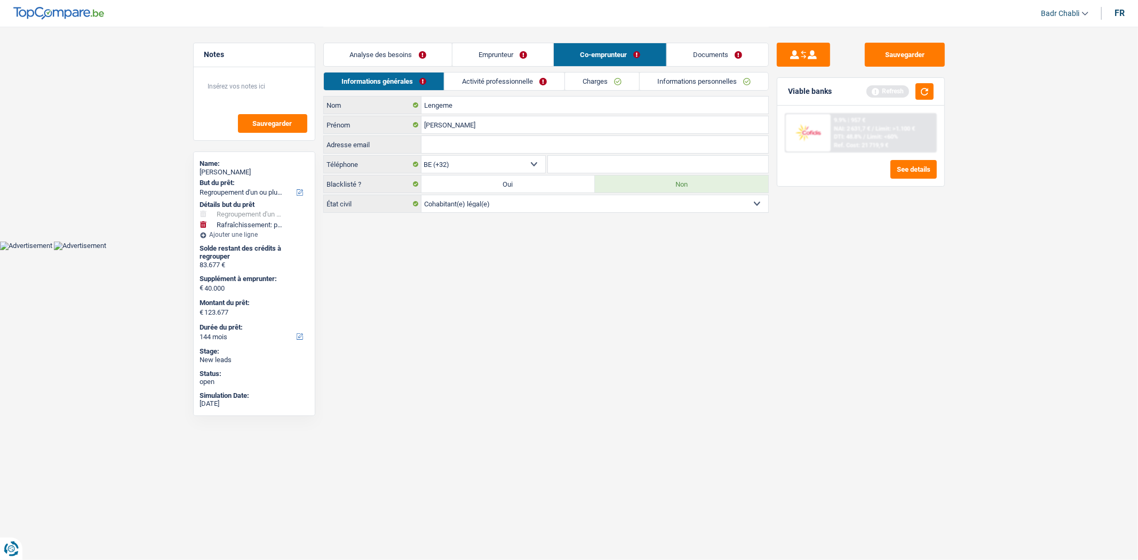
click at [587, 76] on link "Charges" at bounding box center [602, 82] width 74 height 18
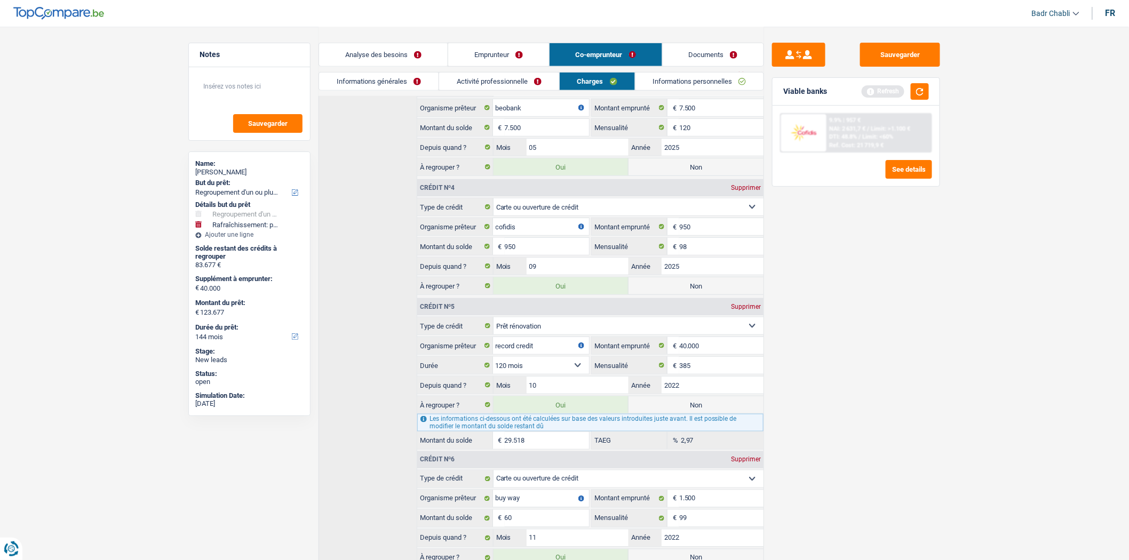
scroll to position [434, 0]
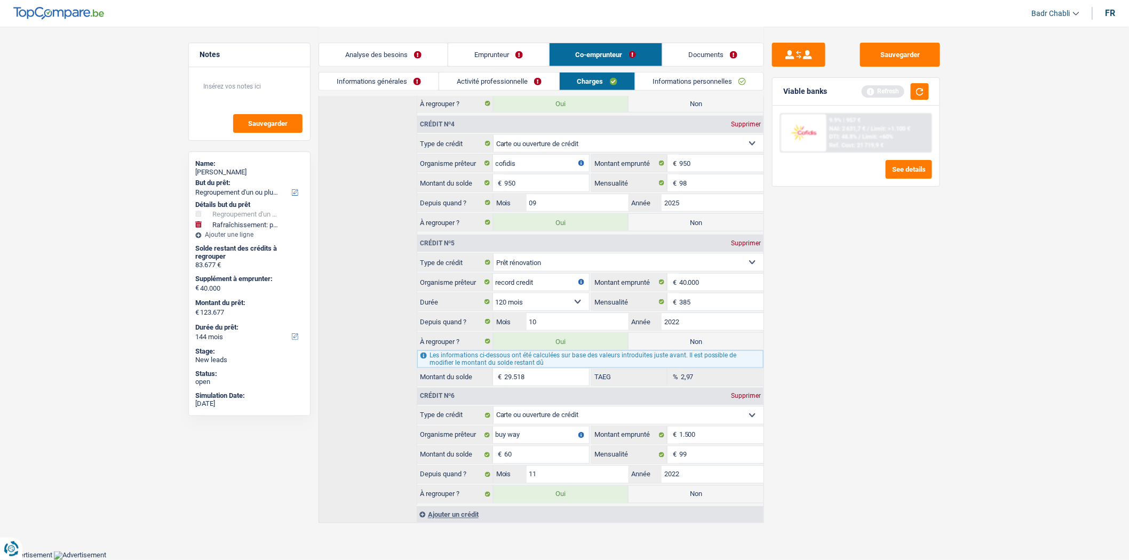
click at [407, 57] on link "Analyse des besoins" at bounding box center [383, 54] width 129 height 23
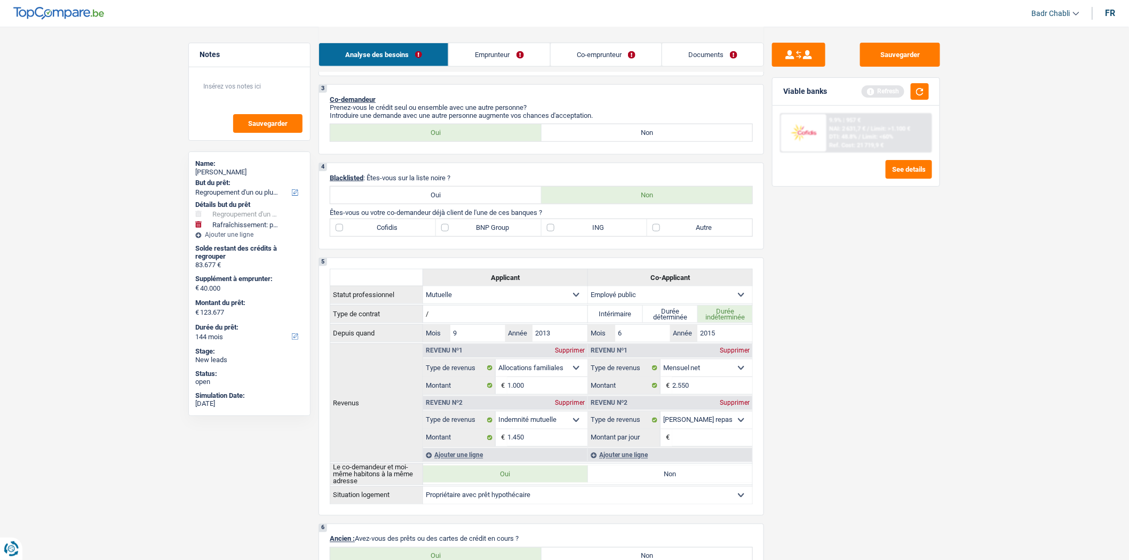
click at [604, 51] on link "Co-emprunteur" at bounding box center [606, 54] width 111 height 23
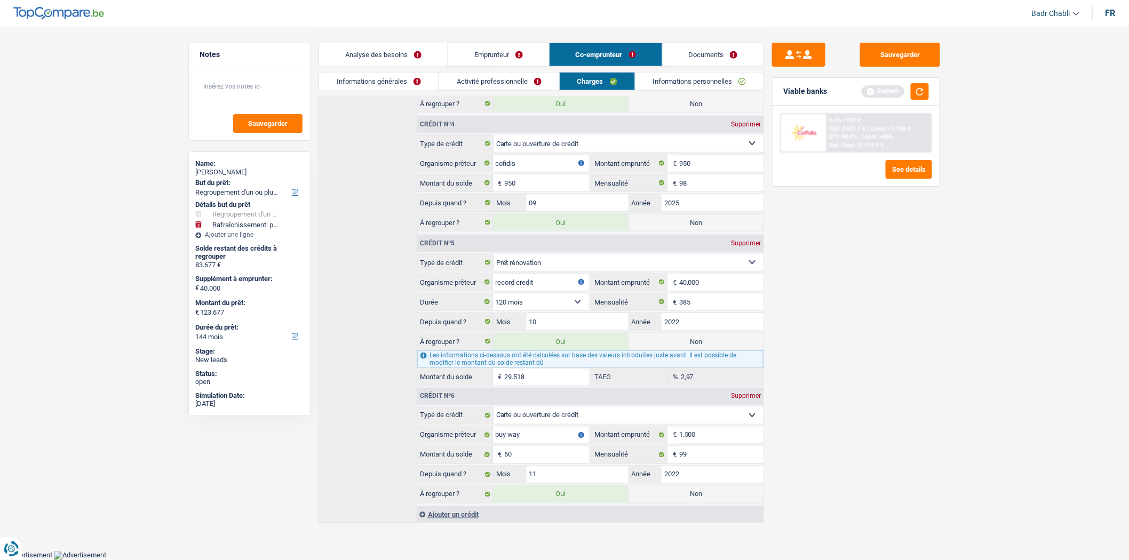
click at [902, 280] on div "Sauvegarder Viable banks Refresh 9.9% | 957 € NAI: 2 631,7 € / Limit: >1.100 € …" at bounding box center [856, 293] width 184 height 501
click at [499, 57] on link "Emprunteur" at bounding box center [498, 54] width 101 height 23
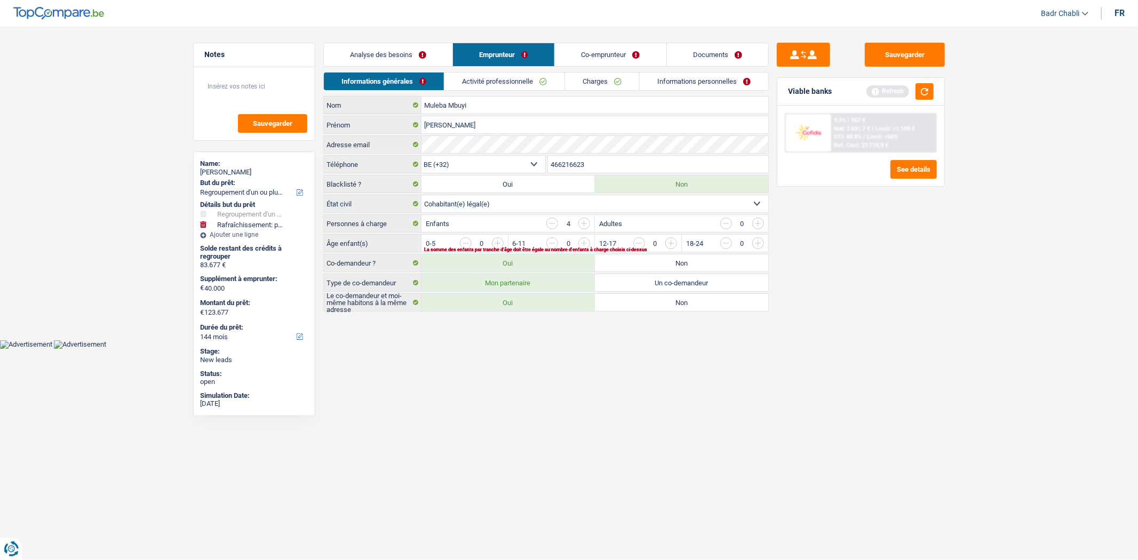
click at [607, 87] on link "Charges" at bounding box center [602, 82] width 74 height 18
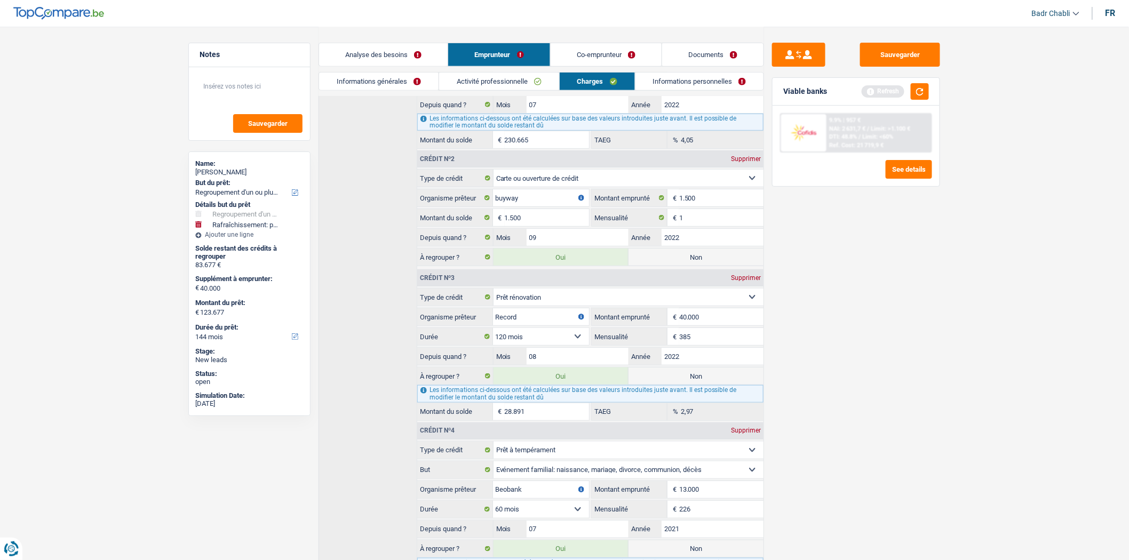
scroll to position [534, 0]
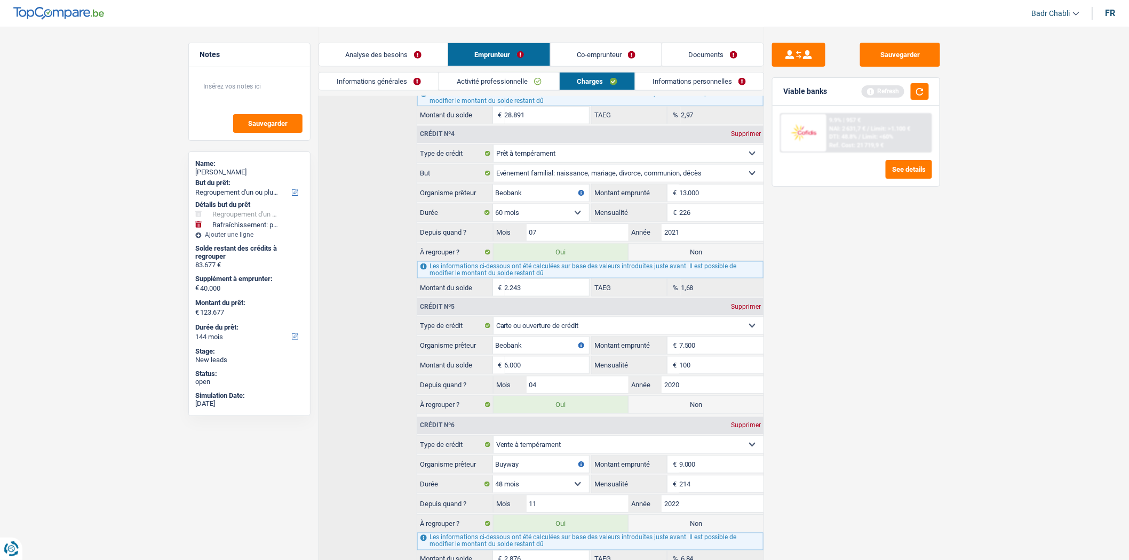
click at [606, 51] on link "Co-emprunteur" at bounding box center [606, 54] width 111 height 23
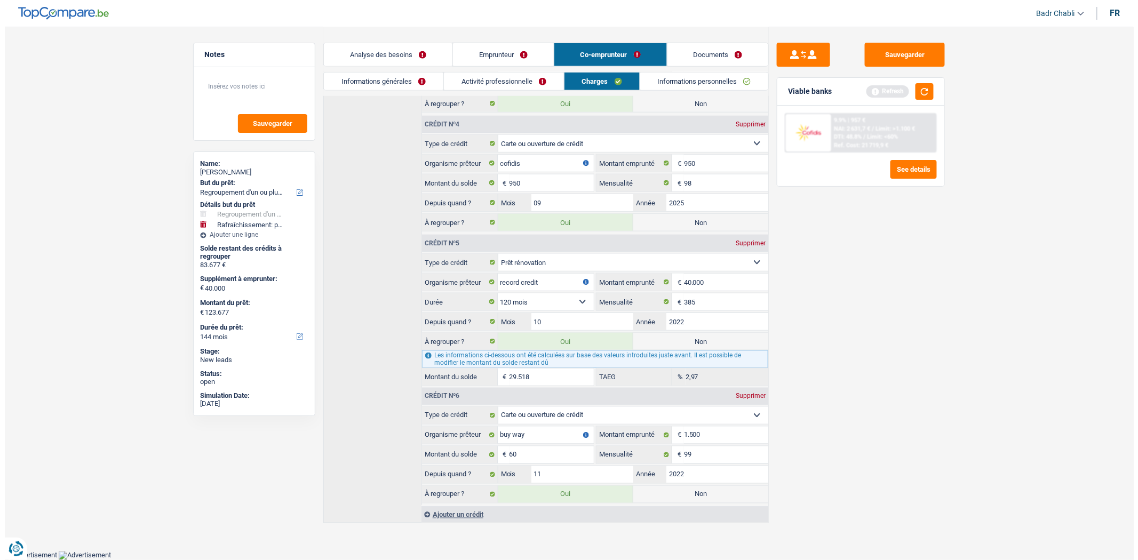
scroll to position [434, 0]
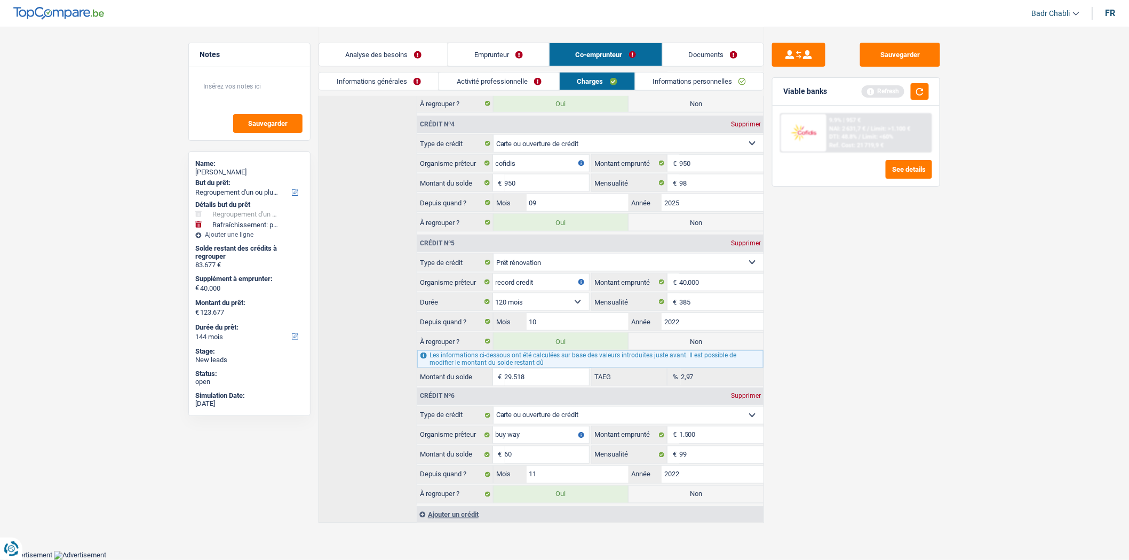
click at [617, 79] on link "Charges" at bounding box center [597, 82] width 75 height 18
click at [697, 221] on label "Non" at bounding box center [696, 222] width 135 height 17
click at [697, 221] on input "Non" at bounding box center [696, 222] width 135 height 17
radio input "true"
type input "122.727"
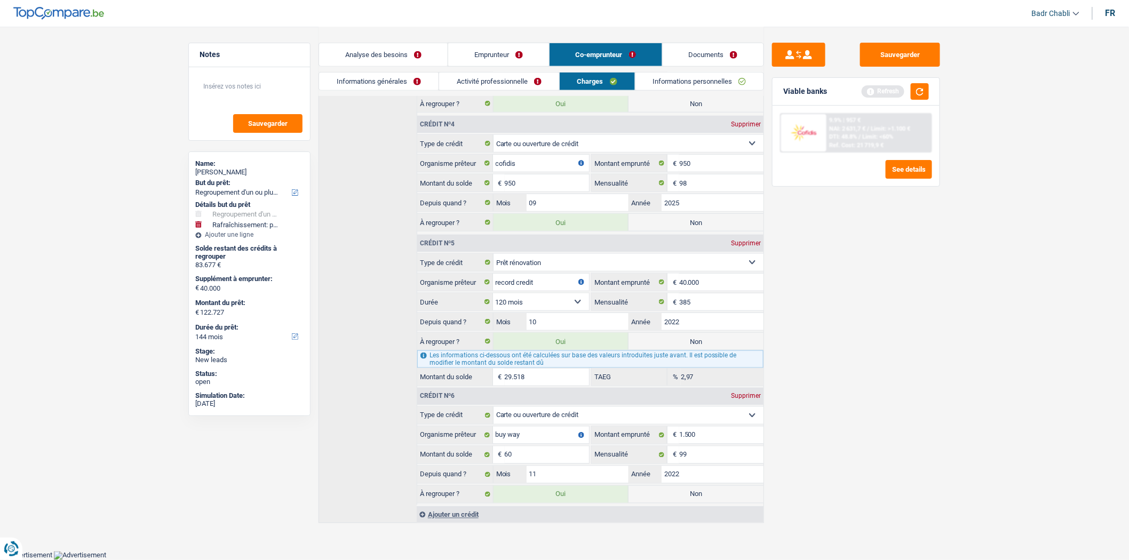
radio input "false"
click at [930, 89] on div "Viable banks Refresh" at bounding box center [856, 92] width 167 height 28
click at [573, 198] on input "09" at bounding box center [578, 202] width 102 height 17
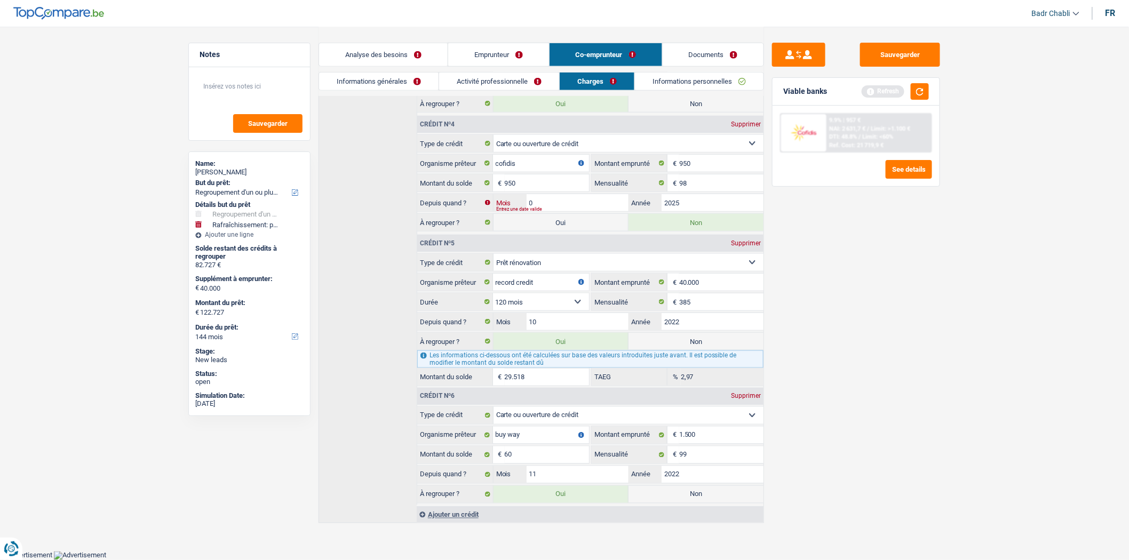
type input "08"
click at [928, 92] on button "button" at bounding box center [920, 91] width 18 height 17
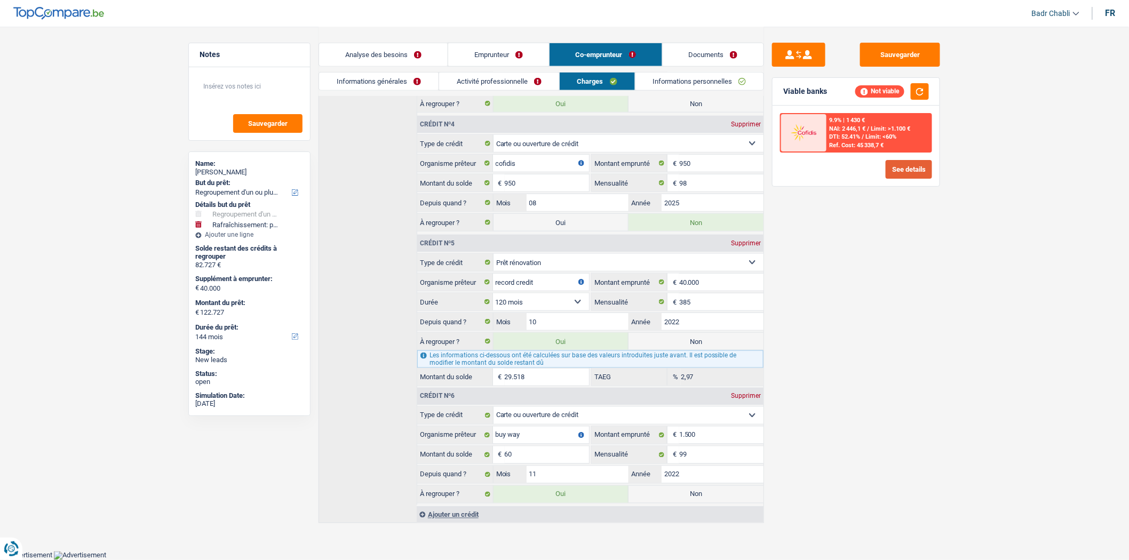
click at [912, 164] on button "See details" at bounding box center [909, 169] width 46 height 19
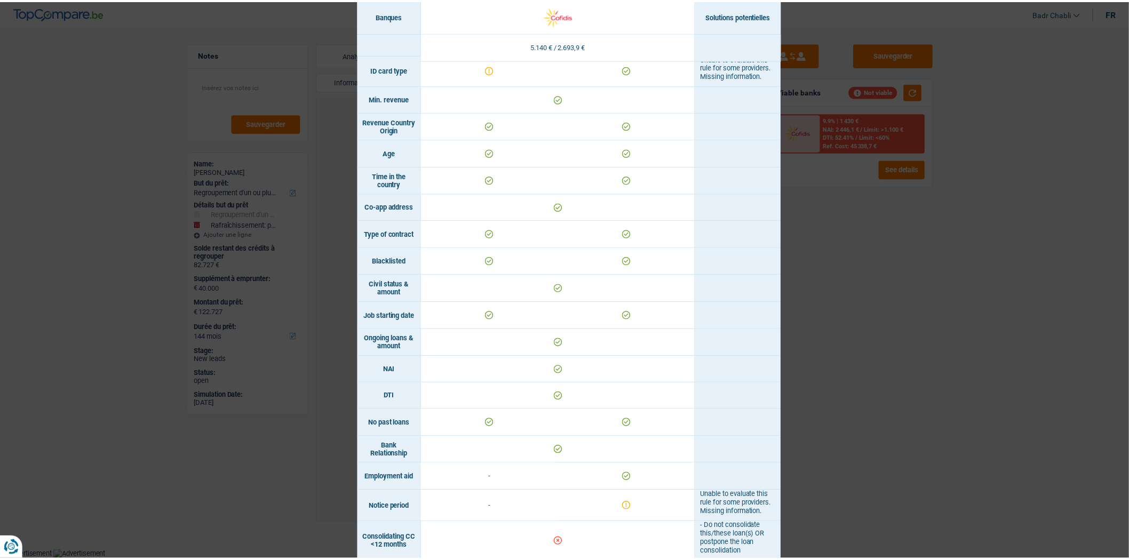
scroll to position [0, 0]
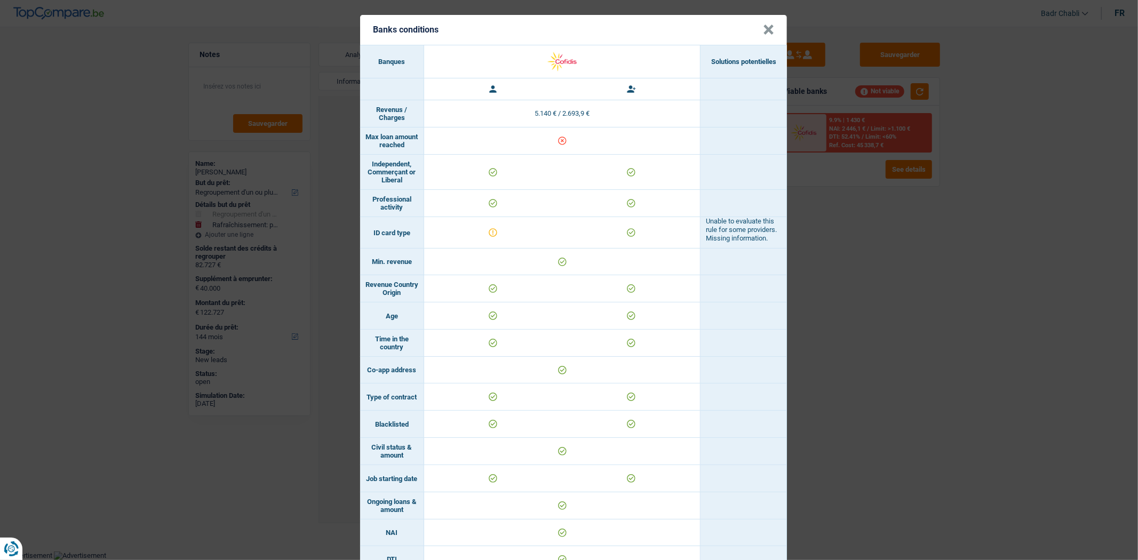
click at [763, 25] on button "×" at bounding box center [768, 30] width 11 height 11
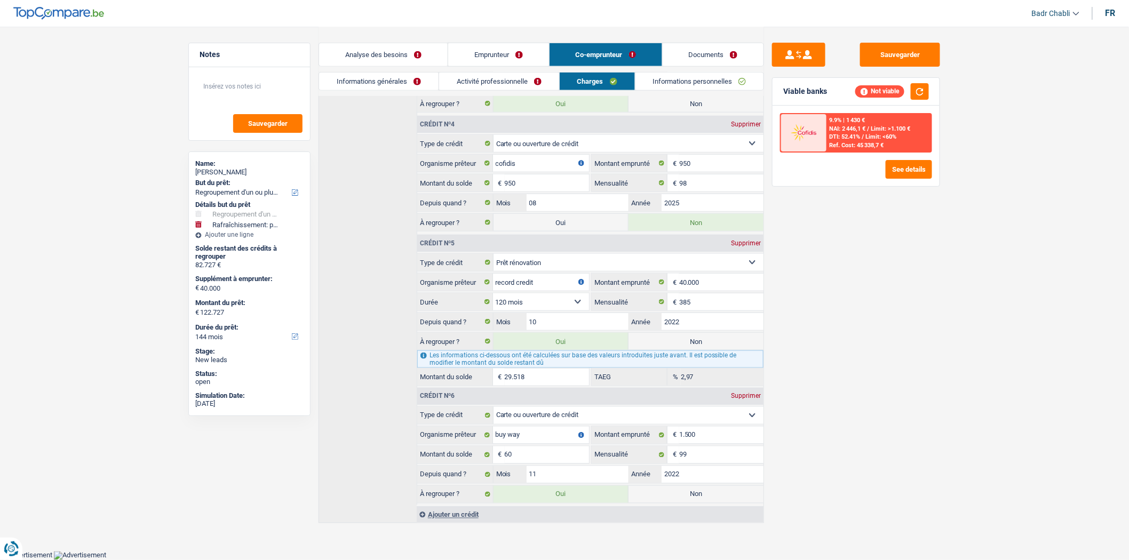
click at [484, 51] on link "Emprunteur" at bounding box center [498, 54] width 101 height 23
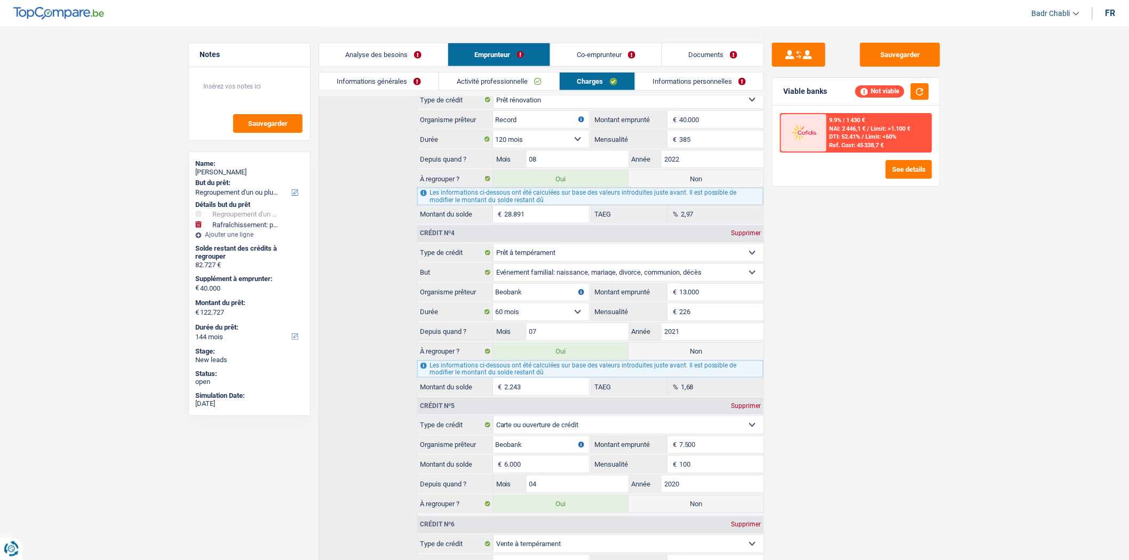
click at [612, 82] on link "Charges" at bounding box center [597, 82] width 75 height 18
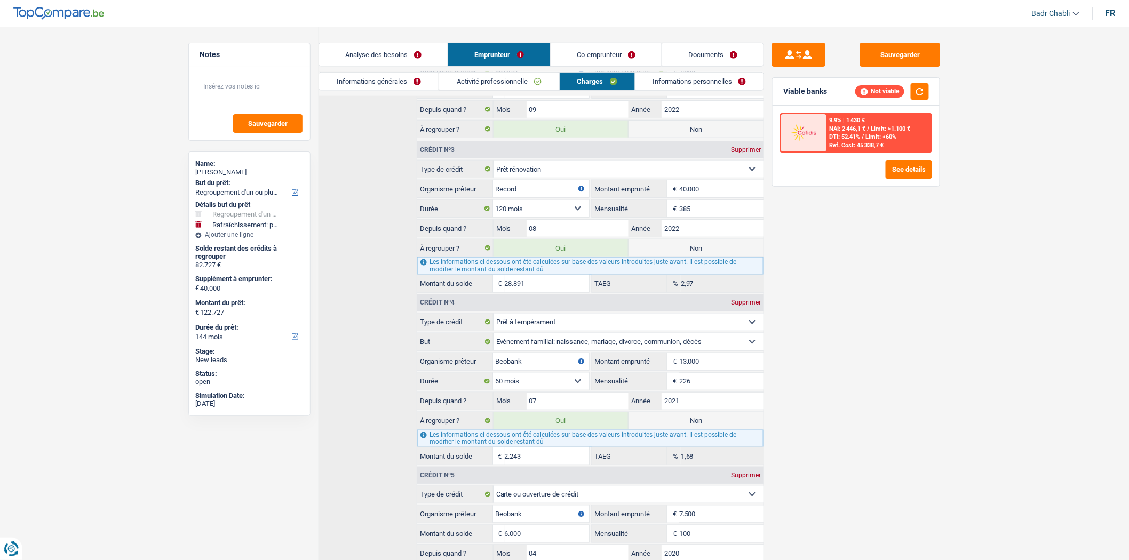
scroll to position [364, 0]
click at [603, 49] on link "Co-emprunteur" at bounding box center [606, 54] width 111 height 23
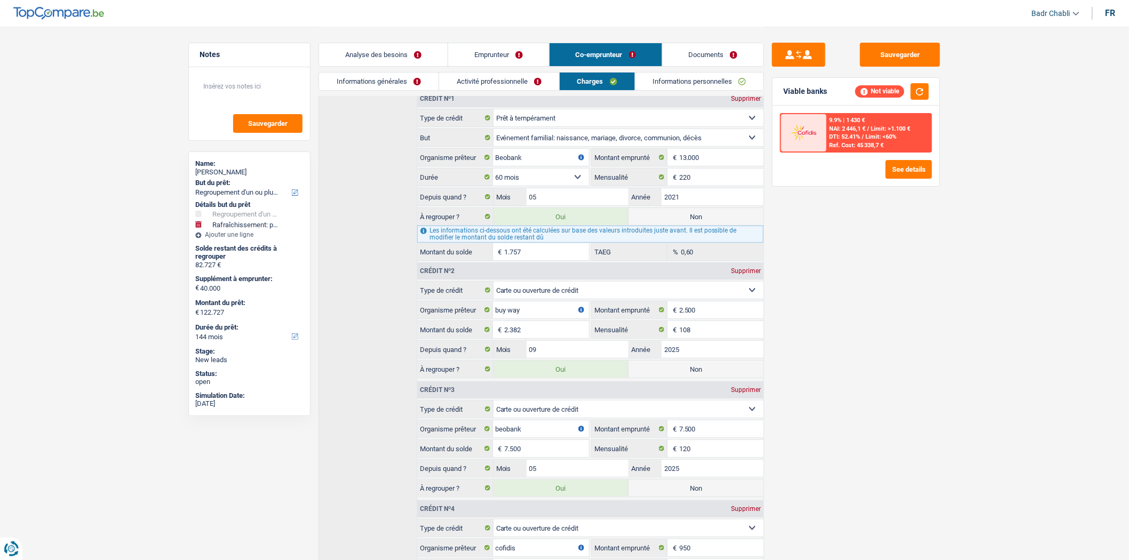
scroll to position [19, 0]
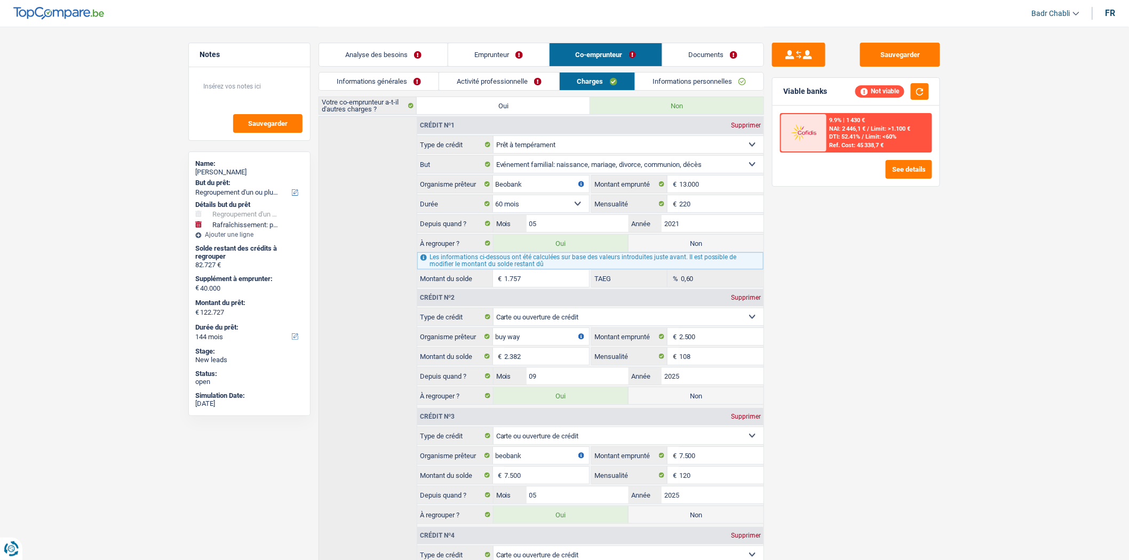
click at [748, 122] on div "Supprimer" at bounding box center [745, 125] width 35 height 6
type input "120.970"
select select "cardOrCredit"
type input "buy way"
type input "2.500"
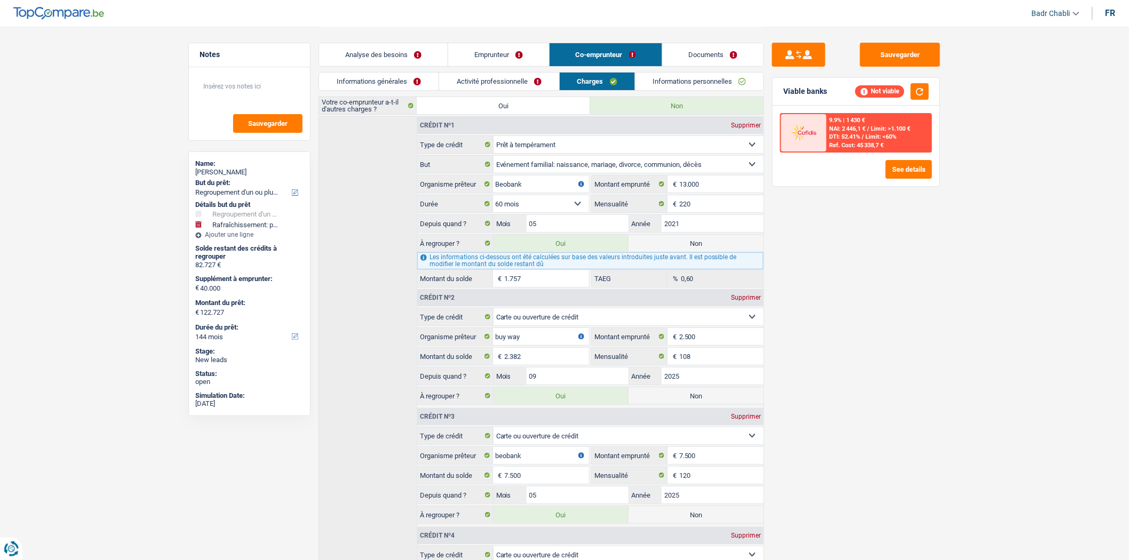
type input "108"
type input "09"
type input "2025"
type input "beobank"
type input "7.500"
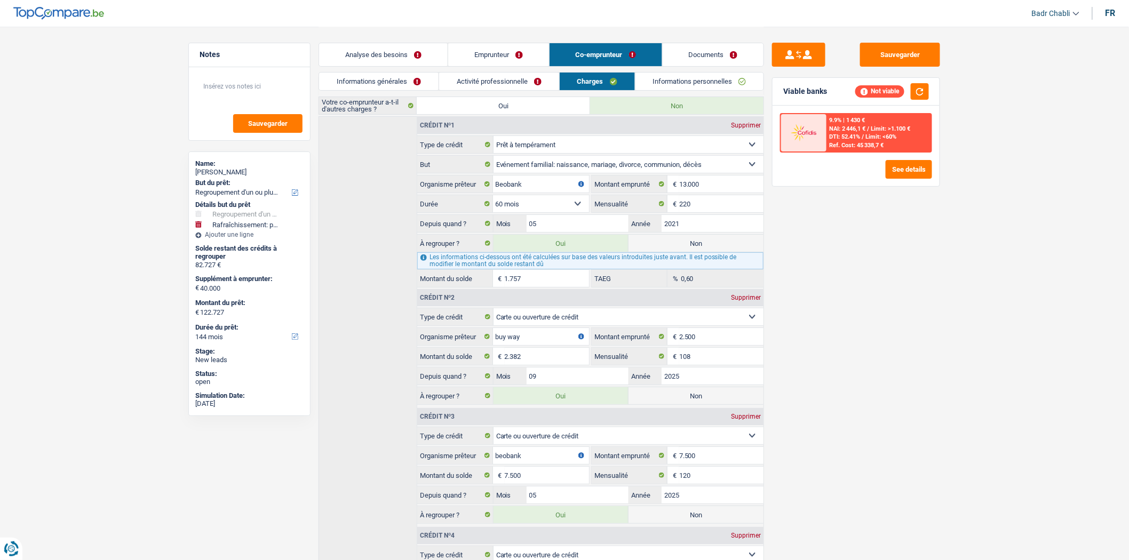
type input "7.500"
type input "120"
type input "05"
type input "cofidis"
type input "950"
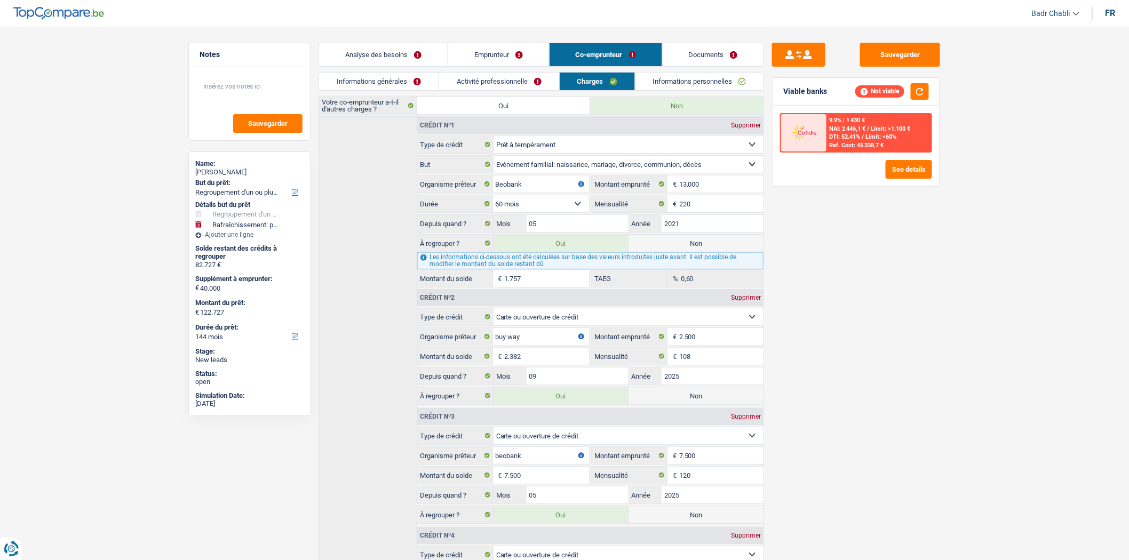
type input "950"
type input "98"
type input "08"
radio input "false"
radio input "true"
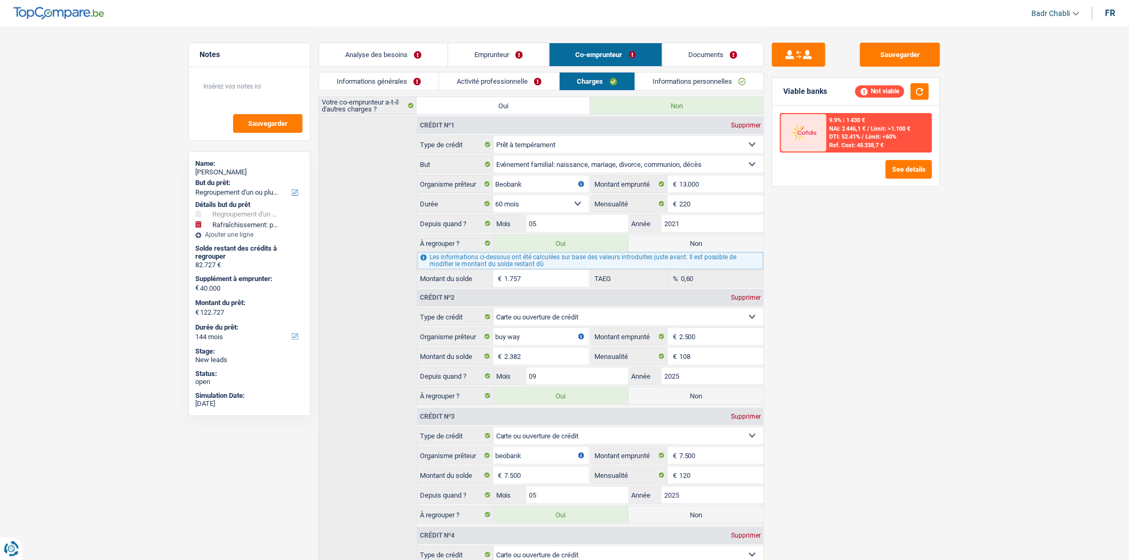
select select "renovationLoan"
type input "record credit"
type input "40.000"
type input "385"
type input "10"
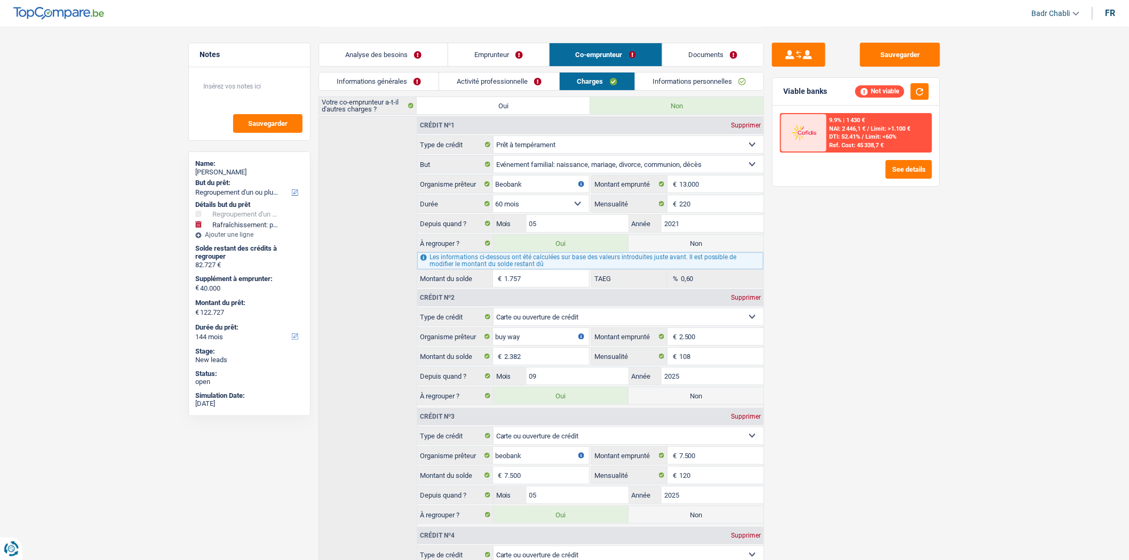
type input "2022"
radio input "true"
radio input "false"
select select "cardOrCredit"
type input "buy way"
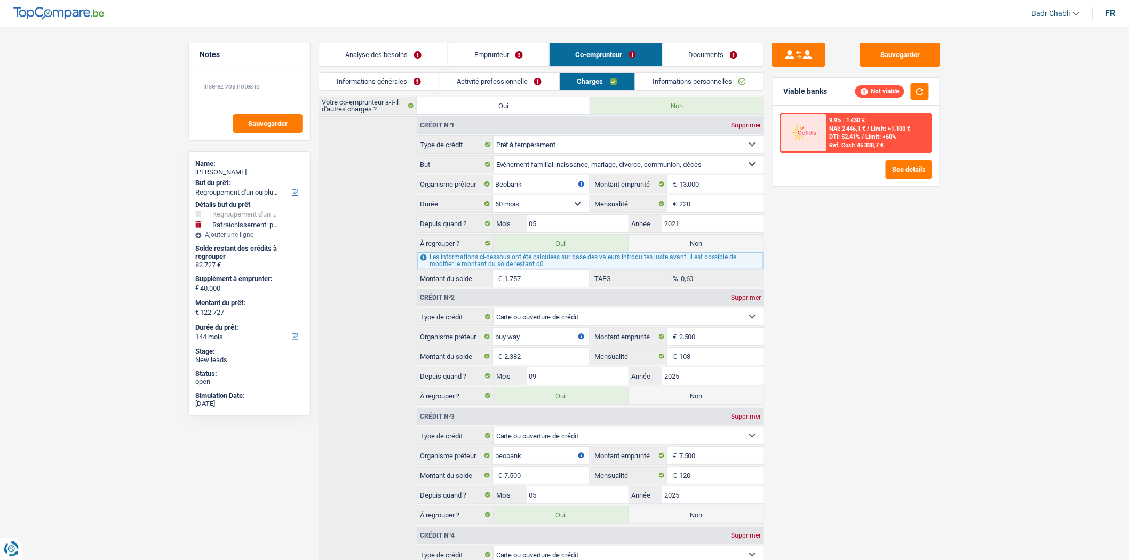
type input "1.500"
type input "99"
type input "11"
select select "120"
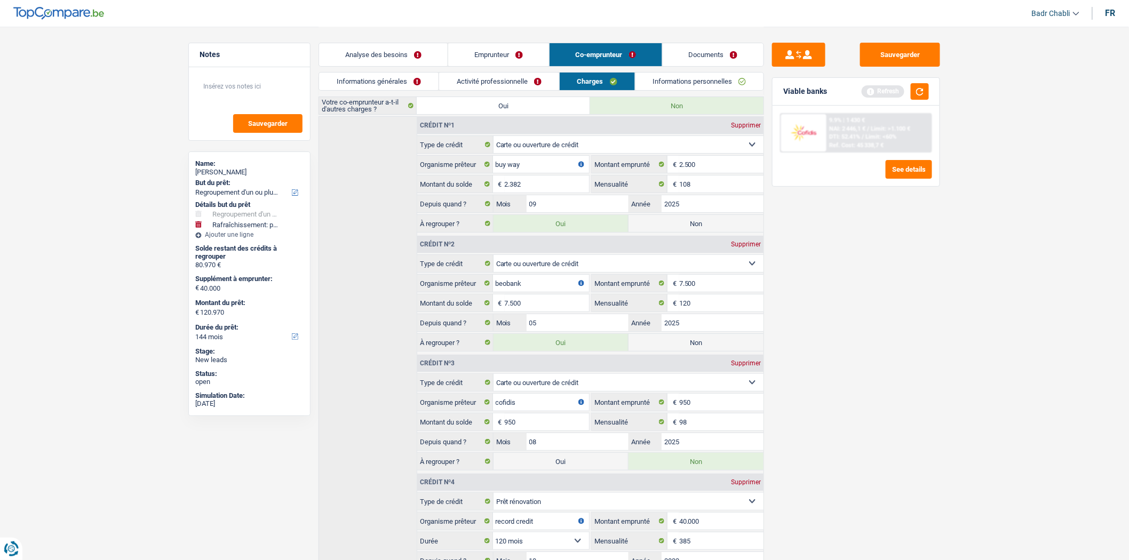
click at [748, 122] on div "Supprimer" at bounding box center [745, 125] width 35 height 6
type input "118.588"
type input "beobank"
type input "7.500"
type input "120"
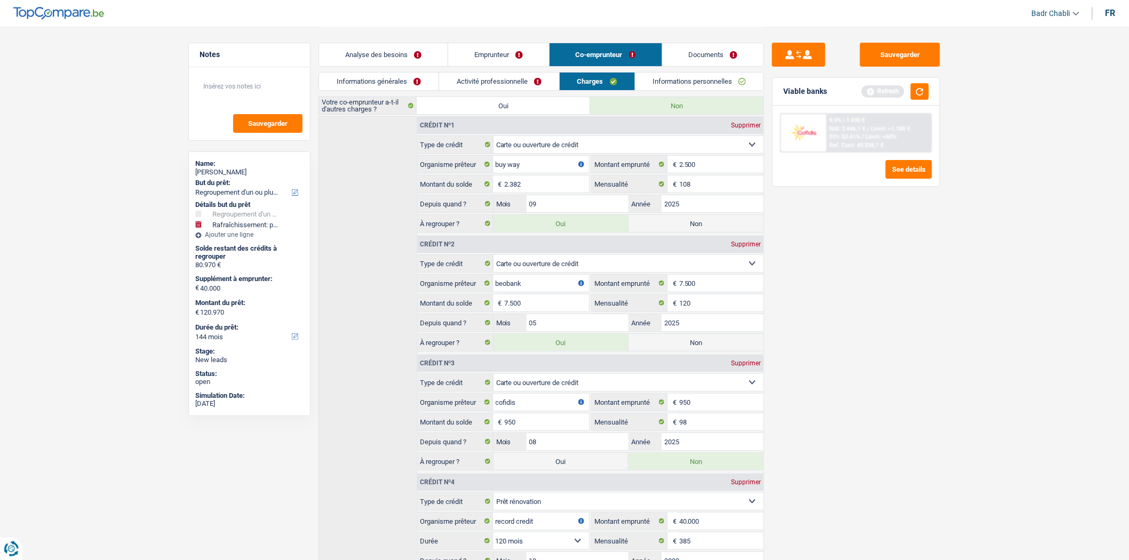
type input "05"
type input "cofidis"
type input "950"
type input "98"
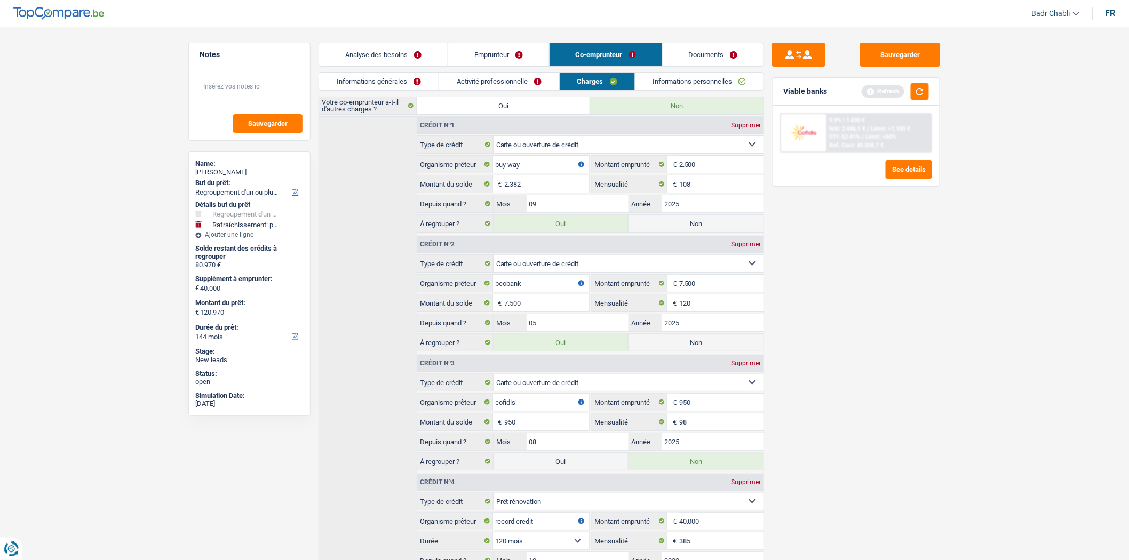
type input "08"
radio input "false"
radio input "true"
select select "renovationLoan"
type input "record credit"
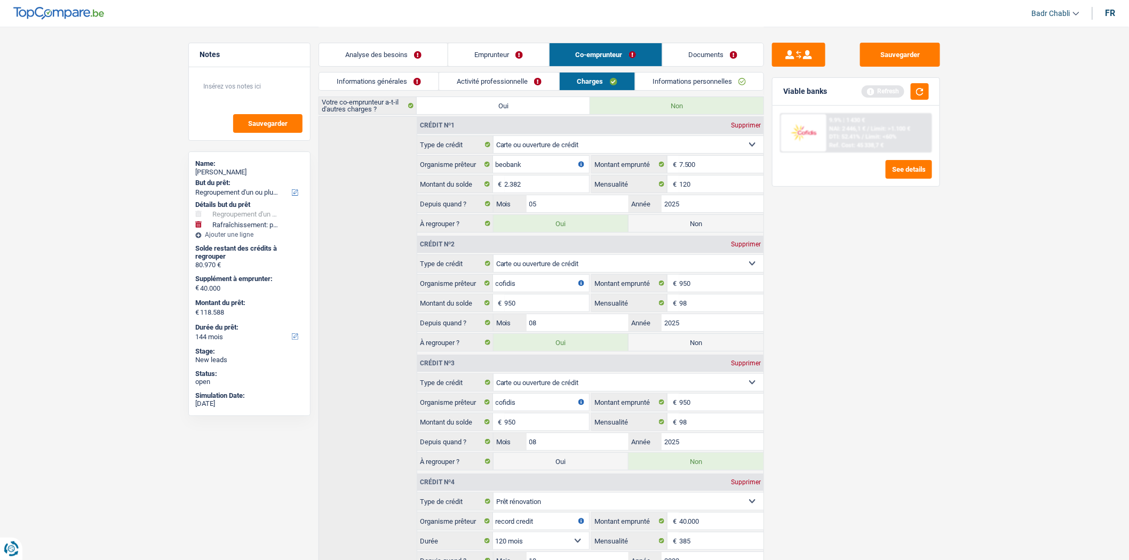
type input "40.000"
type input "385"
type input "10"
type input "2022"
radio input "true"
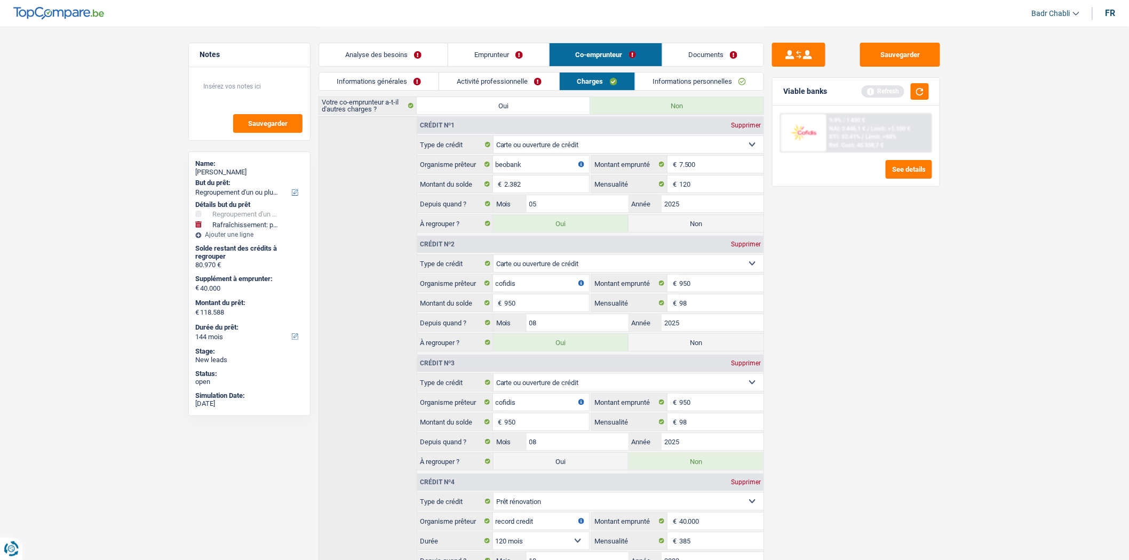
radio input "false"
select select "cardOrCredit"
type input "buy way"
type input "1.500"
type input "99"
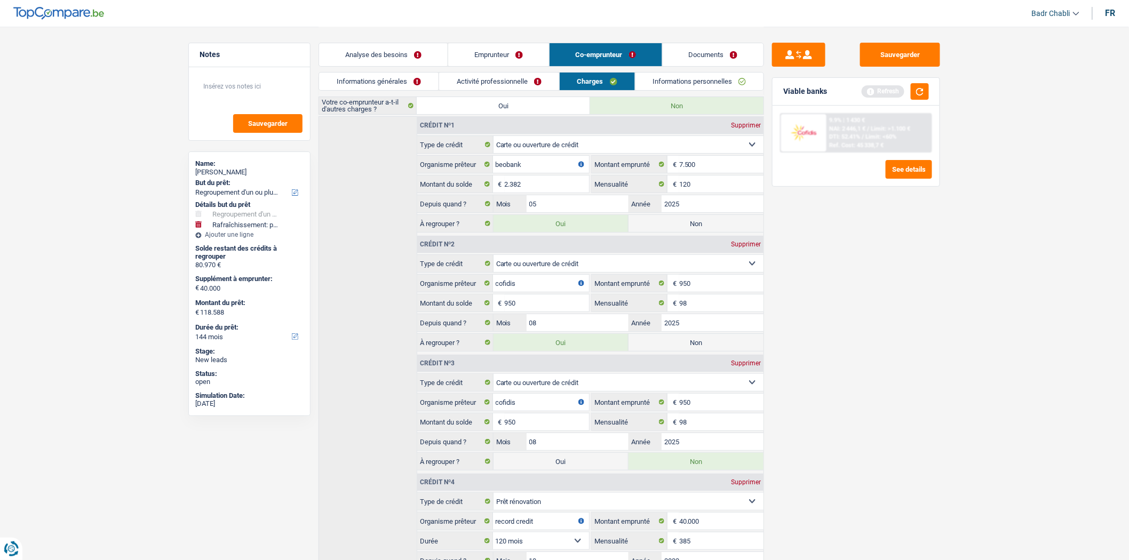
type input "11"
type input "7.500"
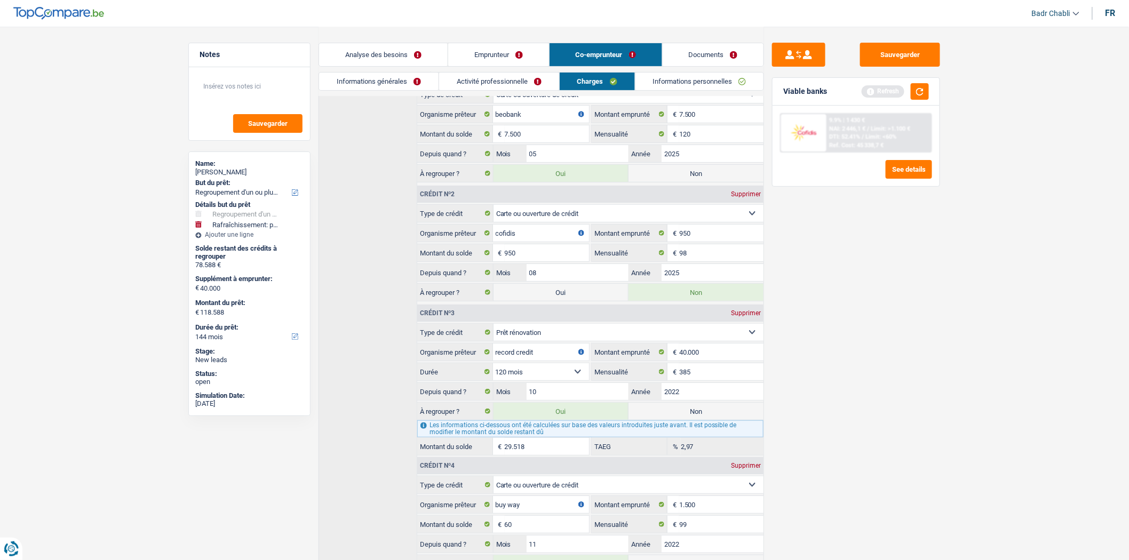
scroll to position [138, 0]
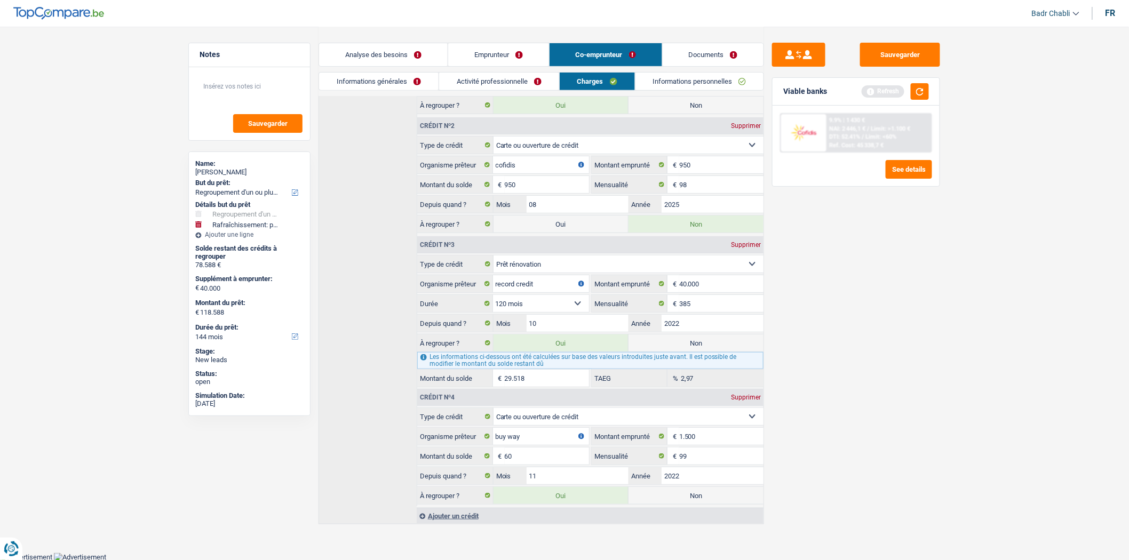
click at [752, 239] on div "Crédit nº3 Supprimer" at bounding box center [590, 244] width 346 height 17
click at [753, 242] on div "Supprimer" at bounding box center [745, 245] width 35 height 6
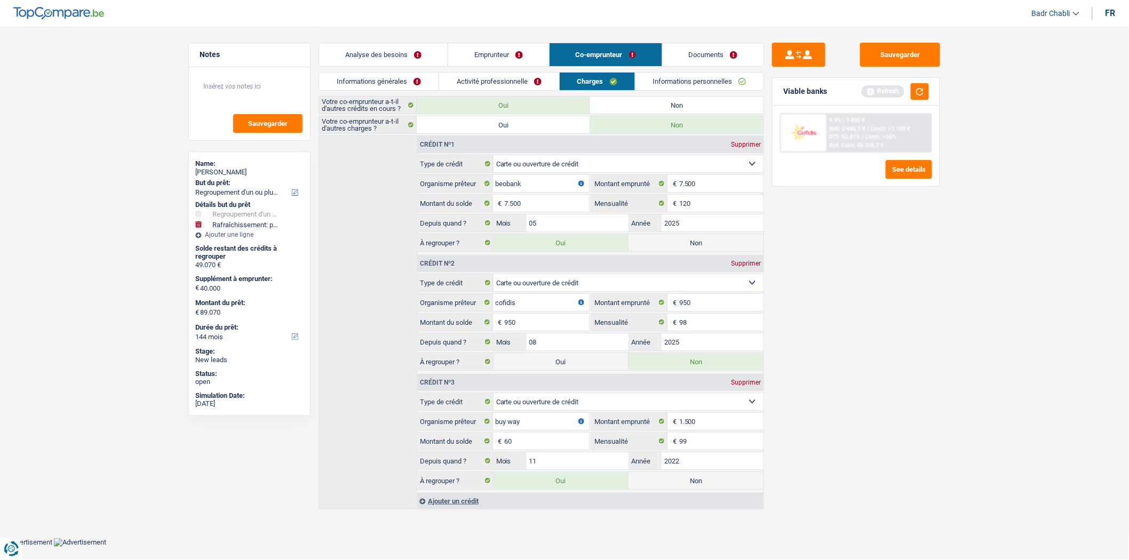
scroll to position [0, 0]
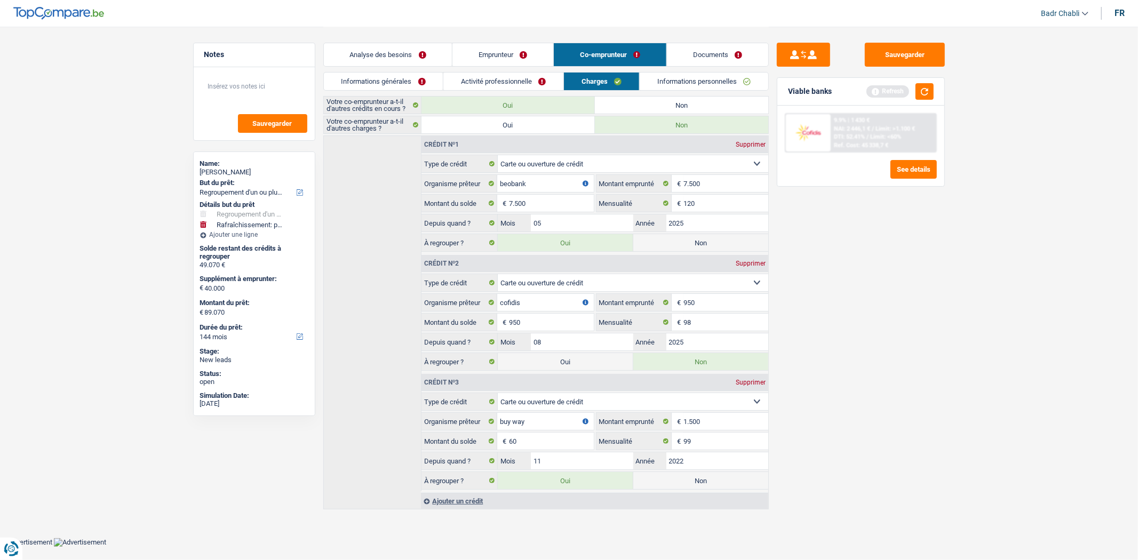
click at [508, 54] on link "Emprunteur" at bounding box center [502, 54] width 101 height 23
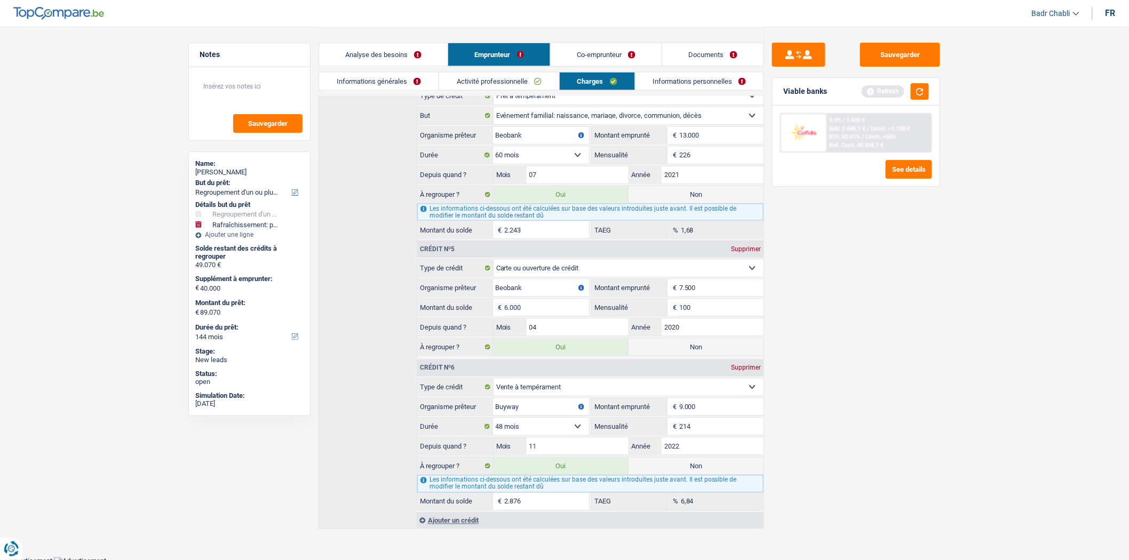
scroll to position [601, 0]
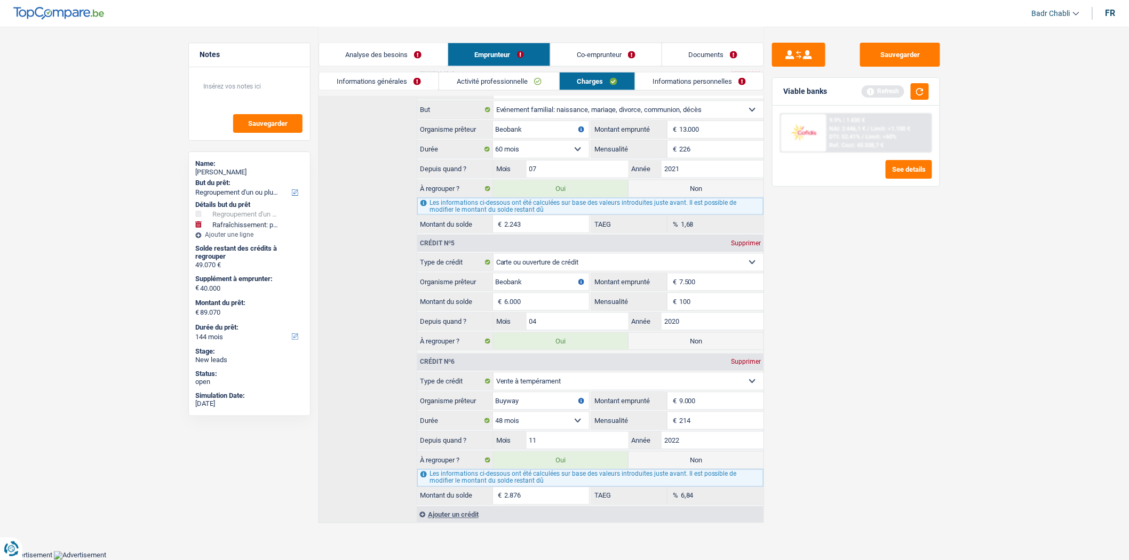
click at [603, 53] on link "Co-emprunteur" at bounding box center [606, 54] width 111 height 23
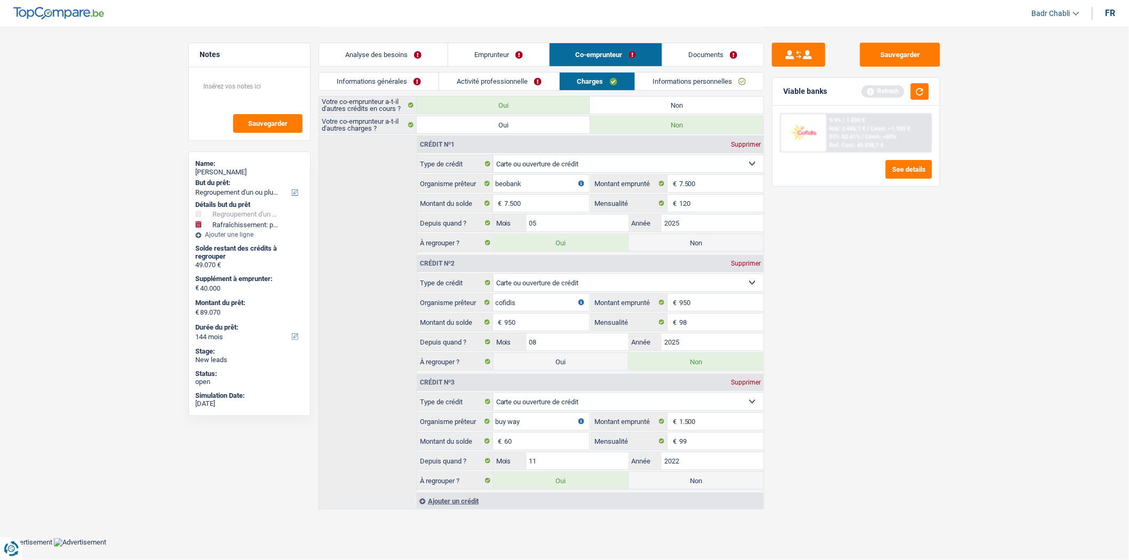
scroll to position [0, 0]
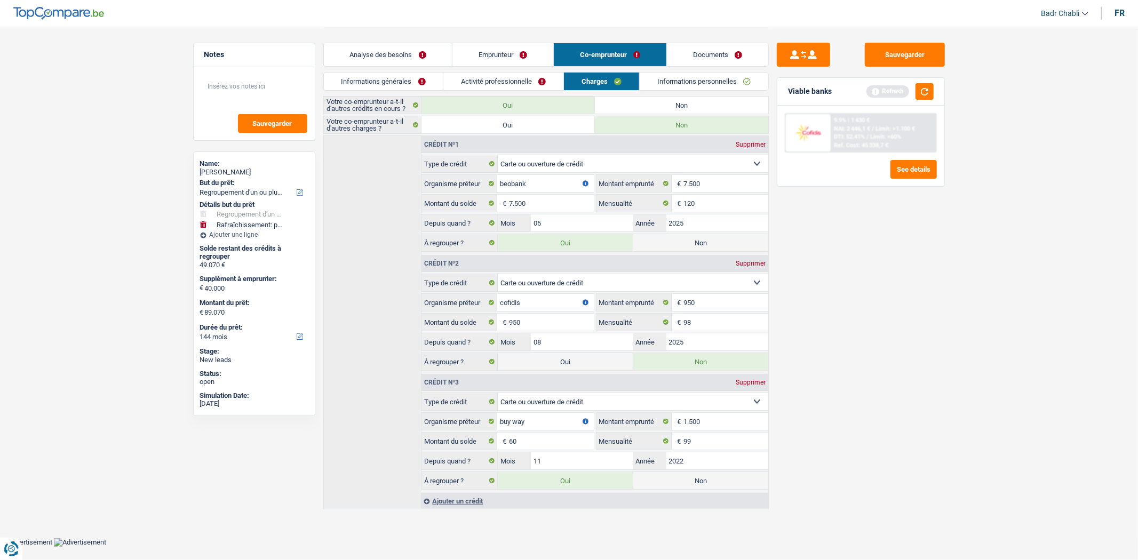
click at [753, 141] on div "Supprimer" at bounding box center [750, 144] width 35 height 6
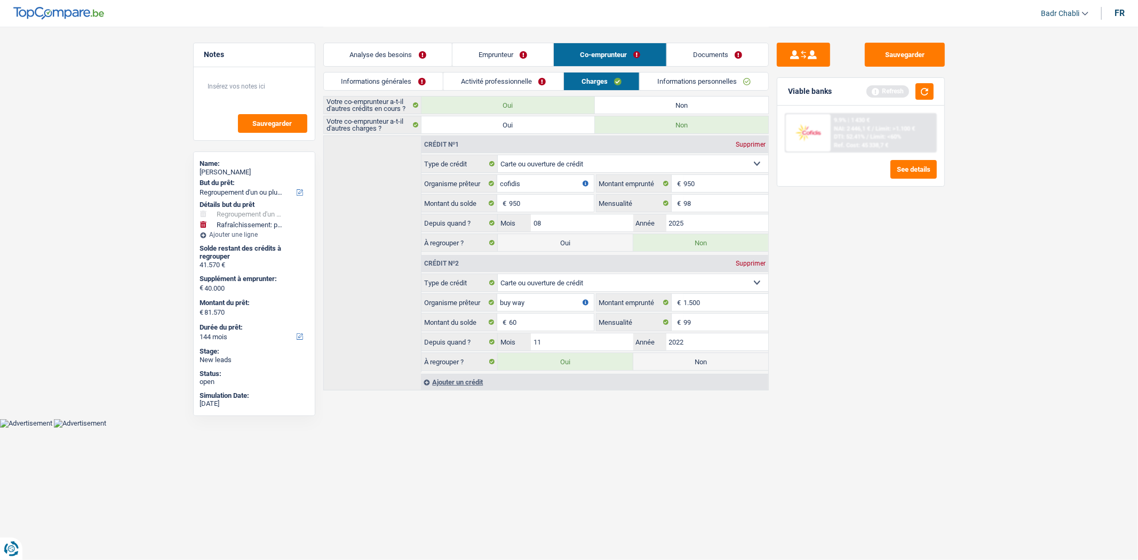
click at [518, 53] on link "Emprunteur" at bounding box center [502, 54] width 101 height 23
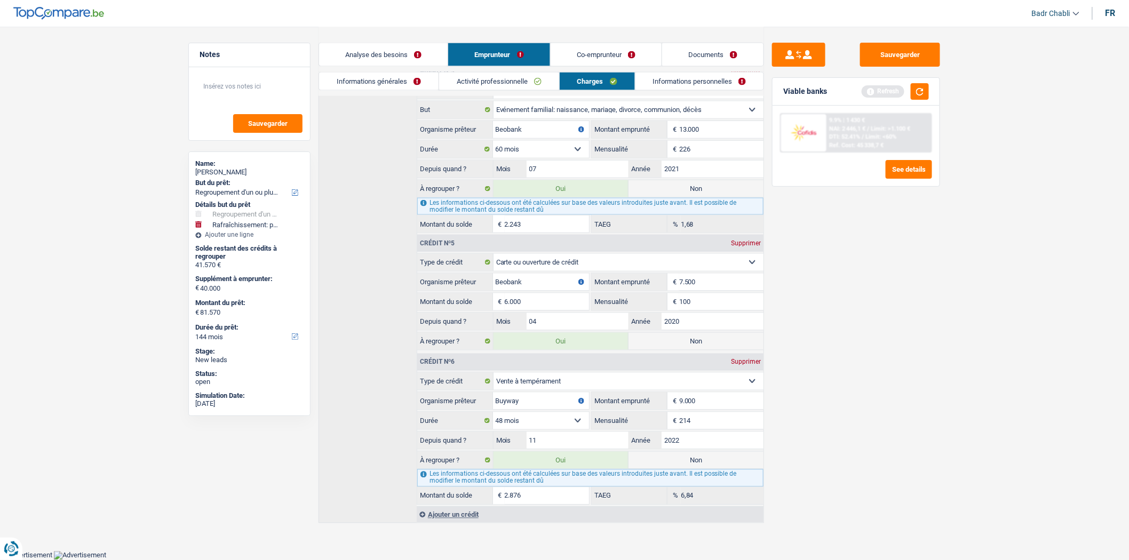
scroll to position [601, 0]
click at [630, 61] on link "Co-emprunteur" at bounding box center [606, 54] width 111 height 23
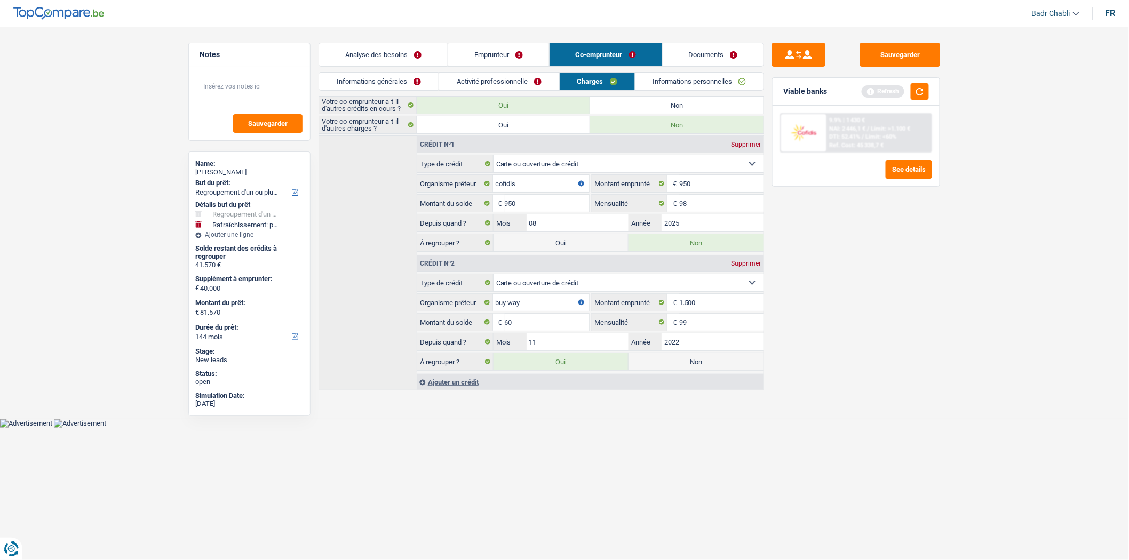
scroll to position [0, 0]
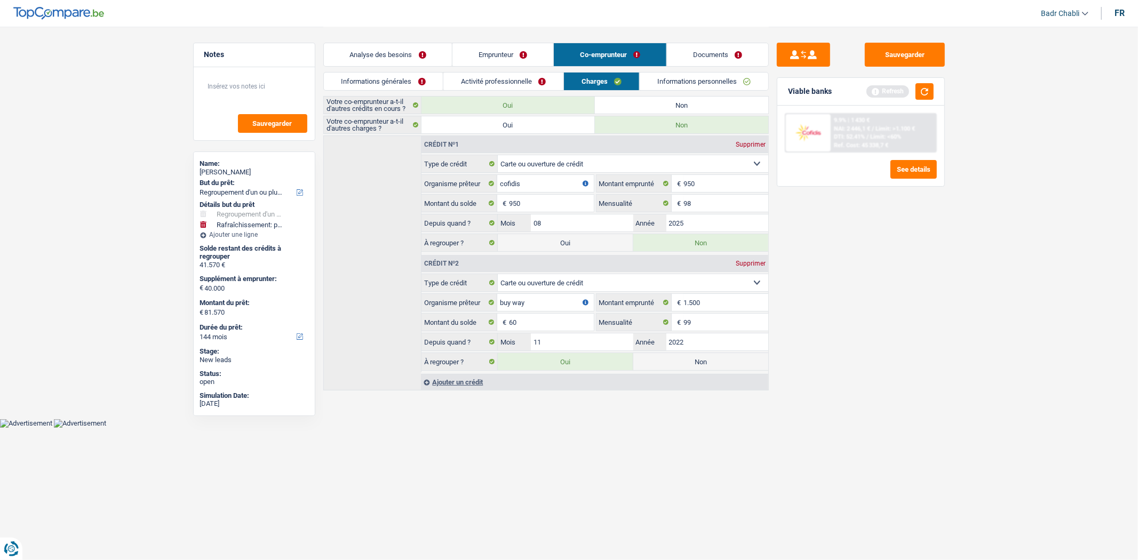
click at [522, 55] on link "Emprunteur" at bounding box center [502, 54] width 101 height 23
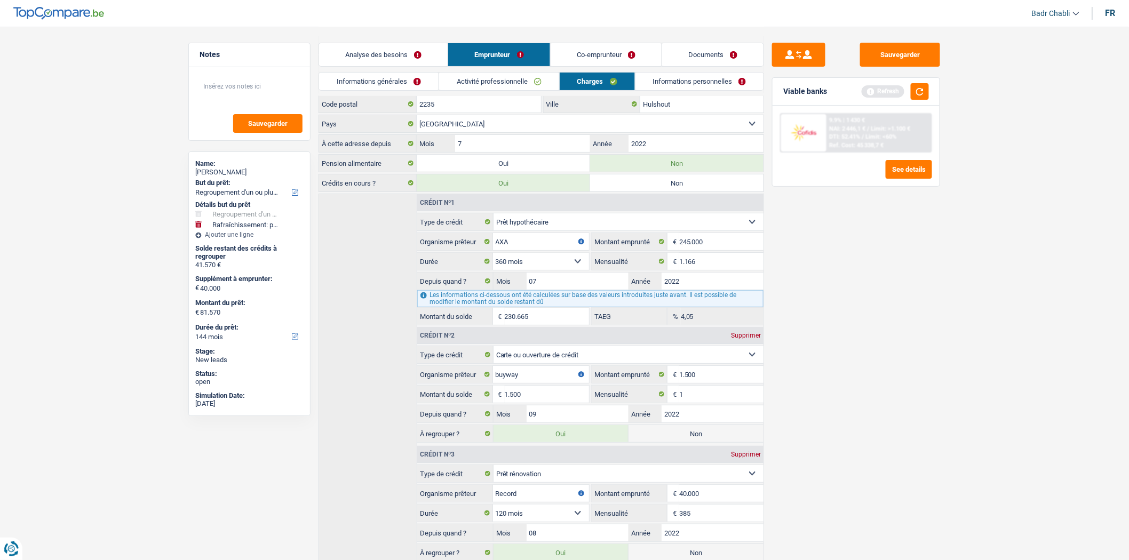
scroll to position [59, 0]
click at [609, 49] on link "Co-emprunteur" at bounding box center [606, 54] width 111 height 23
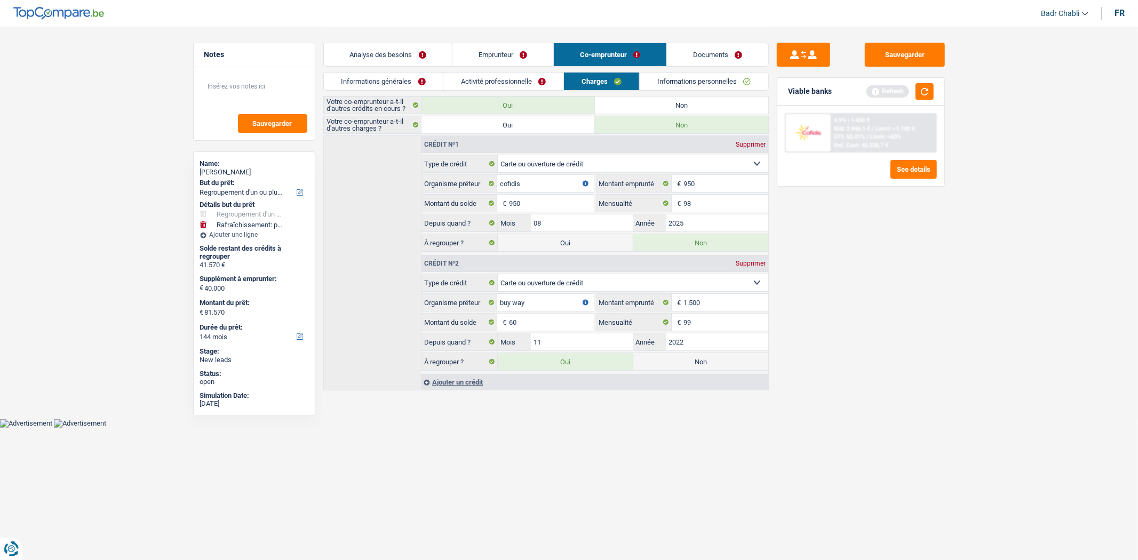
click at [749, 260] on div "Supprimer" at bounding box center [750, 263] width 35 height 6
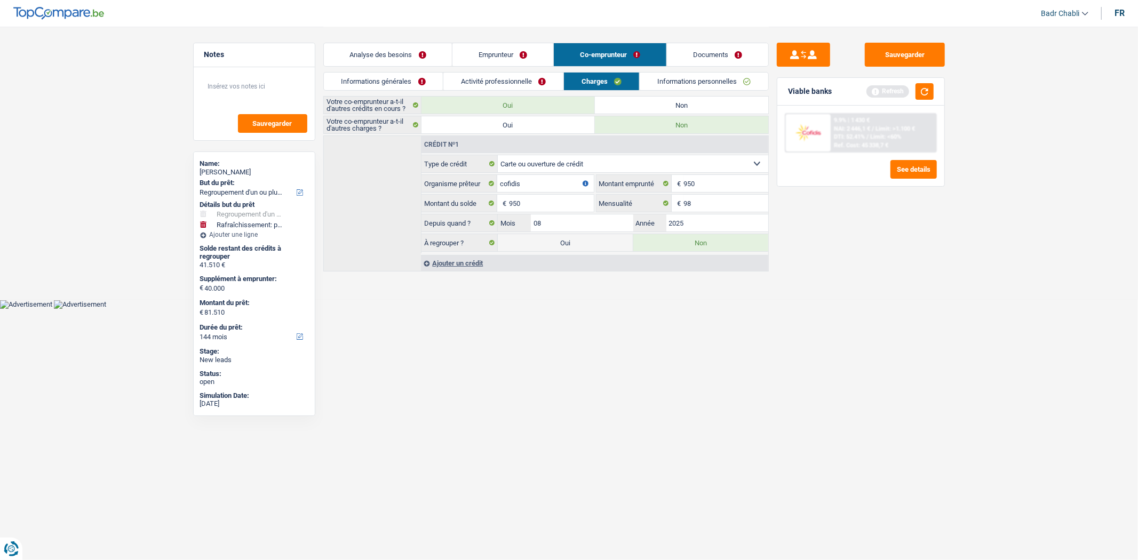
click at [503, 51] on link "Emprunteur" at bounding box center [502, 54] width 101 height 23
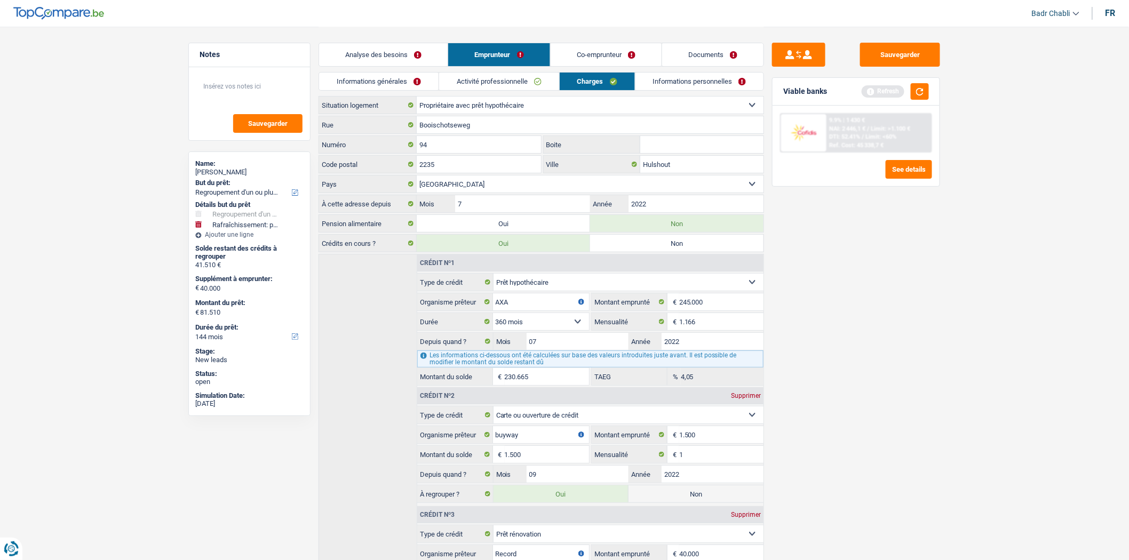
click at [589, 52] on link "Co-emprunteur" at bounding box center [606, 54] width 111 height 23
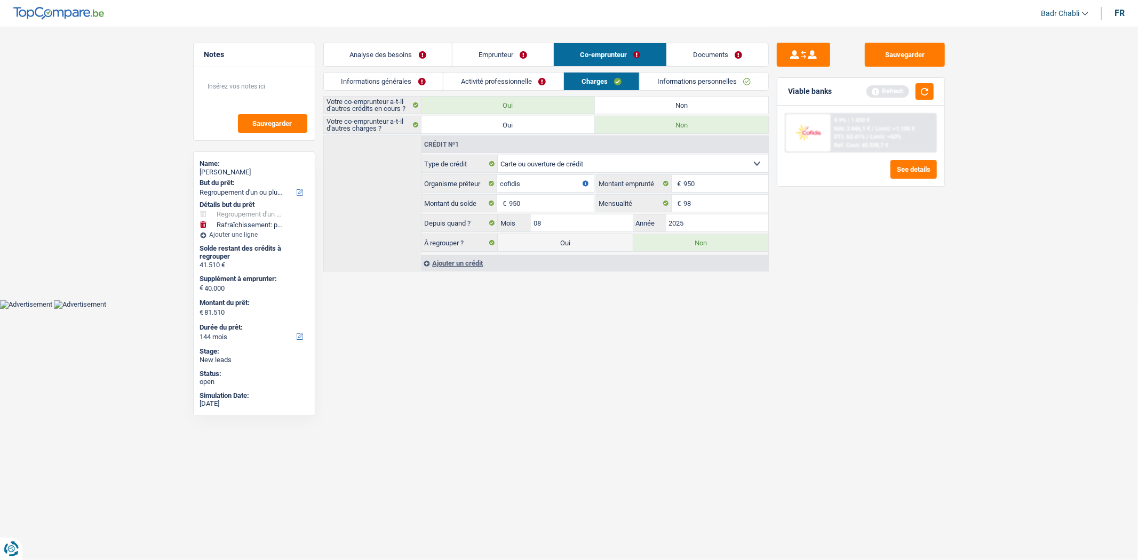
click at [466, 263] on div "Ajouter un crédit" at bounding box center [594, 263] width 347 height 16
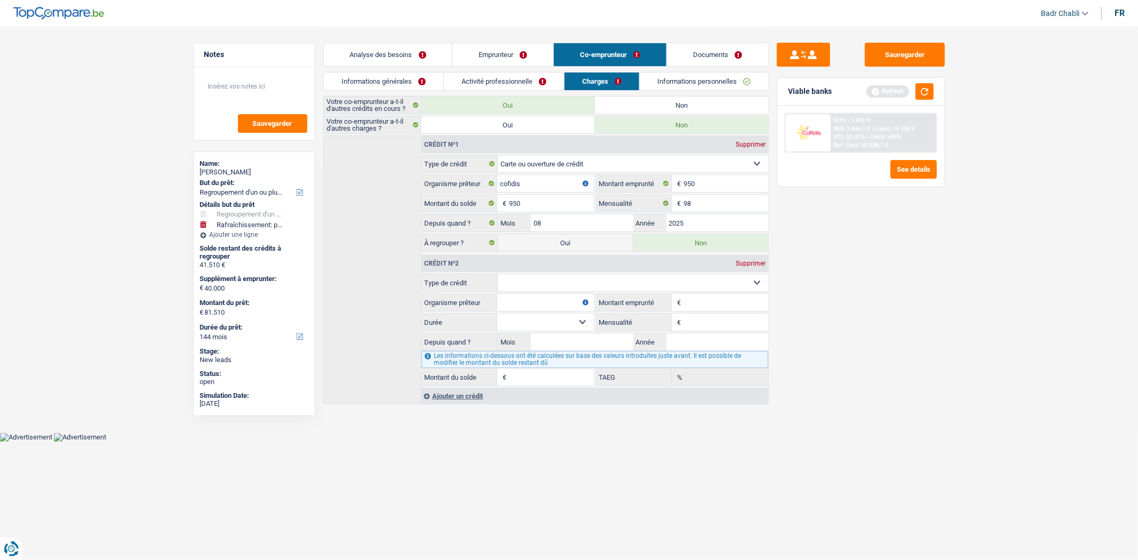
click at [576, 289] on select "Carte ou ouverture de crédit Prêt hypothécaire Vente à tempérament Prêt à tempé…" at bounding box center [633, 282] width 271 height 17
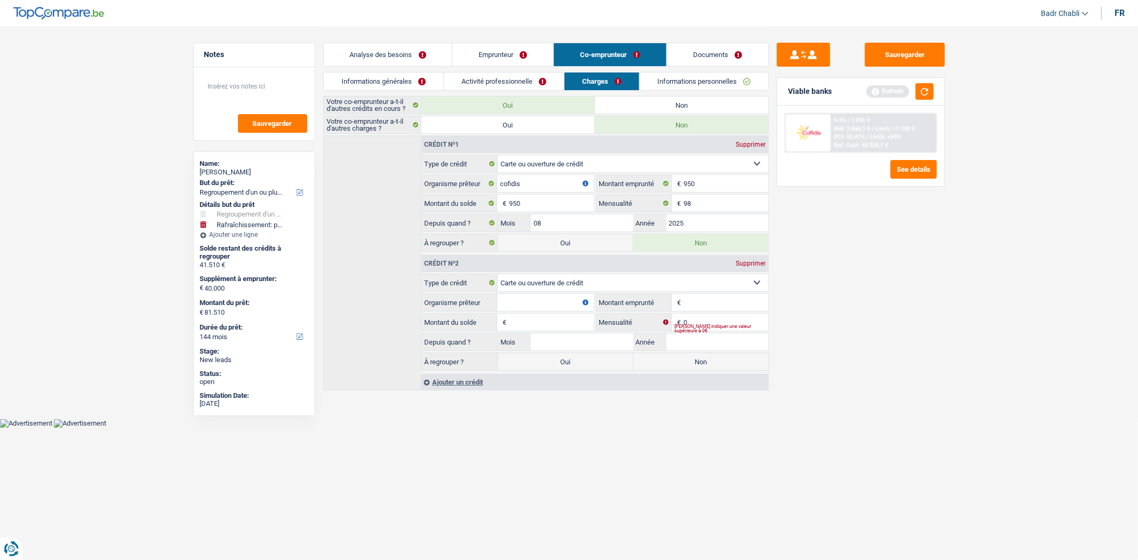
click at [546, 306] on input "Organisme prêteur" at bounding box center [545, 302] width 96 height 17
click at [547, 316] on input "Montant du solde" at bounding box center [551, 322] width 84 height 17
click at [686, 323] on input "0" at bounding box center [726, 322] width 84 height 17
click at [591, 319] on input "Montant du solde" at bounding box center [551, 322] width 84 height 17
click at [703, 363] on label "Non" at bounding box center [700, 361] width 135 height 17
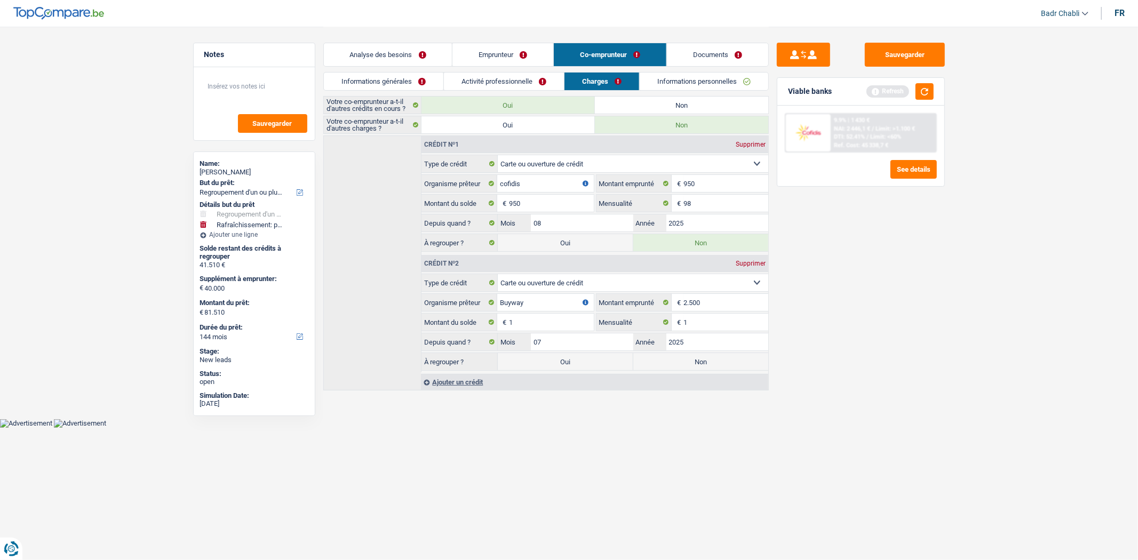
click at [703, 363] on input "Non" at bounding box center [700, 361] width 135 height 17
click at [923, 94] on button "button" at bounding box center [925, 91] width 18 height 17
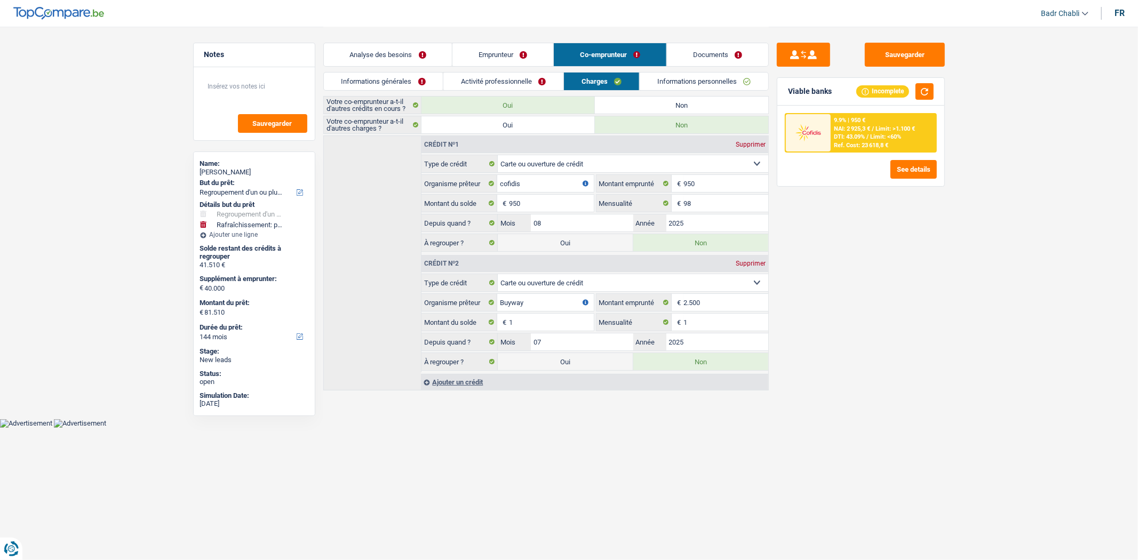
click at [390, 57] on link "Analyse des besoins" at bounding box center [388, 54] width 129 height 23
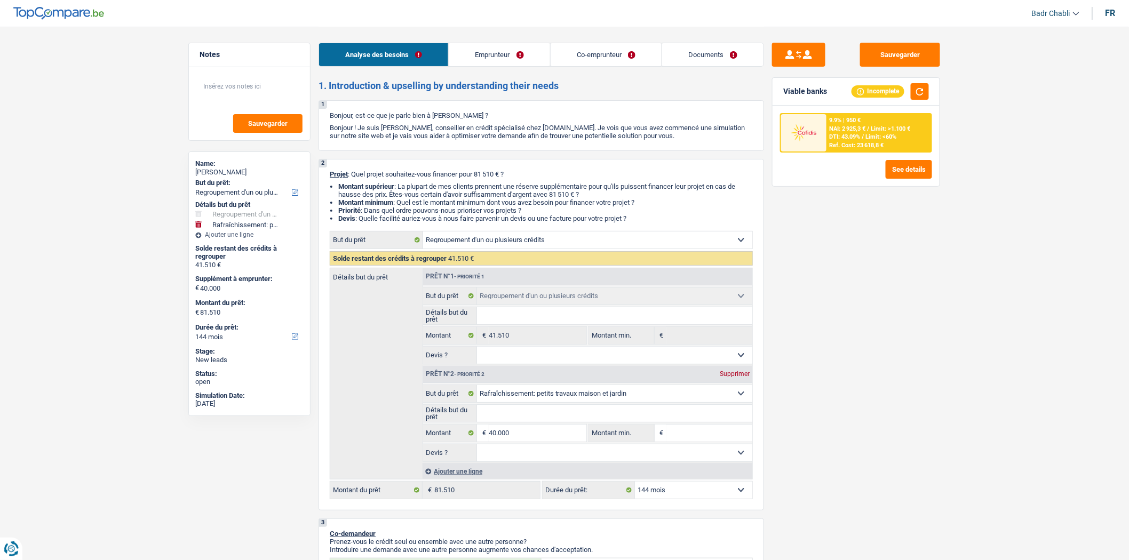
click at [698, 438] on input "Montant min." at bounding box center [709, 433] width 86 height 17
click at [535, 414] on input "Détails but du prêt" at bounding box center [615, 413] width 276 height 17
click at [547, 455] on select "Oui Non Non répondu Sélectionner une option" at bounding box center [615, 452] width 276 height 17
click at [477, 448] on select "Oui Non Non répondu Sélectionner une option" at bounding box center [615, 452] width 276 height 17
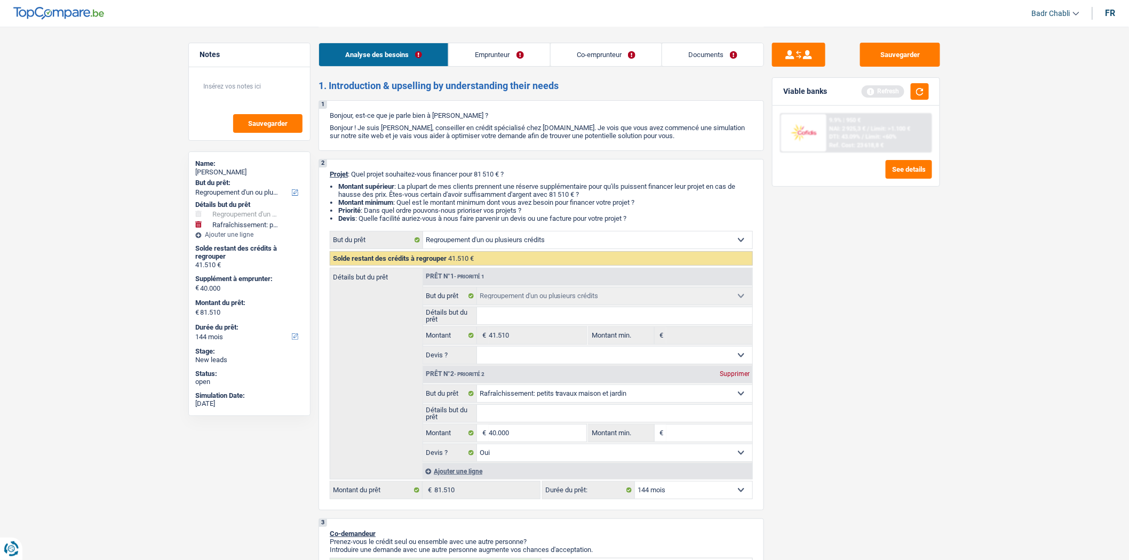
click at [527, 417] on input "Détails but du prêt" at bounding box center [615, 413] width 276 height 17
click at [911, 86] on button "button" at bounding box center [920, 91] width 18 height 17
click at [513, 411] on input "Détails but du prêt" at bounding box center [615, 413] width 276 height 17
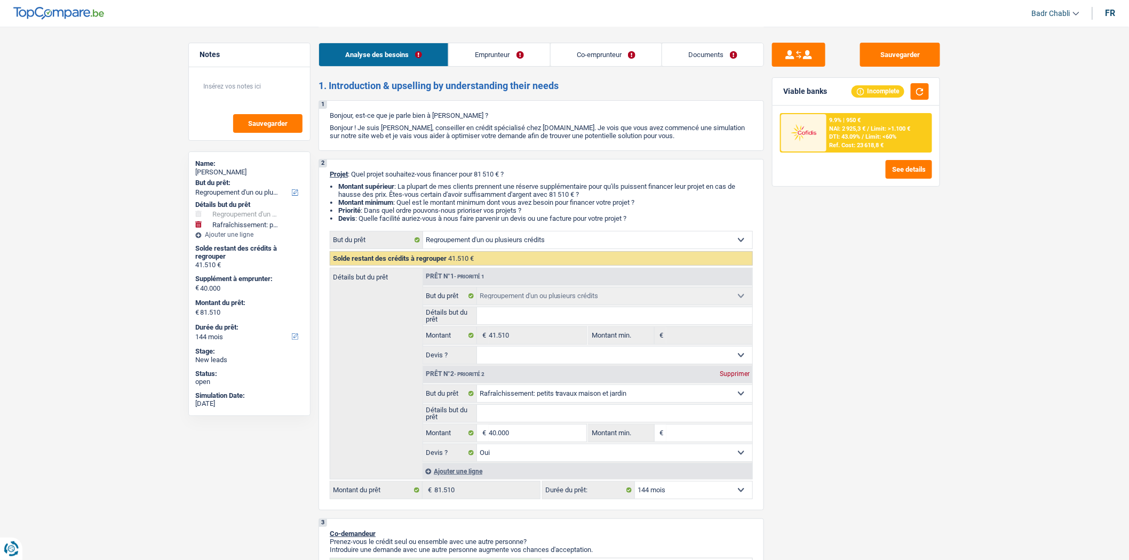
click at [513, 411] on input "Détails but du prêt" at bounding box center [615, 413] width 276 height 17
click at [680, 497] on select "12 mois 18 mois 24 mois 30 mois 36 mois 42 mois 48 mois 60 mois 72 mois 84 mois…" at bounding box center [693, 490] width 117 height 17
click at [635, 486] on select "12 mois 18 mois 24 mois 30 mois 36 mois 42 mois 48 mois 60 mois 72 mois 84 mois…" at bounding box center [693, 490] width 117 height 17
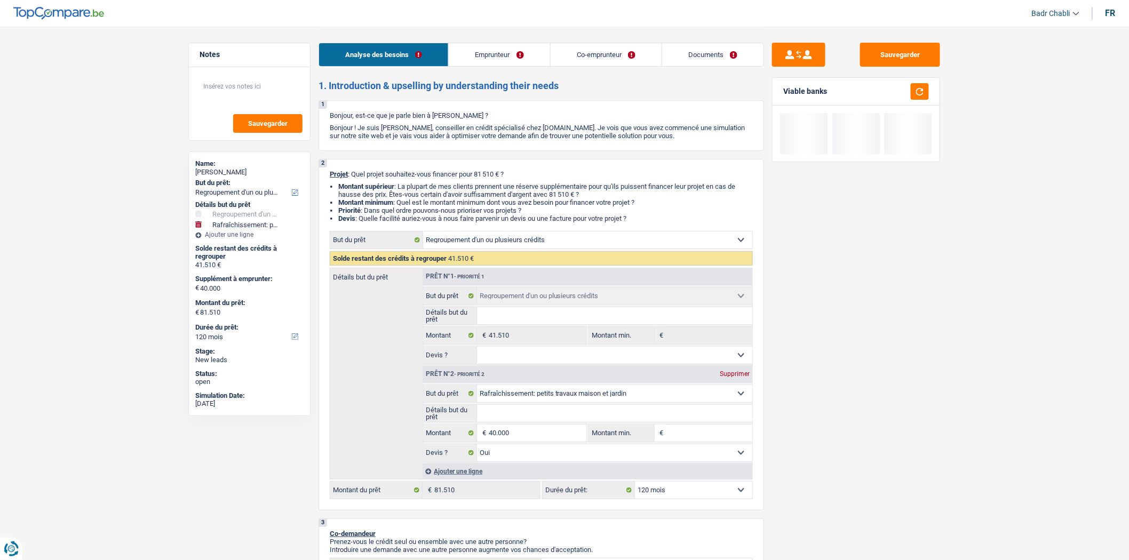
click at [519, 408] on input "Détails but du prêt" at bounding box center [615, 413] width 276 height 17
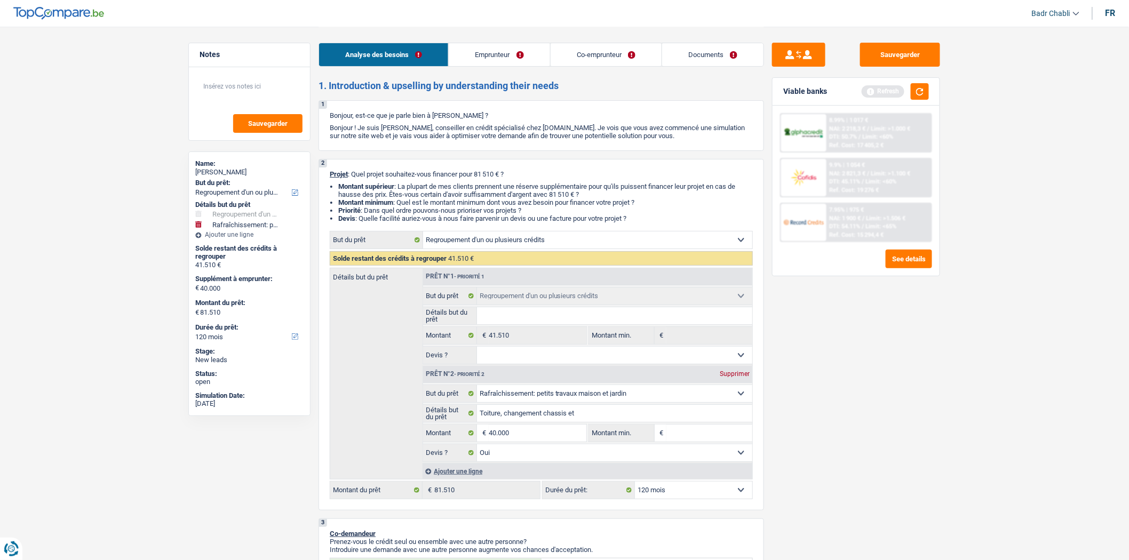
click at [932, 89] on div "Viable banks Refresh" at bounding box center [856, 92] width 167 height 28
click at [919, 91] on button "button" at bounding box center [920, 91] width 18 height 17
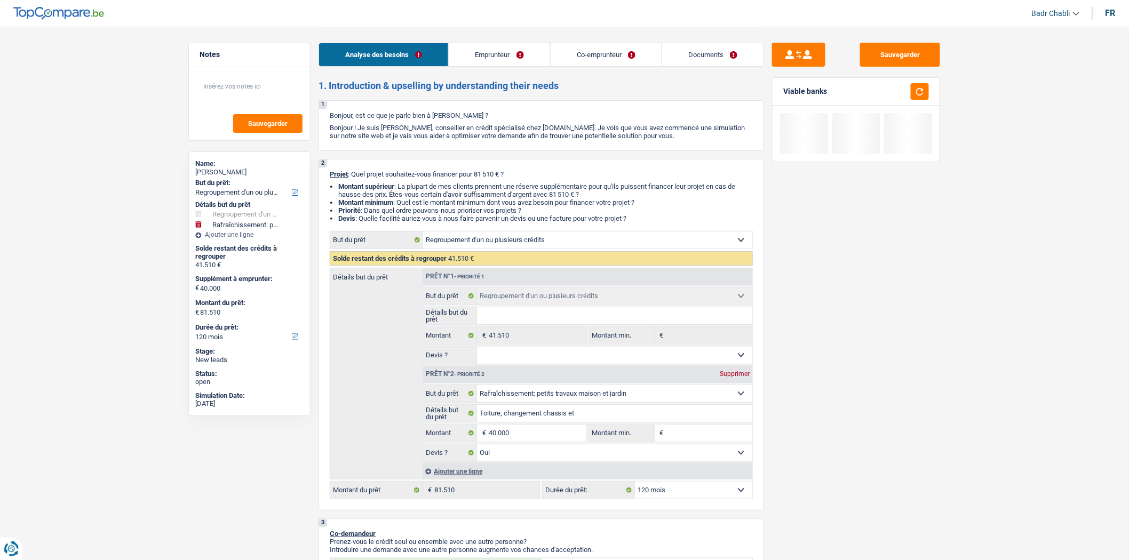
click at [609, 408] on fieldset "Toiture, changement chassis et Détails but du prêt Tous les champs sont obligat…" at bounding box center [587, 413] width 329 height 18
click at [609, 409] on input "Toiture, changement chassis et" at bounding box center [615, 413] width 276 height 17
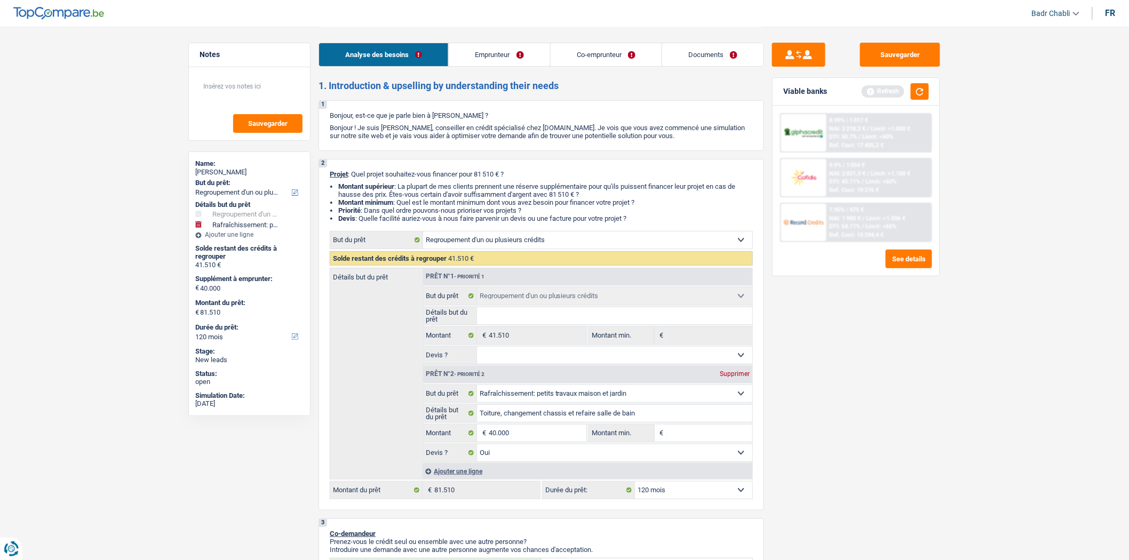
click at [665, 436] on span "€" at bounding box center [661, 433] width 12 height 17
click at [669, 436] on input "Montant min." at bounding box center [709, 433] width 86 height 17
click at [918, 393] on div "Sauvegarder Viable banks Refresh 8.99% | 1 017 € NAI: 2 218,3 € / Limit: >1.000…" at bounding box center [856, 293] width 184 height 501
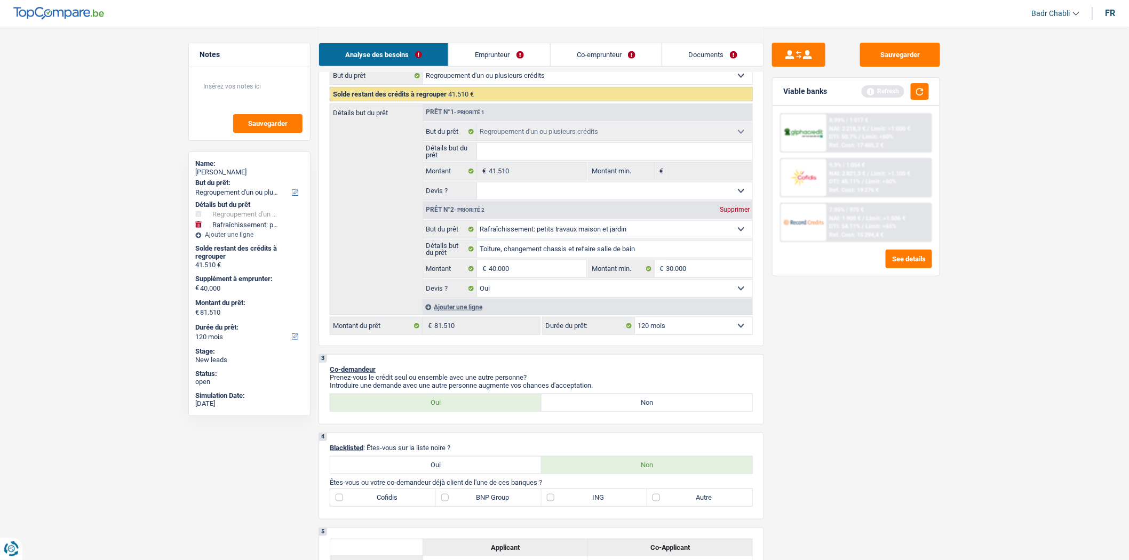
scroll to position [296, 0]
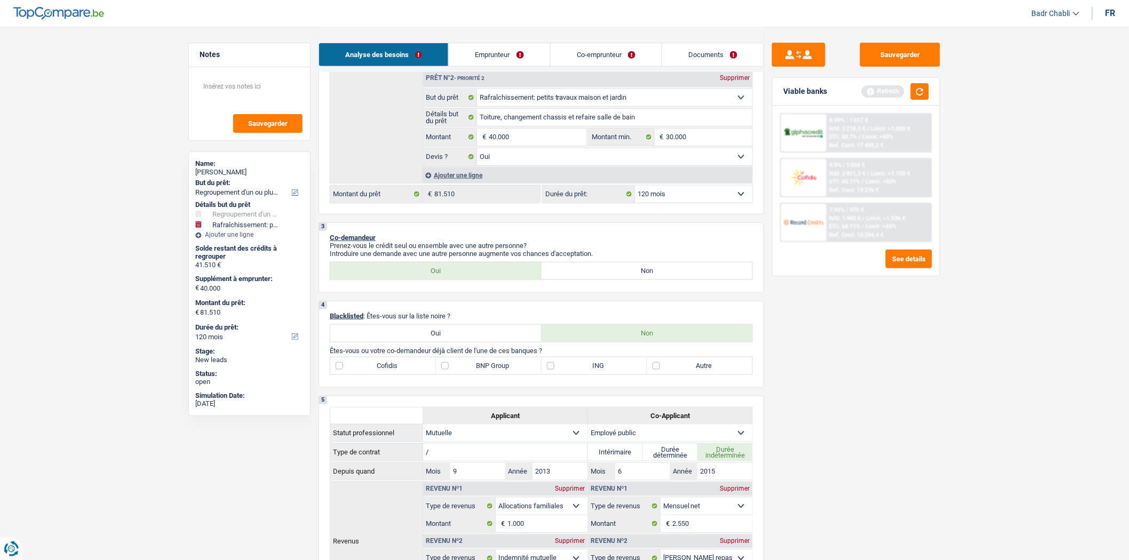
click at [340, 370] on label "Cofidis" at bounding box center [383, 366] width 106 height 17
click at [340, 370] on input "Cofidis" at bounding box center [383, 366] width 106 height 17
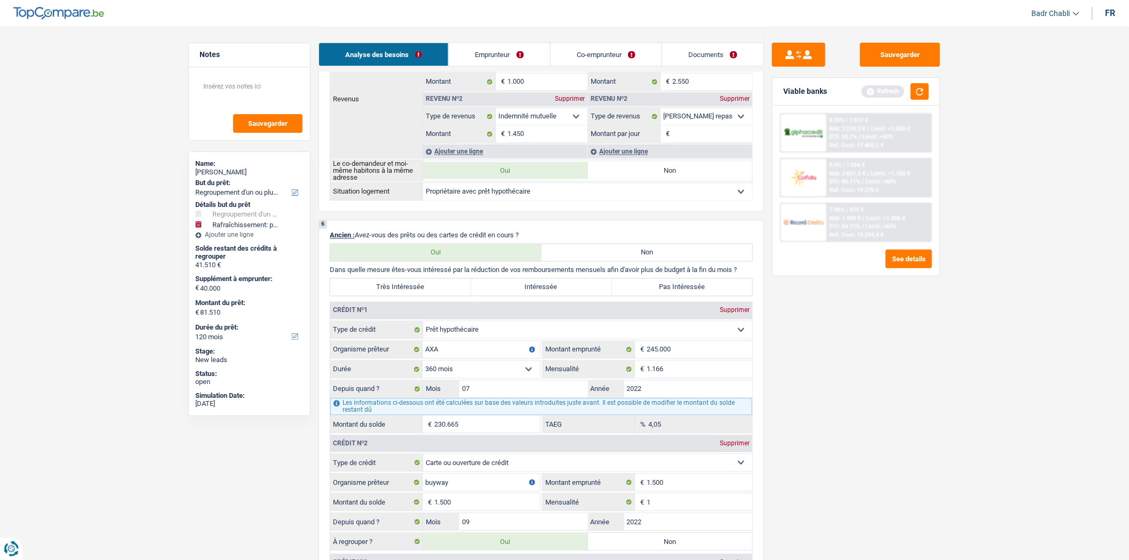
scroll to position [593, 0]
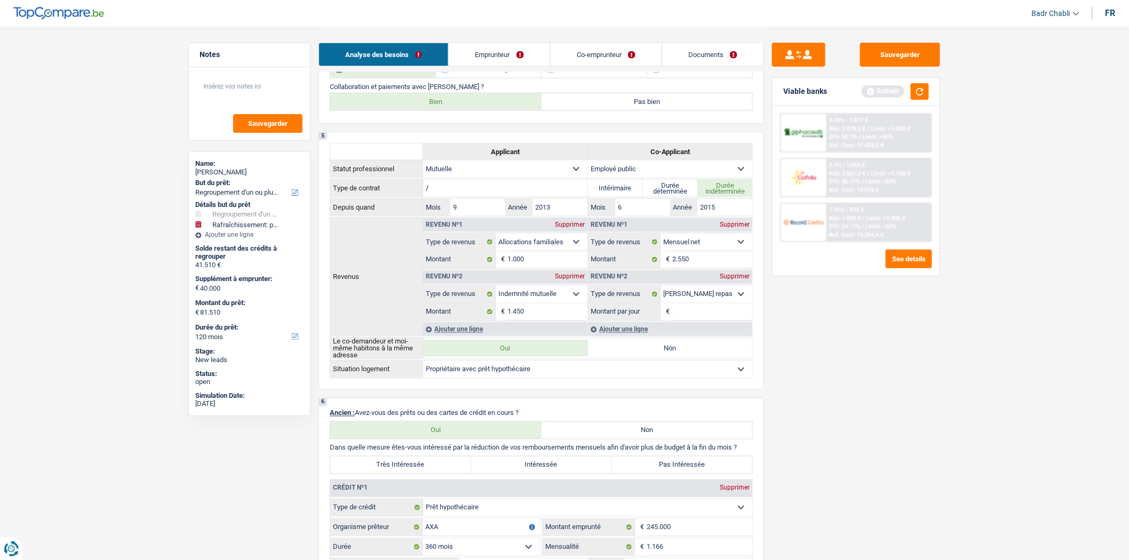
click at [436, 472] on label "Très Intéressée" at bounding box center [400, 465] width 141 height 17
click at [436, 472] on input "Très Intéressée" at bounding box center [400, 465] width 141 height 17
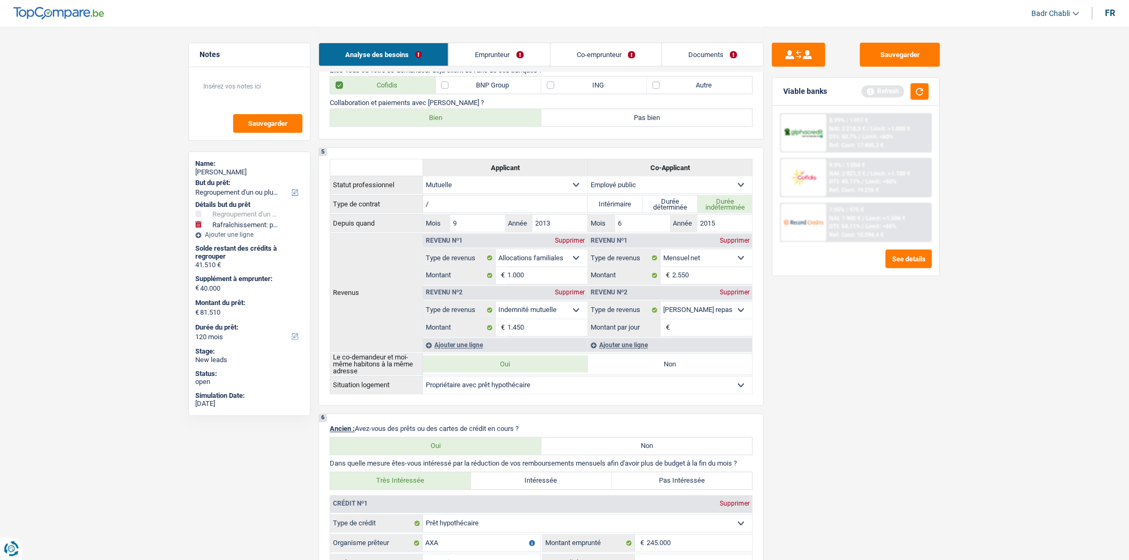
scroll to position [296, 0]
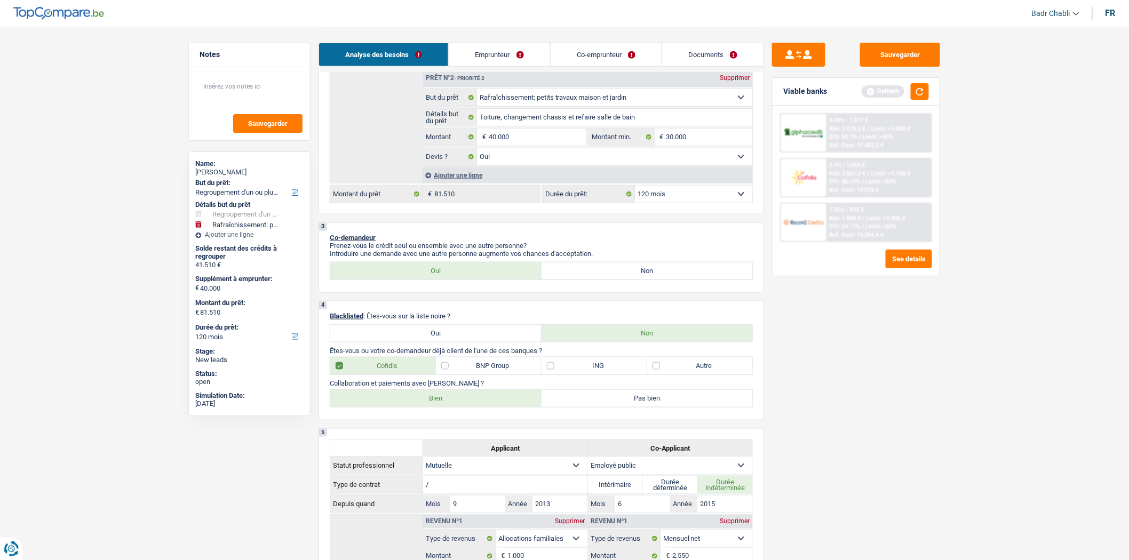
click at [448, 375] on label "BNP Group" at bounding box center [489, 366] width 106 height 17
click at [448, 375] on input "BNP Group" at bounding box center [489, 366] width 106 height 17
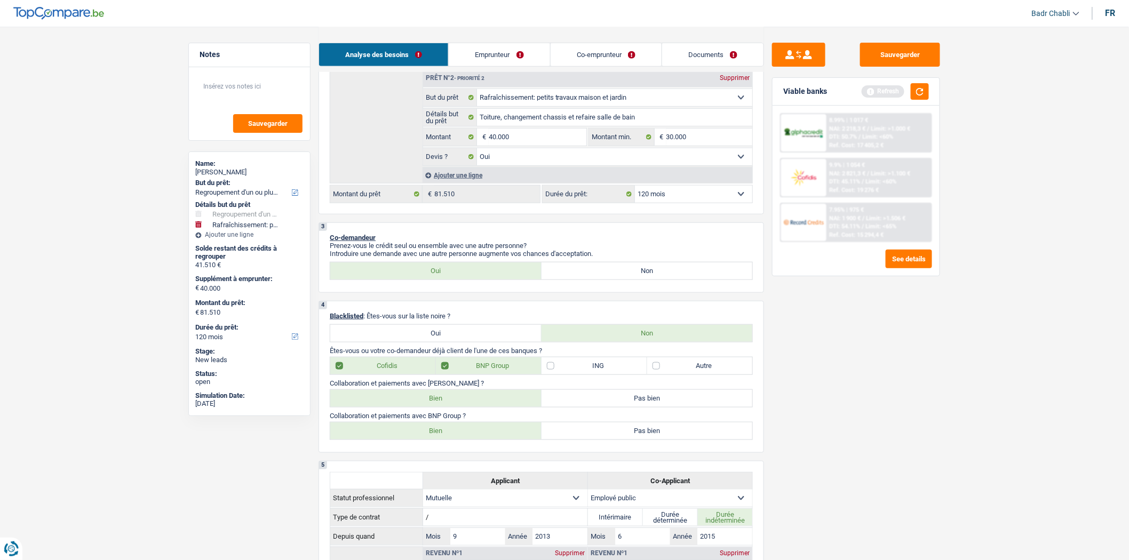
click at [445, 402] on label "Bien" at bounding box center [435, 398] width 211 height 17
click at [445, 402] on input "Bien" at bounding box center [435, 398] width 211 height 17
click at [450, 439] on label "Bien" at bounding box center [435, 431] width 211 height 17
click at [450, 439] on input "Bien" at bounding box center [435, 431] width 211 height 17
click at [536, 371] on label "BNP Group" at bounding box center [489, 366] width 106 height 17
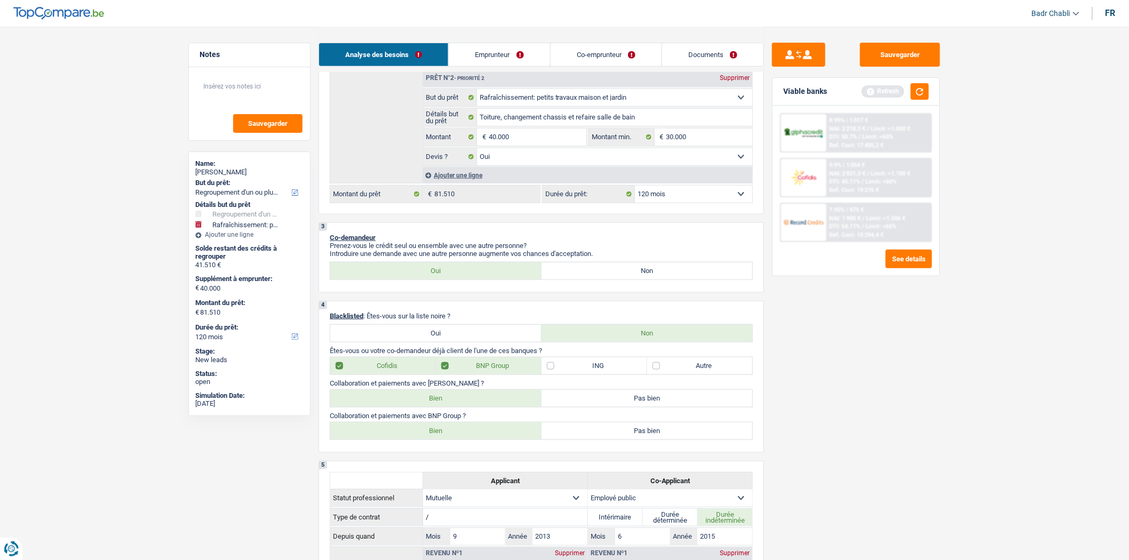
click at [536, 371] on input "BNP Group" at bounding box center [489, 366] width 106 height 17
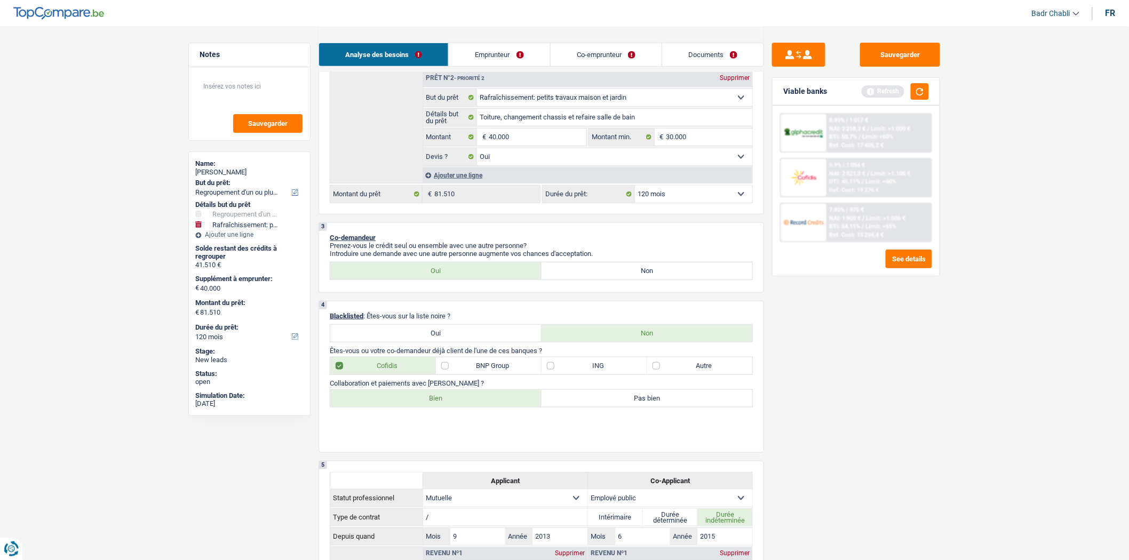
click at [546, 375] on label "ING" at bounding box center [595, 366] width 106 height 17
click at [546, 375] on input "ING" at bounding box center [595, 366] width 106 height 17
click at [466, 430] on label "Bien" at bounding box center [435, 431] width 211 height 17
click at [466, 430] on input "Bien" at bounding box center [435, 431] width 211 height 17
click at [465, 433] on label "Bien" at bounding box center [435, 431] width 211 height 17
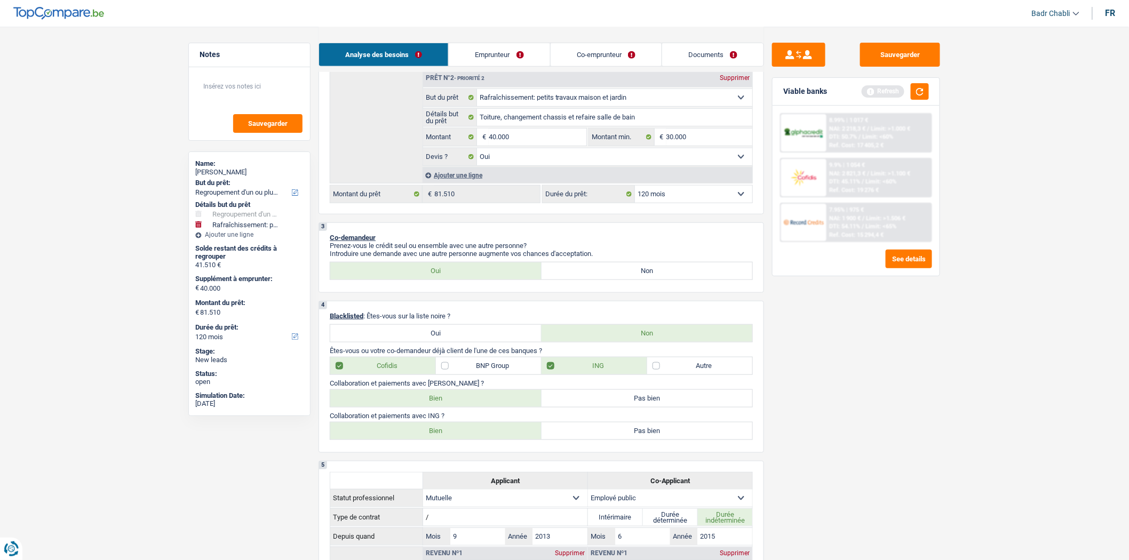
click at [465, 433] on input "Bien" at bounding box center [435, 431] width 211 height 17
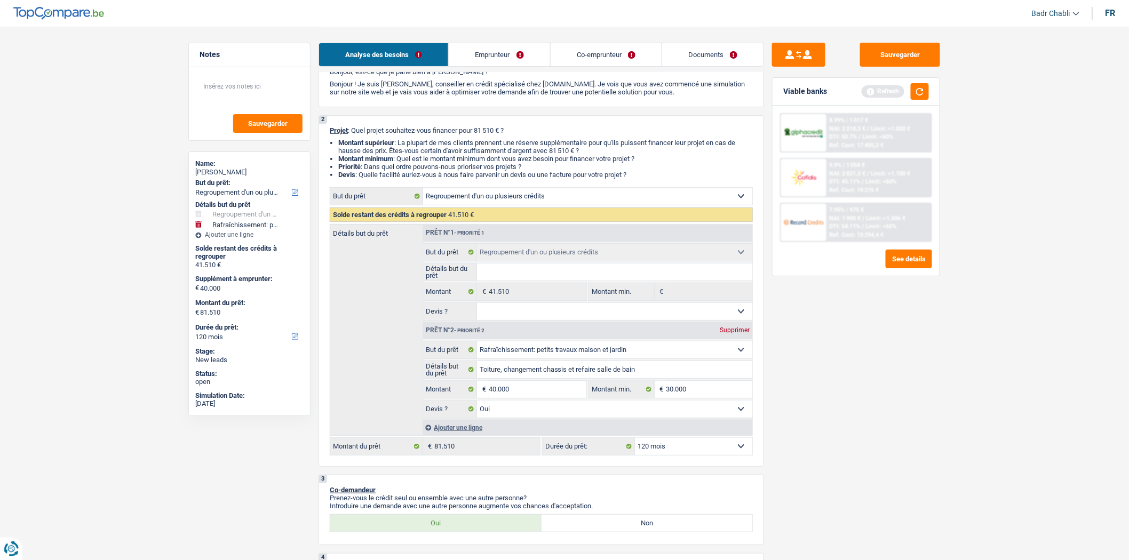
scroll to position [0, 0]
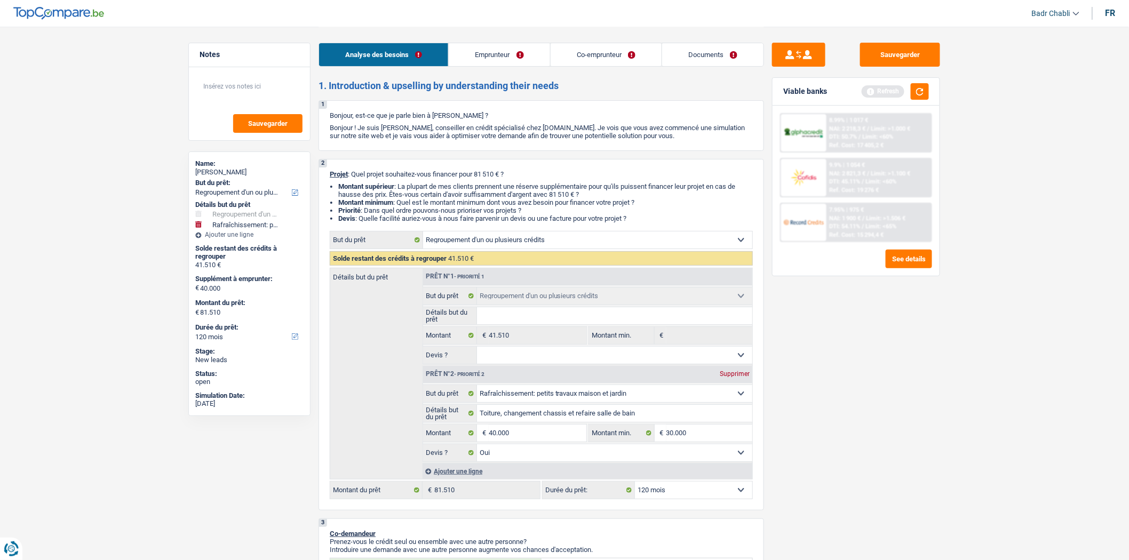
click at [710, 46] on link "Documents" at bounding box center [712, 54] width 101 height 23
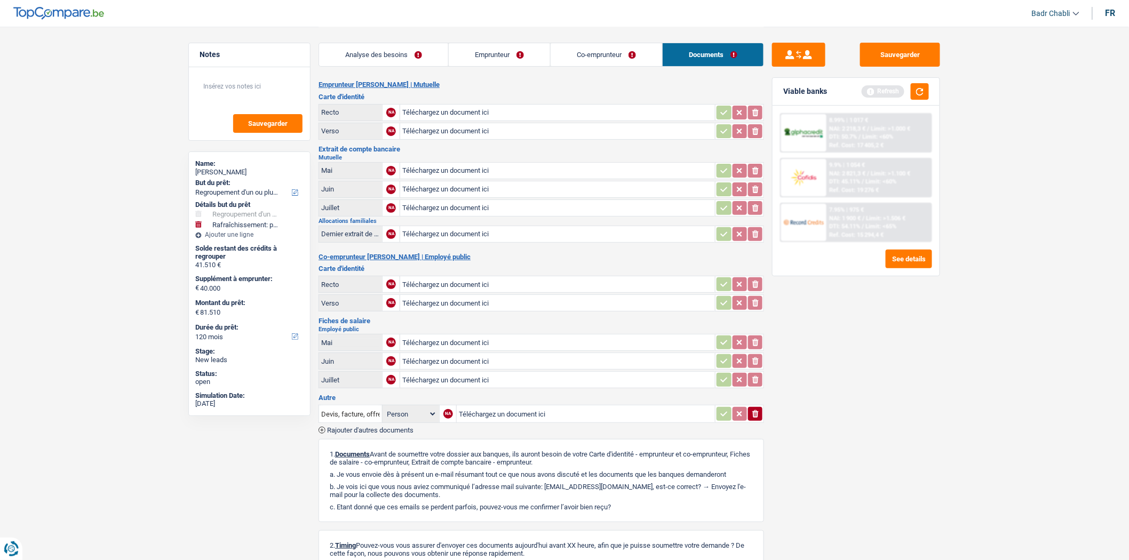
click at [407, 54] on link "Analyse des besoins" at bounding box center [383, 54] width 129 height 23
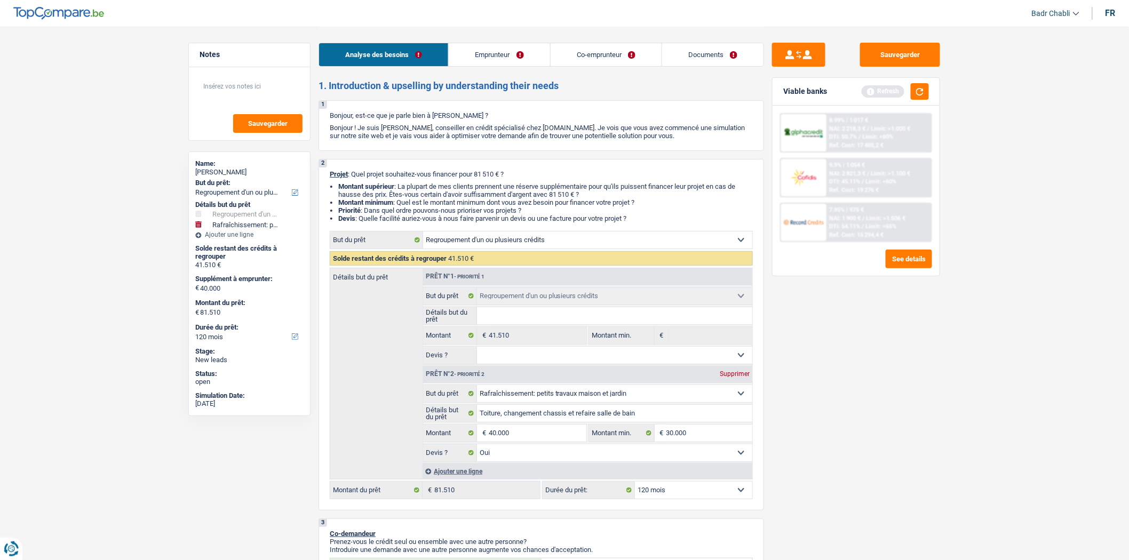
click at [466, 57] on link "Emprunteur" at bounding box center [499, 54] width 101 height 23
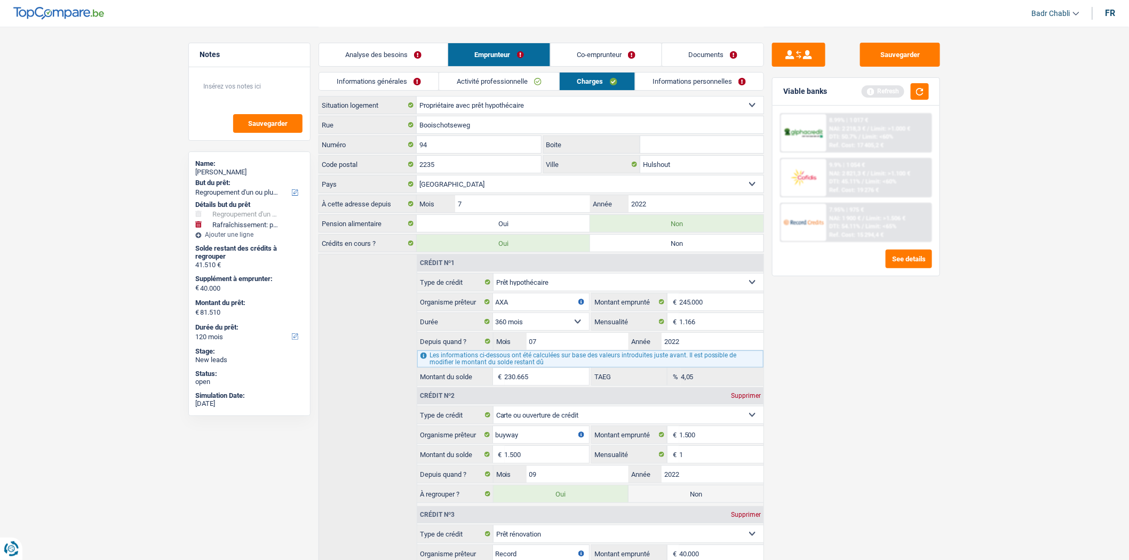
click at [378, 43] on link "Analyse des besoins" at bounding box center [383, 54] width 129 height 23
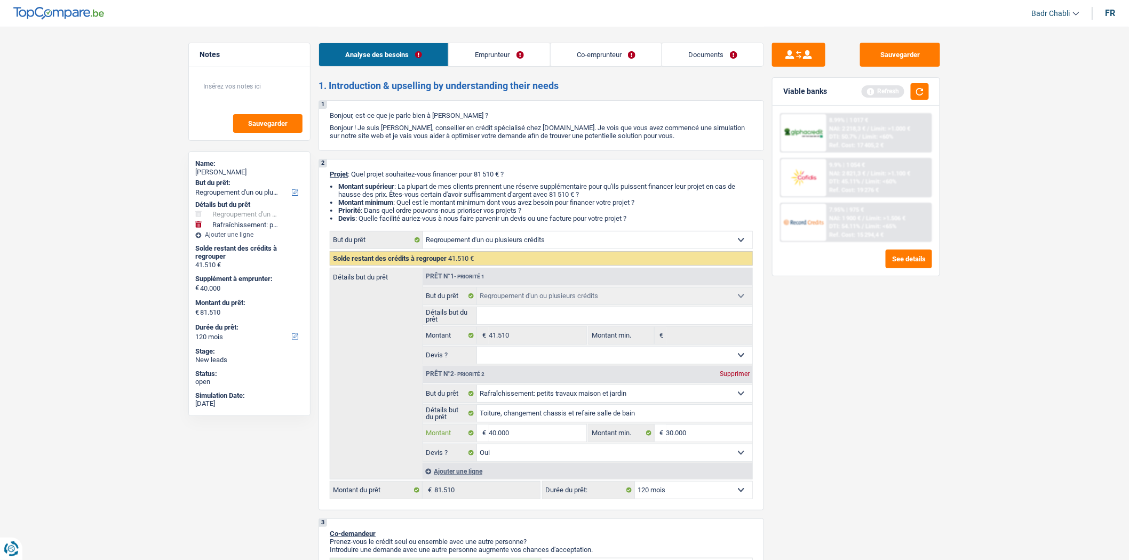
click at [537, 442] on input "40.000" at bounding box center [538, 433] width 98 height 17
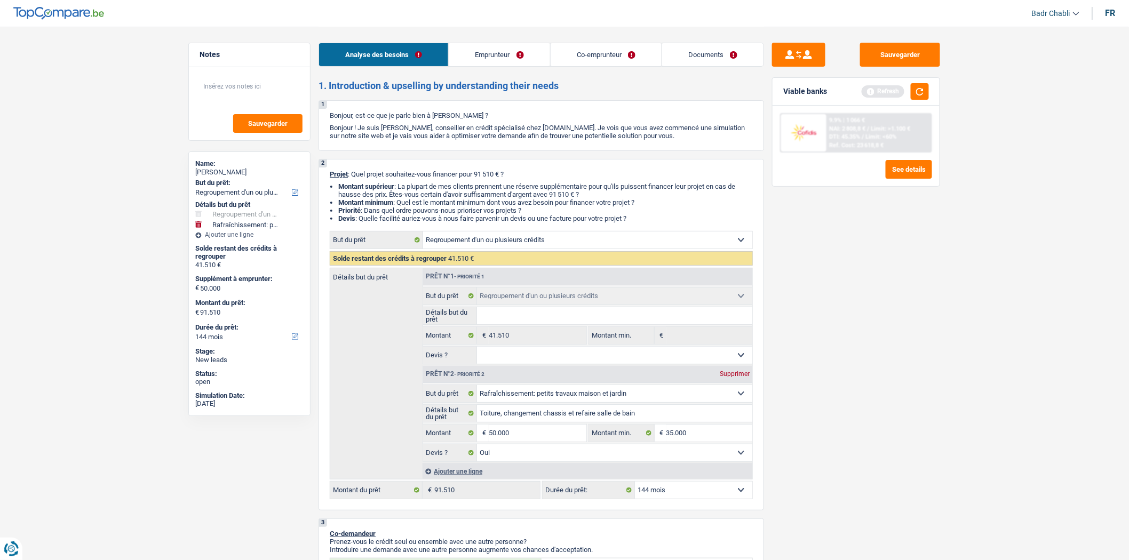
click at [721, 487] on select "12 mois 18 mois 24 mois 30 mois 36 mois 42 mois 48 mois 60 mois 72 mois 84 mois…" at bounding box center [693, 490] width 117 height 17
click at [635, 486] on select "12 mois 18 mois 24 mois 30 mois 36 mois 42 mois 48 mois 60 mois 72 mois 84 mois…" at bounding box center [693, 490] width 117 height 17
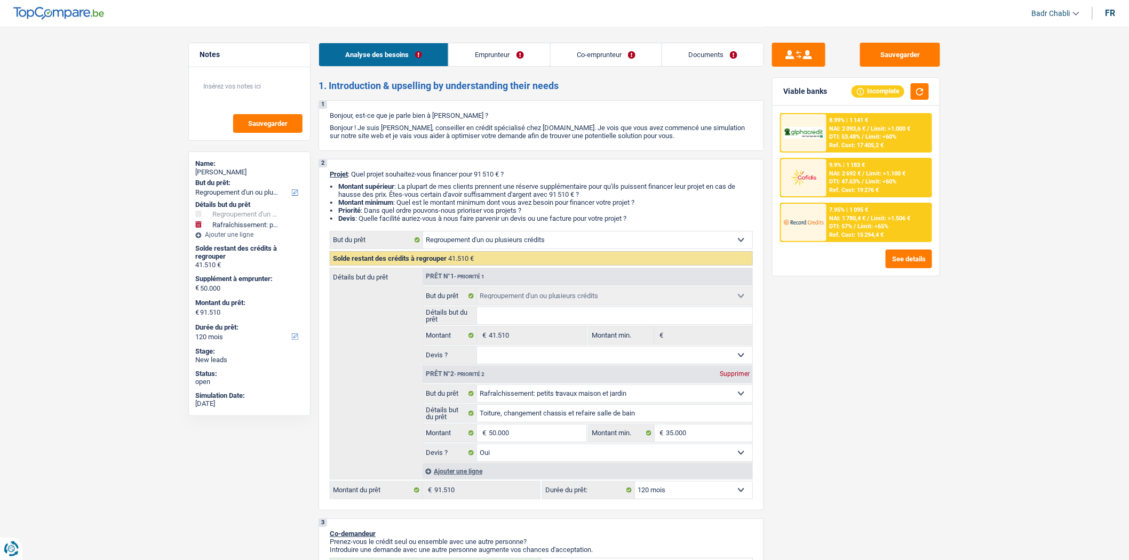
click at [876, 232] on div "Ref. Cost: 15 294,4 €" at bounding box center [857, 235] width 54 height 7
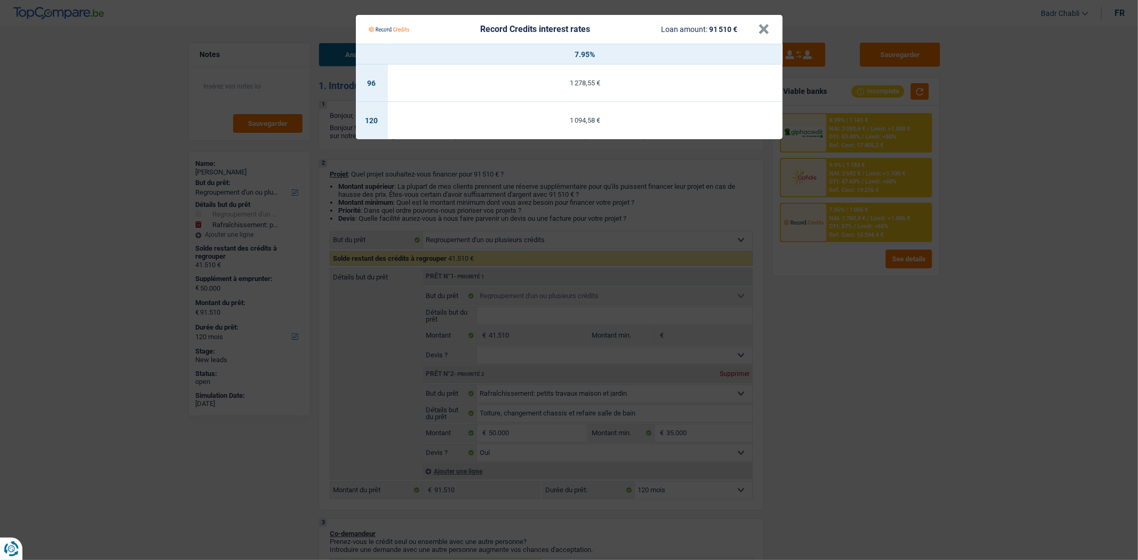
click at [756, 22] on div "Record Credits interest rates Loan amount: 91 510 €" at bounding box center [564, 29] width 390 height 20
click at [760, 27] on button "×" at bounding box center [764, 29] width 11 height 11
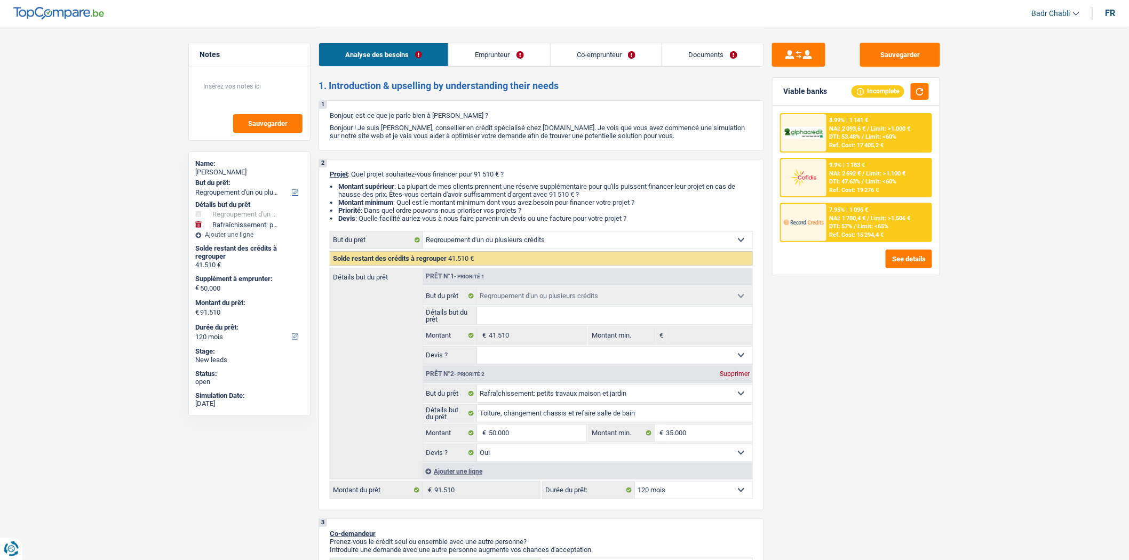
click at [856, 137] on span "DTI: 53.48%" at bounding box center [845, 136] width 31 height 7
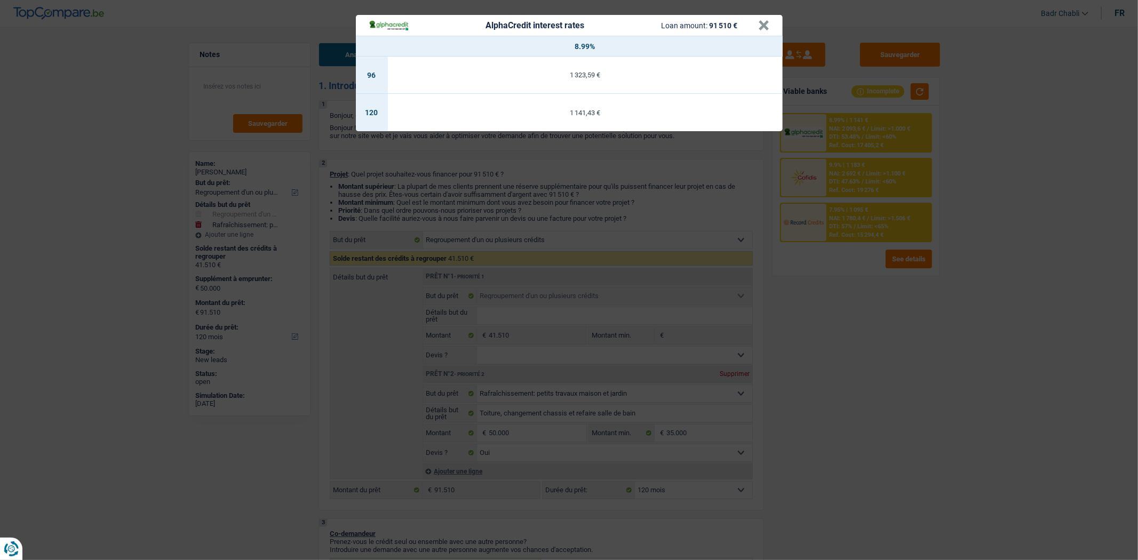
click at [756, 26] on div "AlphaCredit interest rates Loan amount: 91 510 €" at bounding box center [564, 25] width 390 height 12
click at [760, 27] on button "×" at bounding box center [764, 25] width 11 height 11
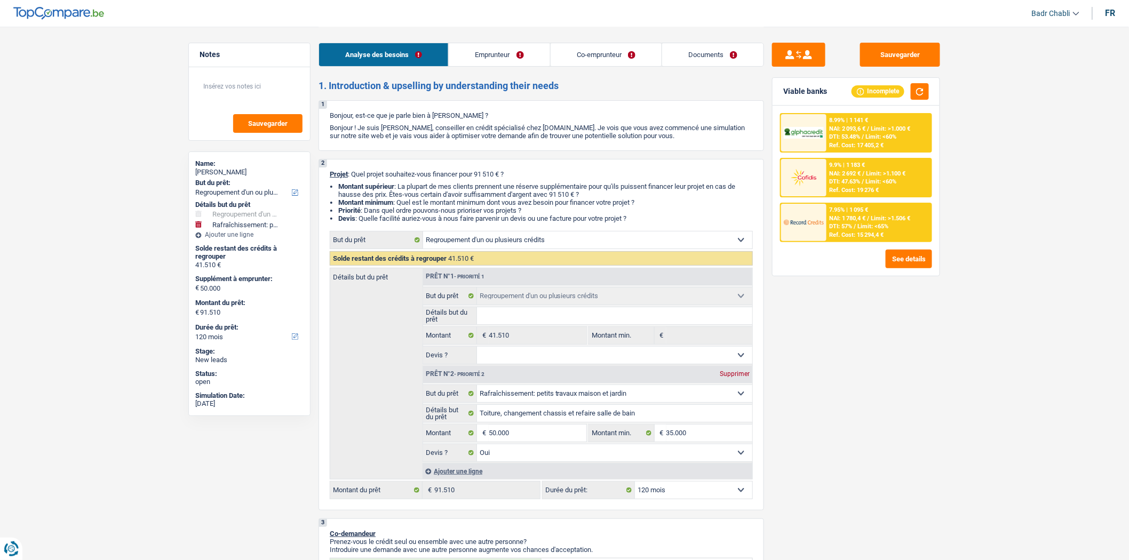
click at [862, 132] on div "8.99% | 1 141 € NAI: 2 093,6 € / Limit: >1.000 € DTI: 53.48% / Limit: <60% Ref.…" at bounding box center [879, 132] width 105 height 37
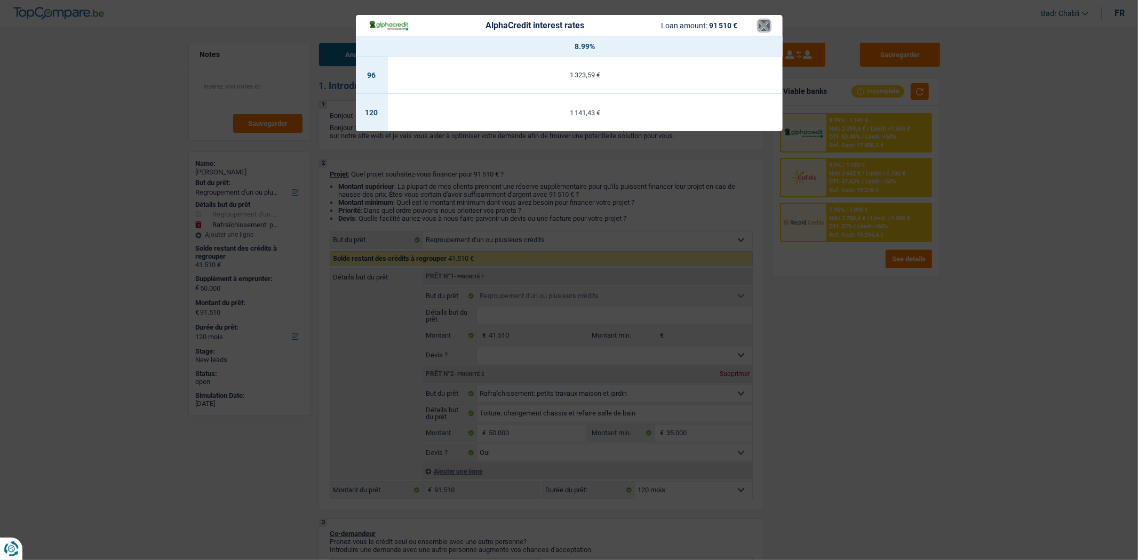
click at [767, 29] on button "×" at bounding box center [764, 25] width 11 height 11
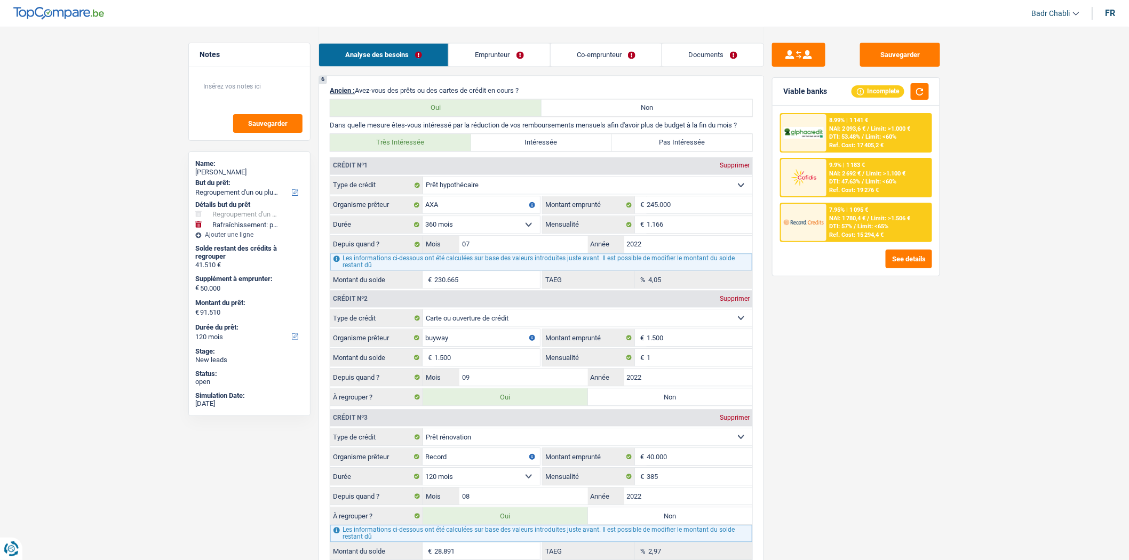
scroll to position [1126, 0]
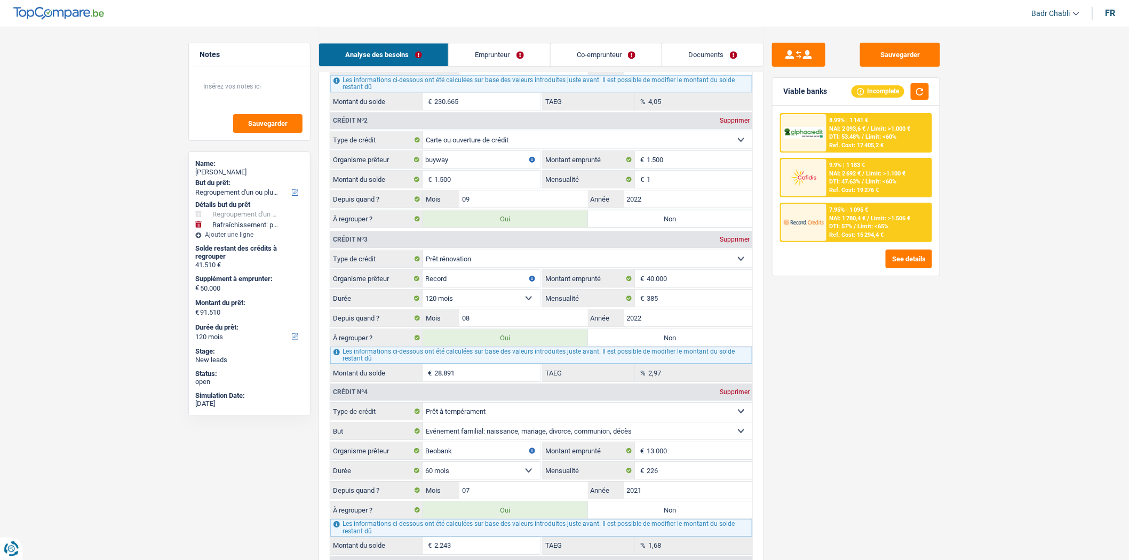
click at [868, 145] on div "Ref. Cost: 17 405,2 €" at bounding box center [857, 145] width 54 height 7
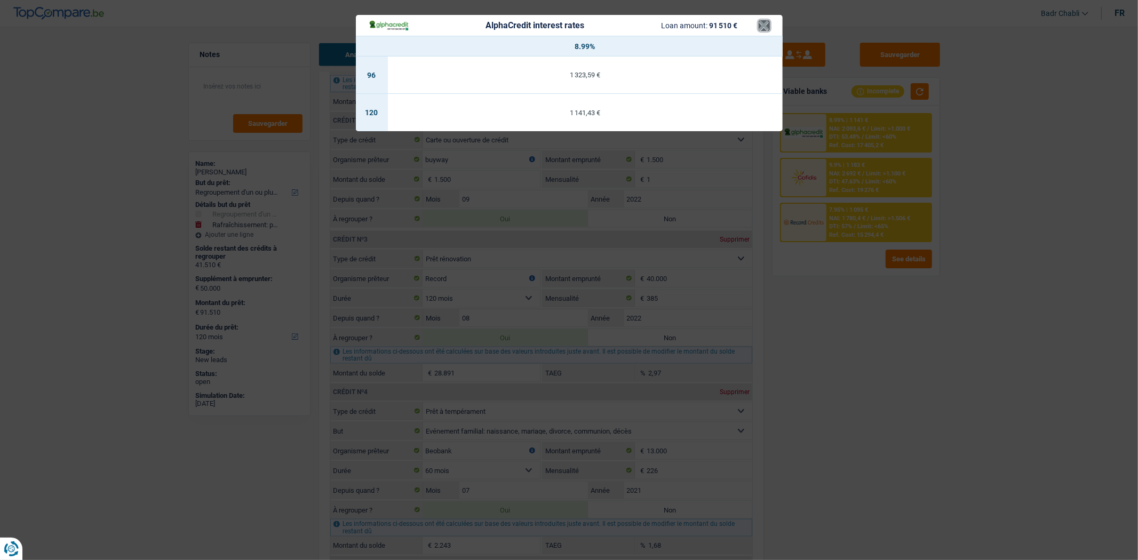
click at [762, 23] on button "×" at bounding box center [764, 25] width 11 height 11
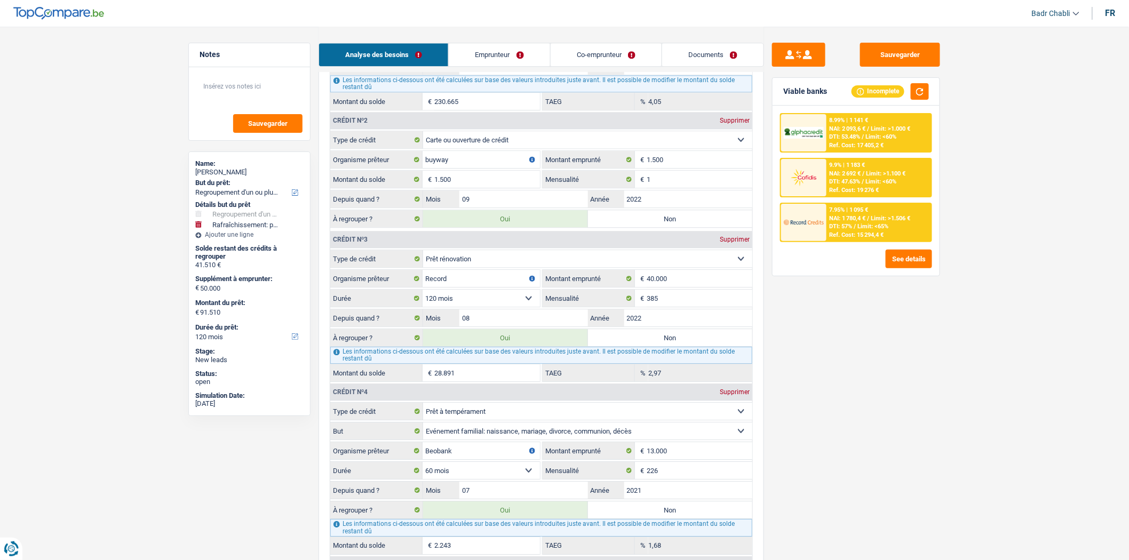
click at [883, 223] on span "Limit: <65%" at bounding box center [873, 226] width 31 height 7
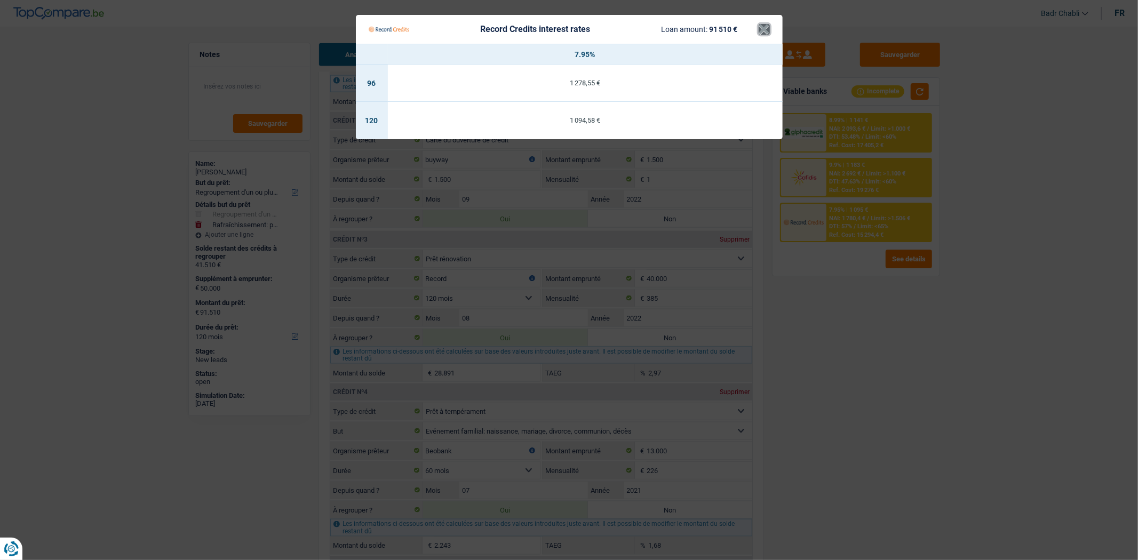
click at [763, 28] on button "×" at bounding box center [764, 29] width 11 height 11
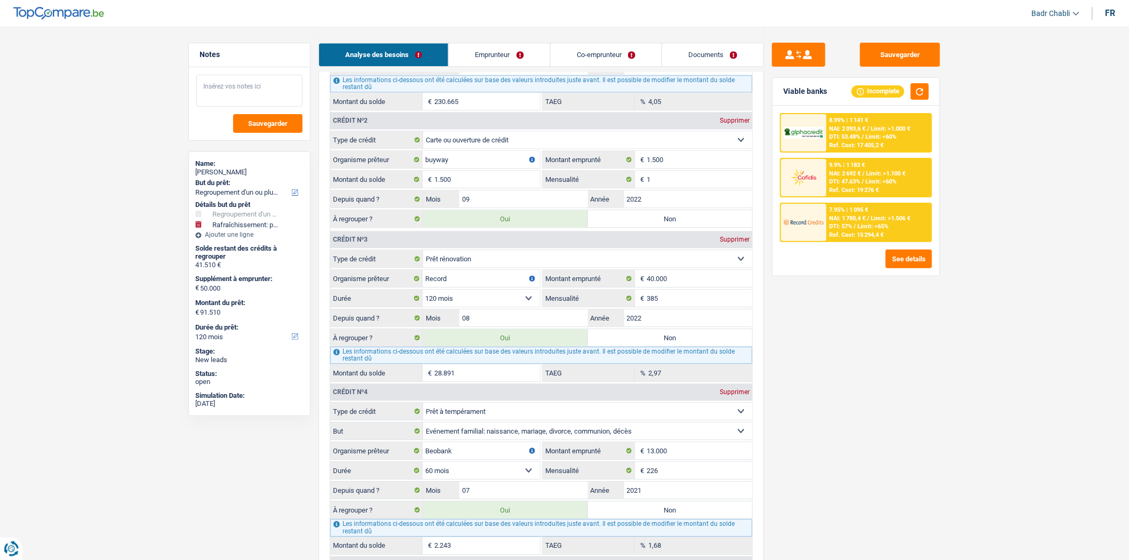
click at [243, 92] on textarea at bounding box center [249, 91] width 106 height 32
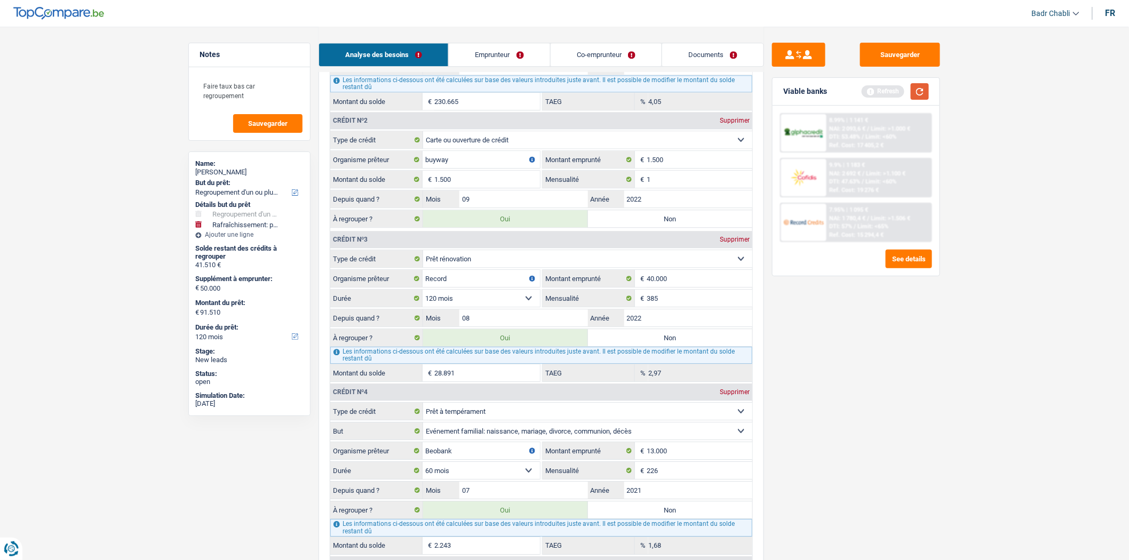
click at [925, 90] on button "button" at bounding box center [920, 91] width 18 height 17
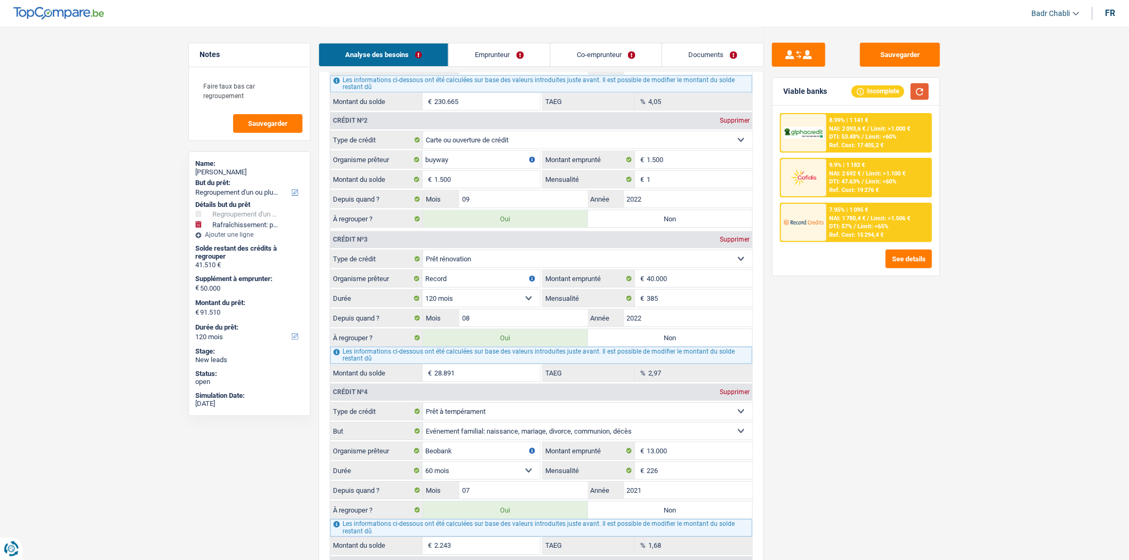
scroll to position [830, 0]
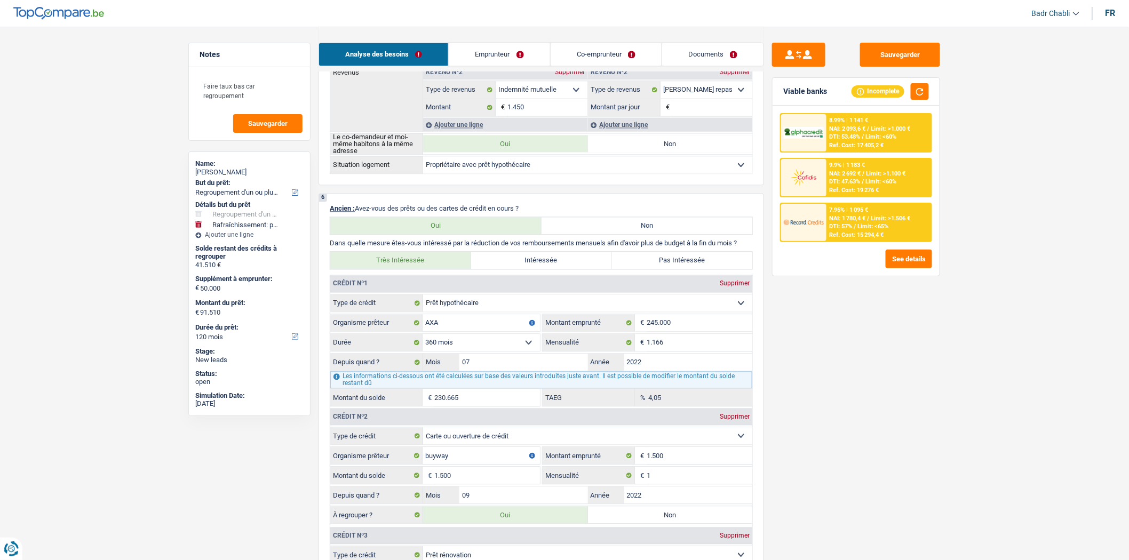
click at [880, 172] on span "Limit: >1.100 €" at bounding box center [886, 173] width 39 height 7
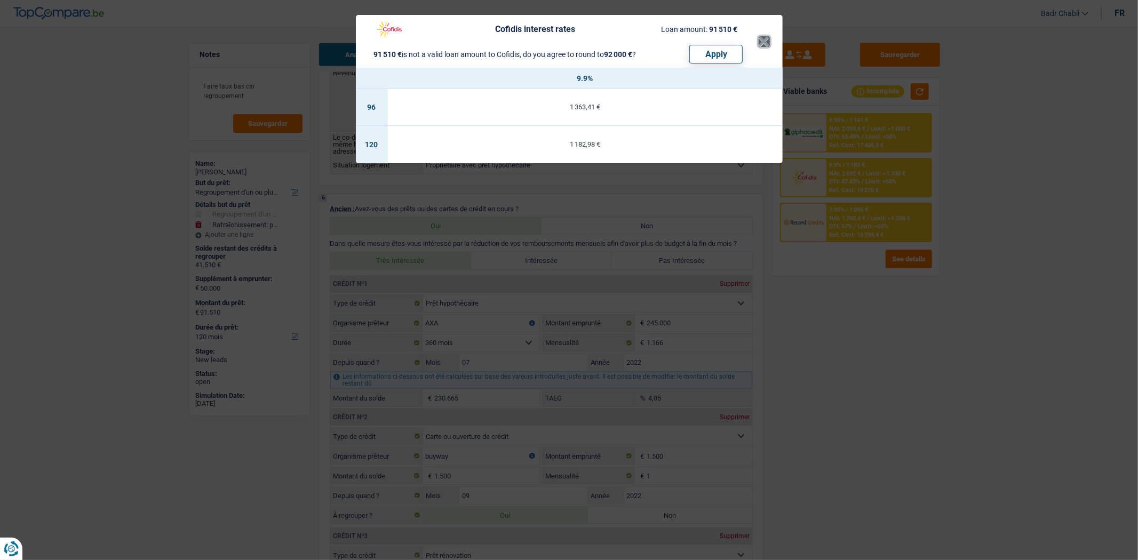
click at [761, 42] on button "×" at bounding box center [764, 41] width 11 height 11
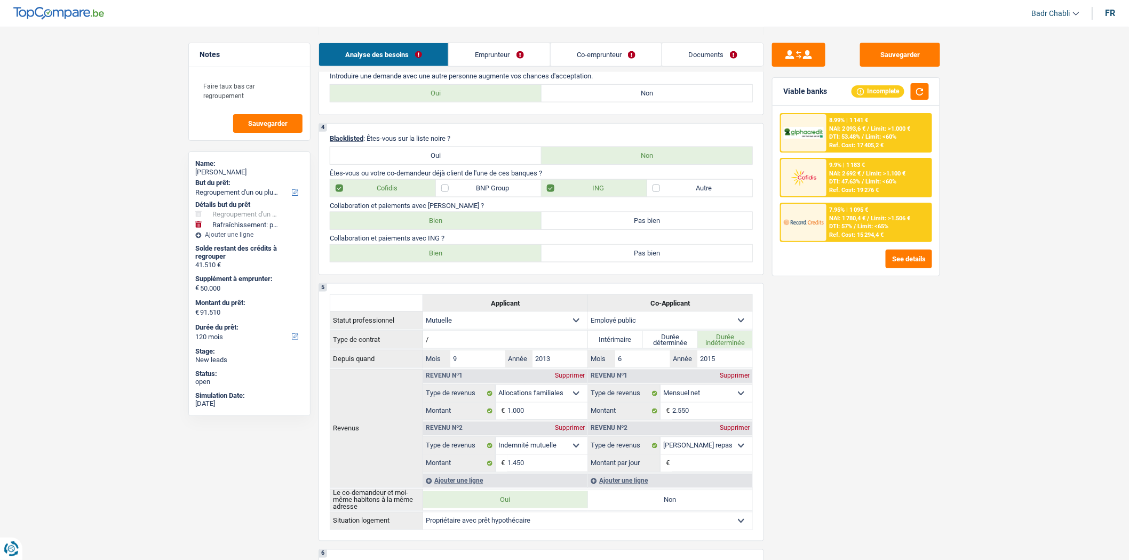
scroll to position [237, 0]
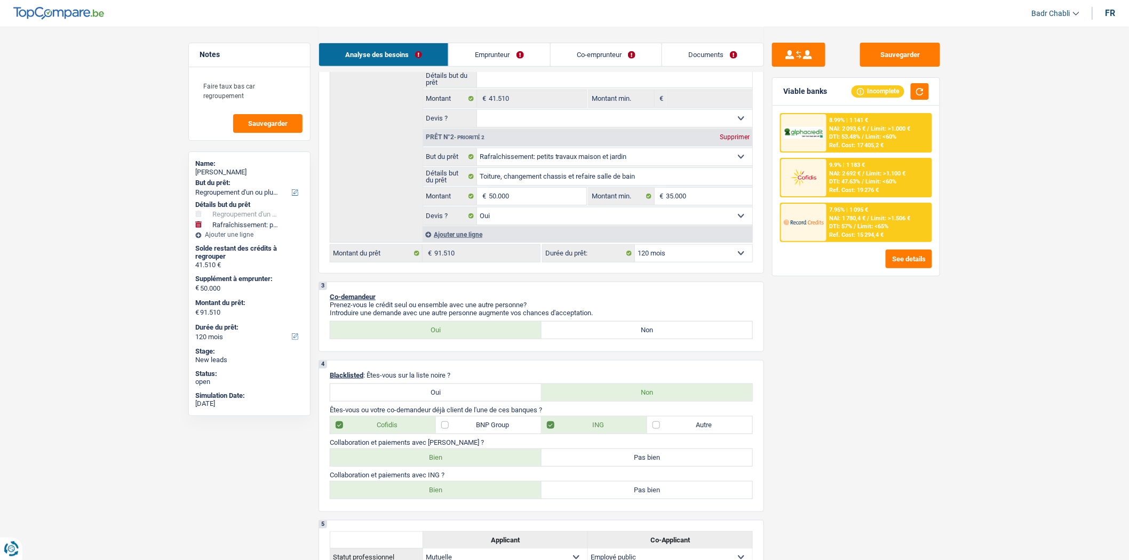
click at [703, 255] on select "12 mois 18 mois 24 mois 30 mois 36 mois 42 mois 48 mois 60 mois 72 mois 84 mois…" at bounding box center [693, 253] width 117 height 17
click at [635, 249] on select "12 mois 18 mois 24 mois 30 mois 36 mois 42 mois 48 mois 60 mois 72 mois 84 mois…" at bounding box center [693, 253] width 117 height 17
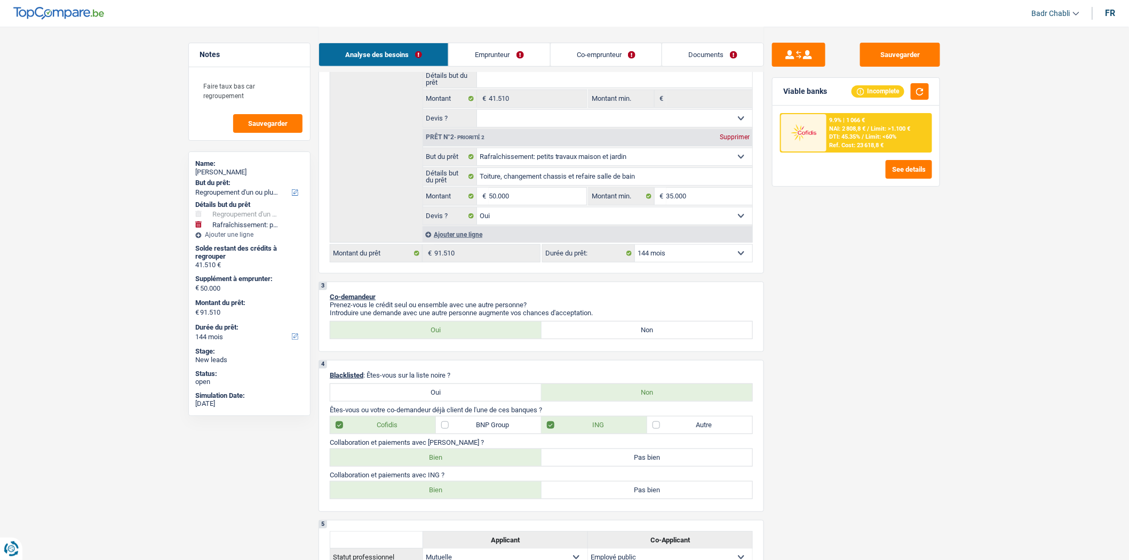
click at [889, 129] on span "Limit: >1.100 €" at bounding box center [890, 128] width 39 height 7
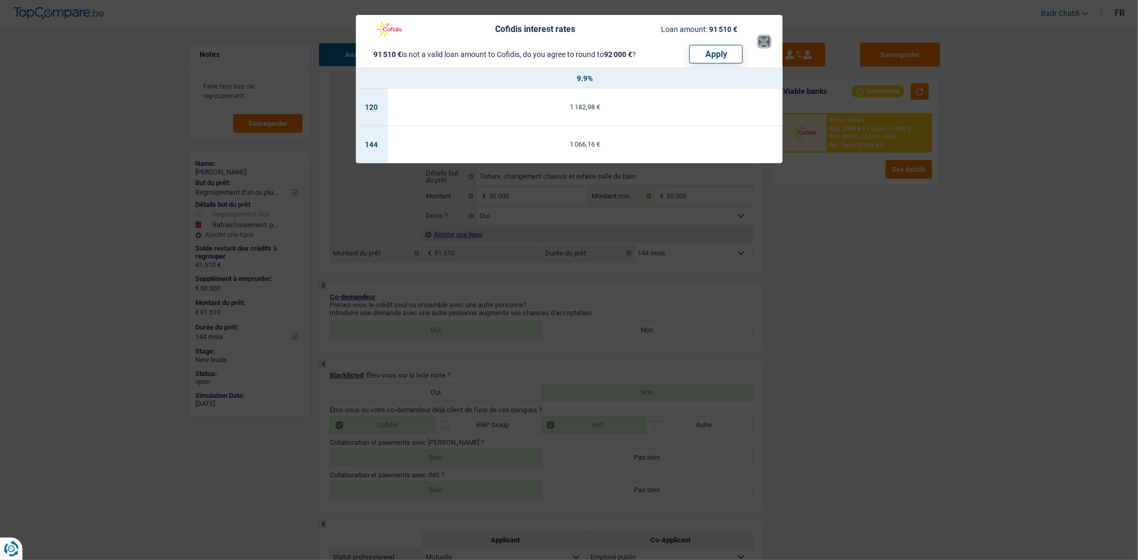
click at [769, 41] on button "×" at bounding box center [764, 41] width 11 height 11
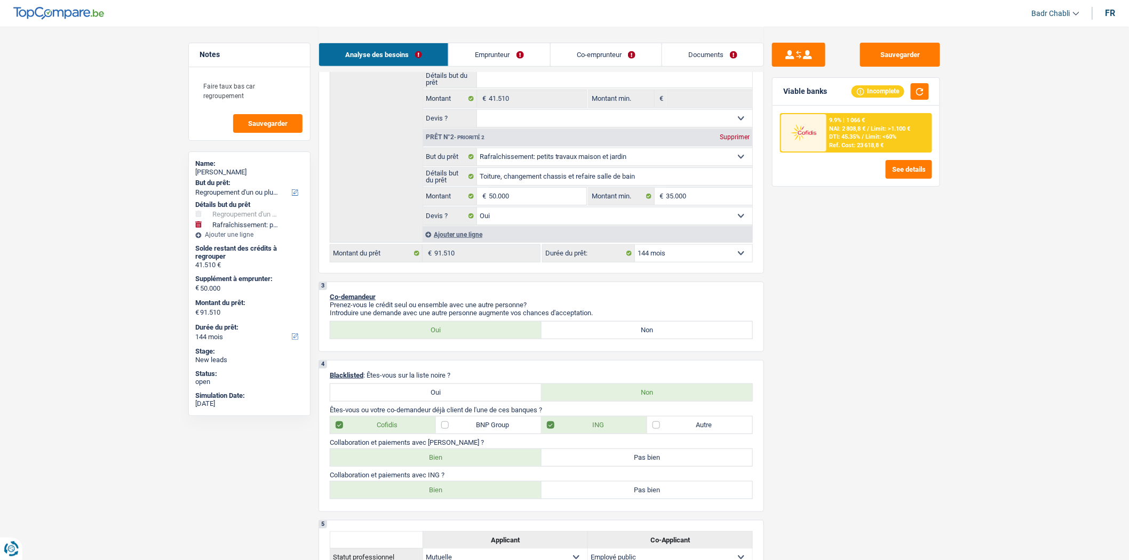
click at [697, 254] on select "12 mois 18 mois 24 mois 30 mois 36 mois 42 mois 48 mois 60 mois 72 mois 84 mois…" at bounding box center [693, 253] width 117 height 17
click at [635, 249] on select "12 mois 18 mois 24 mois 30 mois 36 mois 42 mois 48 mois 60 mois 72 mois 84 mois…" at bounding box center [693, 253] width 117 height 17
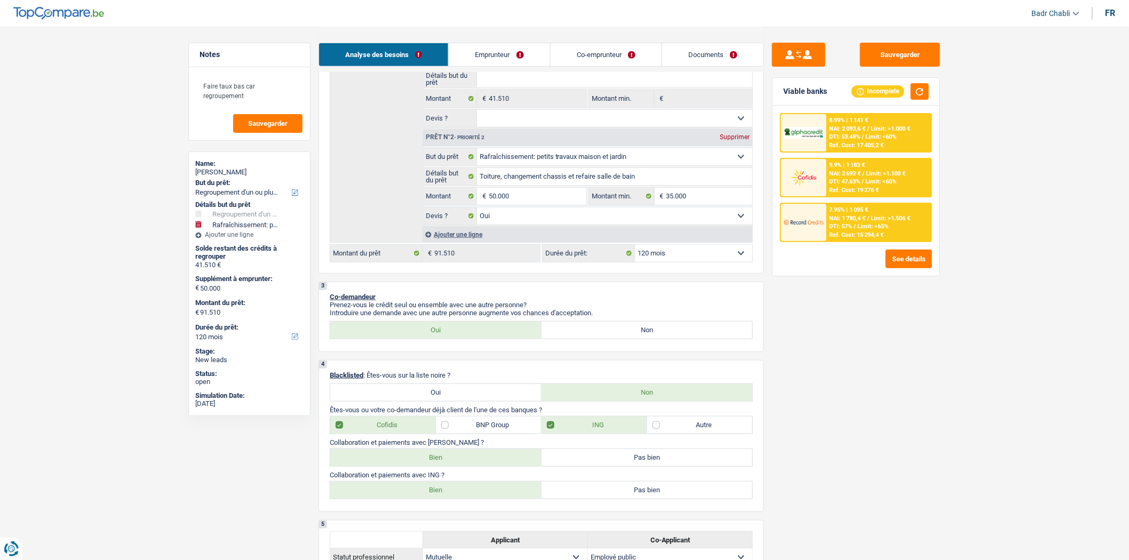
click at [875, 232] on div "Ref. Cost: 15 294,4 €" at bounding box center [857, 235] width 54 height 7
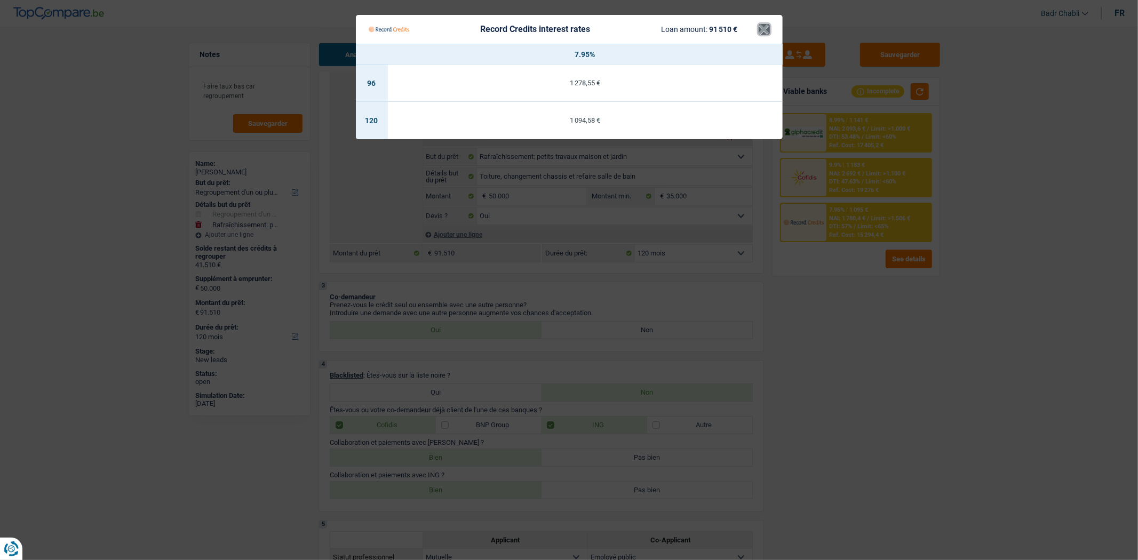
click at [765, 27] on button "×" at bounding box center [764, 29] width 11 height 11
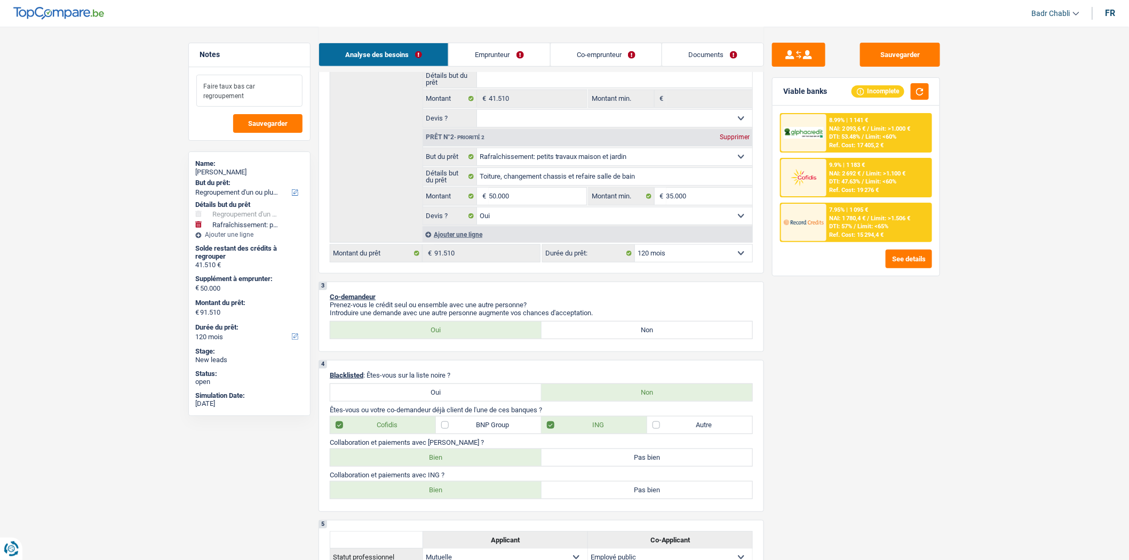
click at [299, 89] on textarea "Faire taux bas car regroupement" at bounding box center [249, 91] width 106 height 32
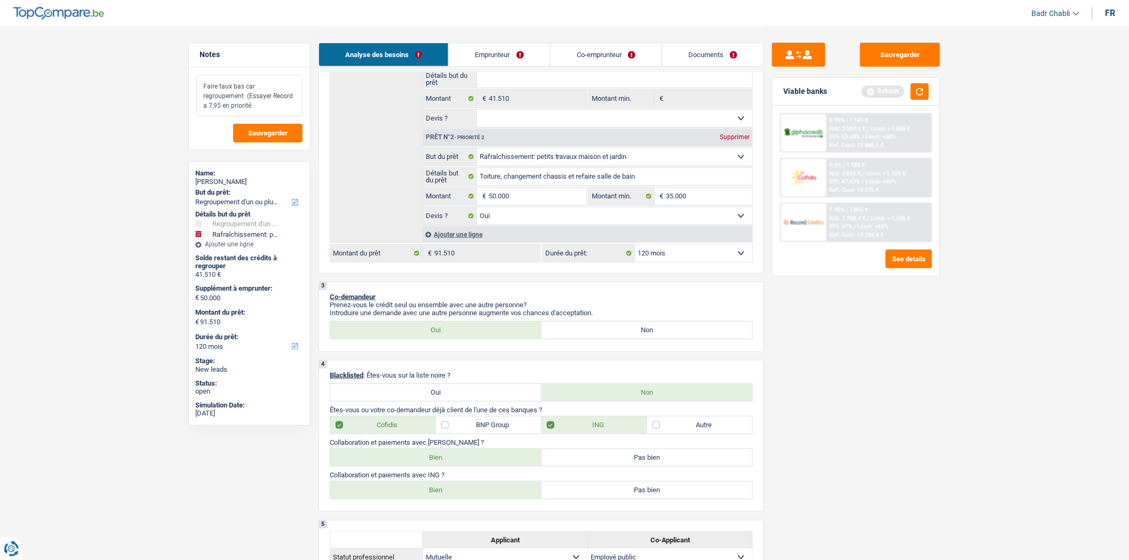
click at [267, 94] on textarea "Faire taux bas car regroupement (Essayer Record a 7,95 en priorité" at bounding box center [249, 96] width 106 height 42
click at [239, 108] on textarea "Faire taux bas car regroupement (Essayer Record a 7,95% en priorité" at bounding box center [249, 96] width 106 height 42
click at [281, 126] on button "Sauvegarder" at bounding box center [267, 133] width 69 height 19
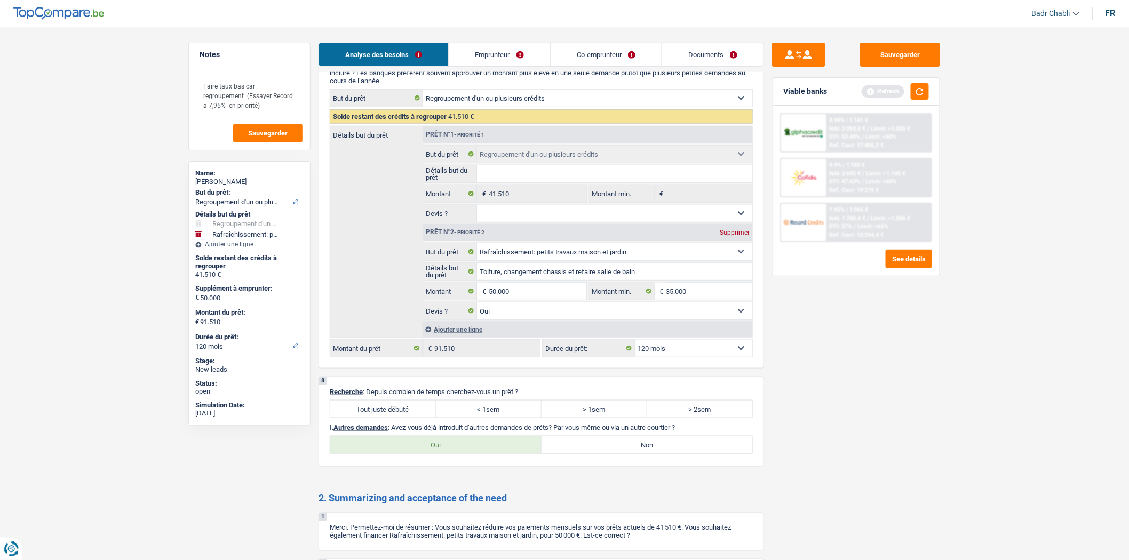
scroll to position [2198, 0]
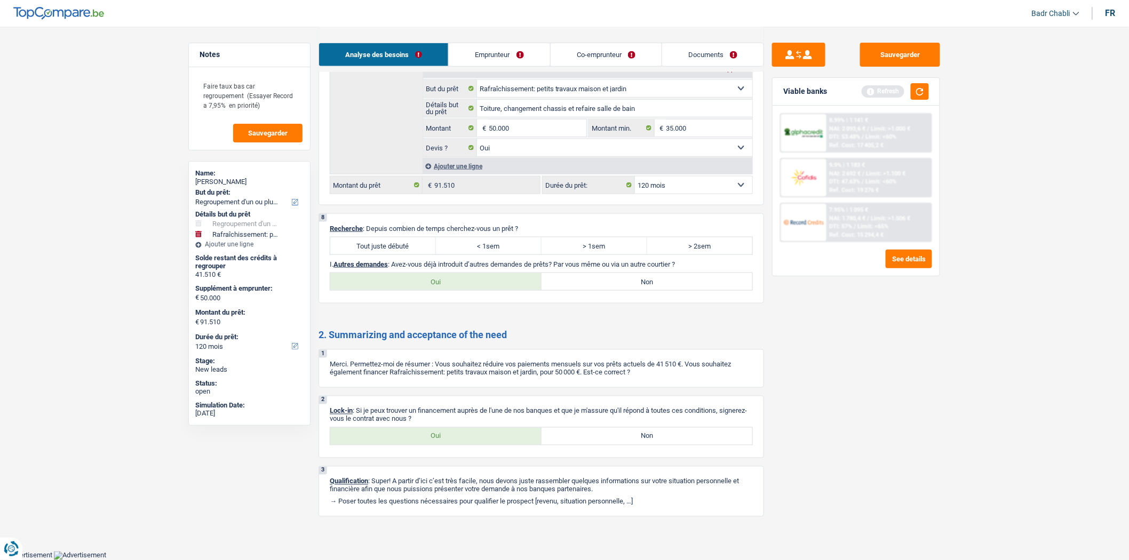
click at [403, 243] on label "Tout juste débuté" at bounding box center [383, 245] width 106 height 17
click at [403, 243] on input "Tout juste débuté" at bounding box center [383, 245] width 106 height 17
click at [639, 269] on div "8 Recherche : Depuis combien de temps cherchez-vous un prêt ? Tout juste débuté…" at bounding box center [542, 258] width 446 height 90
click at [639, 273] on label "Non" at bounding box center [647, 281] width 211 height 17
click at [639, 273] on input "Non" at bounding box center [647, 281] width 211 height 17
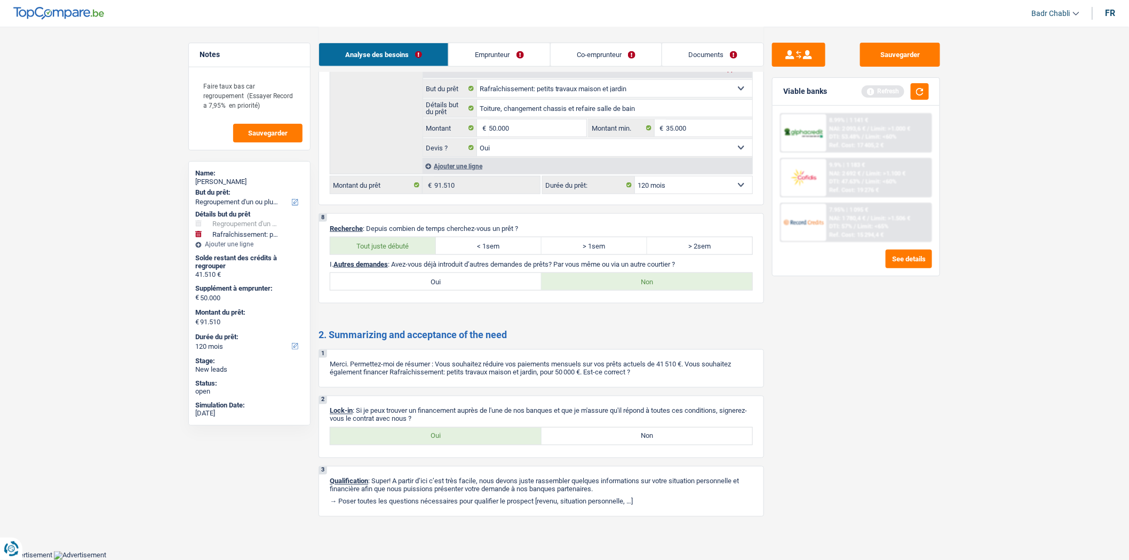
click at [461, 431] on label "Oui" at bounding box center [435, 436] width 211 height 17
click at [461, 431] on input "Oui" at bounding box center [435, 436] width 211 height 17
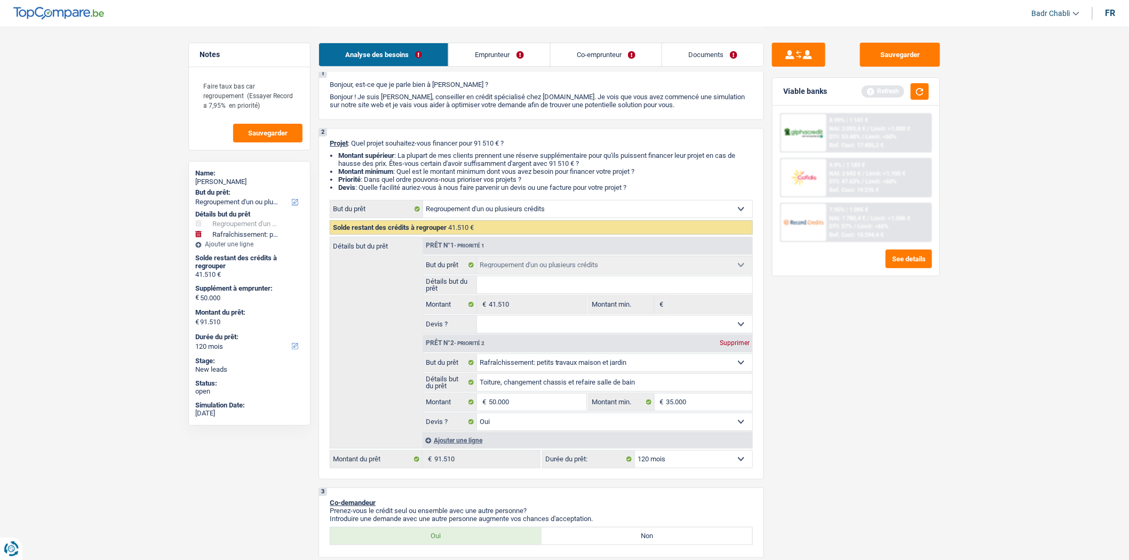
scroll to position [0, 0]
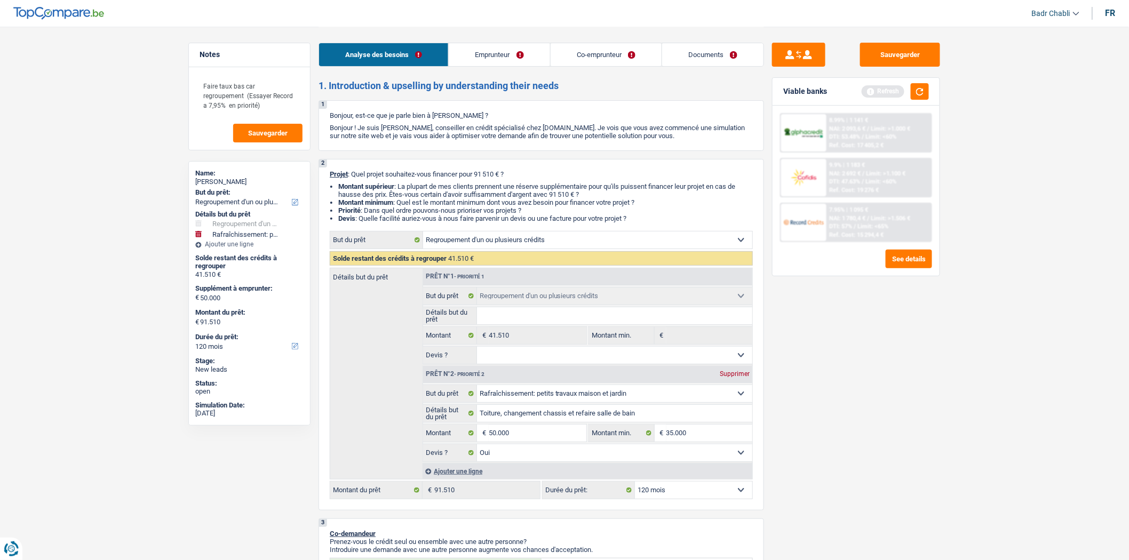
click at [470, 52] on link "Emprunteur" at bounding box center [499, 54] width 101 height 23
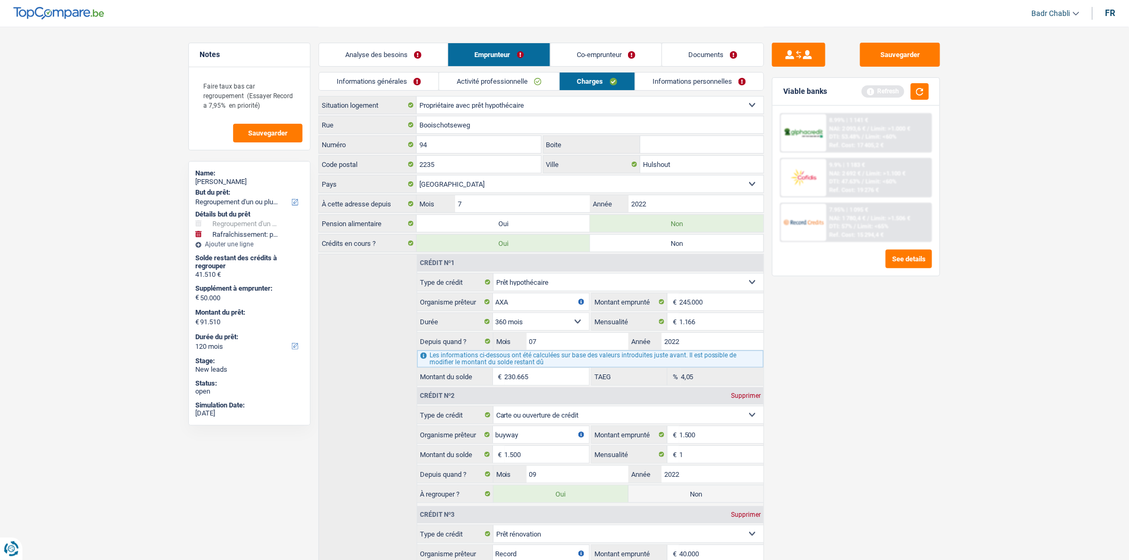
click at [387, 88] on link "Informations générales" at bounding box center [379, 82] width 120 height 18
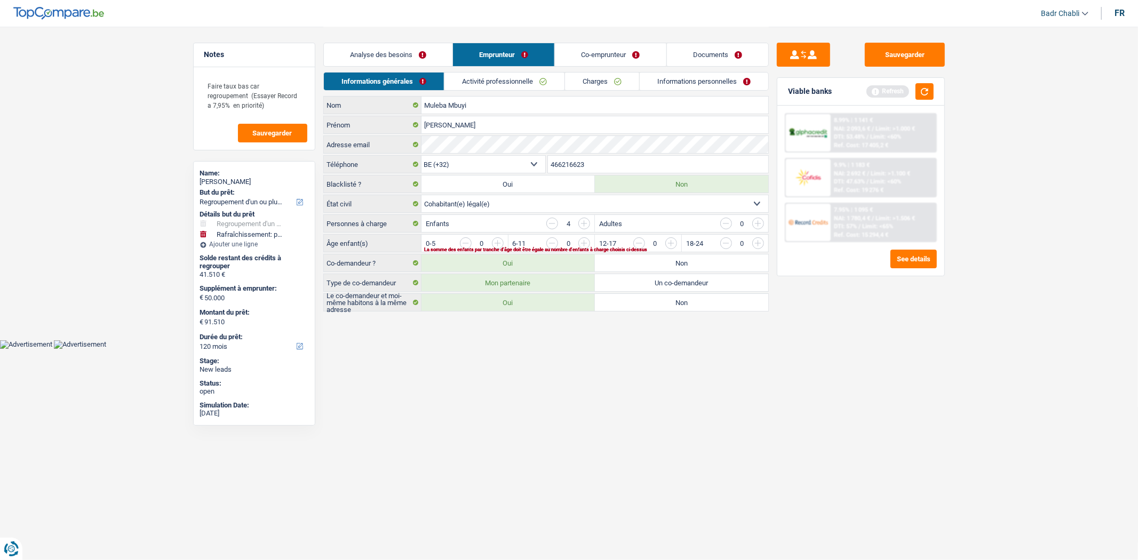
click at [537, 94] on div "Informations générales Activité professionnelle Charges Informations personnell…" at bounding box center [546, 84] width 446 height 24
click at [526, 77] on link "Activité professionnelle" at bounding box center [504, 82] width 120 height 18
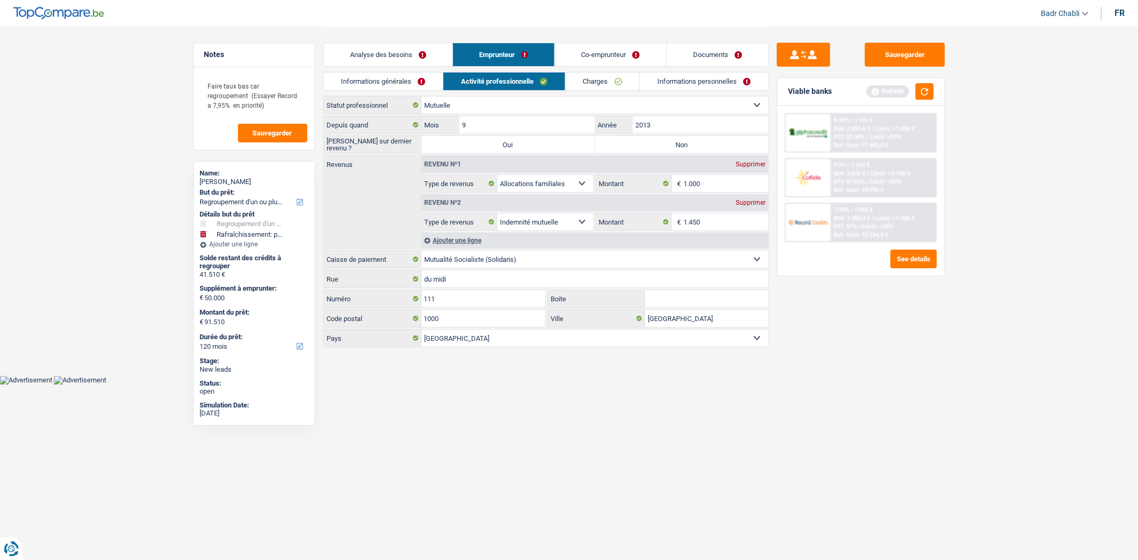
click at [619, 56] on link "Co-emprunteur" at bounding box center [610, 54] width 111 height 23
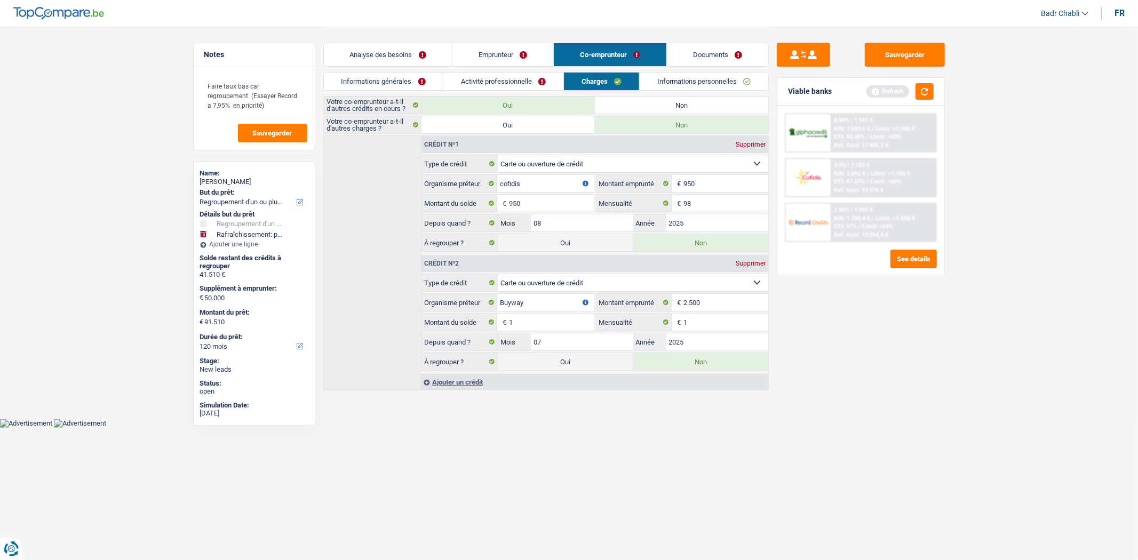
click at [501, 51] on link "Emprunteur" at bounding box center [502, 54] width 101 height 23
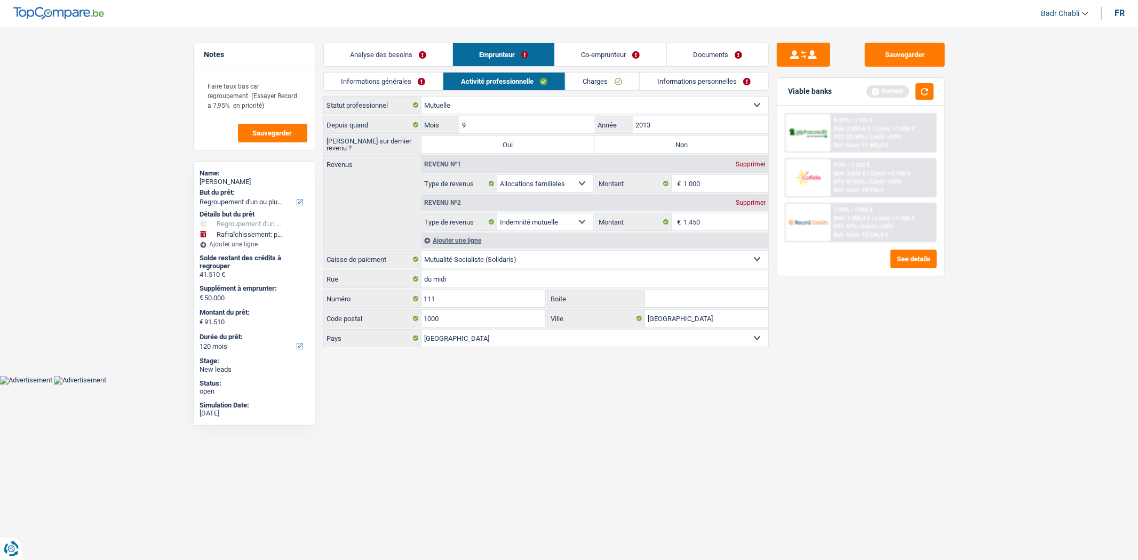
click at [617, 55] on link "Co-emprunteur" at bounding box center [610, 54] width 111 height 23
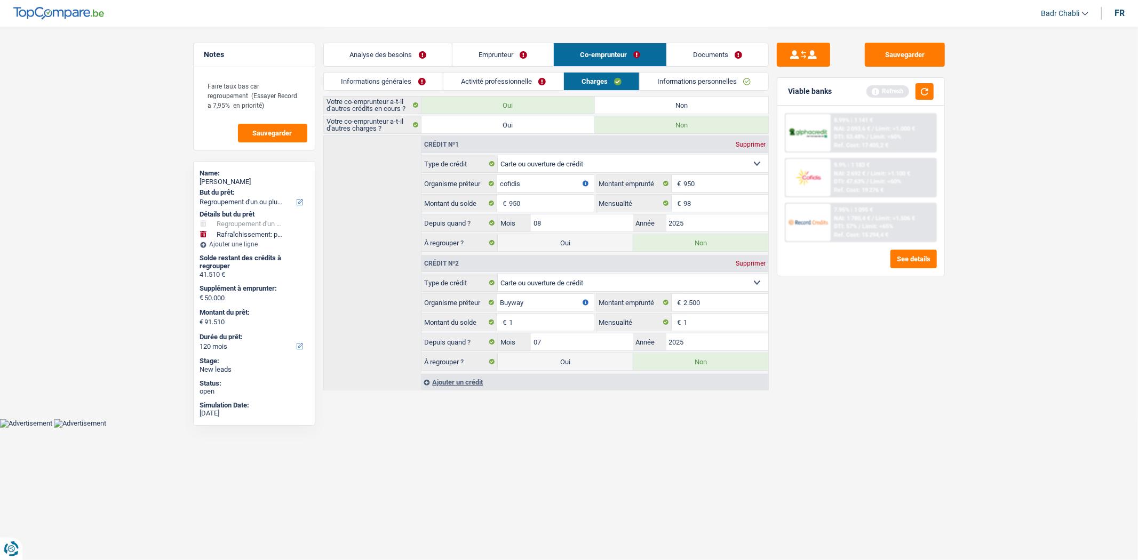
click at [480, 77] on link "Activité professionnelle" at bounding box center [503, 82] width 120 height 18
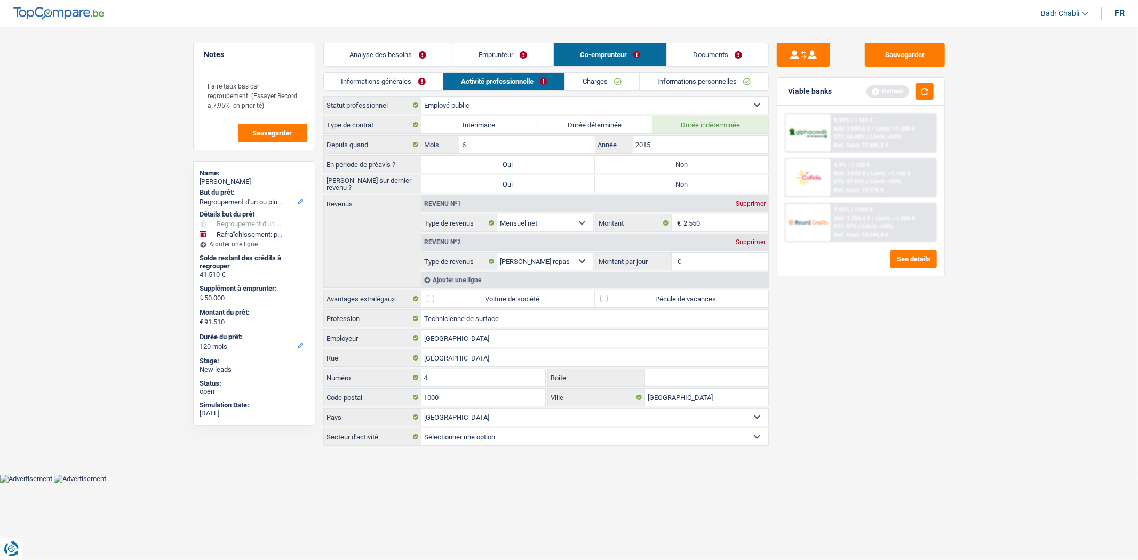
click at [703, 164] on label "Non" at bounding box center [681, 164] width 173 height 17
click at [703, 164] on input "Non" at bounding box center [681, 164] width 173 height 17
click at [704, 181] on label "Non" at bounding box center [681, 184] width 173 height 17
click at [704, 181] on input "Non" at bounding box center [681, 184] width 173 height 17
click at [915, 89] on div "Refresh" at bounding box center [900, 91] width 67 height 17
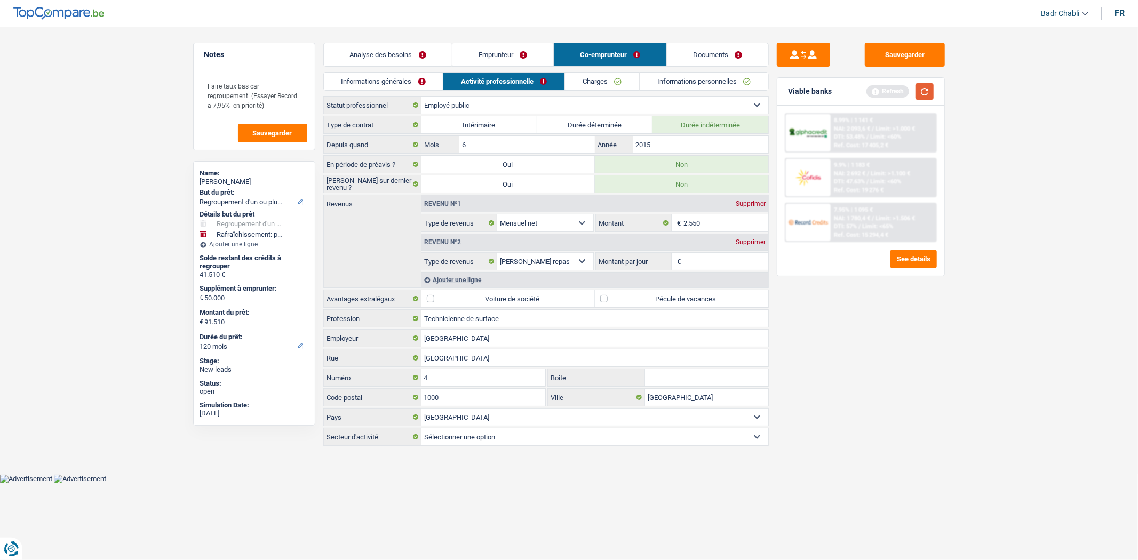
click at [925, 92] on button "button" at bounding box center [925, 91] width 18 height 17
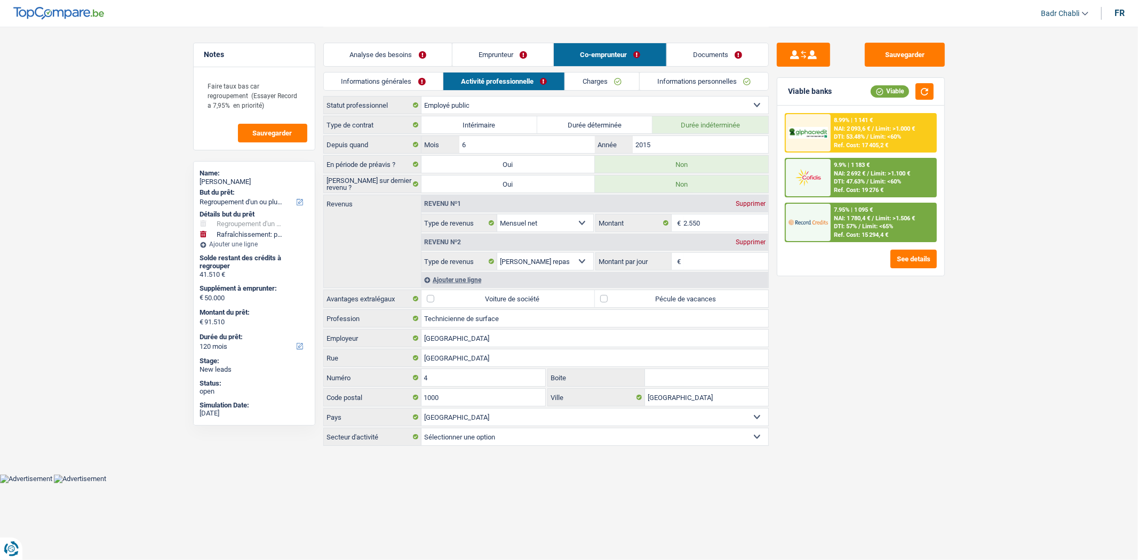
click at [476, 57] on link "Emprunteur" at bounding box center [502, 54] width 101 height 23
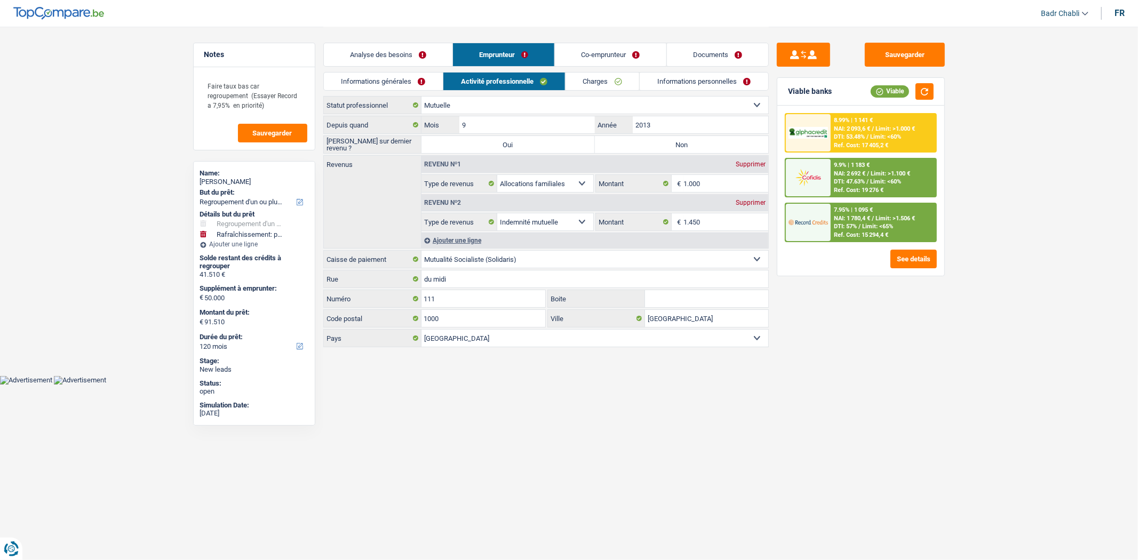
click at [363, 75] on link "Informations générales" at bounding box center [384, 82] width 120 height 18
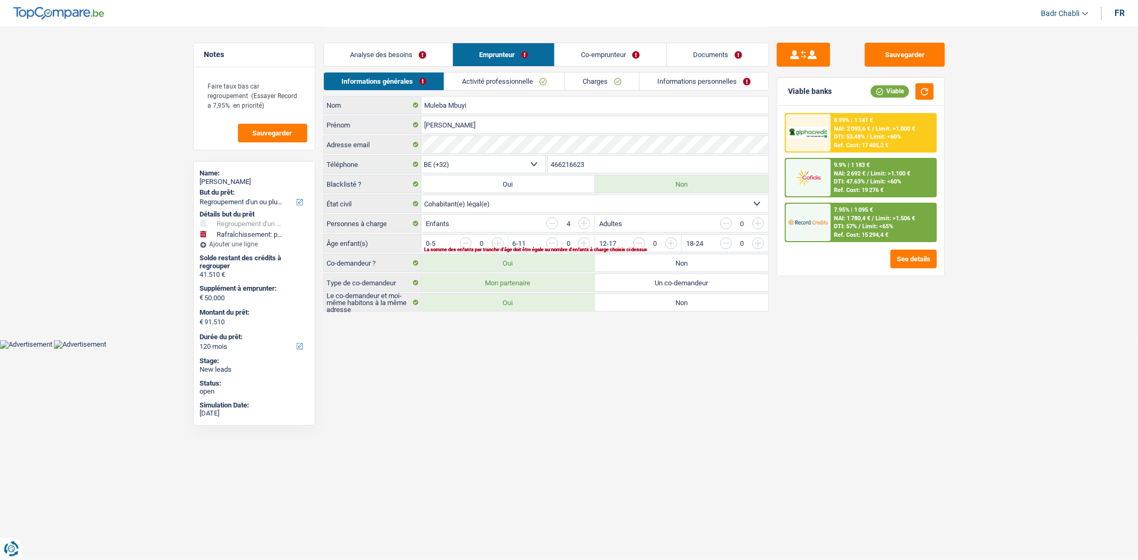
click at [410, 58] on link "Analyse des besoins" at bounding box center [388, 54] width 129 height 23
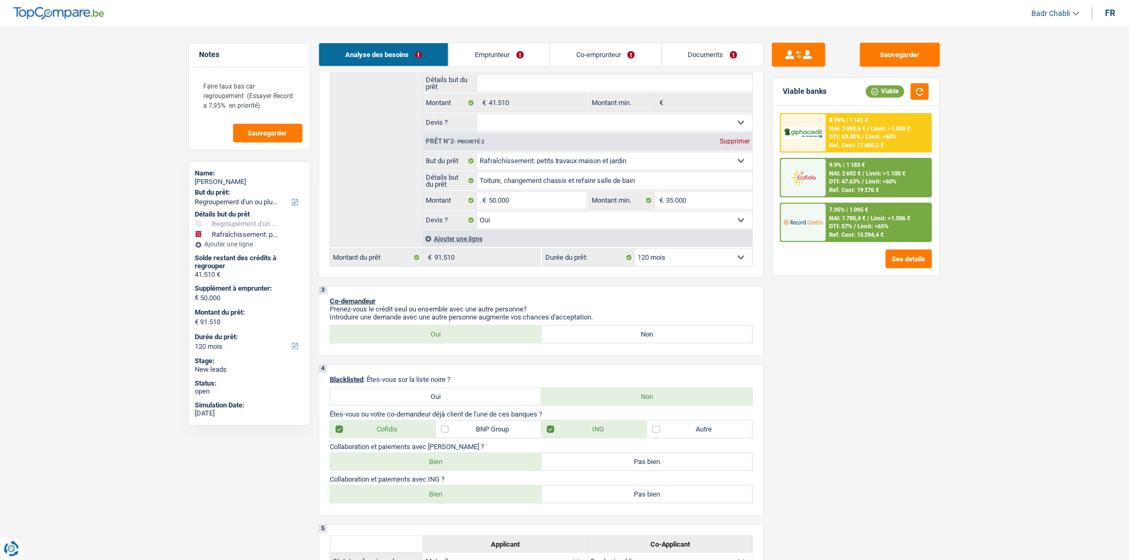
scroll to position [355, 0]
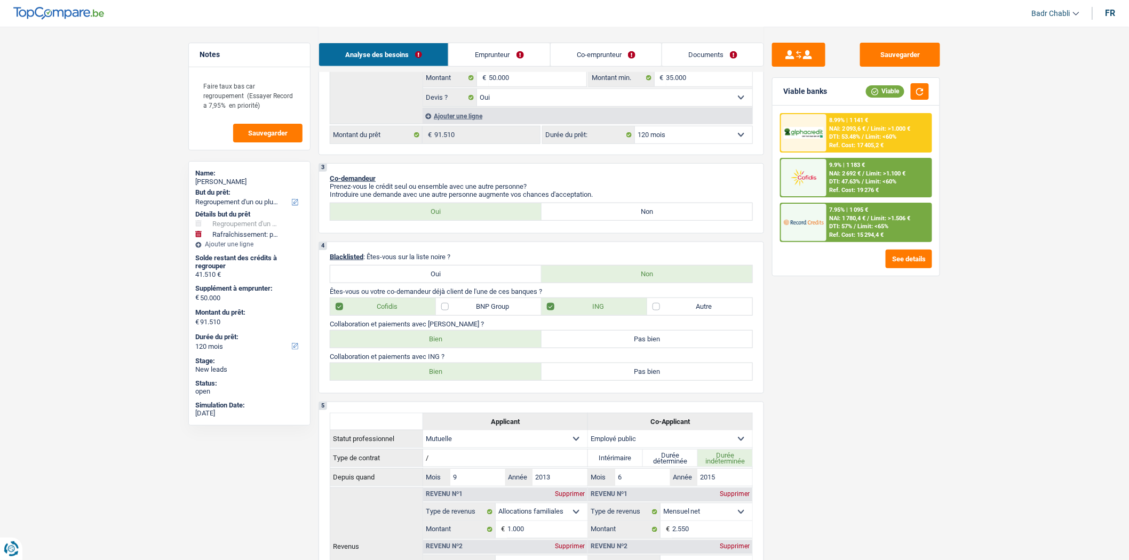
click at [446, 309] on label "BNP Group" at bounding box center [489, 306] width 106 height 17
click at [446, 309] on input "BNP Group" at bounding box center [489, 306] width 106 height 17
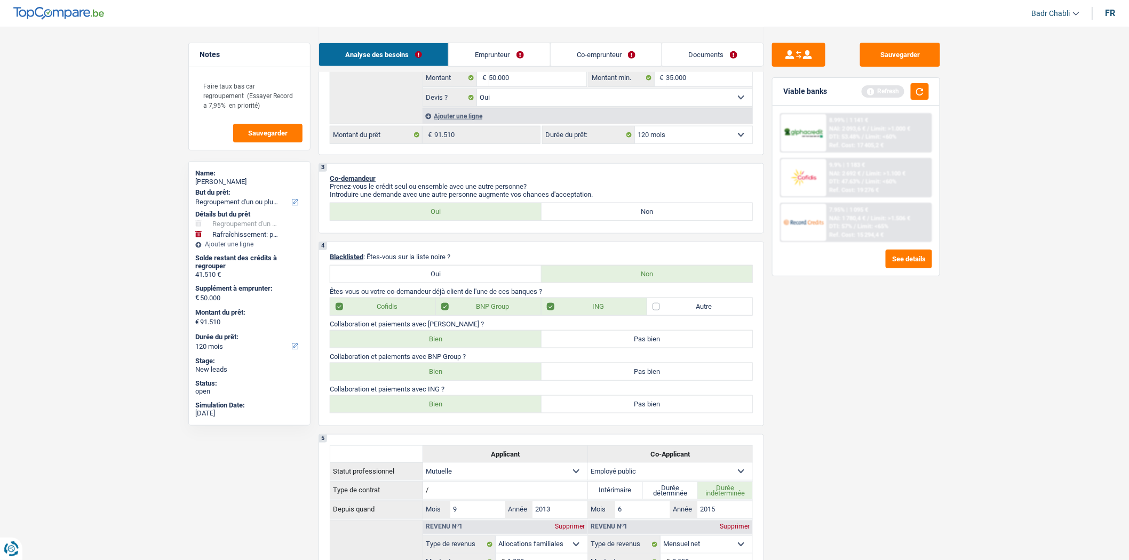
click at [456, 375] on label "Bien" at bounding box center [435, 371] width 211 height 17
click at [456, 375] on input "Bien" at bounding box center [435, 371] width 211 height 17
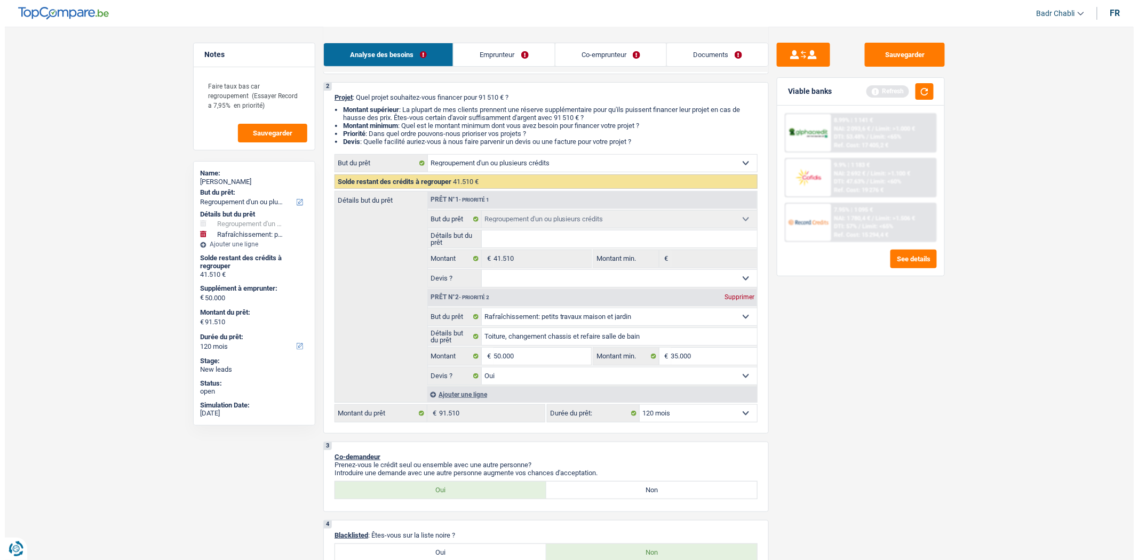
scroll to position [0, 0]
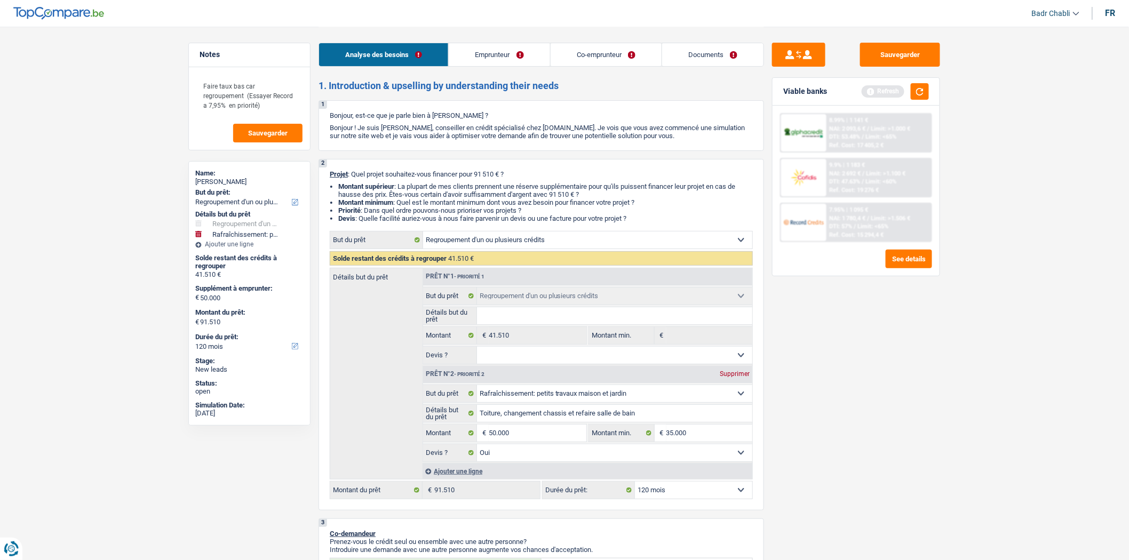
click at [488, 43] on link "Emprunteur" at bounding box center [499, 54] width 101 height 23
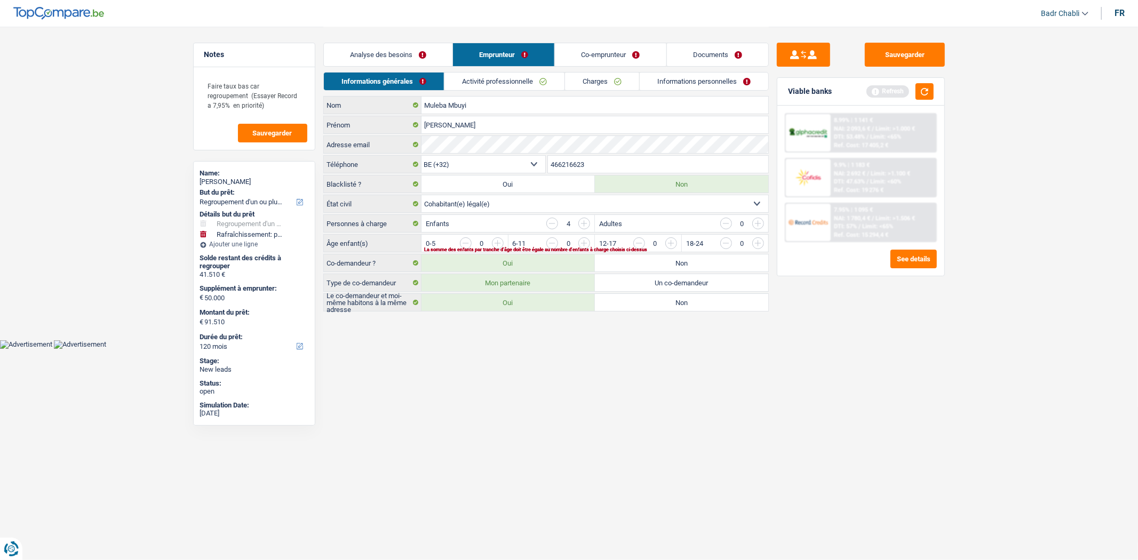
click at [754, 242] on input "button" at bounding box center [974, 245] width 444 height 17
click at [494, 242] on input "button" at bounding box center [714, 245] width 444 height 17
click at [584, 241] on input "button" at bounding box center [800, 245] width 444 height 17
click at [512, 81] on link "Activité professionnelle" at bounding box center [504, 82] width 120 height 18
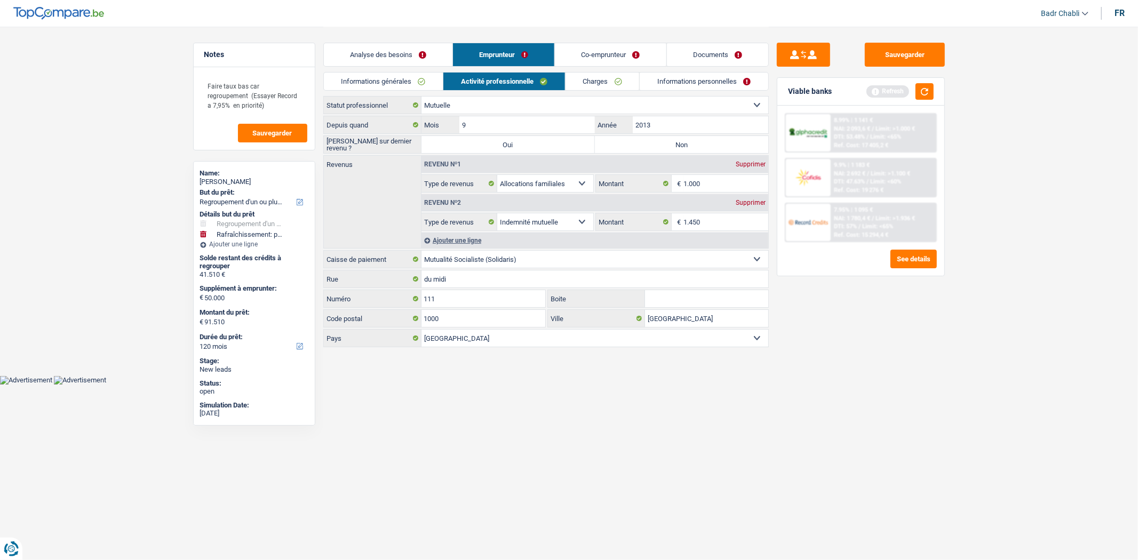
click at [638, 139] on label "Non" at bounding box center [681, 144] width 173 height 17
click at [638, 139] on input "Non" at bounding box center [681, 144] width 173 height 17
click at [611, 54] on link "Co-emprunteur" at bounding box center [610, 54] width 111 height 23
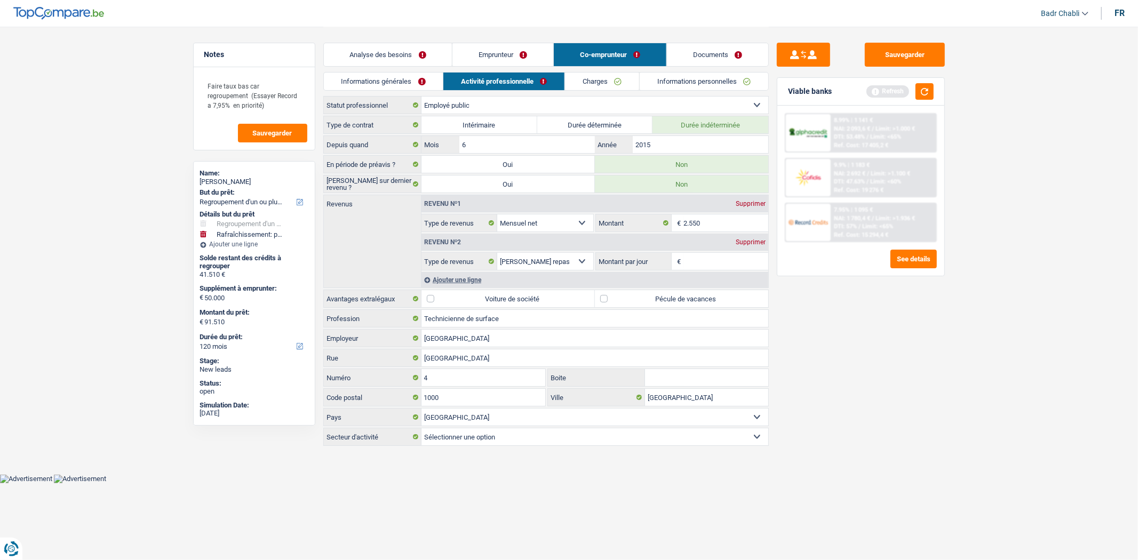
click at [425, 72] on li "Informations générales" at bounding box center [383, 81] width 120 height 19
click at [420, 75] on link "Informations générales" at bounding box center [384, 82] width 120 height 18
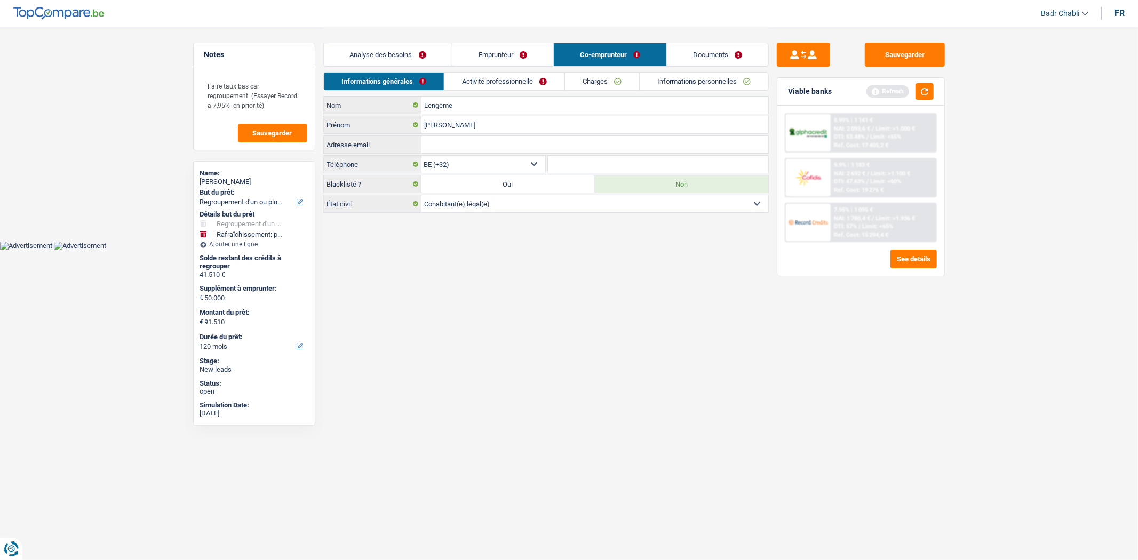
click at [502, 76] on link "Activité professionnelle" at bounding box center [504, 82] width 120 height 18
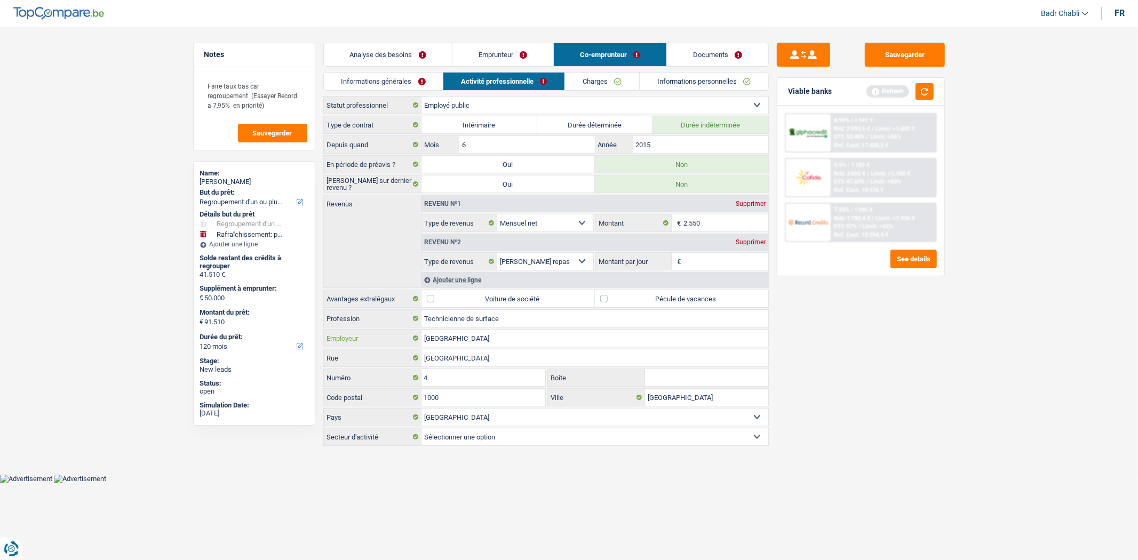
click at [467, 337] on input "[GEOGRAPHIC_DATA]" at bounding box center [595, 338] width 347 height 17
drag, startPoint x: 467, startPoint y: 337, endPoint x: 454, endPoint y: 337, distance: 13.3
click at [467, 337] on input "[GEOGRAPHIC_DATA]" at bounding box center [595, 338] width 347 height 17
click at [606, 303] on label "Pécule de vacances" at bounding box center [681, 298] width 173 height 17
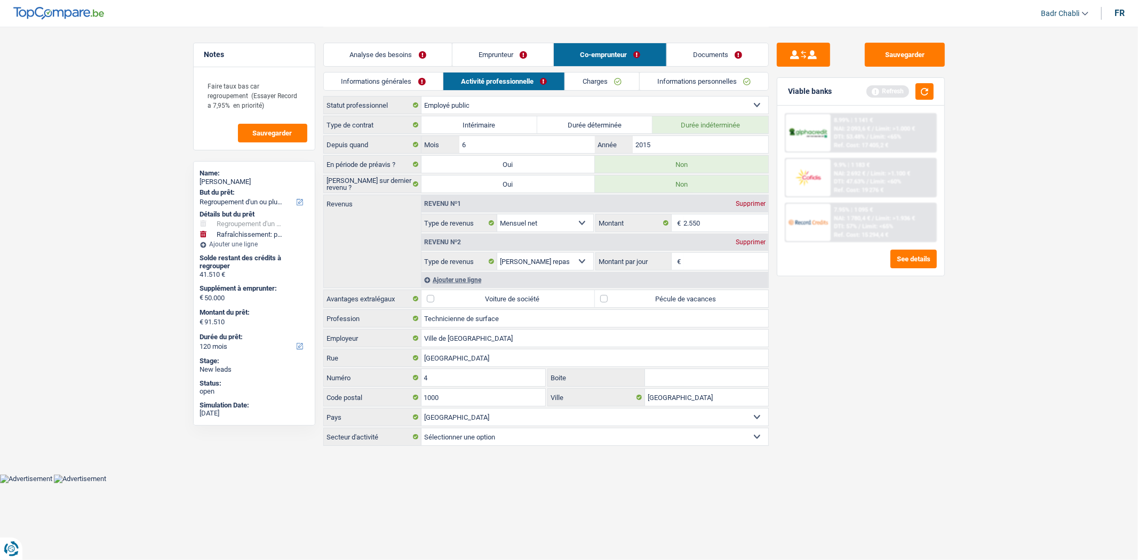
click at [606, 303] on input "Pécule de vacances" at bounding box center [681, 298] width 173 height 17
click at [713, 269] on input "Montant par jour" at bounding box center [726, 261] width 85 height 17
click at [921, 294] on div "Sauvegarder Viable banks Refresh 8.99% | 1 141 € NAI: 2 093,6 € / Limit: >1.000…" at bounding box center [861, 293] width 184 height 501
click at [589, 72] on li "Charges" at bounding box center [602, 81] width 75 height 19
click at [589, 75] on link "Charges" at bounding box center [603, 82] width 74 height 18
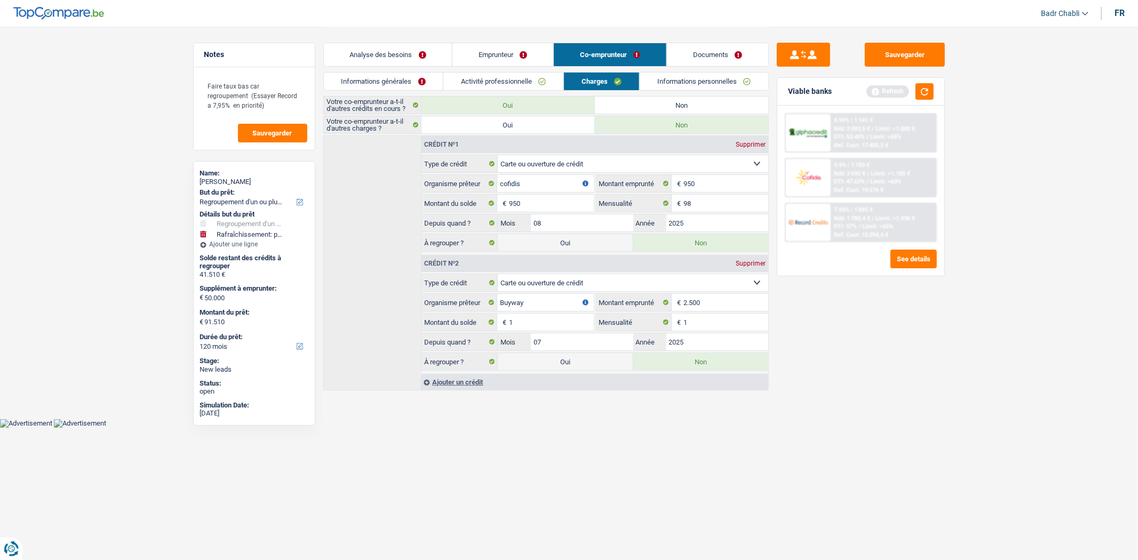
click at [523, 54] on link "Emprunteur" at bounding box center [502, 54] width 101 height 23
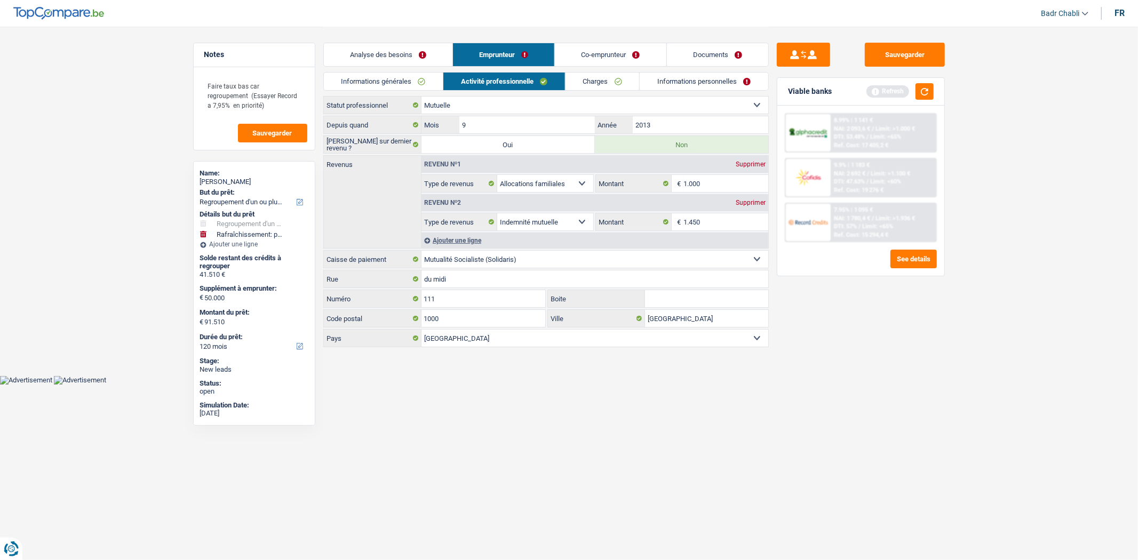
click at [609, 75] on link "Charges" at bounding box center [603, 82] width 74 height 18
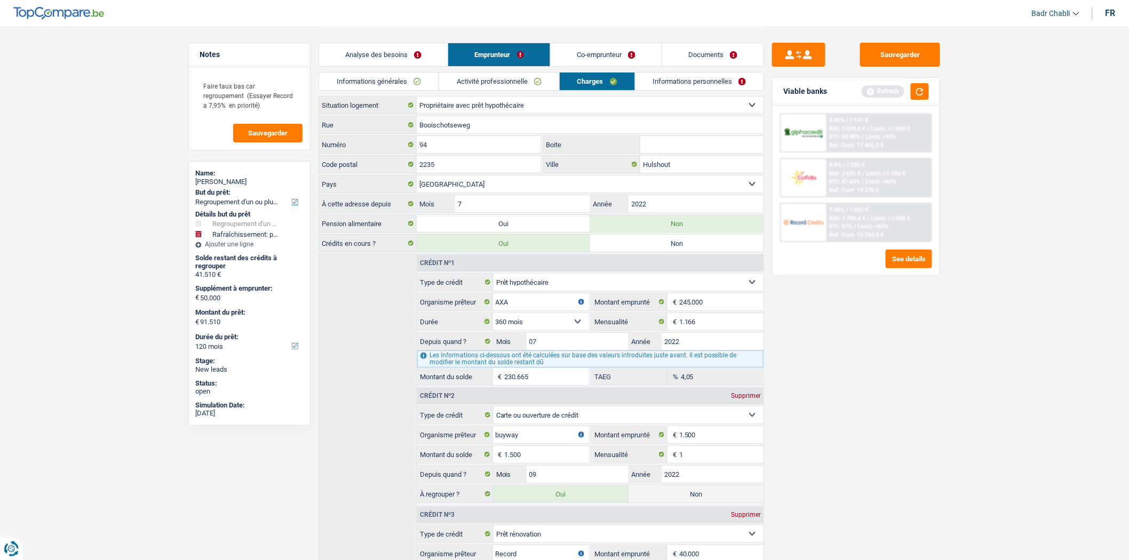
click at [679, 78] on link "Informations personnelles" at bounding box center [700, 82] width 129 height 18
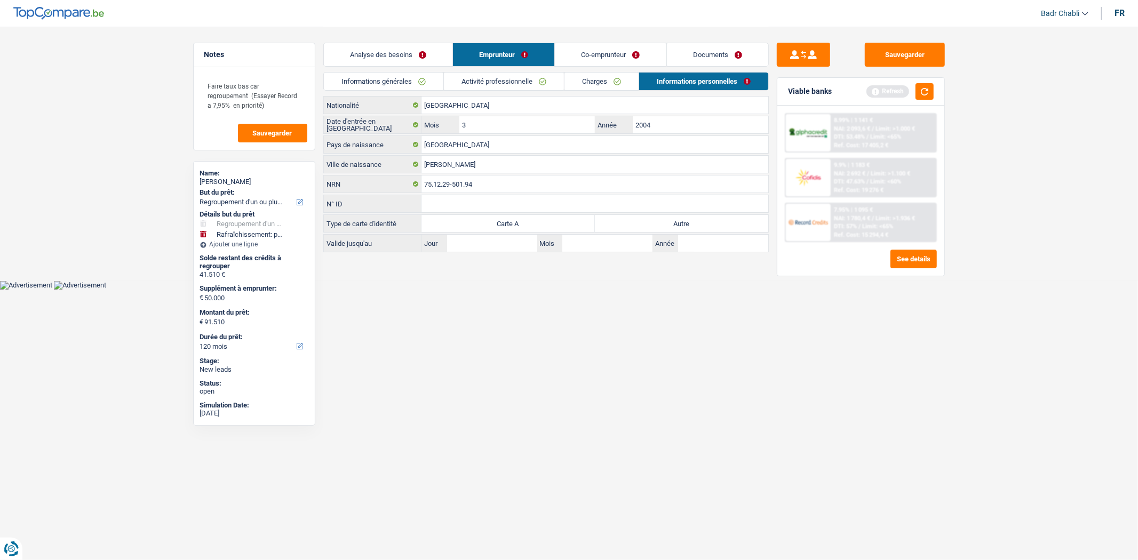
click at [687, 217] on label "Autre" at bounding box center [681, 223] width 173 height 17
click at [687, 217] on input "Autre" at bounding box center [681, 223] width 173 height 17
click at [609, 49] on link "Co-emprunteur" at bounding box center [610, 54] width 111 height 23
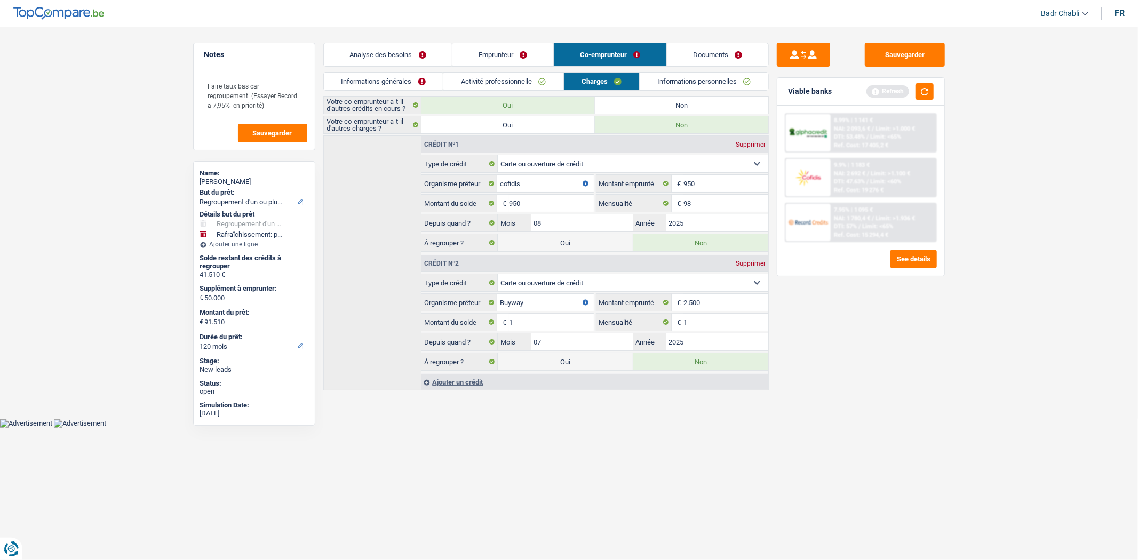
click at [678, 66] on link "Documents" at bounding box center [717, 54] width 101 height 23
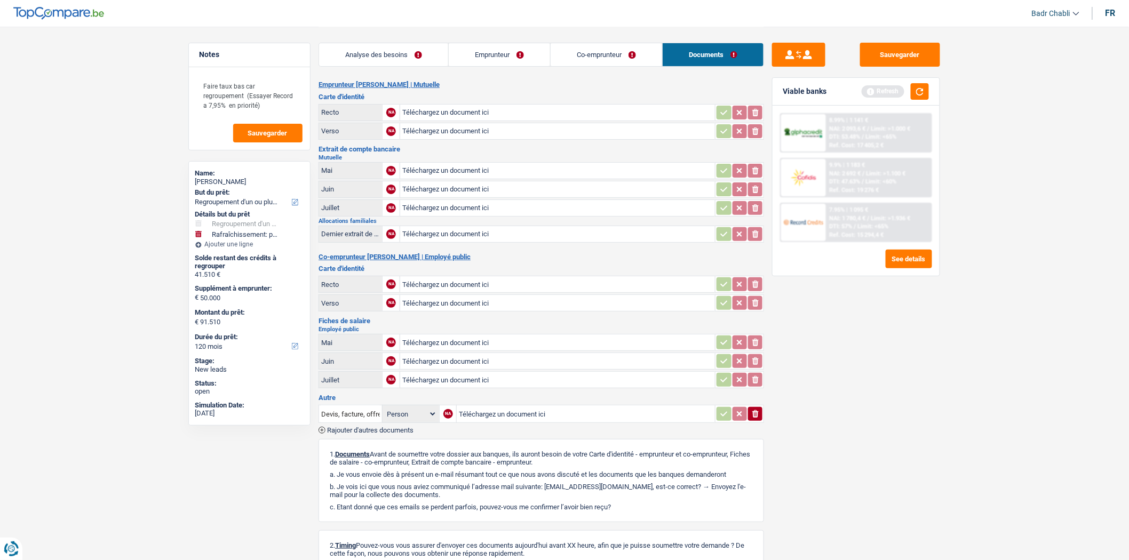
click at [592, 39] on div "Analyse des besoins Emprunteur Co-emprunteur Documents" at bounding box center [542, 49] width 446 height 45
click at [607, 60] on link "Co-emprunteur" at bounding box center [607, 54] width 112 height 23
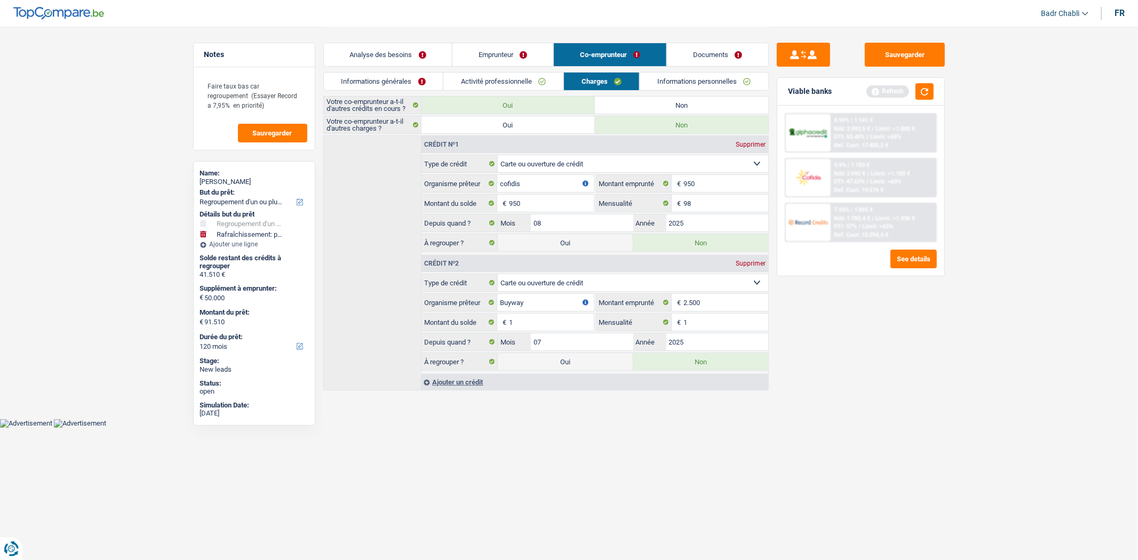
click at [674, 82] on link "Informations personnelles" at bounding box center [704, 82] width 129 height 18
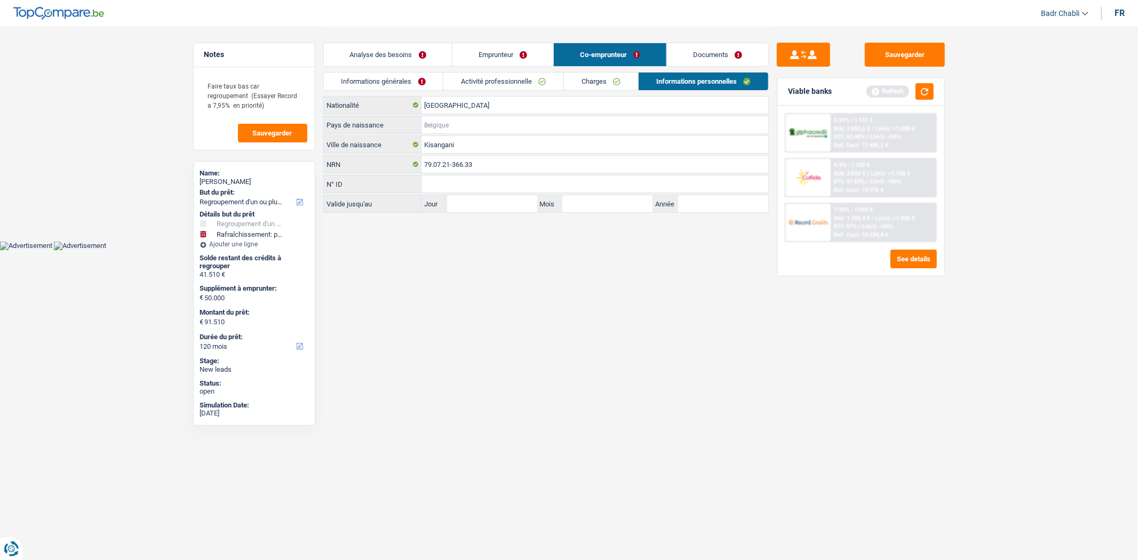
click at [460, 122] on input "Pays de naissance" at bounding box center [595, 124] width 347 height 17
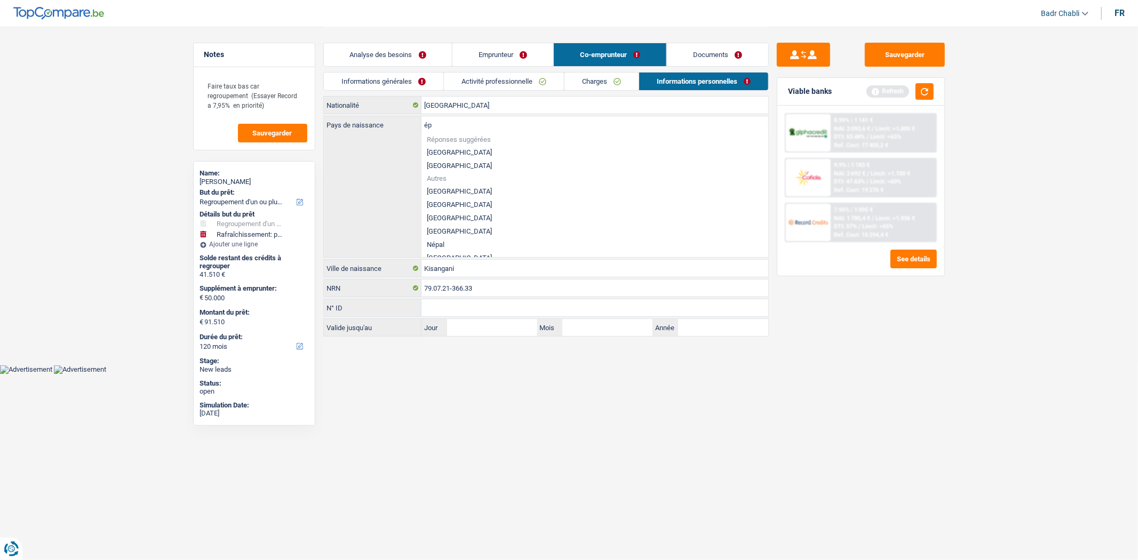
click at [498, 214] on li "[GEOGRAPHIC_DATA]" at bounding box center [595, 217] width 347 height 13
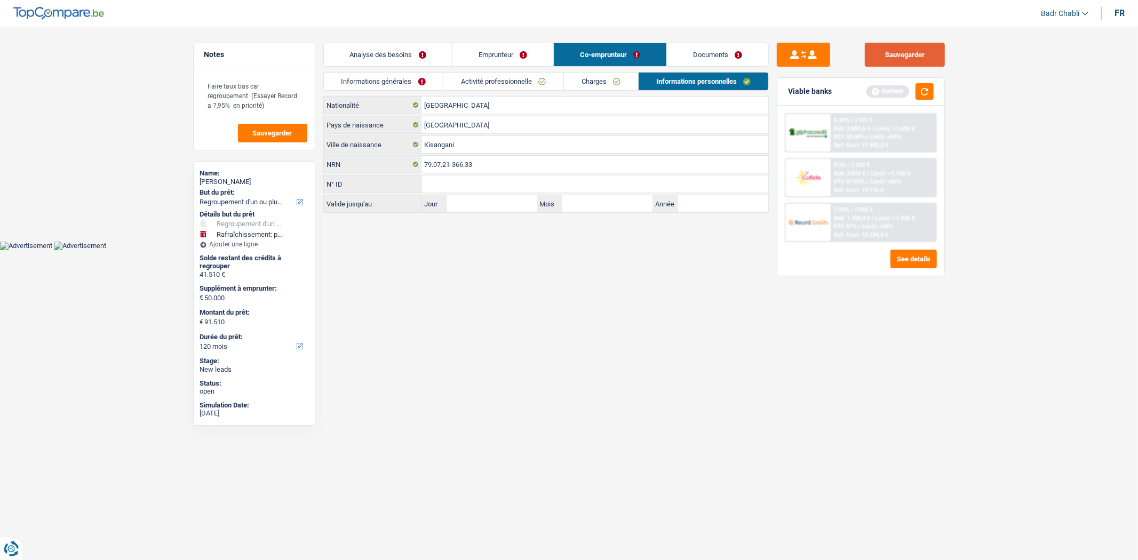
click at [904, 59] on button "Sauvegarder" at bounding box center [905, 55] width 80 height 24
click at [721, 55] on link "Documents" at bounding box center [717, 54] width 101 height 23
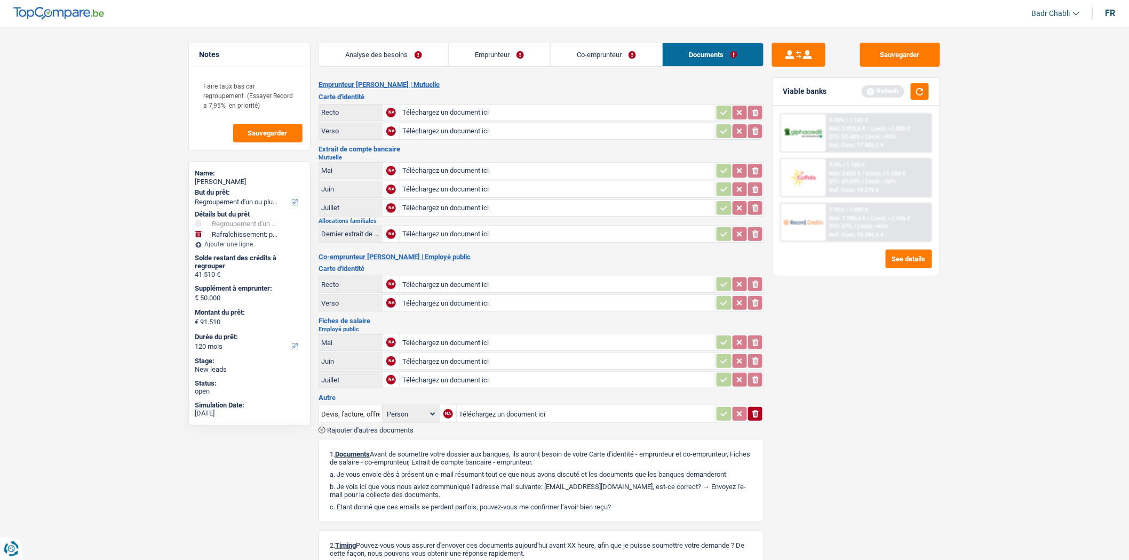
click at [623, 55] on link "Co-emprunteur" at bounding box center [607, 54] width 112 height 23
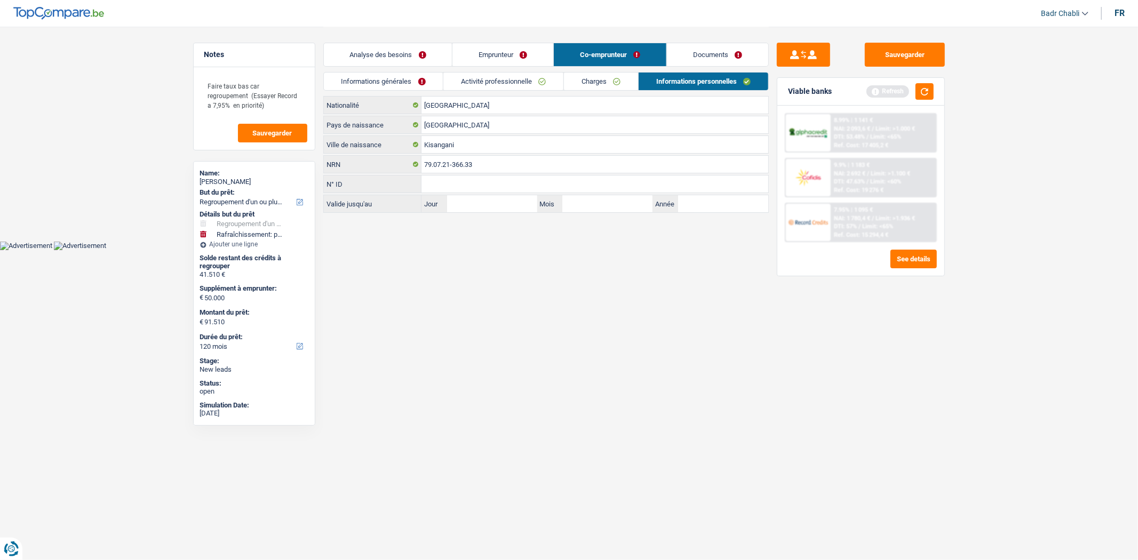
click at [514, 59] on link "Emprunteur" at bounding box center [502, 54] width 101 height 23
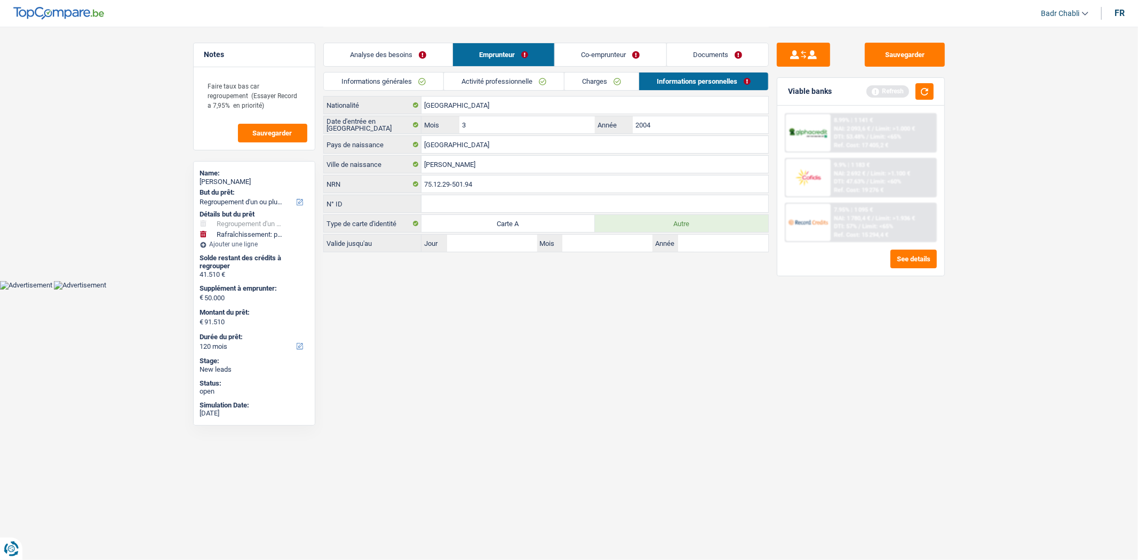
click at [514, 74] on link "Activité professionnelle" at bounding box center [504, 82] width 120 height 18
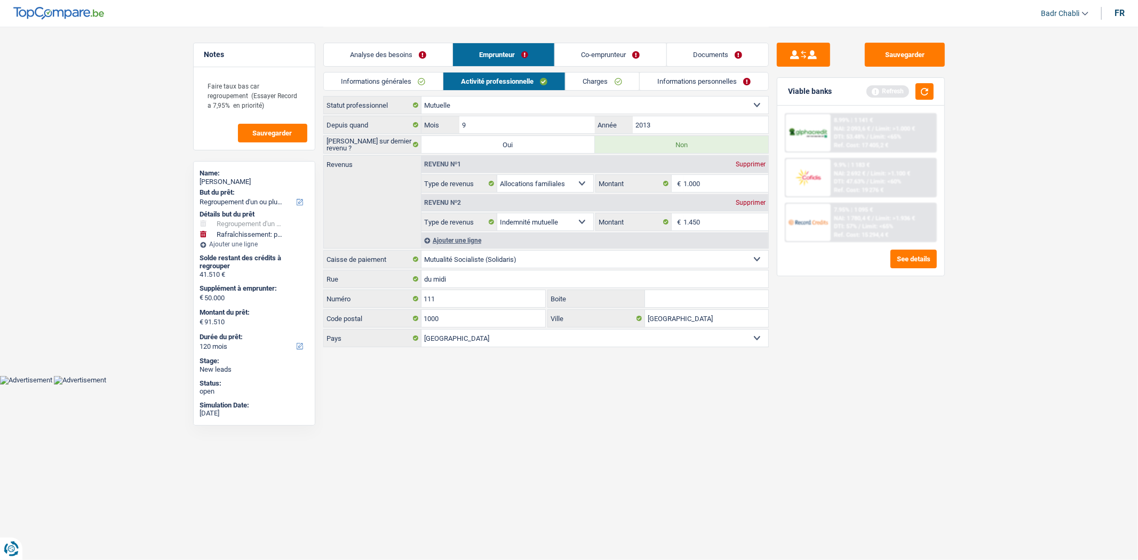
click at [623, 50] on link "Co-emprunteur" at bounding box center [610, 54] width 111 height 23
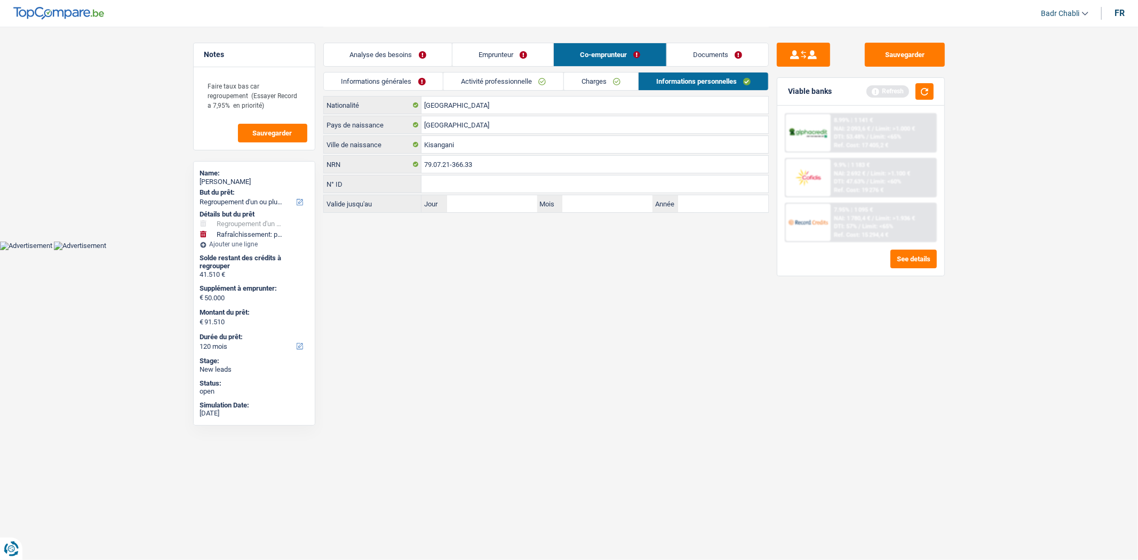
click at [471, 82] on link "Activité professionnelle" at bounding box center [503, 82] width 120 height 18
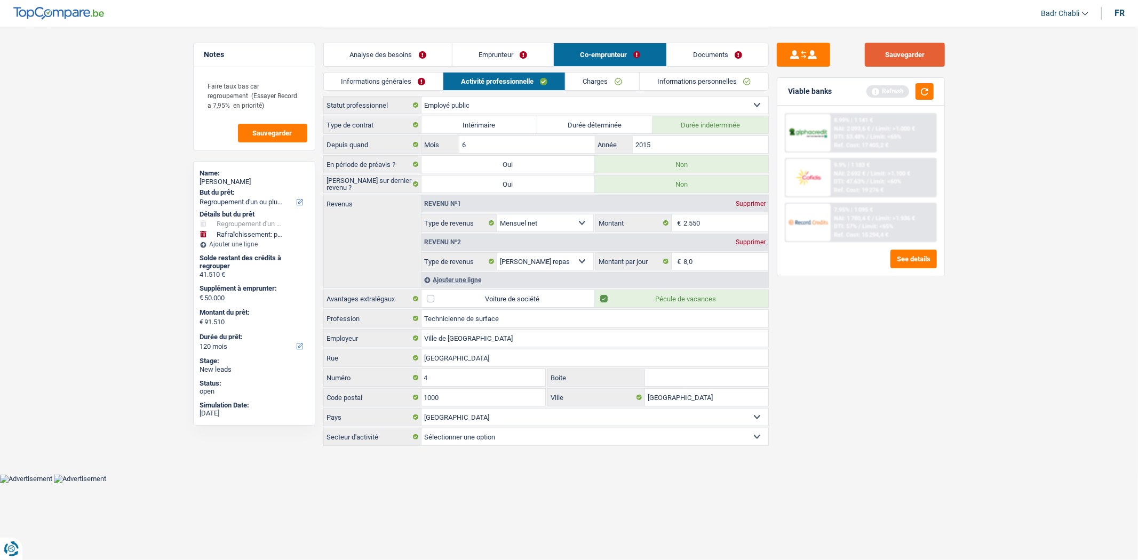
click at [904, 52] on button "Sauvegarder" at bounding box center [905, 55] width 80 height 24
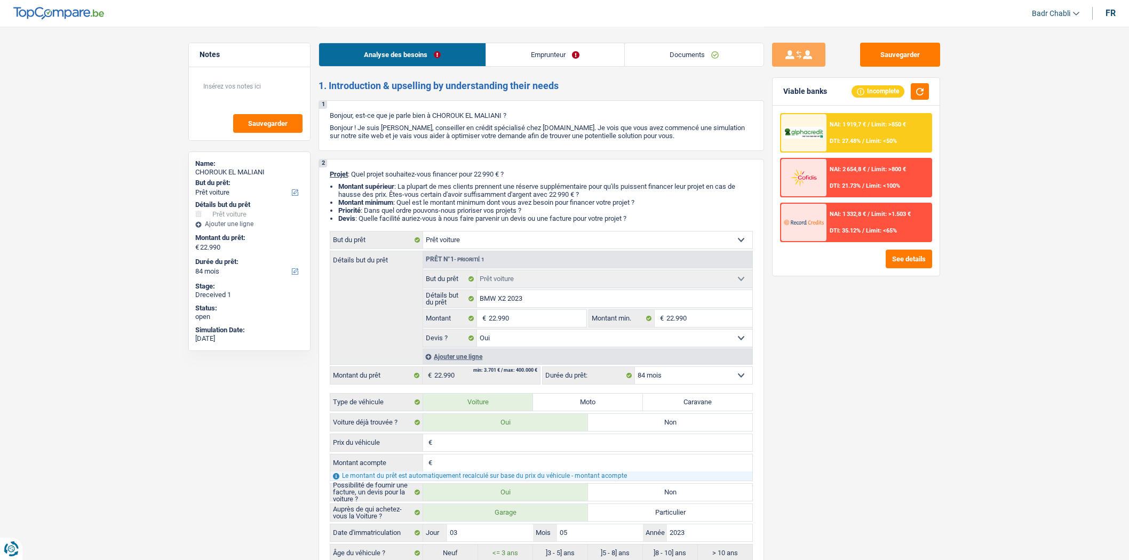
select select "car"
select select "84"
select select "car"
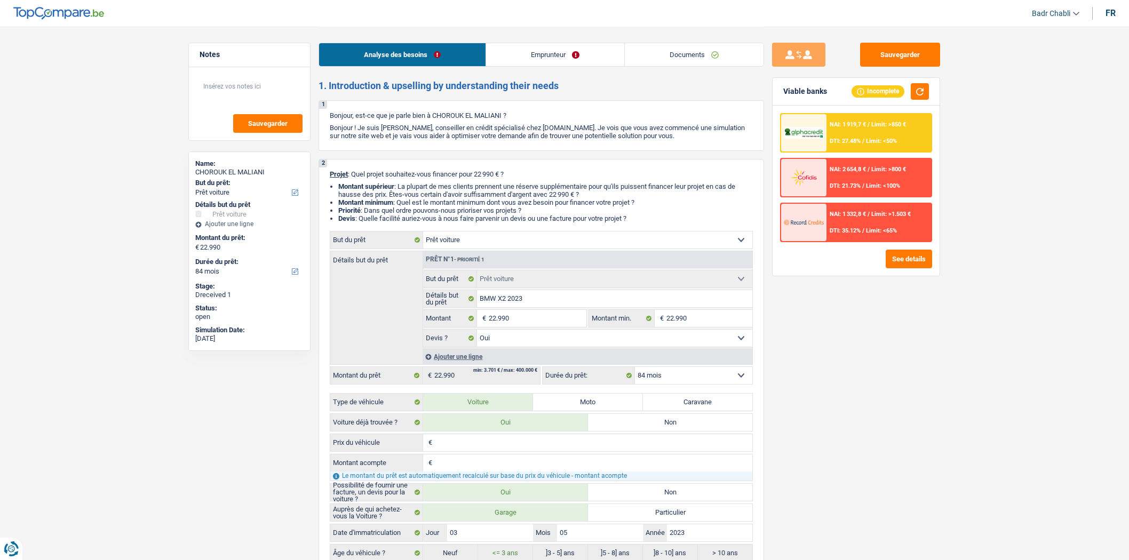
select select "yes"
select select "84"
select select "worker"
select select "familyAllowances"
select select "netSalary"
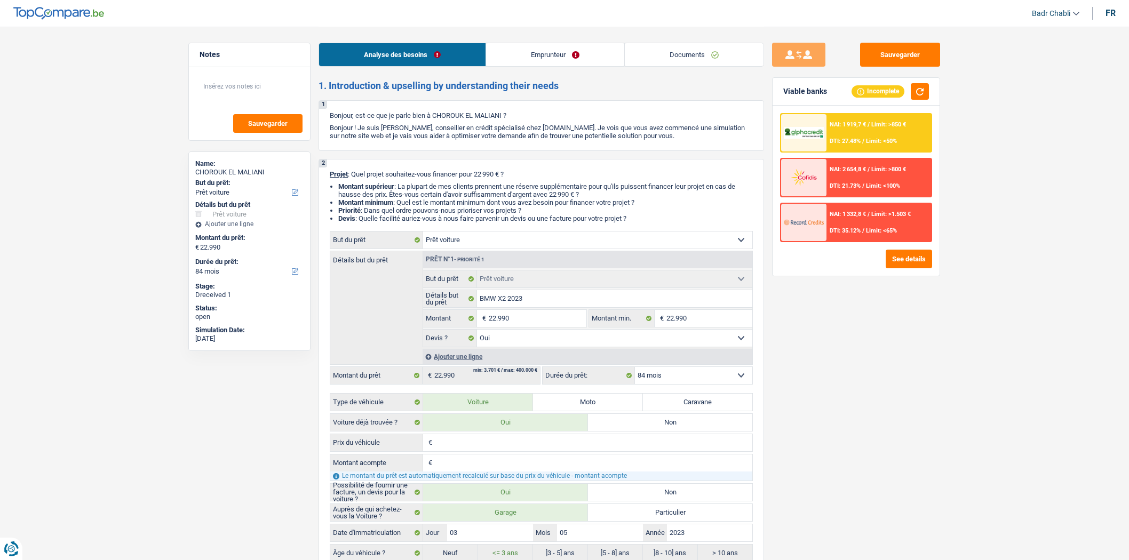
select select "alimony"
select select "rents"
select select "car"
select select "yes"
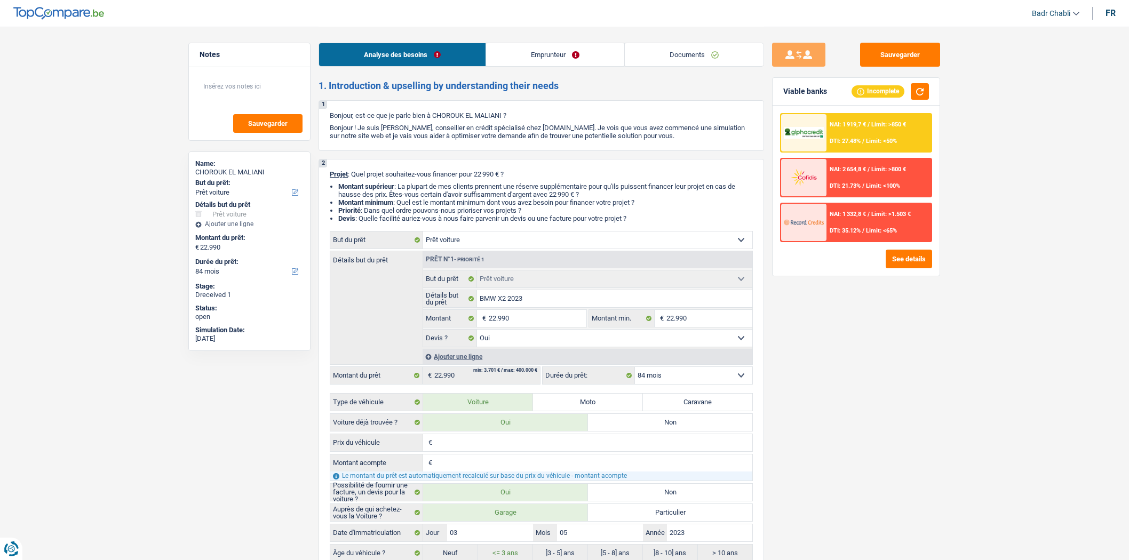
select select "84"
click at [855, 46] on div "Sauvegarder" at bounding box center [856, 55] width 168 height 24
click at [879, 46] on button "Sauvegarder" at bounding box center [900, 55] width 80 height 24
